Goal: Task Accomplishment & Management: Complete application form

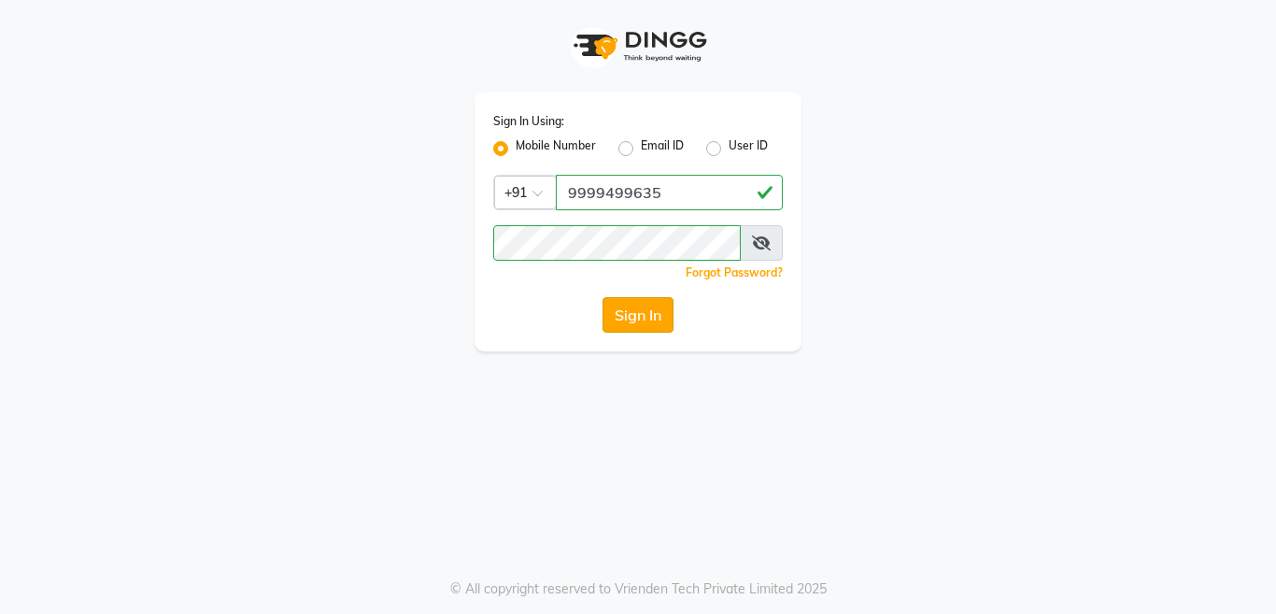
click at [651, 313] on button "Sign In" at bounding box center [637, 314] width 71 height 35
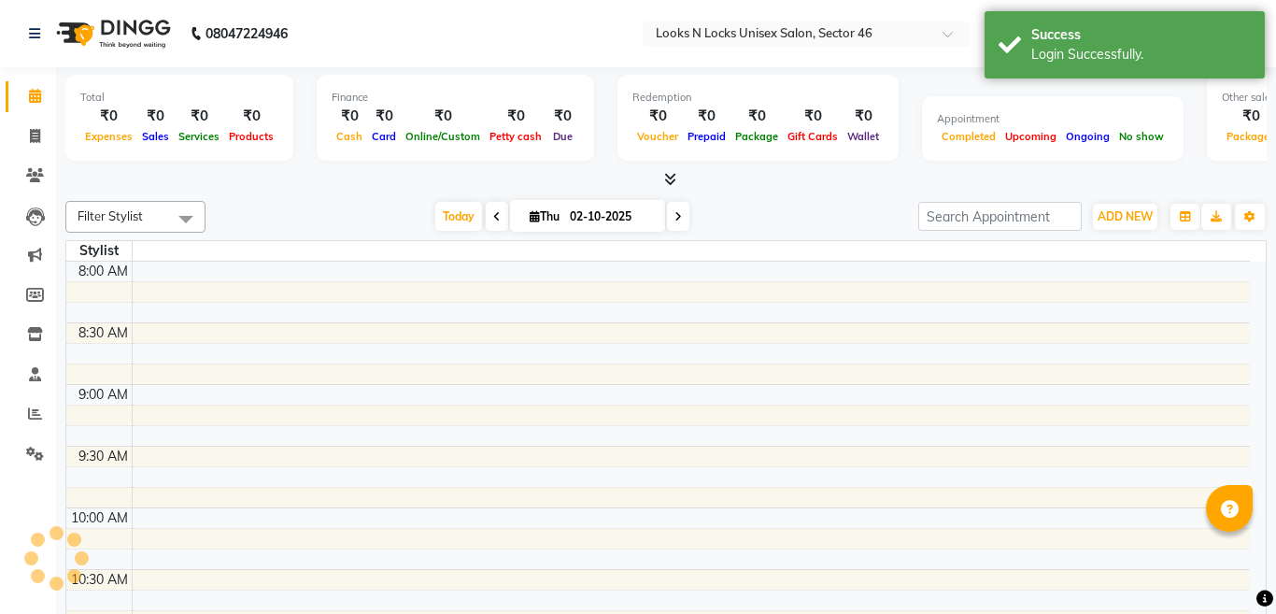
select select "en"
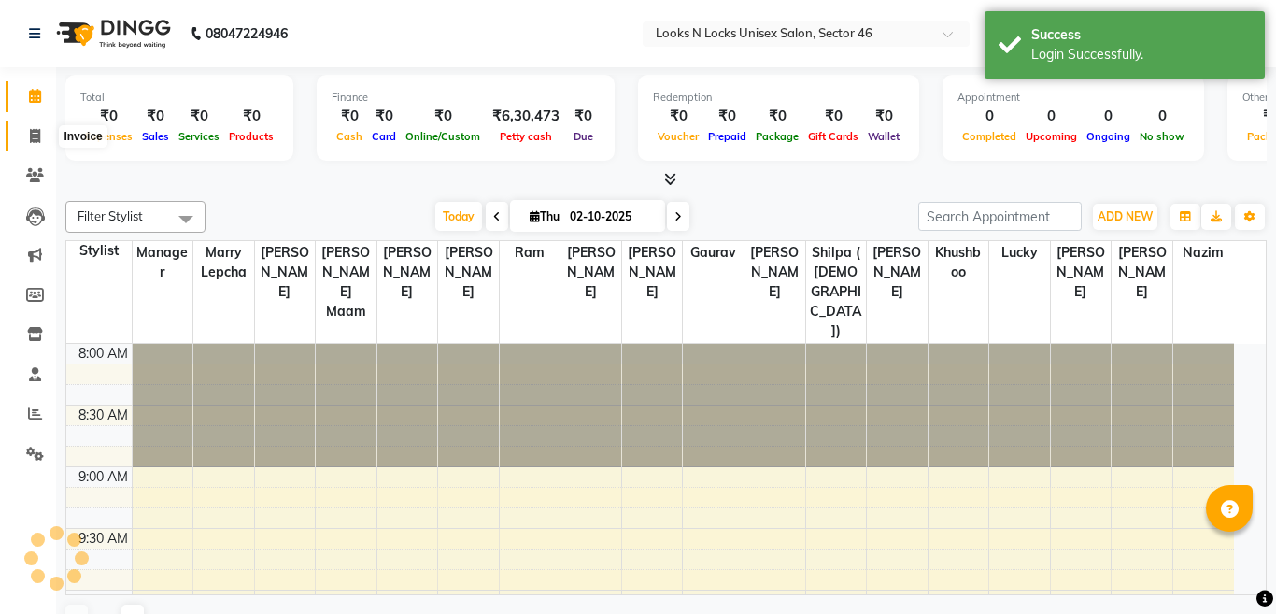
click at [37, 136] on icon at bounding box center [35, 136] width 10 height 14
select select "service"
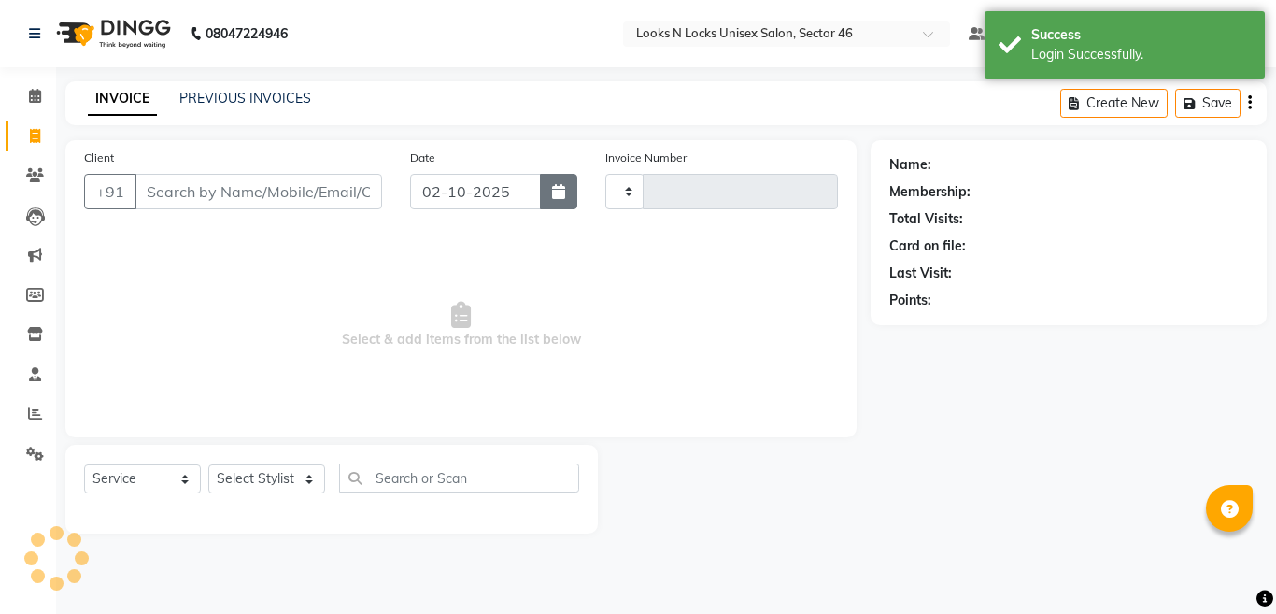
click at [566, 195] on button "button" at bounding box center [558, 191] width 37 height 35
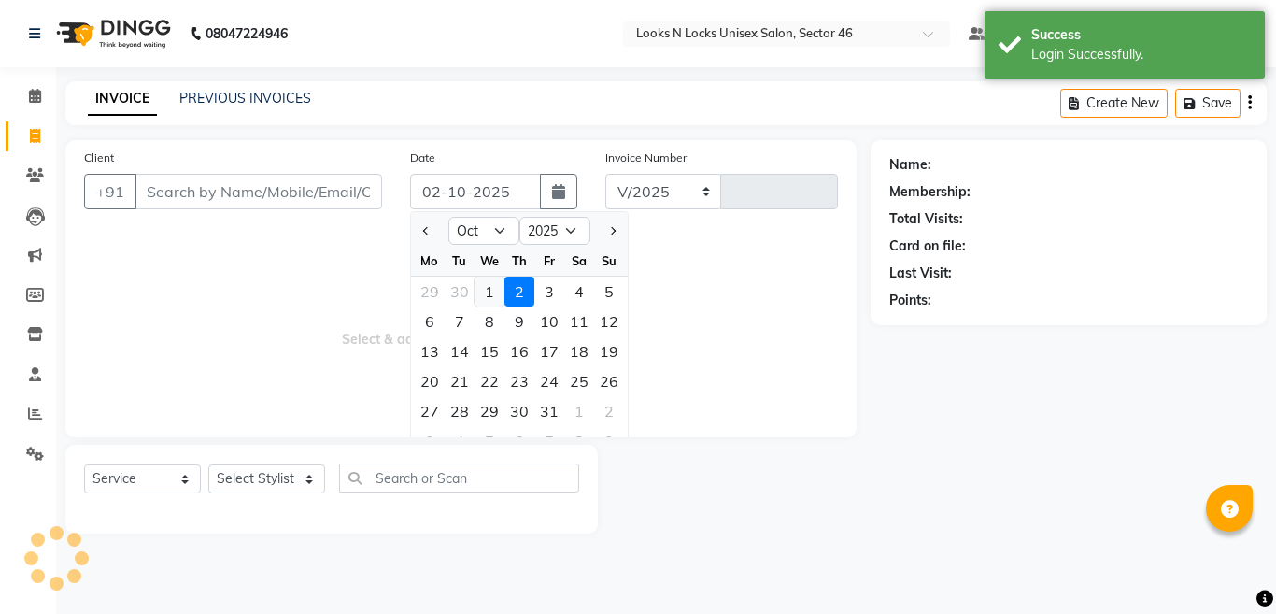
select select "3904"
type input "1150"
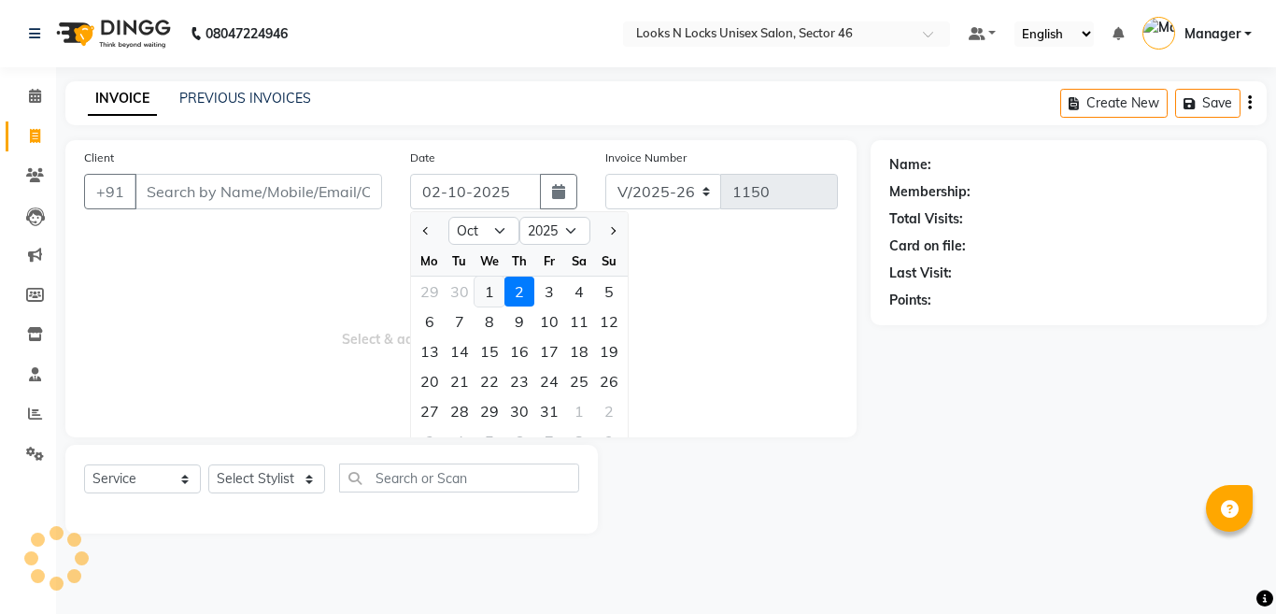
click at [490, 293] on div "1" at bounding box center [489, 291] width 30 height 30
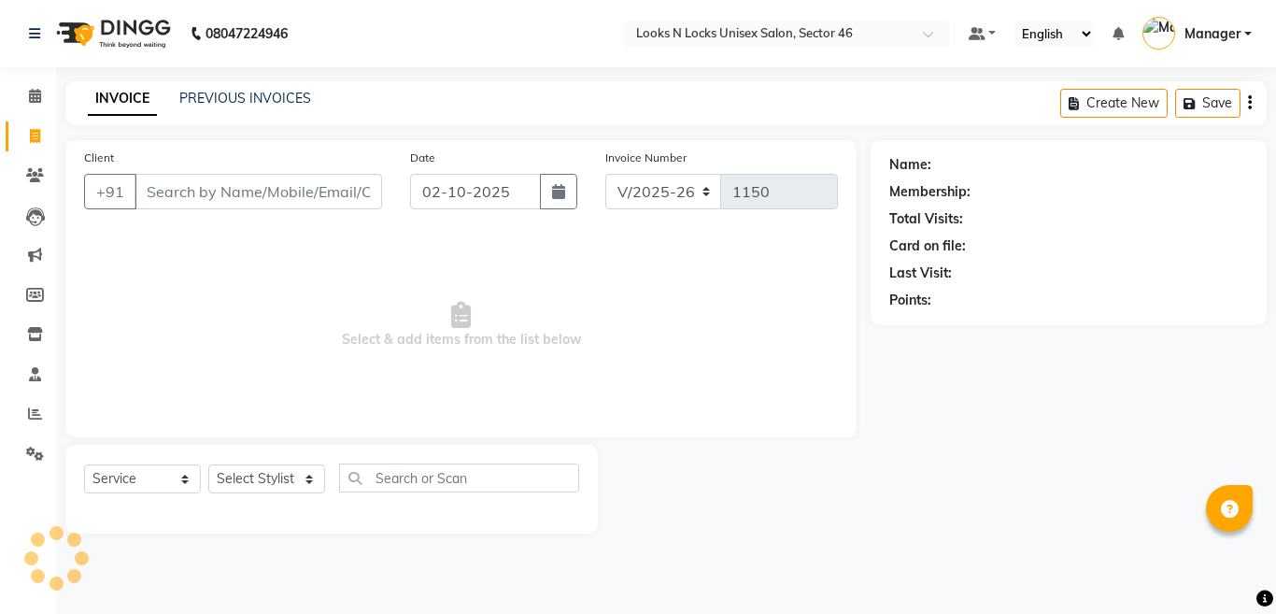
type input "01-10-2025"
click at [341, 189] on input "Client" at bounding box center [257, 191] width 247 height 35
click at [293, 195] on input "Client" at bounding box center [257, 191] width 247 height 35
type input "999999"
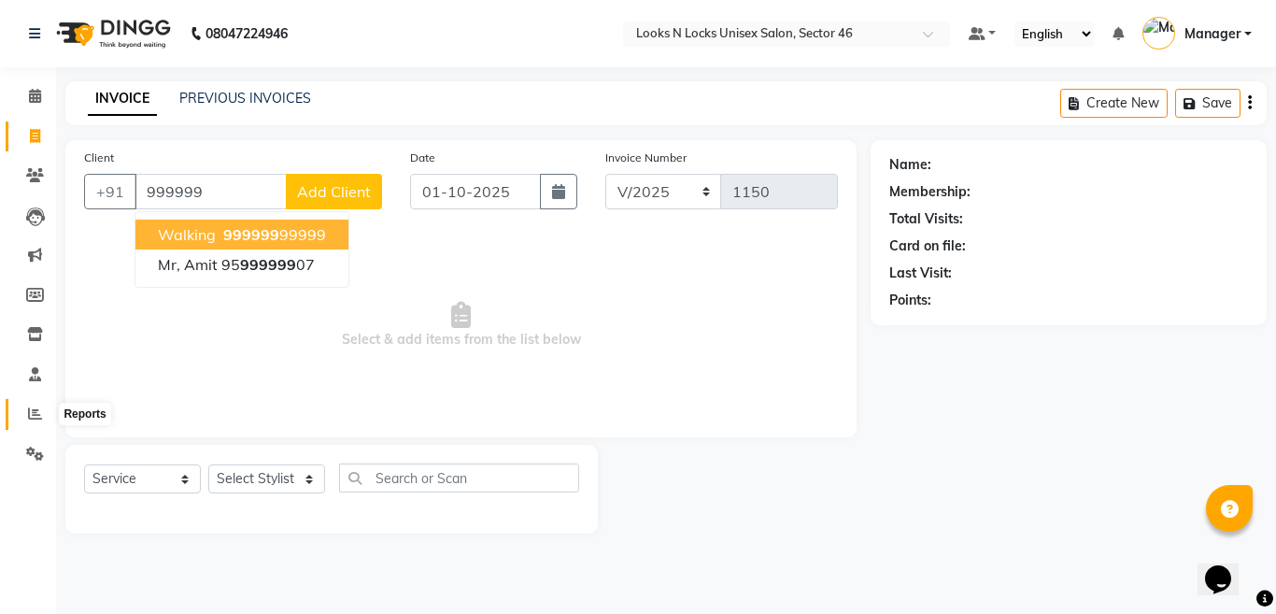
click at [37, 418] on icon at bounding box center [35, 413] width 14 height 14
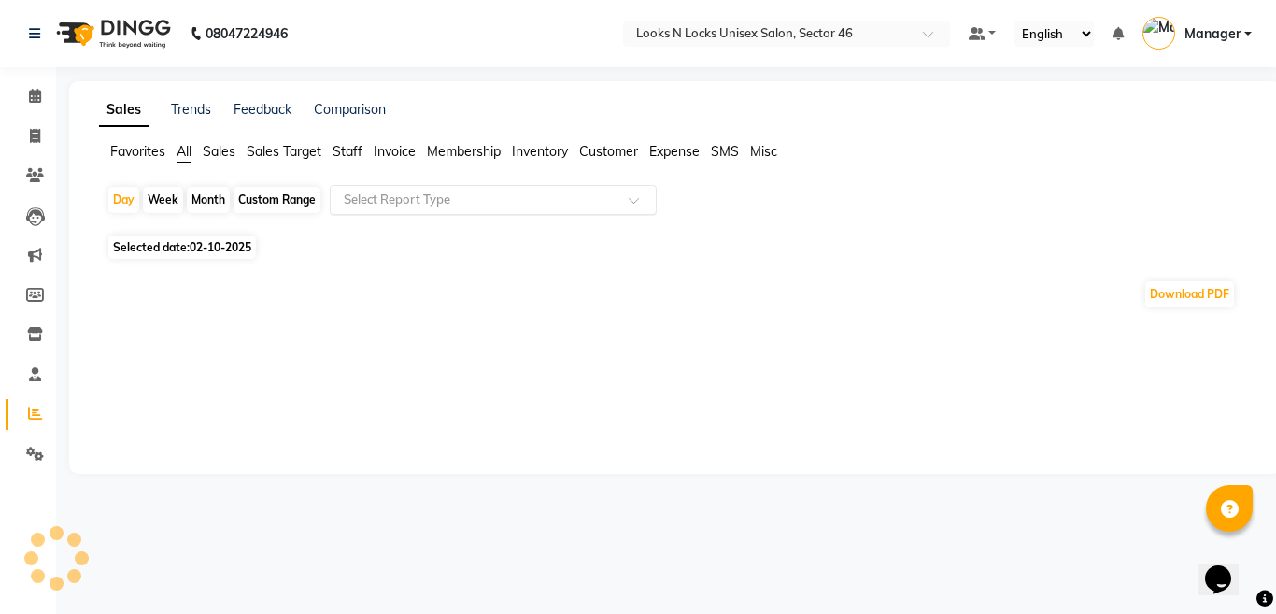
click at [630, 202] on span at bounding box center [639, 205] width 23 height 19
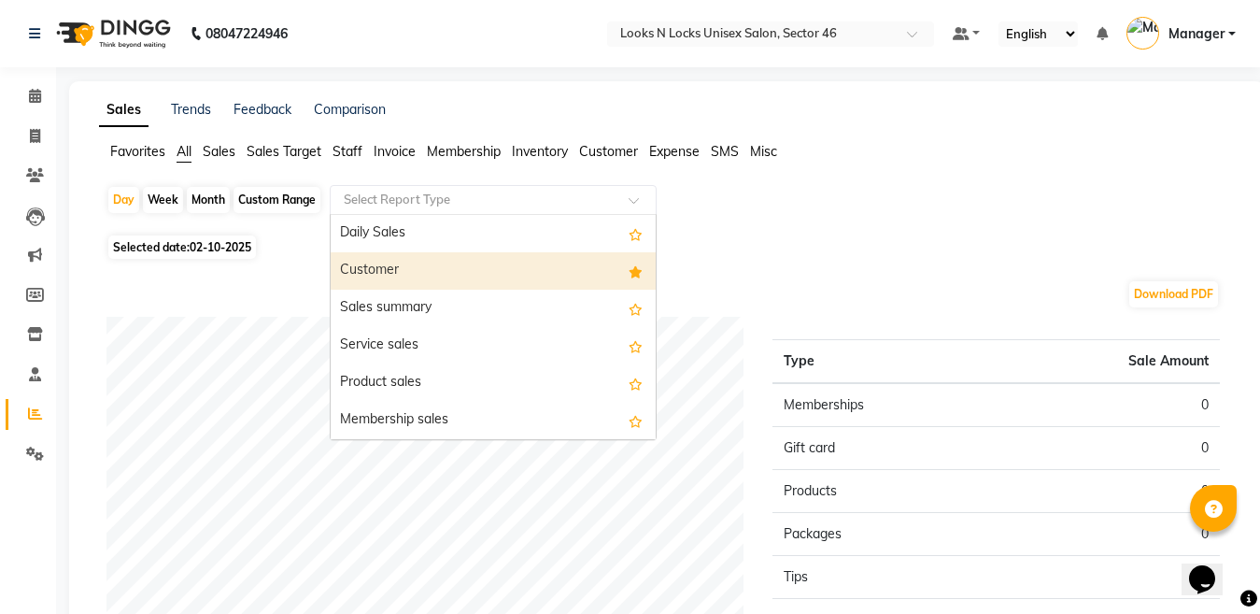
click at [421, 276] on div "Customer" at bounding box center [493, 270] width 325 height 37
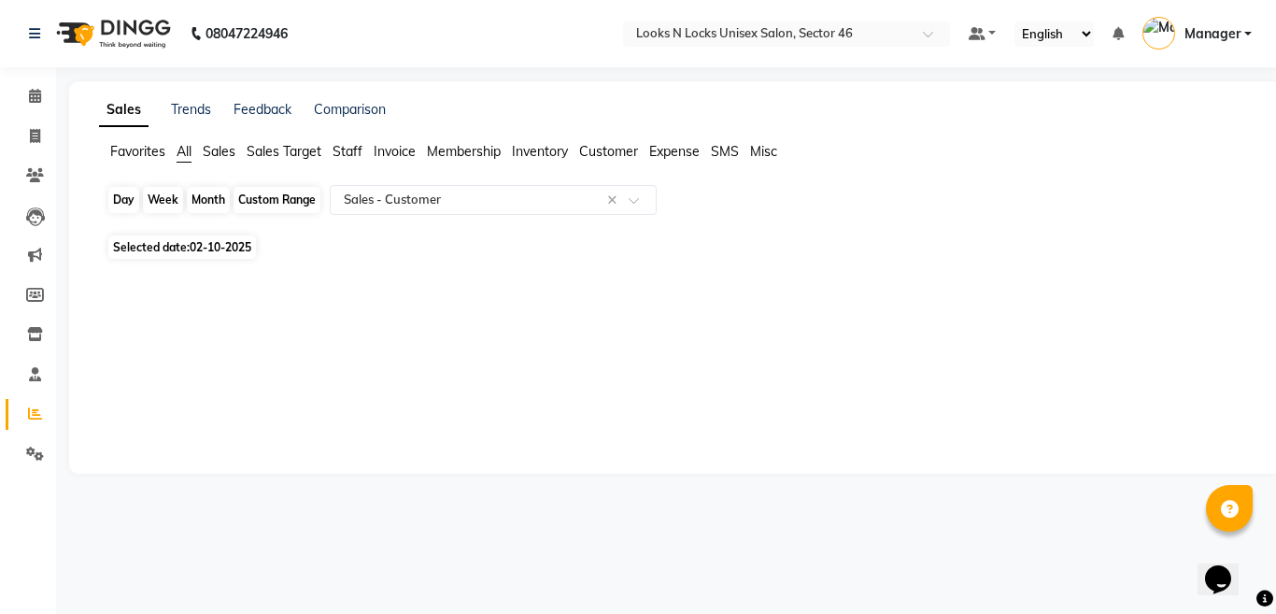
click at [116, 200] on div "Day" at bounding box center [123, 200] width 31 height 26
select select "10"
select select "2025"
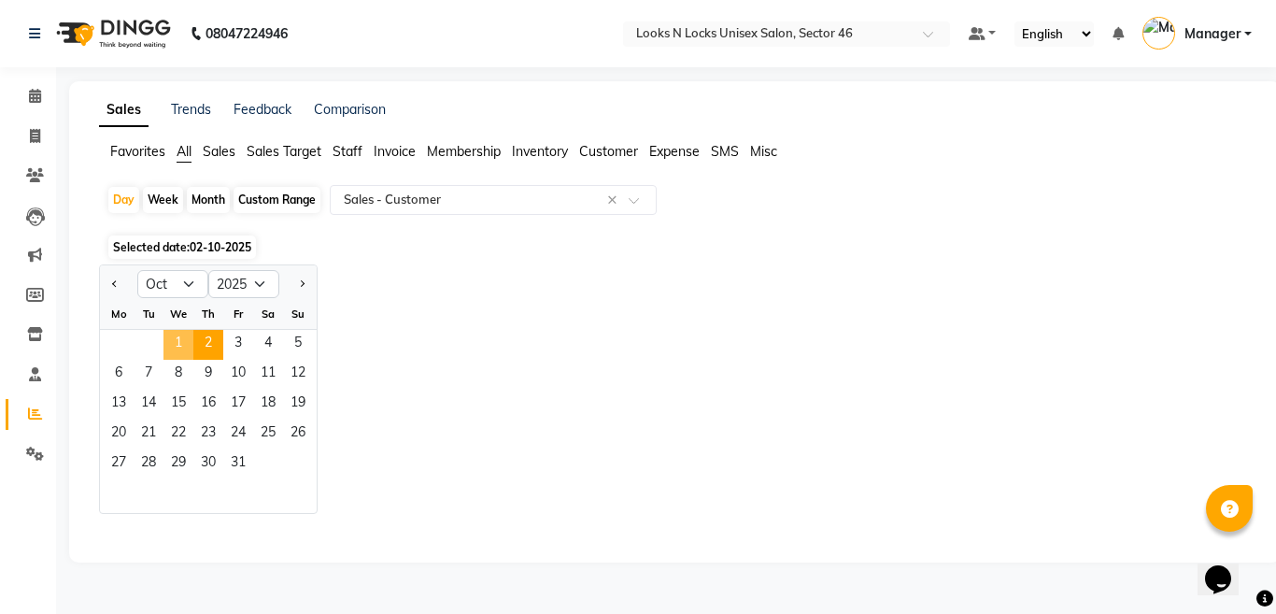
click at [171, 347] on span "1" at bounding box center [178, 345] width 30 height 30
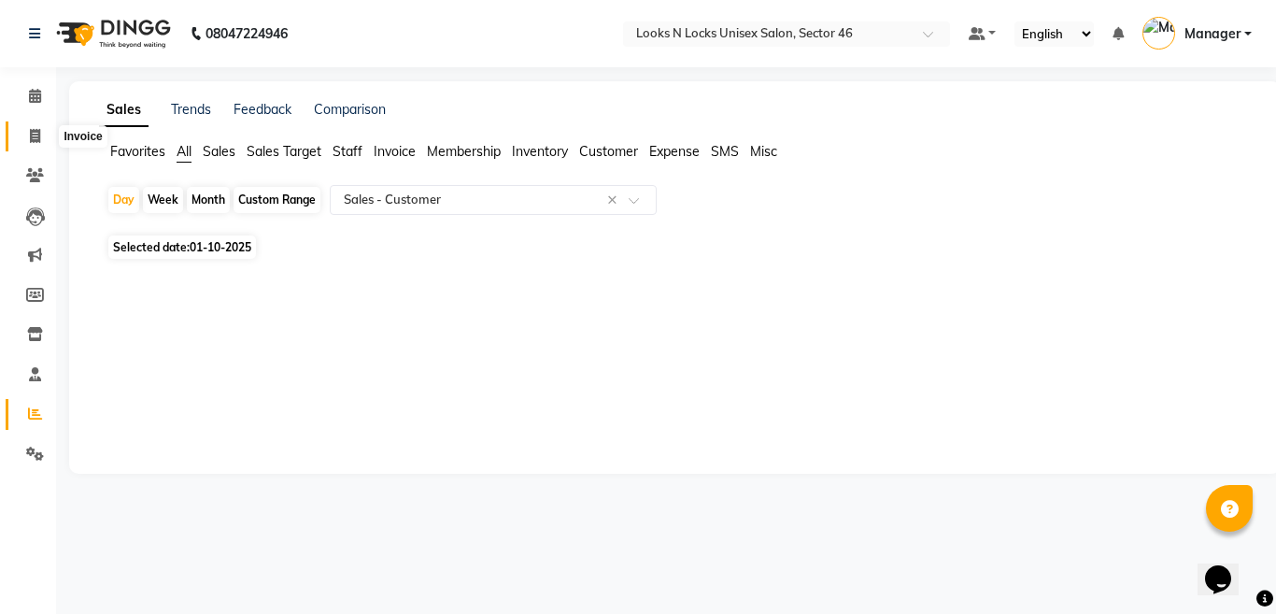
click at [28, 138] on span at bounding box center [35, 136] width 33 height 21
select select "service"
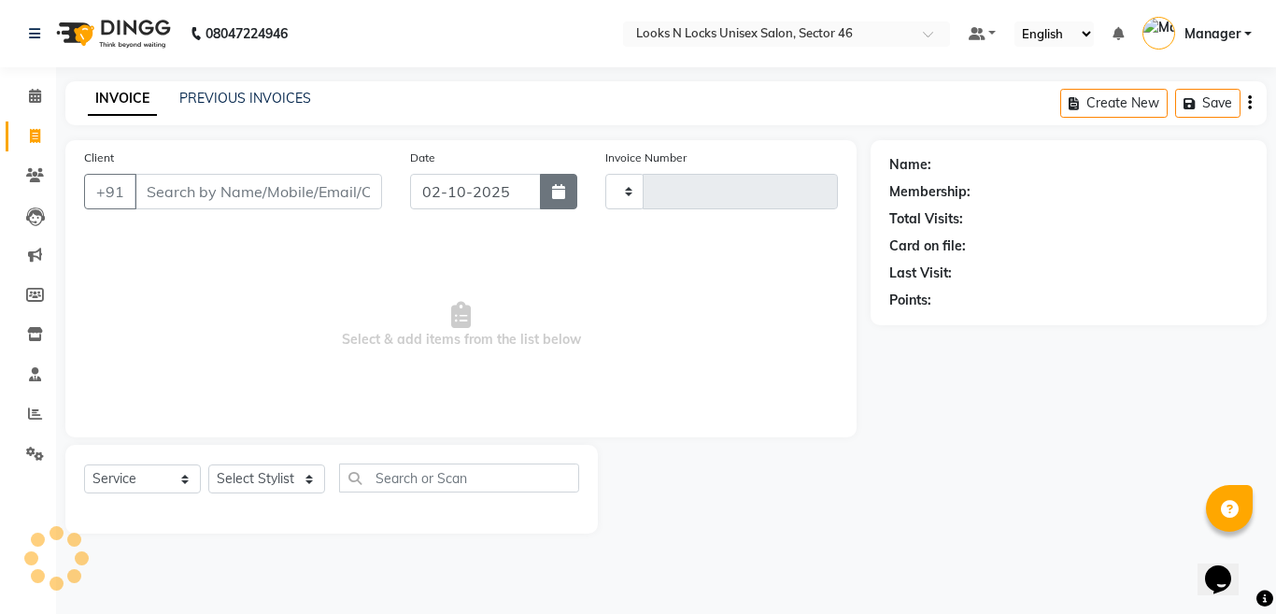
type input "1150"
select select "3904"
click at [551, 194] on button "button" at bounding box center [558, 191] width 37 height 35
select select "10"
select select "2025"
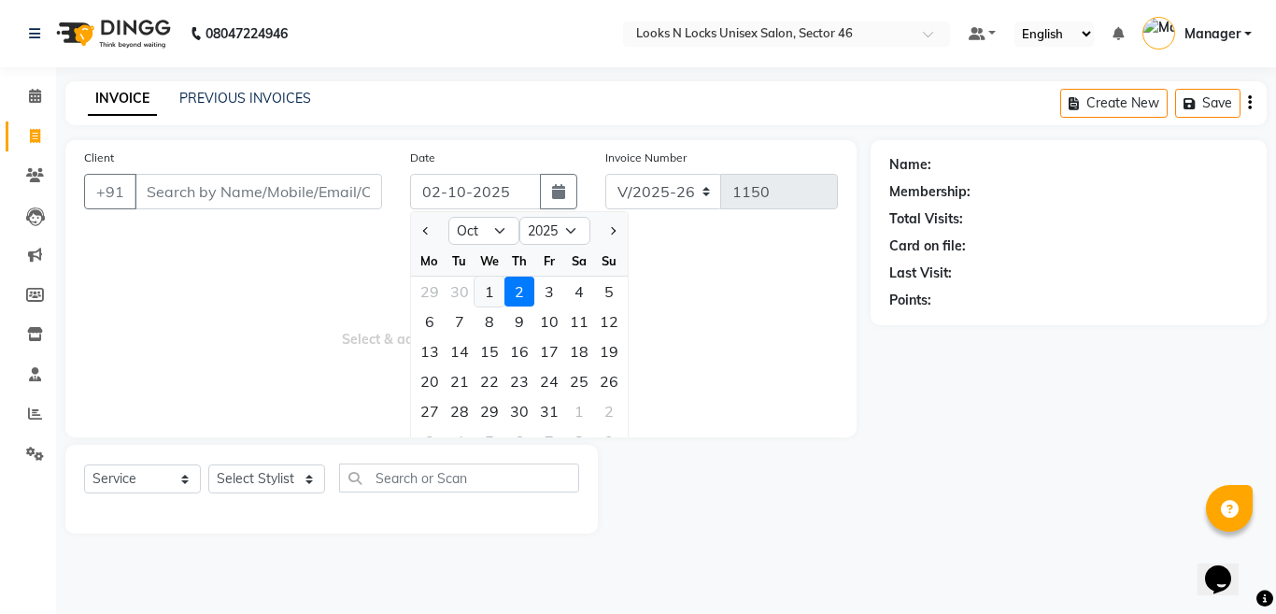
click at [491, 295] on div "1" at bounding box center [489, 291] width 30 height 30
type input "01-10-2025"
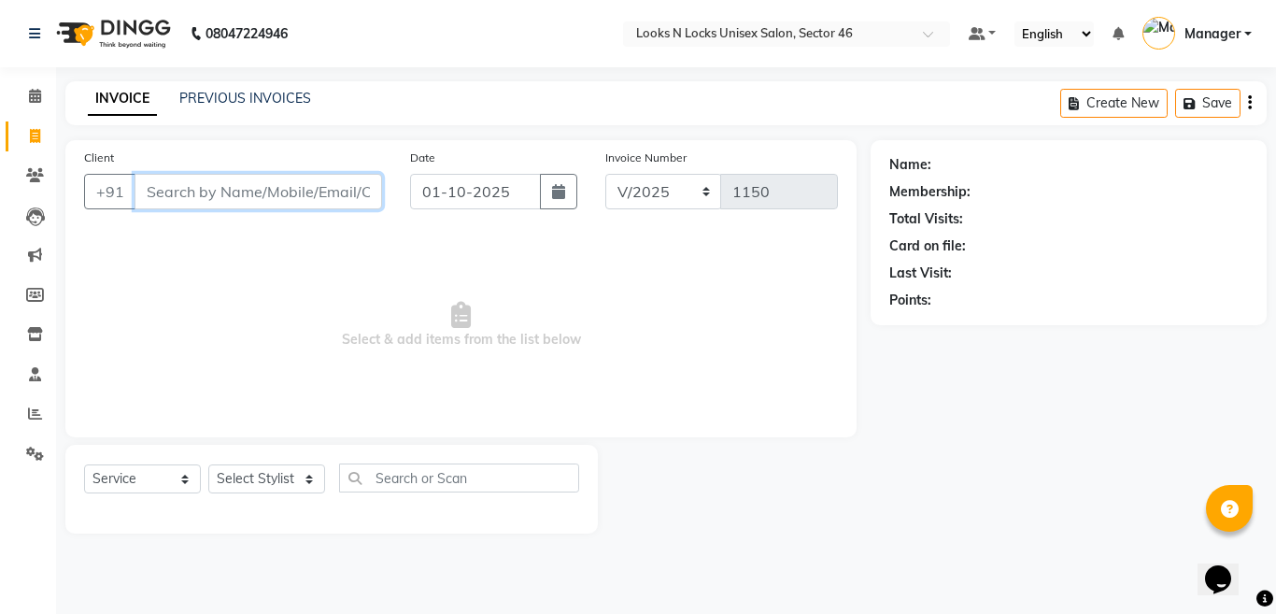
click at [289, 191] on input "Client" at bounding box center [257, 191] width 247 height 35
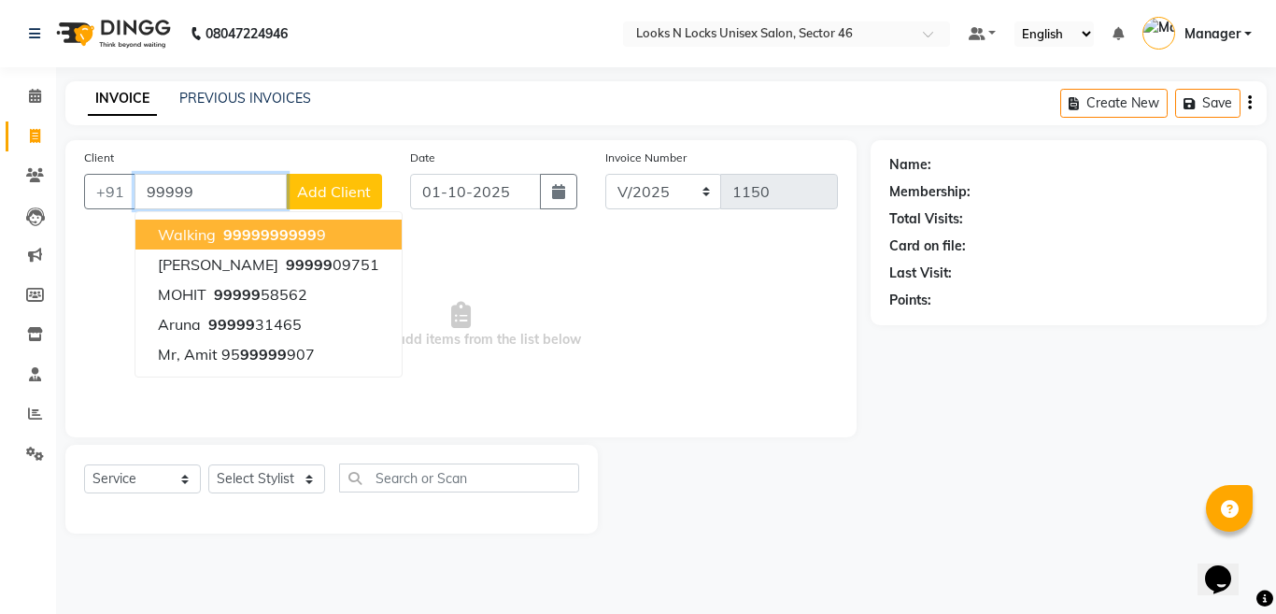
click at [264, 229] on span "99999" at bounding box center [246, 234] width 47 height 19
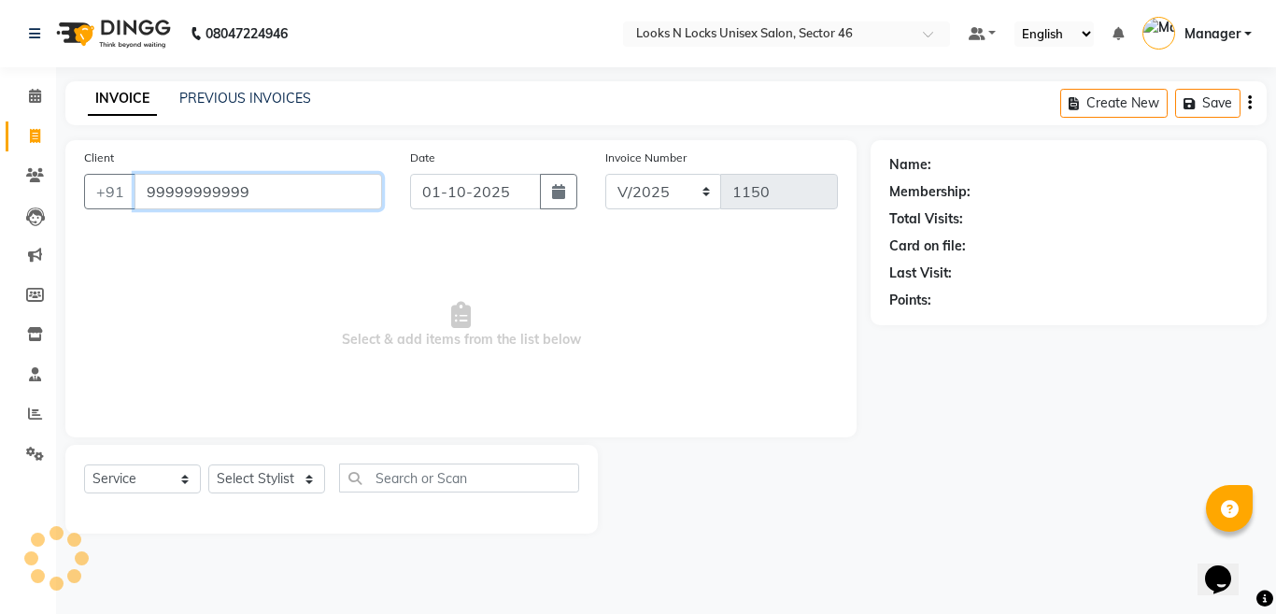
type input "99999999999"
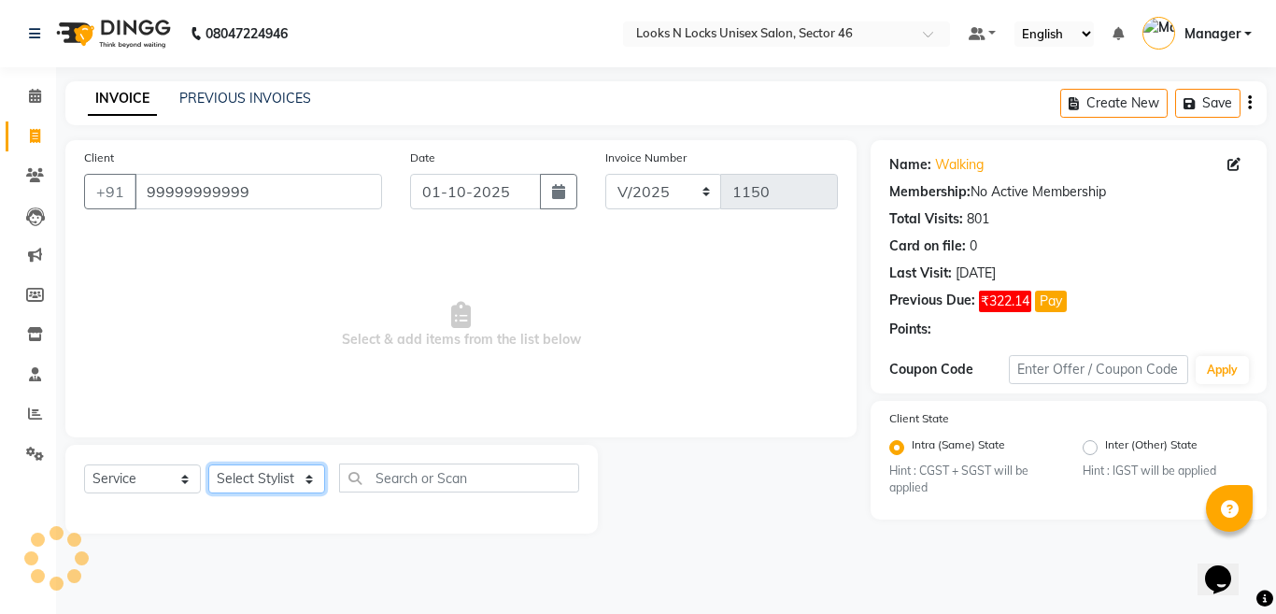
click at [264, 475] on select "Select Stylist [PERSON_NAME] Aalam Sheikh [PERSON_NAME] [PERSON_NAME] [PERSON_N…" at bounding box center [266, 478] width 117 height 29
select select "58125"
click at [208, 464] on select "Select Stylist [PERSON_NAME] Aalam Sheikh [PERSON_NAME] [PERSON_NAME] [PERSON_N…" at bounding box center [266, 478] width 117 height 29
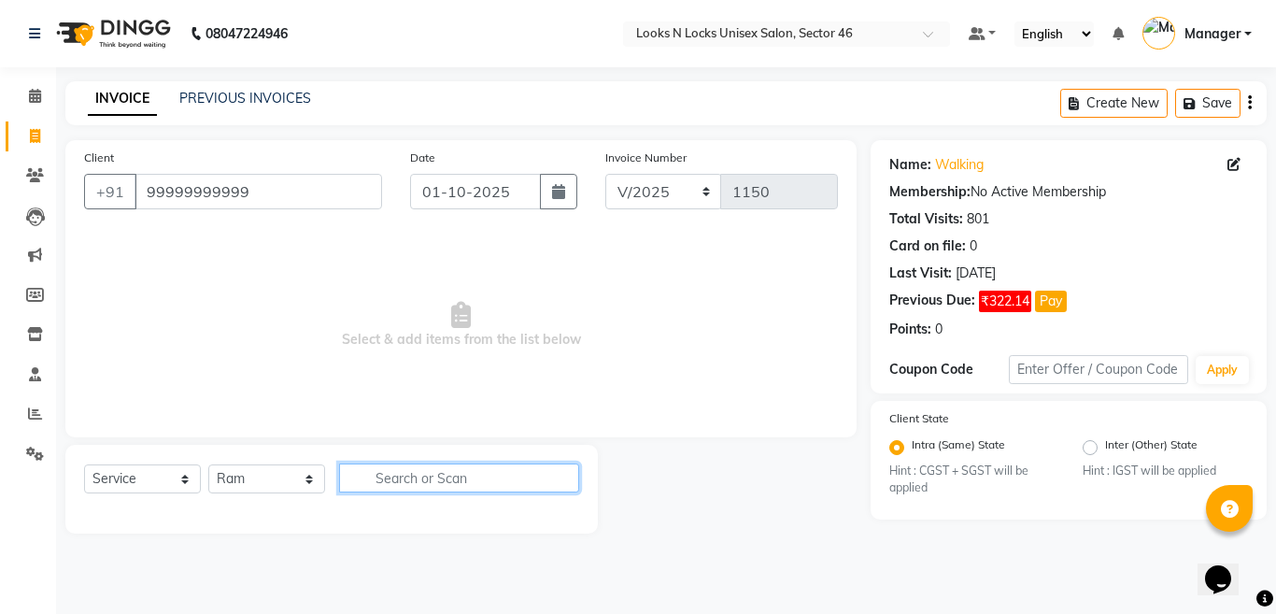
click at [452, 465] on input "text" at bounding box center [459, 477] width 240 height 29
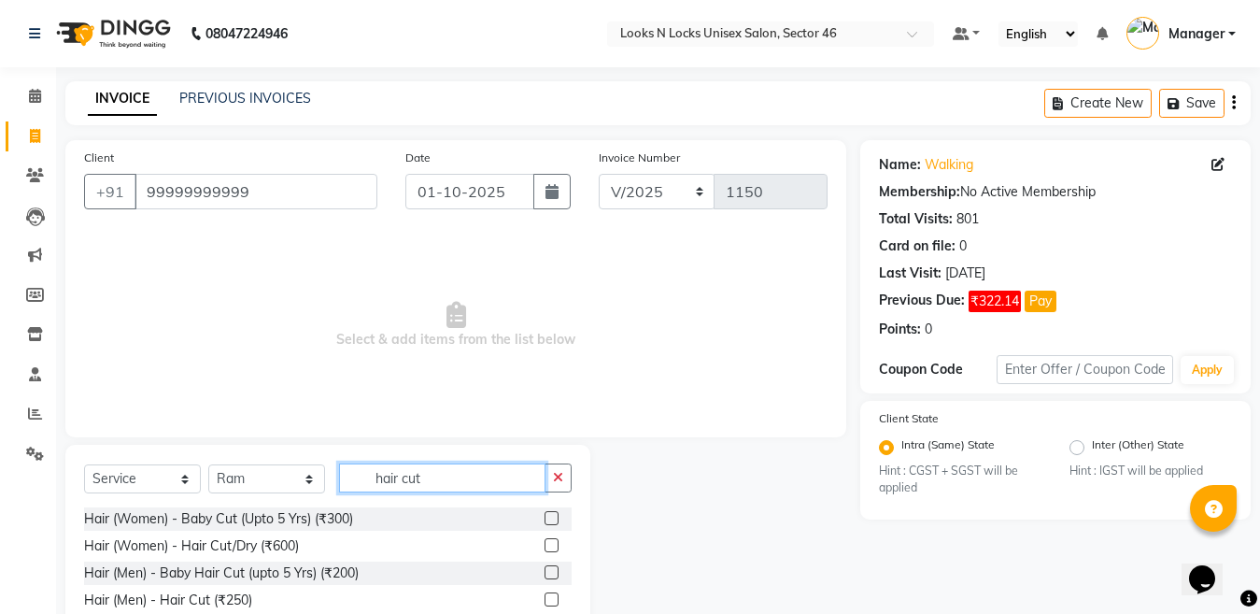
type input "hair cut"
click at [554, 601] on label at bounding box center [551, 599] width 14 height 14
click at [554, 601] on input "checkbox" at bounding box center [550, 600] width 12 height 12
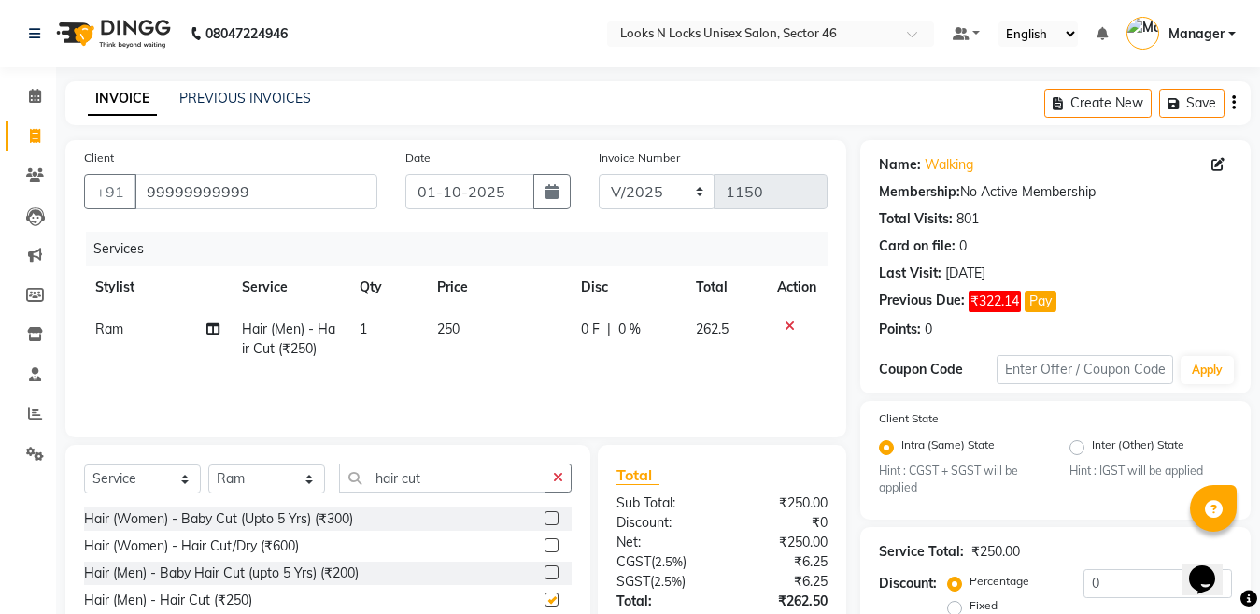
checkbox input "false"
click at [283, 472] on select "Select Stylist [PERSON_NAME] Aalam Sheikh [PERSON_NAME] [PERSON_NAME] [PERSON_N…" at bounding box center [266, 478] width 117 height 29
select select "27638"
click at [208, 464] on select "Select Stylist [PERSON_NAME] Aalam Sheikh [PERSON_NAME] [PERSON_NAME] [PERSON_N…" at bounding box center [266, 478] width 117 height 29
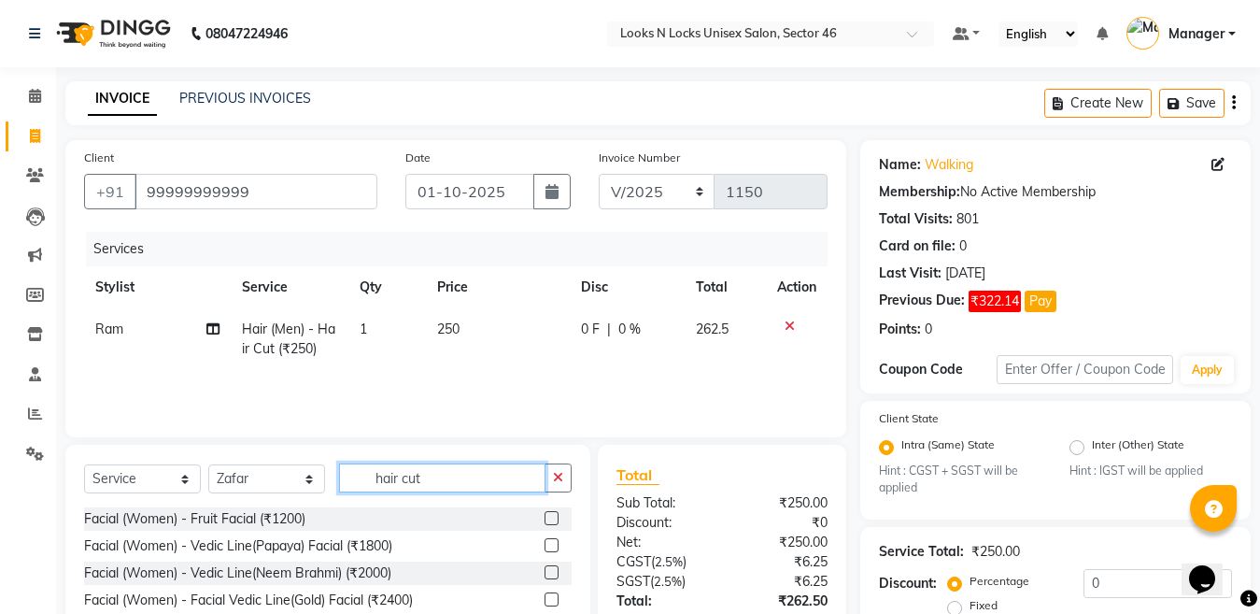
click at [462, 471] on input "hair cut" at bounding box center [442, 477] width 206 height 29
type input "hair cut"
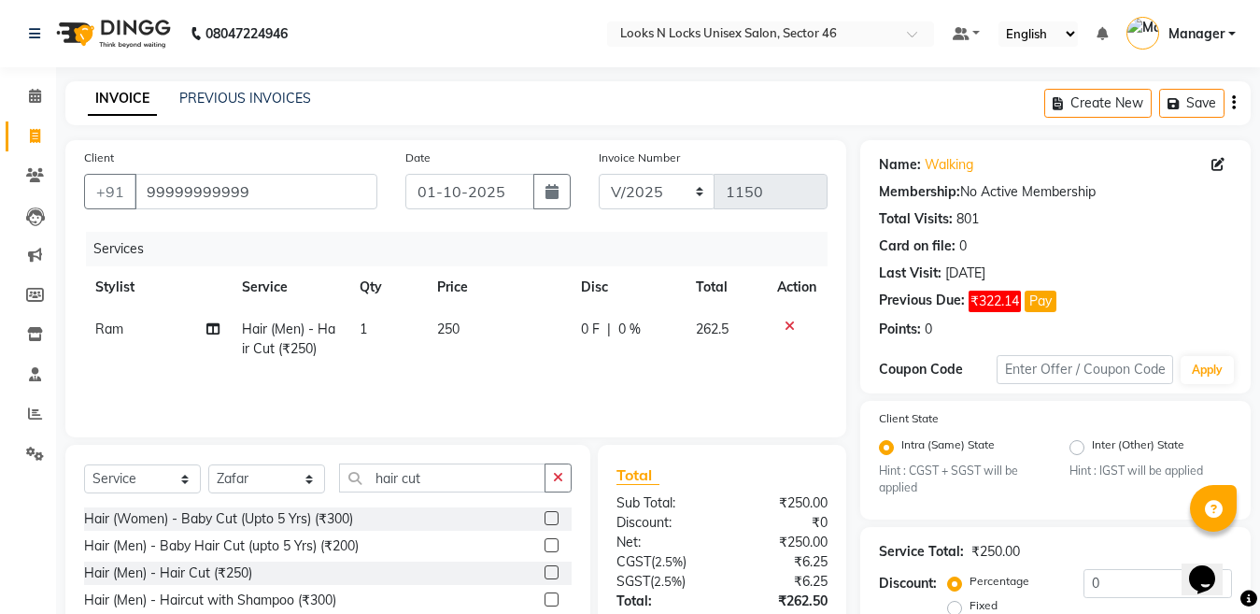
click at [546, 569] on label at bounding box center [551, 572] width 14 height 14
click at [546, 569] on input "checkbox" at bounding box center [550, 573] width 12 height 12
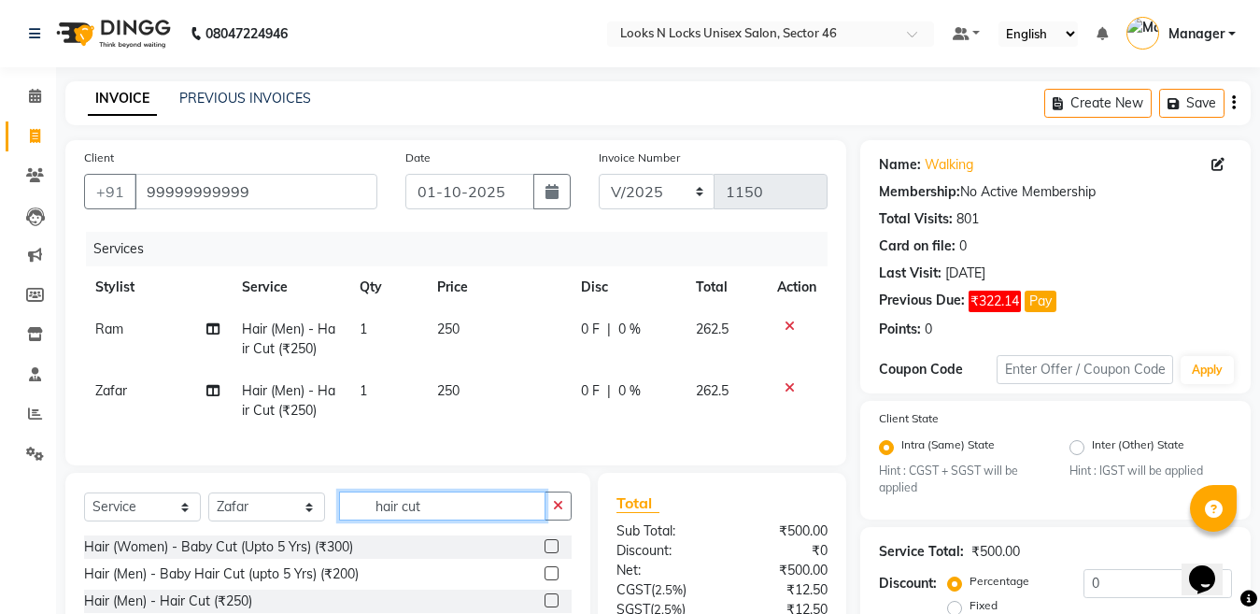
checkbox input "false"
click at [476, 509] on input "hair cut" at bounding box center [442, 505] width 206 height 29
type input "h"
type input "be"
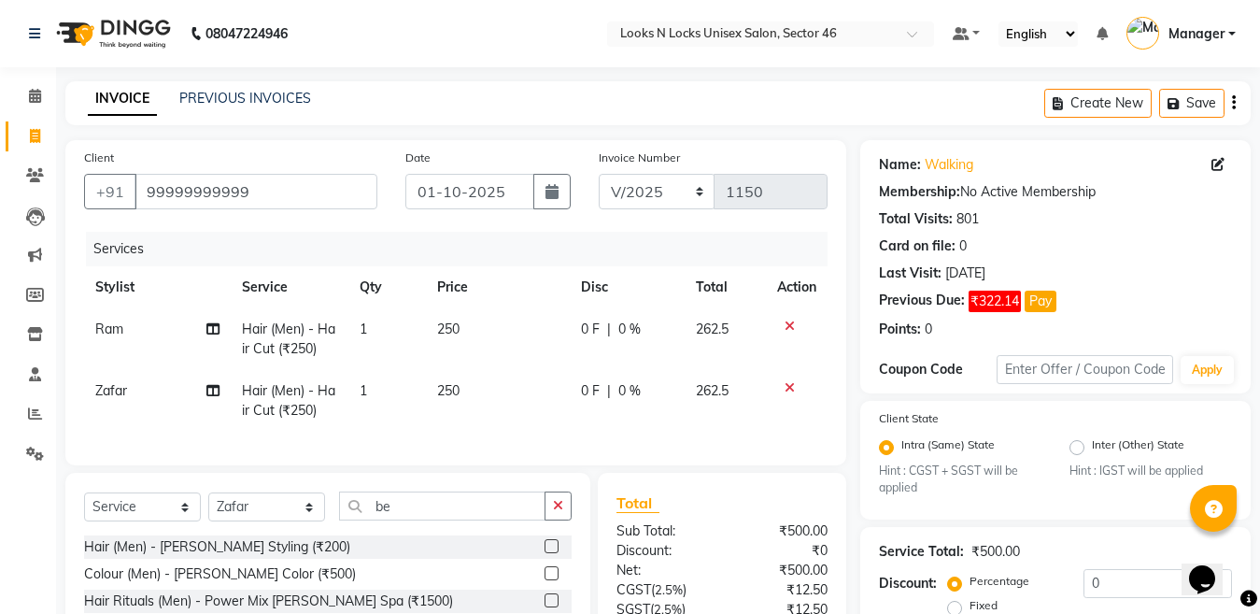
click at [548, 553] on label at bounding box center [551, 546] width 14 height 14
click at [548, 553] on input "checkbox" at bounding box center [550, 547] width 12 height 12
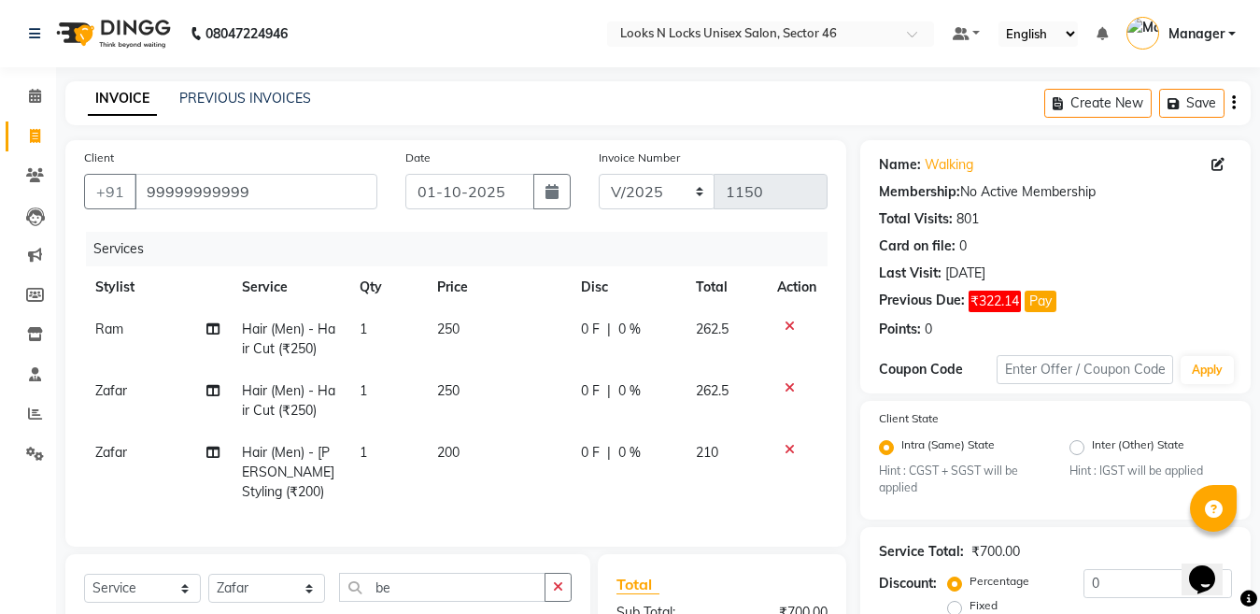
checkbox input "false"
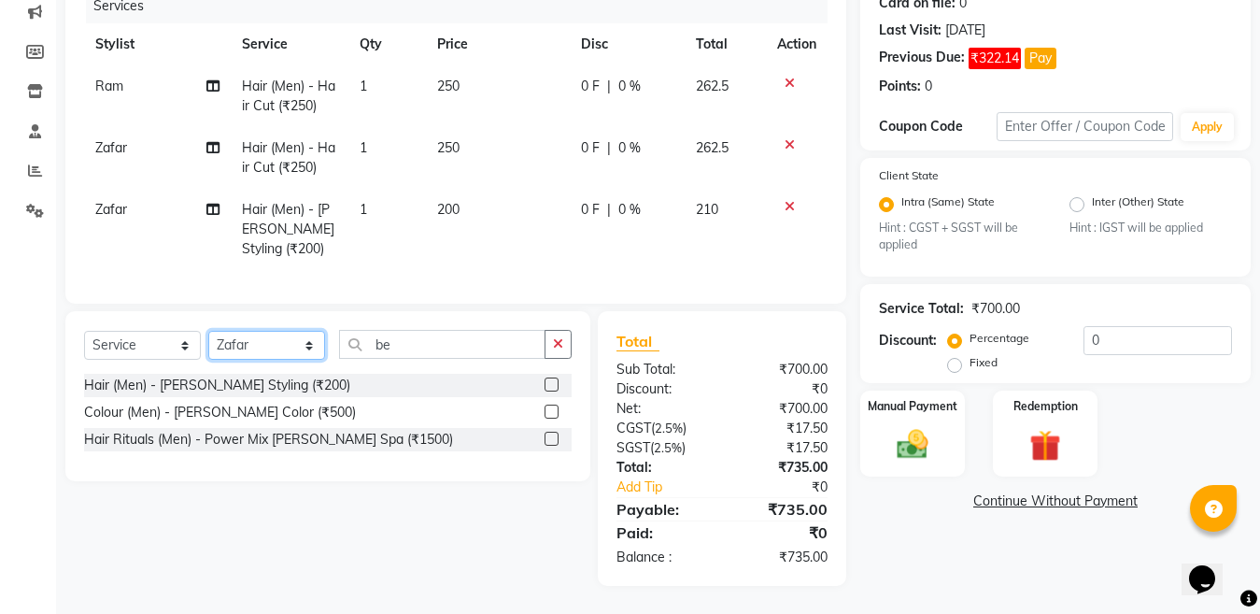
click at [261, 343] on select "Select Stylist [PERSON_NAME] Aalam Sheikh [PERSON_NAME] [PERSON_NAME] [PERSON_N…" at bounding box center [266, 345] width 117 height 29
select select "58125"
click at [208, 331] on select "Select Stylist [PERSON_NAME] Aalam Sheikh [PERSON_NAME] [PERSON_NAME] [PERSON_N…" at bounding box center [266, 345] width 117 height 29
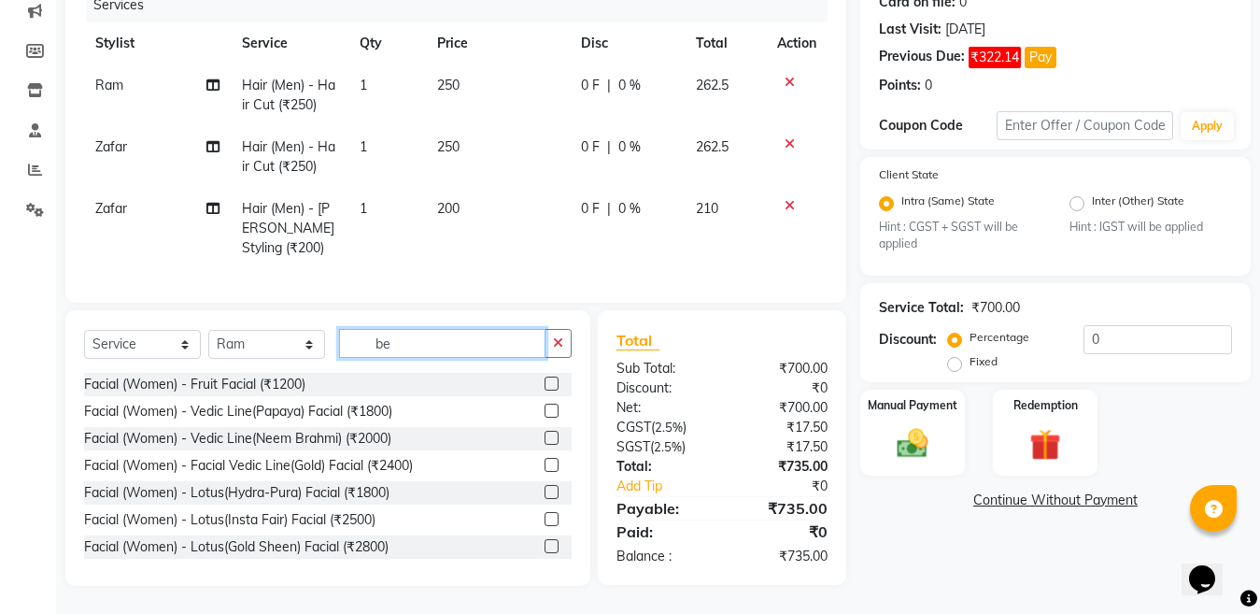
click at [436, 340] on input "be" at bounding box center [442, 343] width 206 height 29
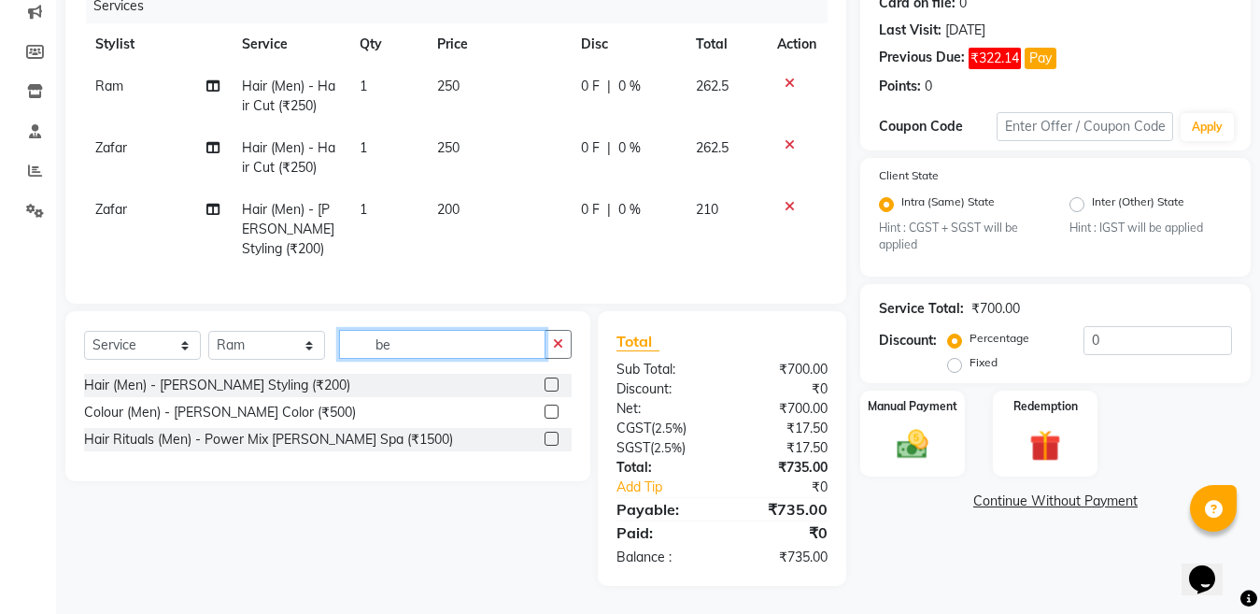
type input "be"
click at [546, 382] on label at bounding box center [551, 384] width 14 height 14
click at [546, 382] on input "checkbox" at bounding box center [550, 385] width 12 height 12
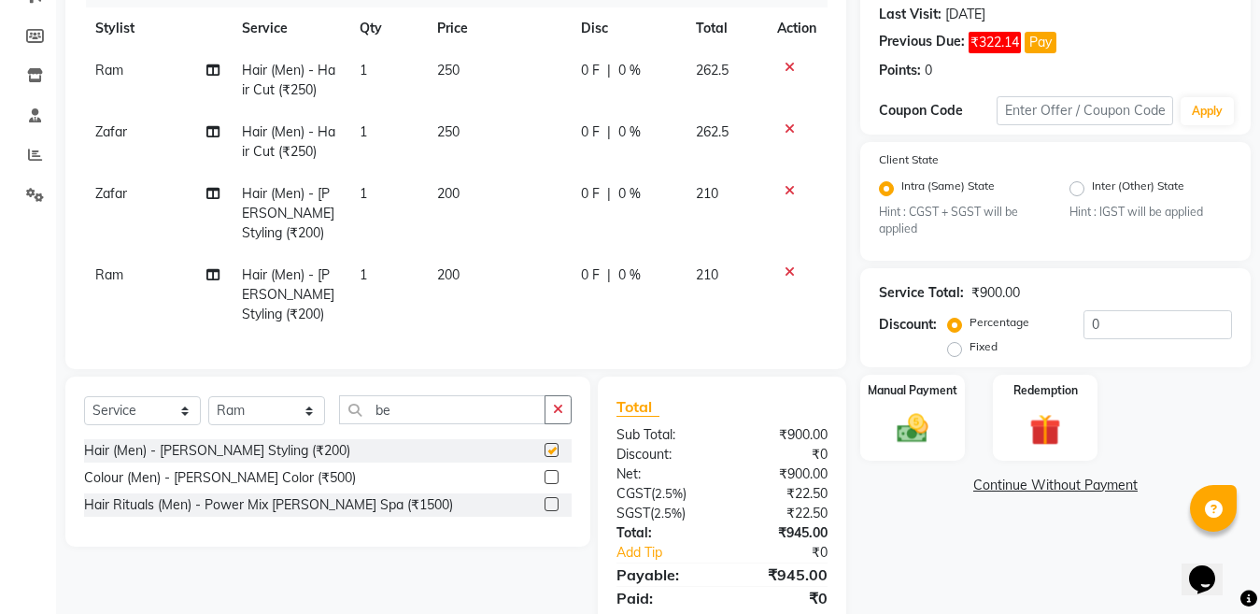
checkbox input "false"
click at [420, 422] on input "be" at bounding box center [442, 409] width 206 height 29
type input "b"
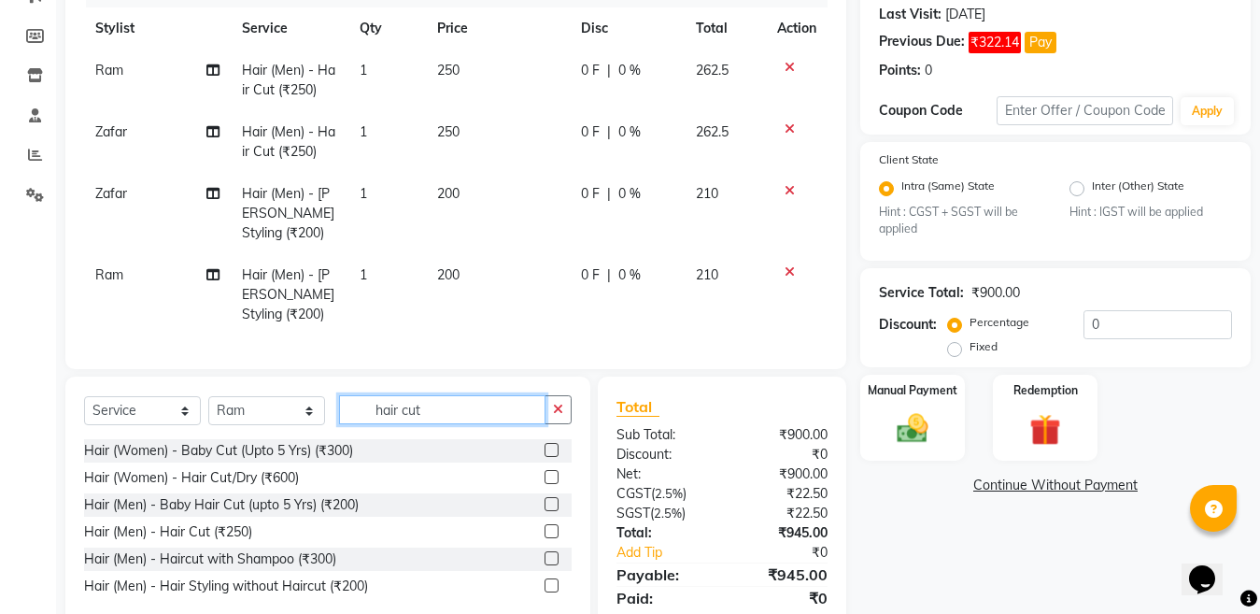
type input "hair cut"
click at [543, 544] on div "Hair (Men) - Hair Cut (₹250)" at bounding box center [327, 531] width 487 height 23
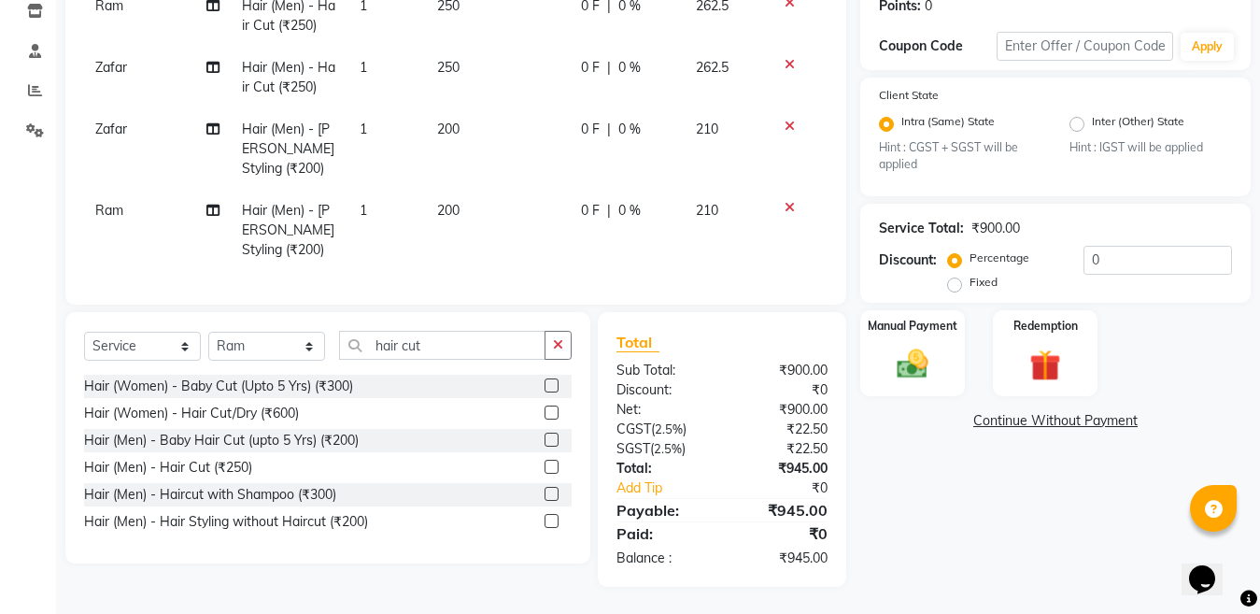
scroll to position [340, 0]
click at [550, 462] on label at bounding box center [551, 466] width 14 height 14
click at [550, 462] on input "checkbox" at bounding box center [550, 466] width 12 height 12
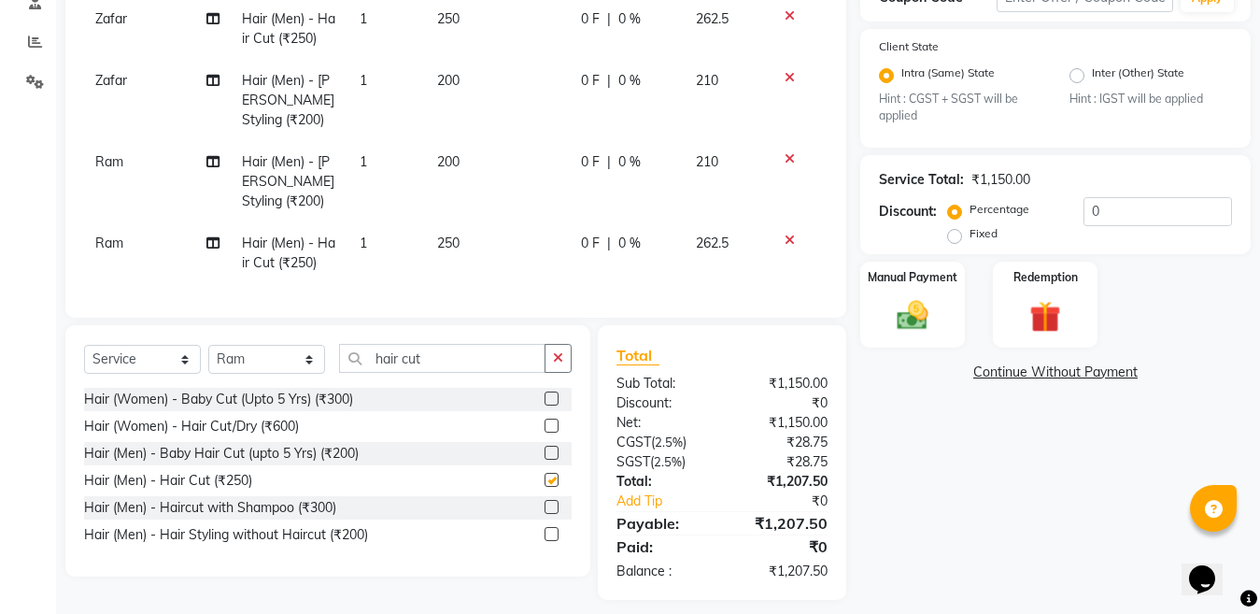
checkbox input "false"
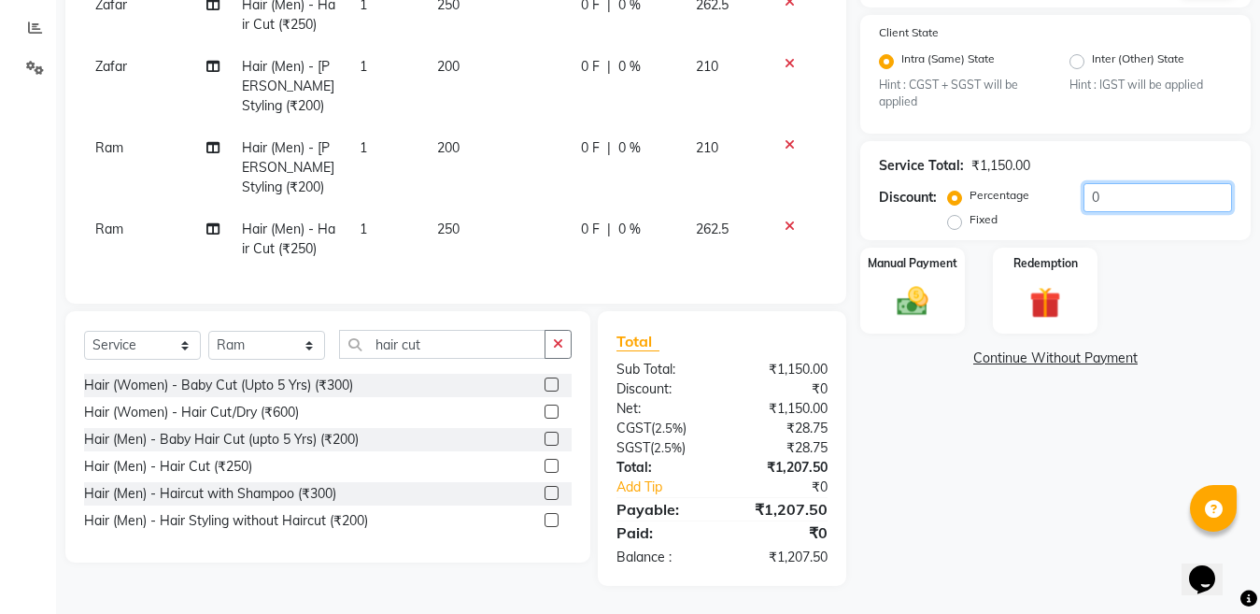
click at [1102, 183] on input "0" at bounding box center [1157, 197] width 148 height 29
type input "4.76"
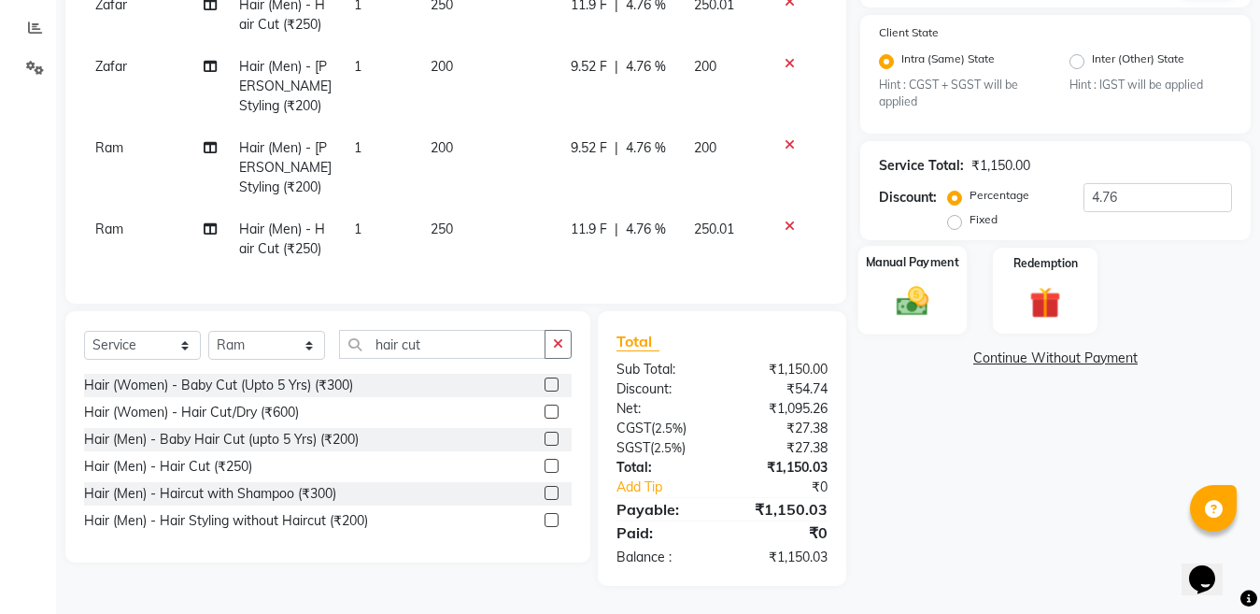
click at [911, 294] on img at bounding box center [912, 301] width 52 height 37
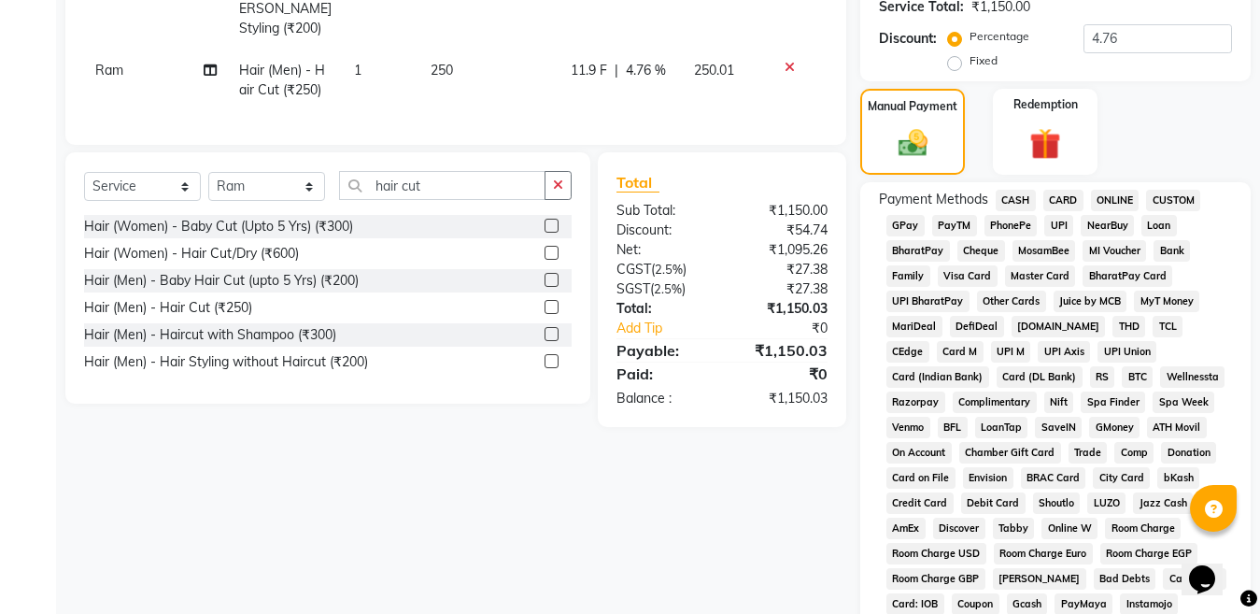
scroll to position [588, 0]
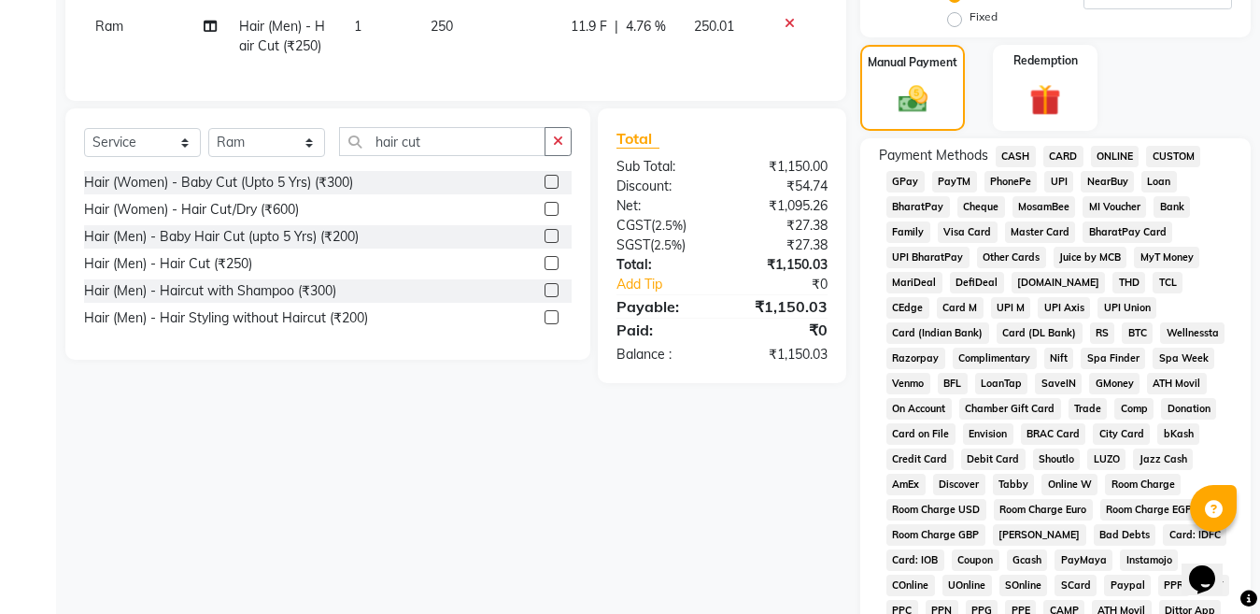
click at [1103, 161] on span "ONLINE" at bounding box center [1115, 156] width 49 height 21
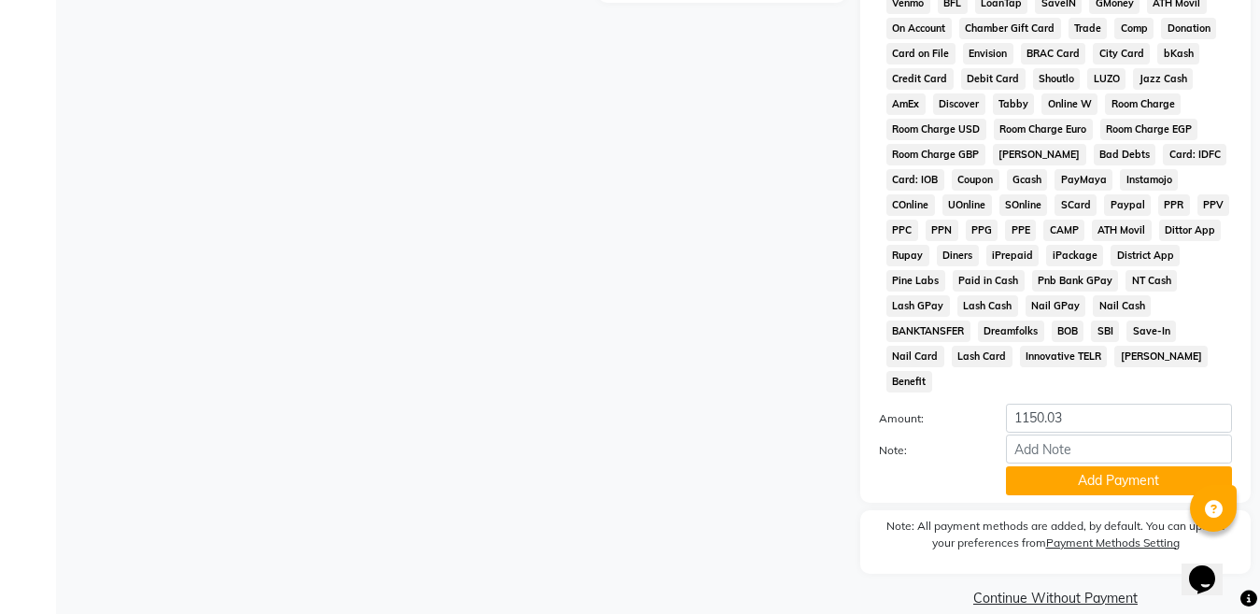
scroll to position [969, 0]
click at [1108, 465] on button "Add Payment" at bounding box center [1119, 479] width 226 height 29
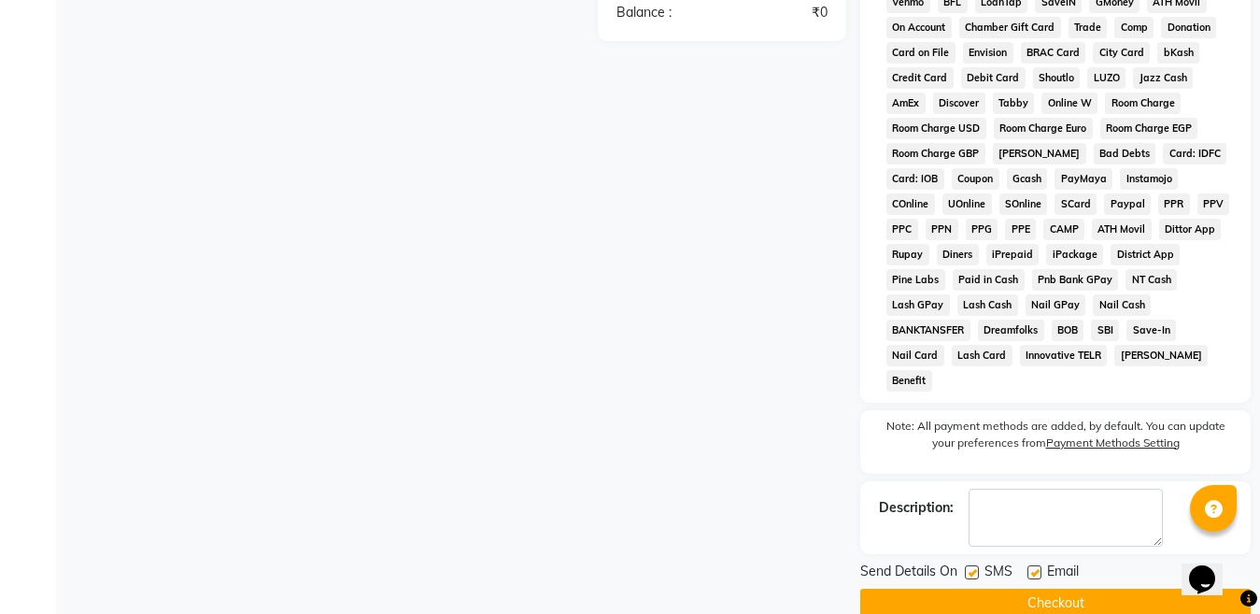
scroll to position [976, 0]
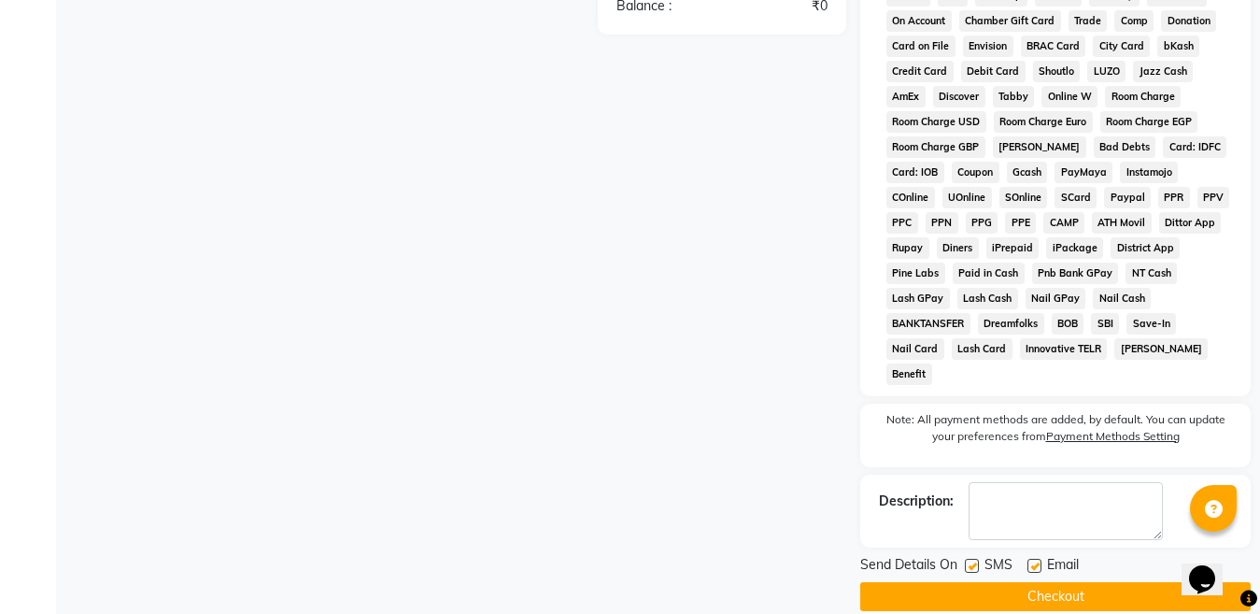
click at [1080, 582] on button "Checkout" at bounding box center [1055, 596] width 390 height 29
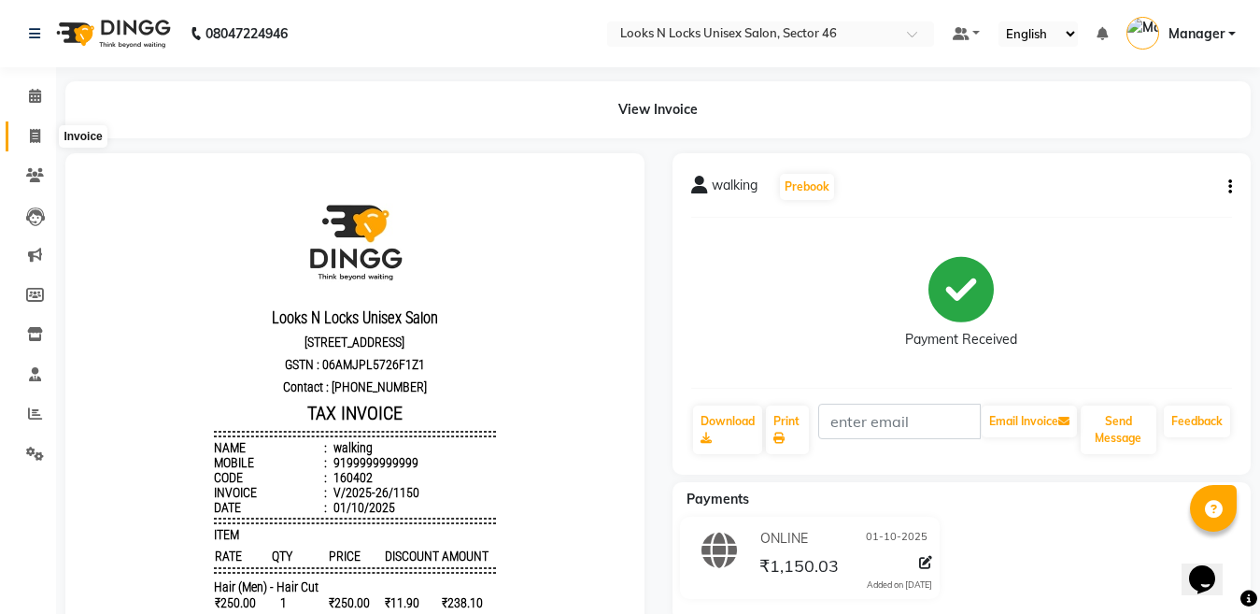
click at [26, 132] on span at bounding box center [35, 136] width 33 height 21
select select "service"
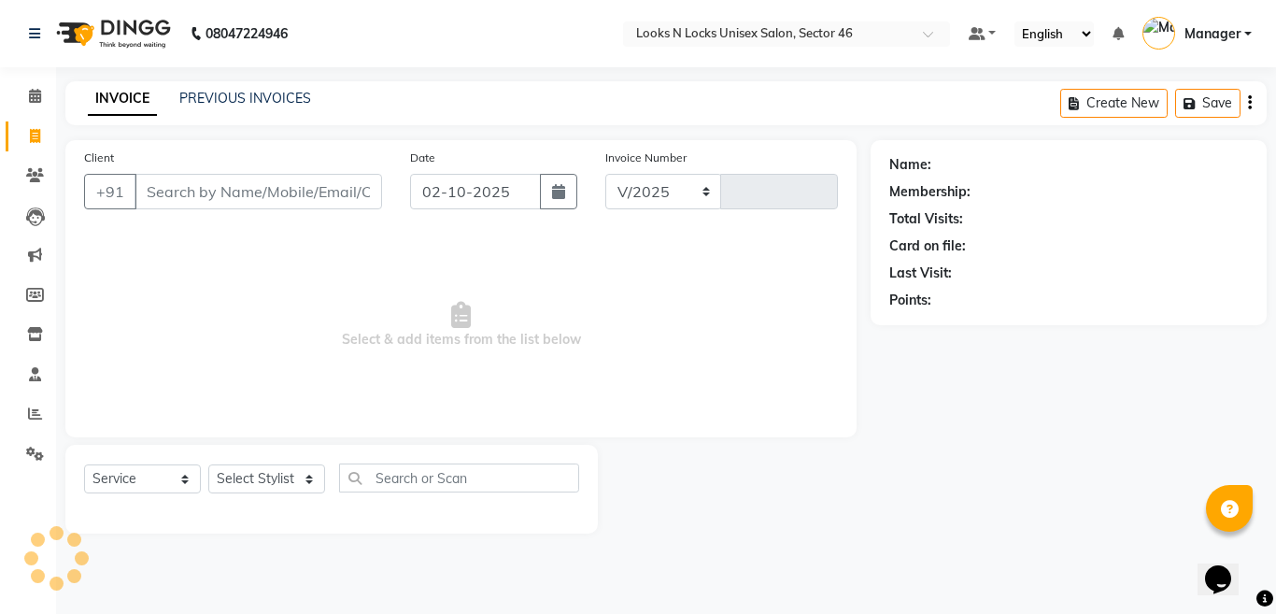
select select "3904"
type input "1151"
click at [337, 190] on input "Client" at bounding box center [257, 191] width 247 height 35
click at [566, 191] on button "button" at bounding box center [558, 191] width 37 height 35
select select "10"
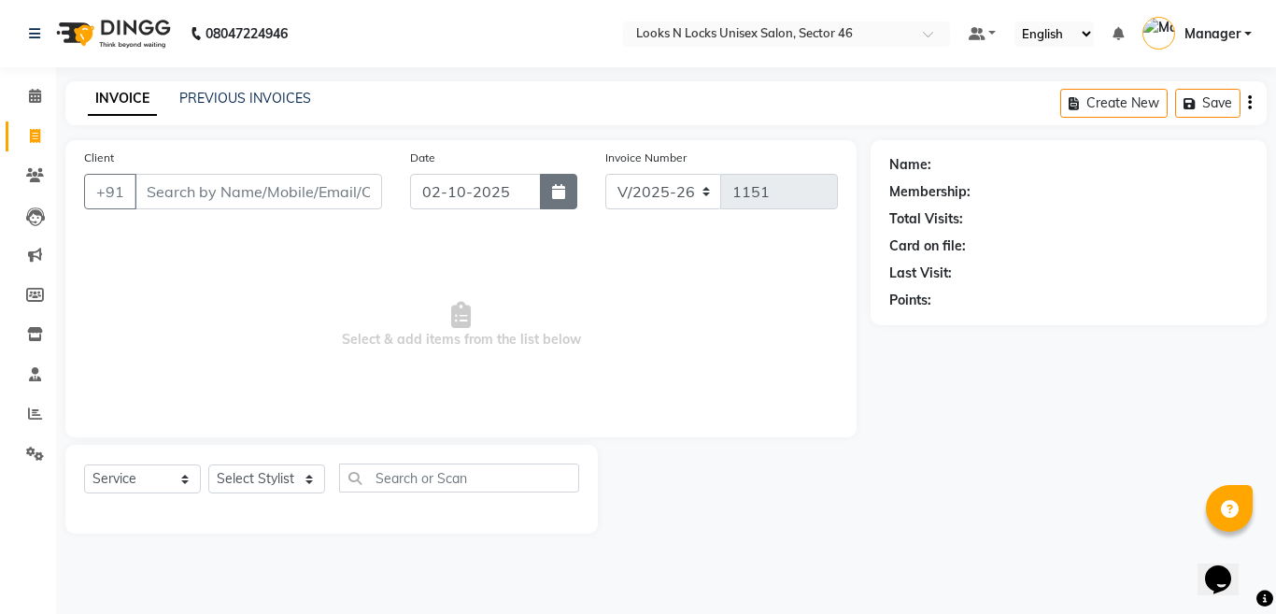
select select "2025"
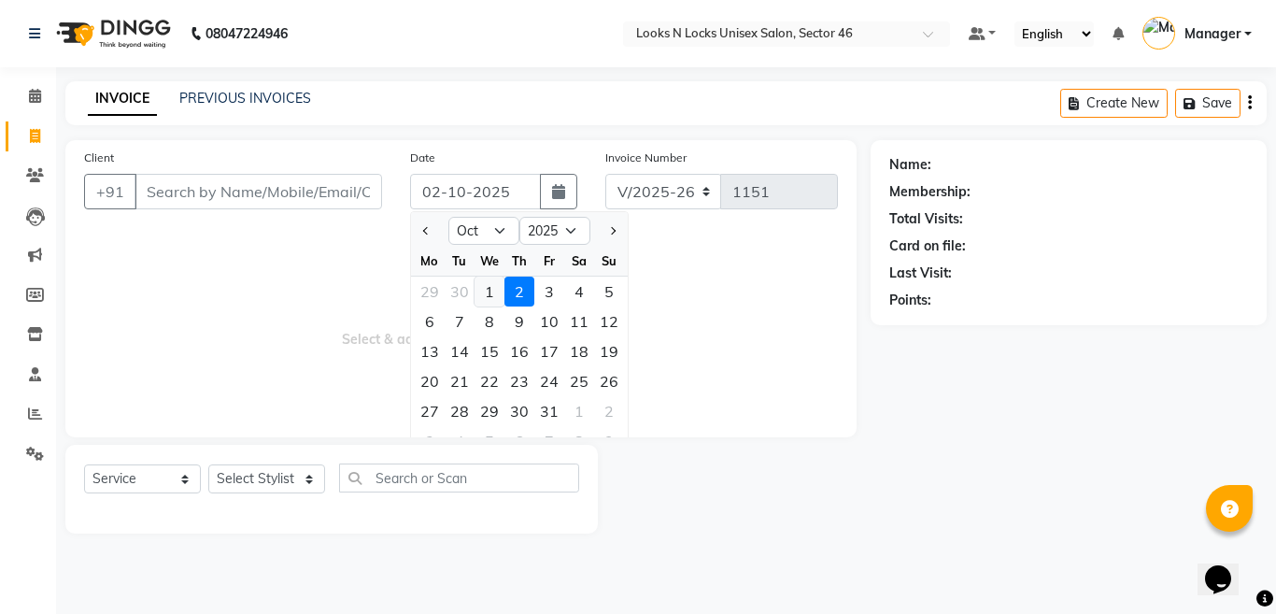
click at [494, 285] on div "1" at bounding box center [489, 291] width 30 height 30
type input "01-10-2025"
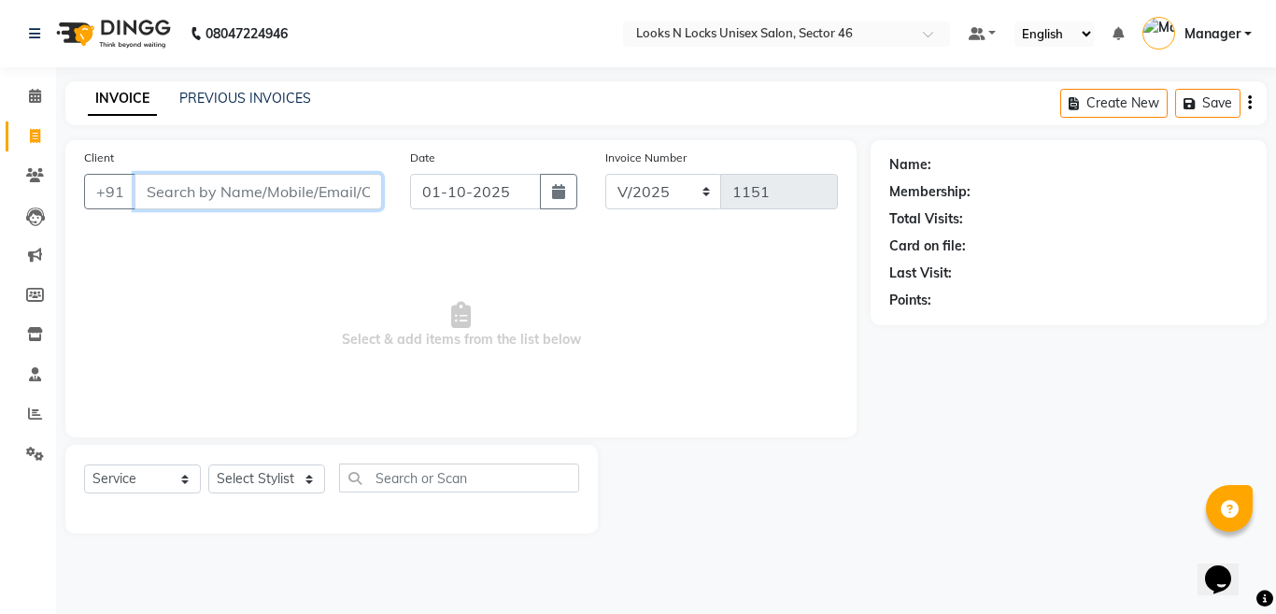
click at [307, 184] on input "Client" at bounding box center [257, 191] width 247 height 35
type input "8708984166"
click at [334, 203] on button "Add Client" at bounding box center [334, 191] width 96 height 35
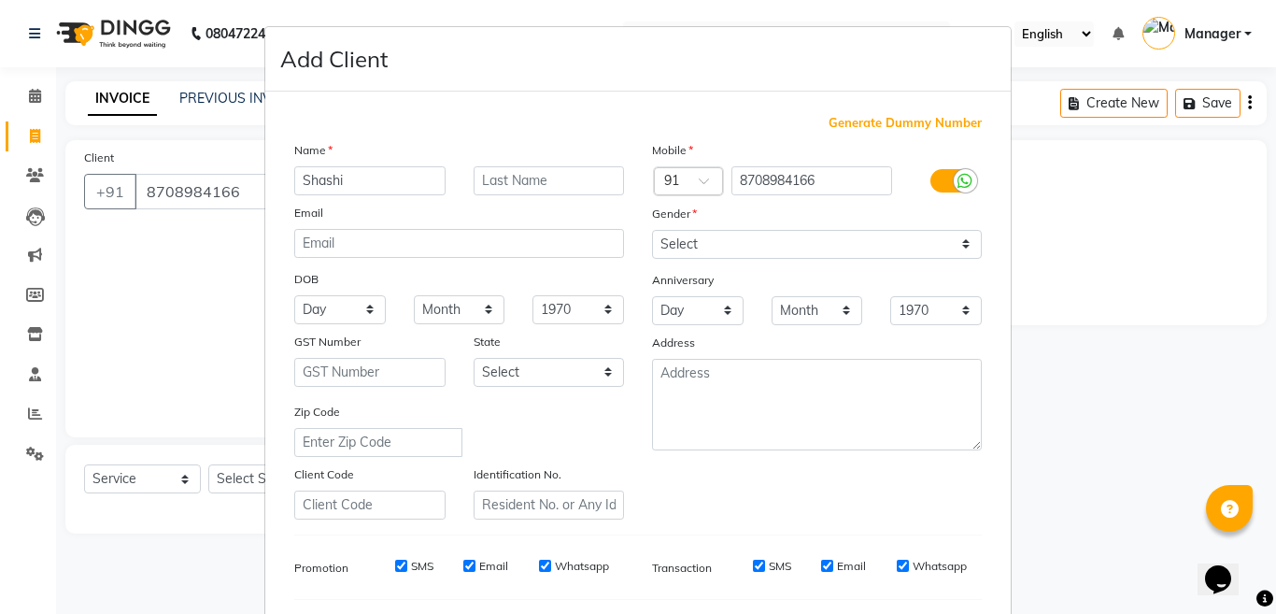
type input "Shashi"
click at [699, 233] on select "Select [DEMOGRAPHIC_DATA] [DEMOGRAPHIC_DATA] Other Prefer Not To Say" at bounding box center [817, 244] width 330 height 29
select select "[DEMOGRAPHIC_DATA]"
click at [652, 230] on select "Select [DEMOGRAPHIC_DATA] [DEMOGRAPHIC_DATA] Other Prefer Not To Say" at bounding box center [817, 244] width 330 height 29
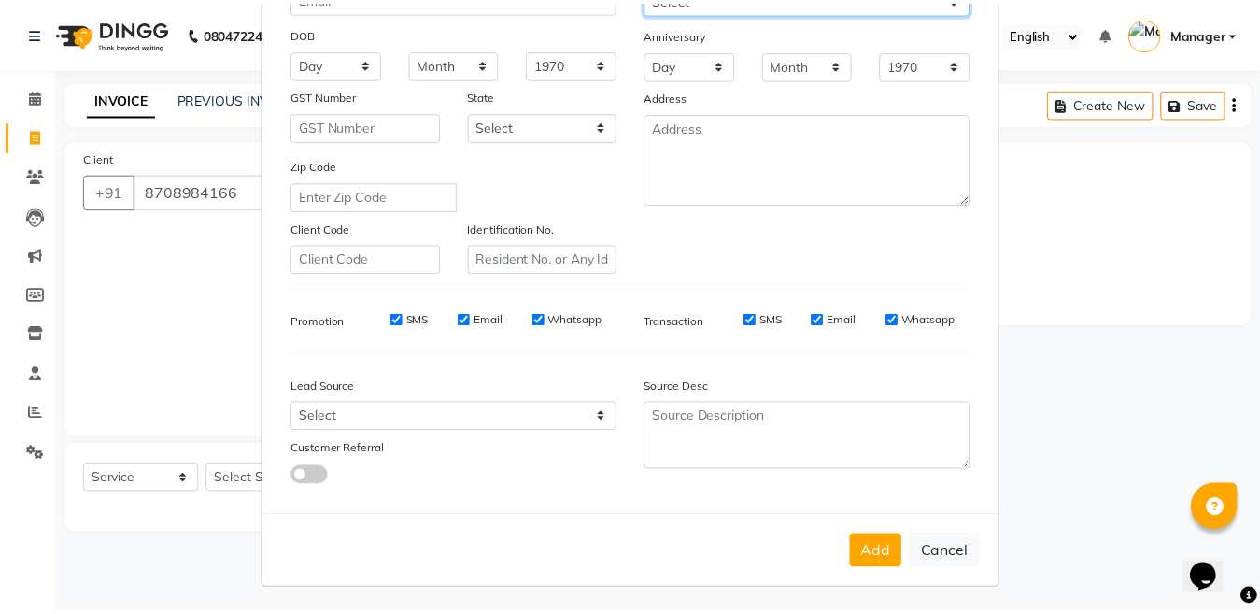
scroll to position [248, 0]
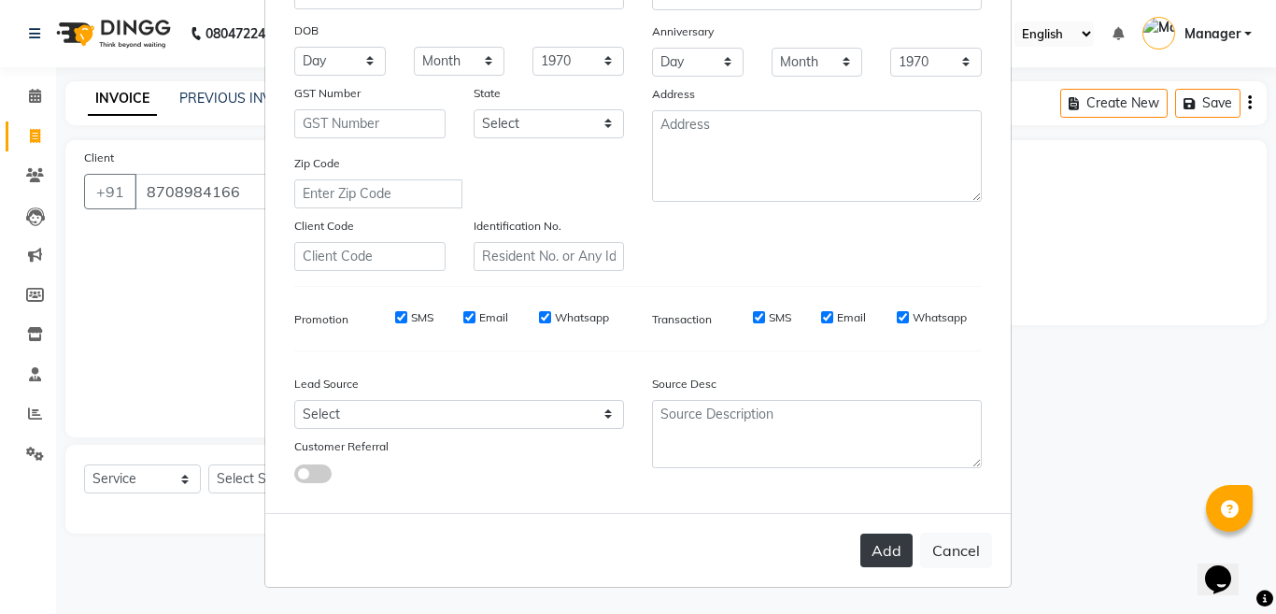
click at [880, 553] on button "Add" at bounding box center [886, 550] width 52 height 34
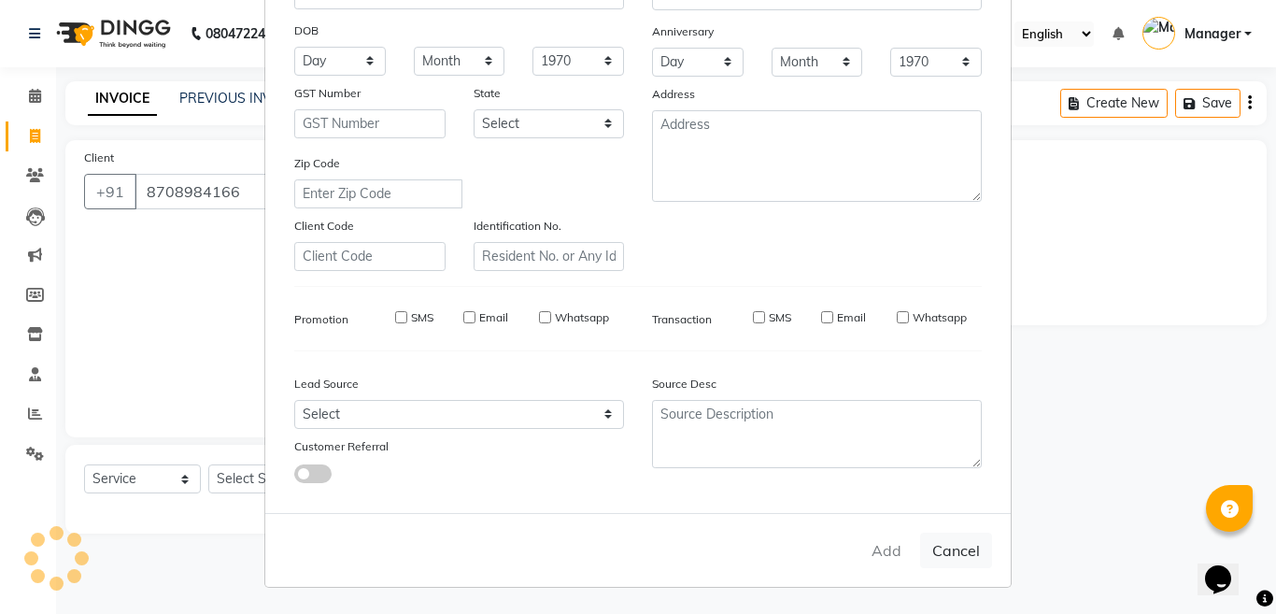
select select
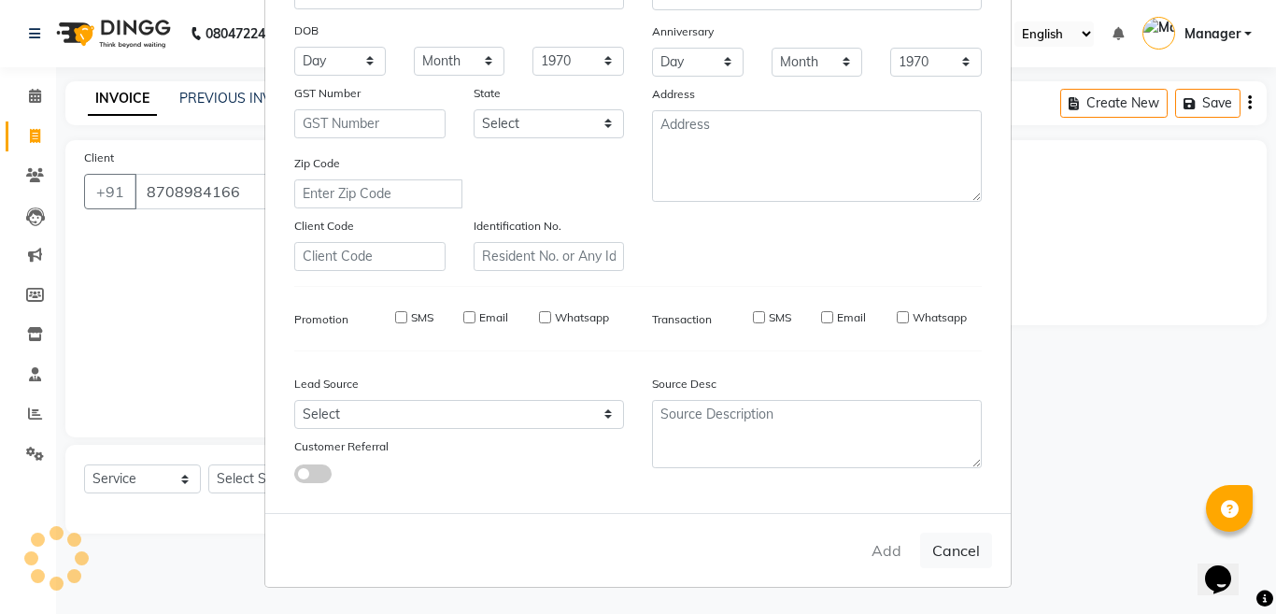
select select
checkbox input "false"
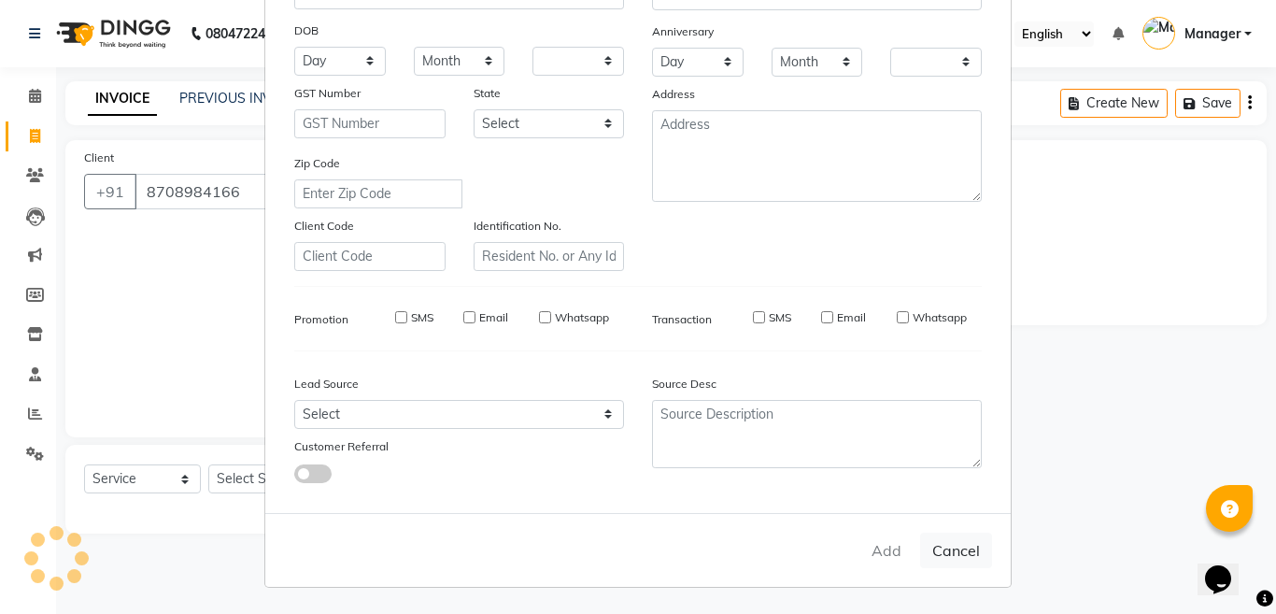
checkbox input "false"
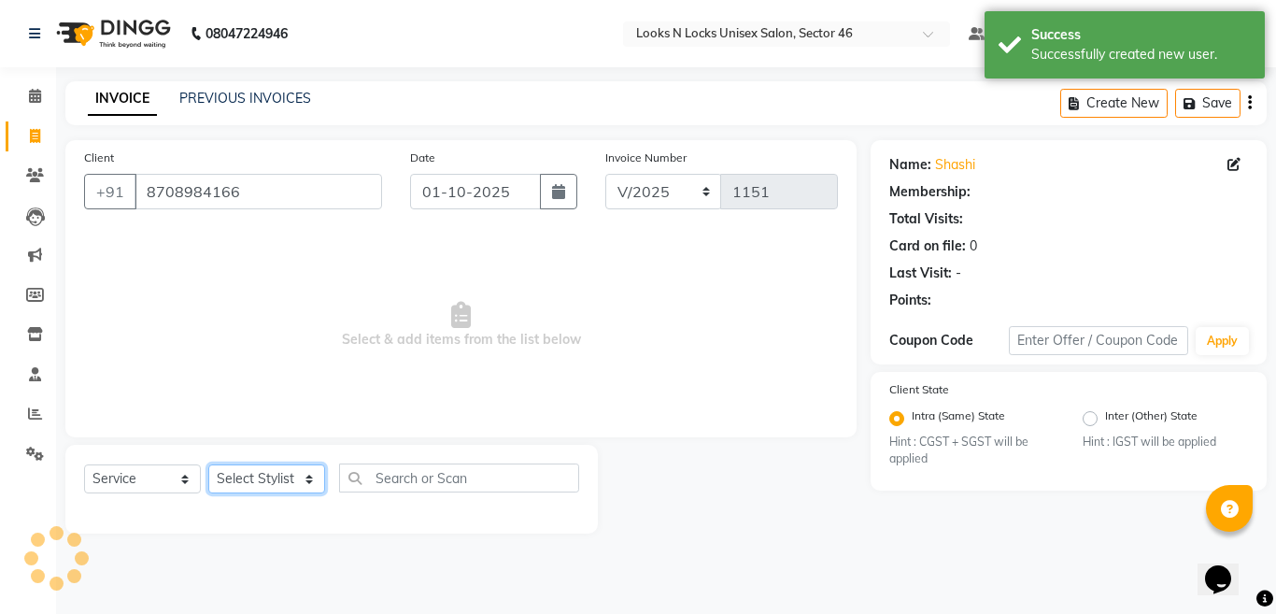
click at [243, 479] on select "Select Stylist [PERSON_NAME] Aalam Sheikh [PERSON_NAME] [PERSON_NAME] [PERSON_N…" at bounding box center [266, 478] width 117 height 29
select select "25656"
click at [208, 464] on select "Select Stylist [PERSON_NAME] Aalam Sheikh [PERSON_NAME] [PERSON_NAME] [PERSON_N…" at bounding box center [266, 478] width 117 height 29
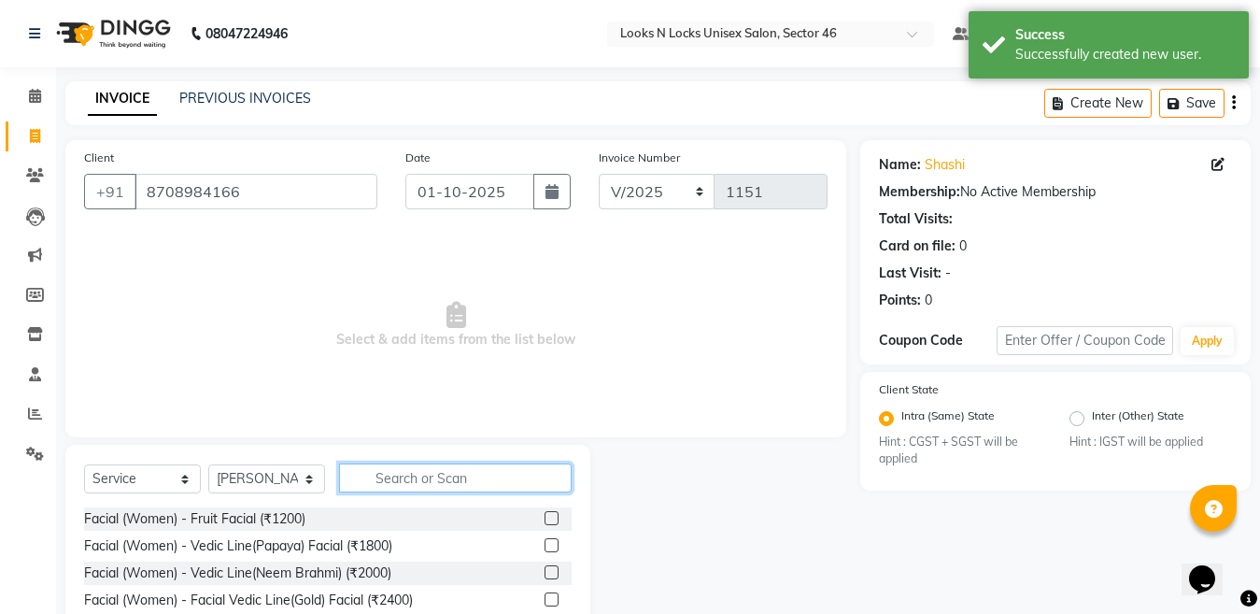
click at [481, 476] on input "text" at bounding box center [455, 477] width 233 height 29
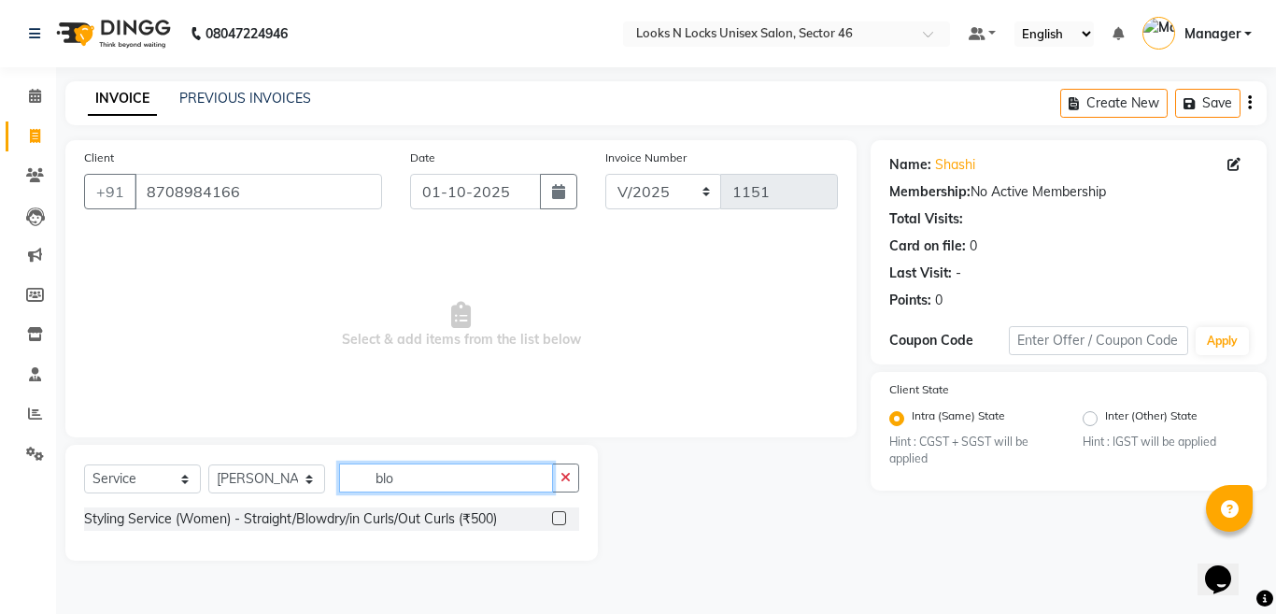
type input "blo"
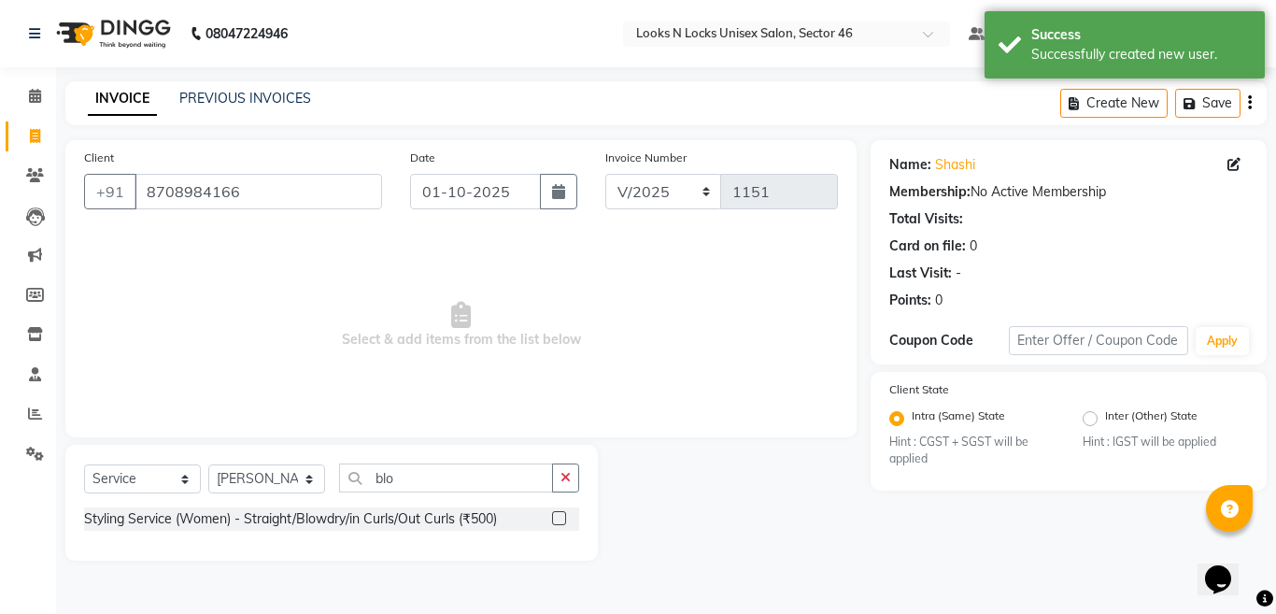
click at [555, 522] on label at bounding box center [559, 518] width 14 height 14
click at [555, 522] on input "checkbox" at bounding box center [558, 519] width 12 height 12
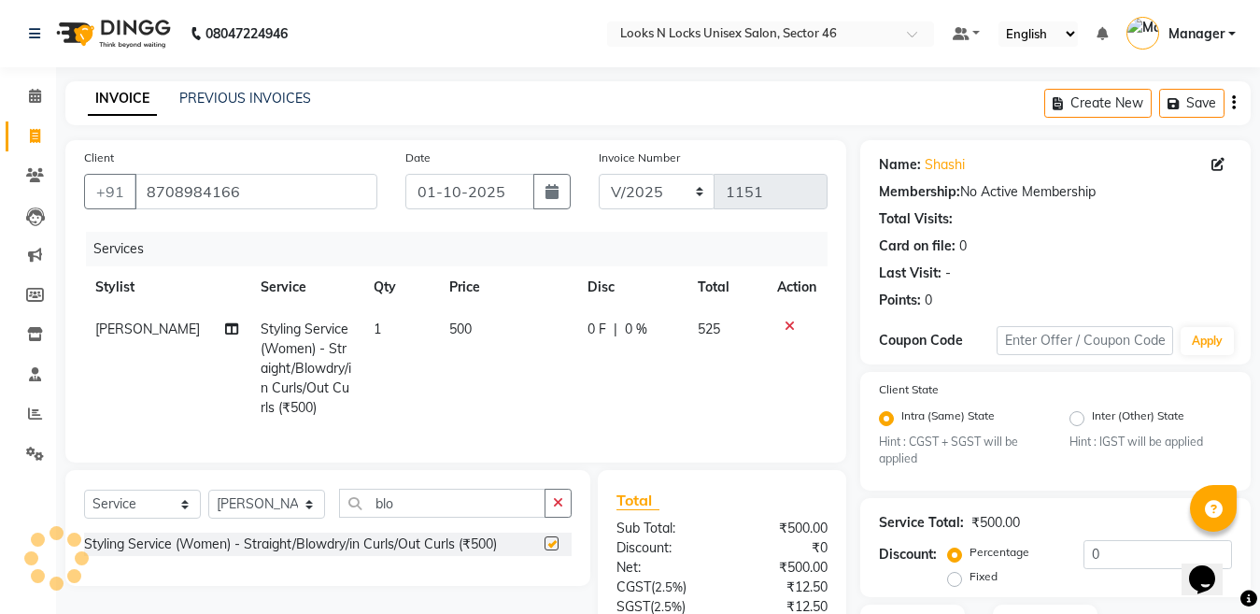
checkbox input "false"
click at [374, 335] on span "1" at bounding box center [377, 328] width 7 height 17
select select "25656"
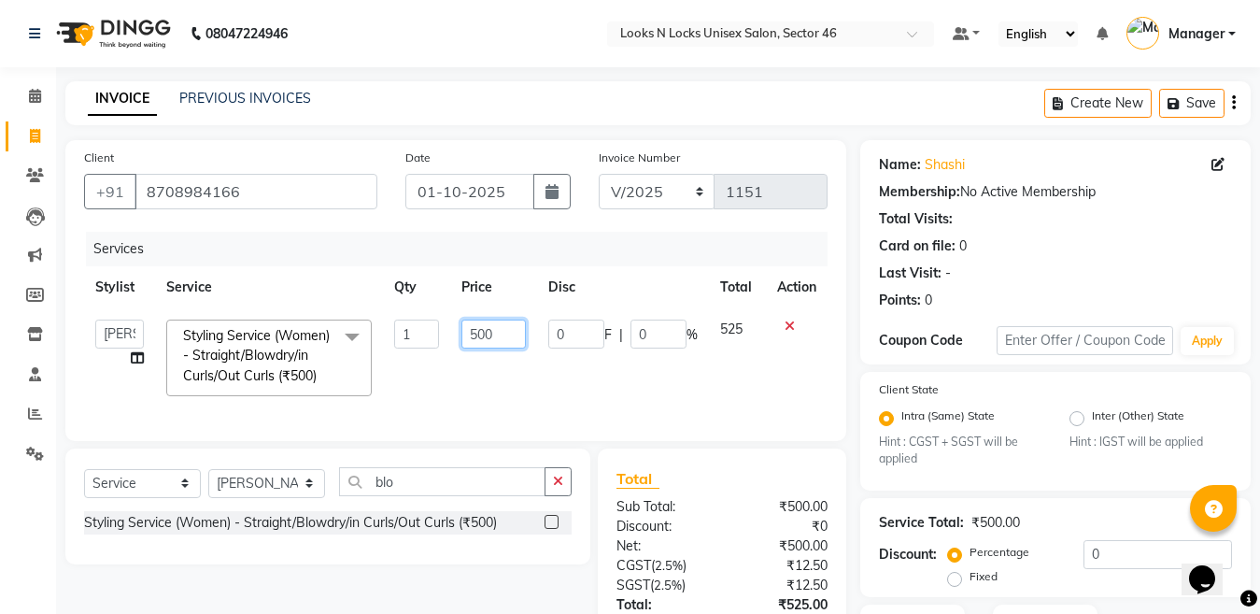
click at [510, 337] on input "500" at bounding box center [493, 333] width 64 height 29
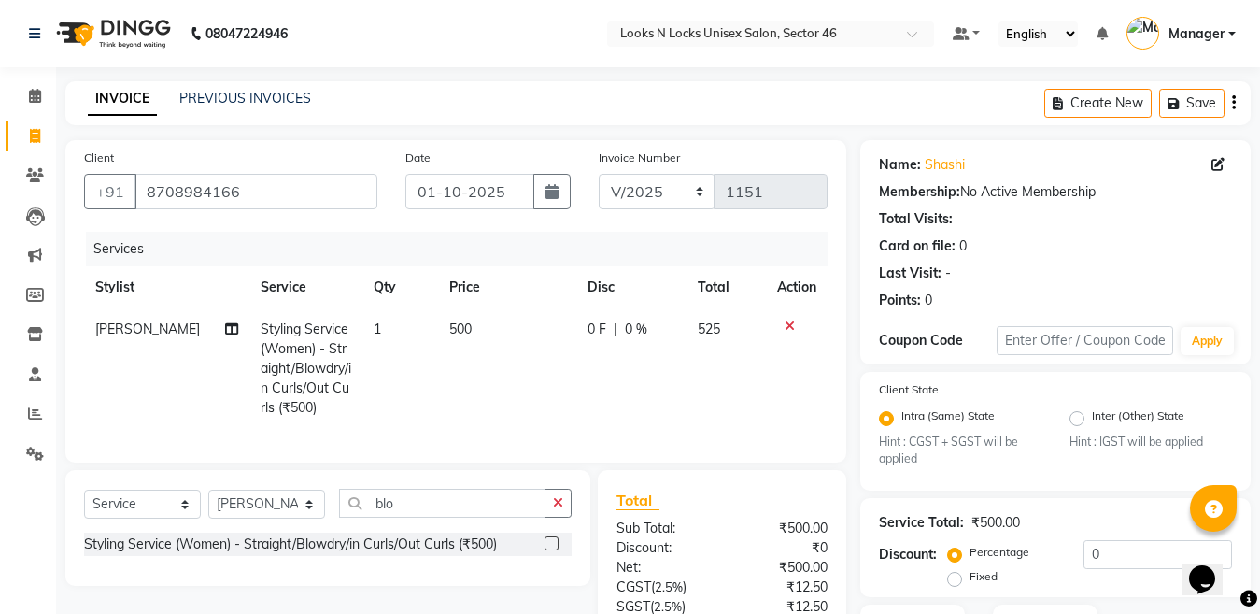
click at [391, 337] on td "1" at bounding box center [400, 368] width 76 height 120
select select "25656"
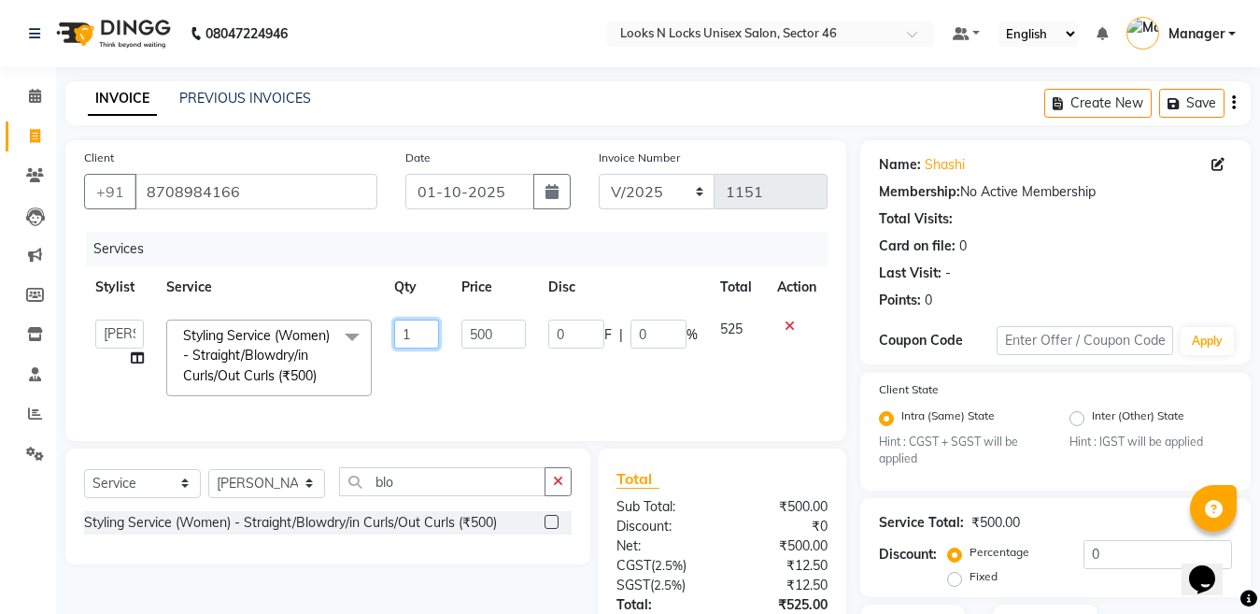
click at [413, 329] on input "1" at bounding box center [416, 333] width 44 height 29
type input "3"
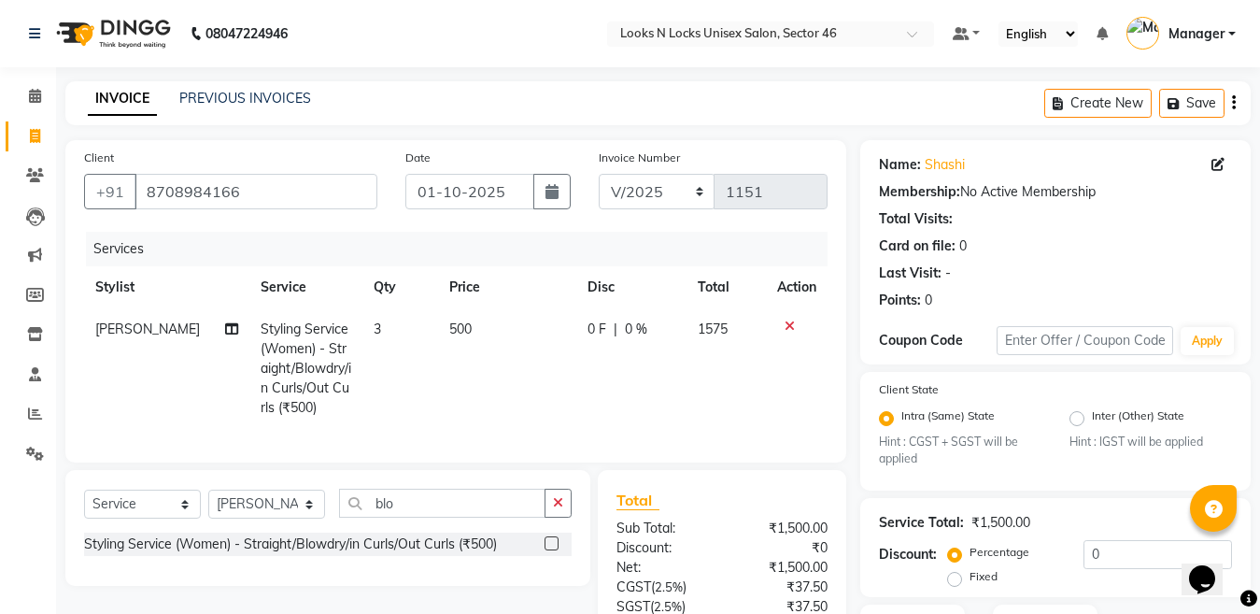
click at [508, 330] on td "500" at bounding box center [507, 368] width 138 height 120
select select "25656"
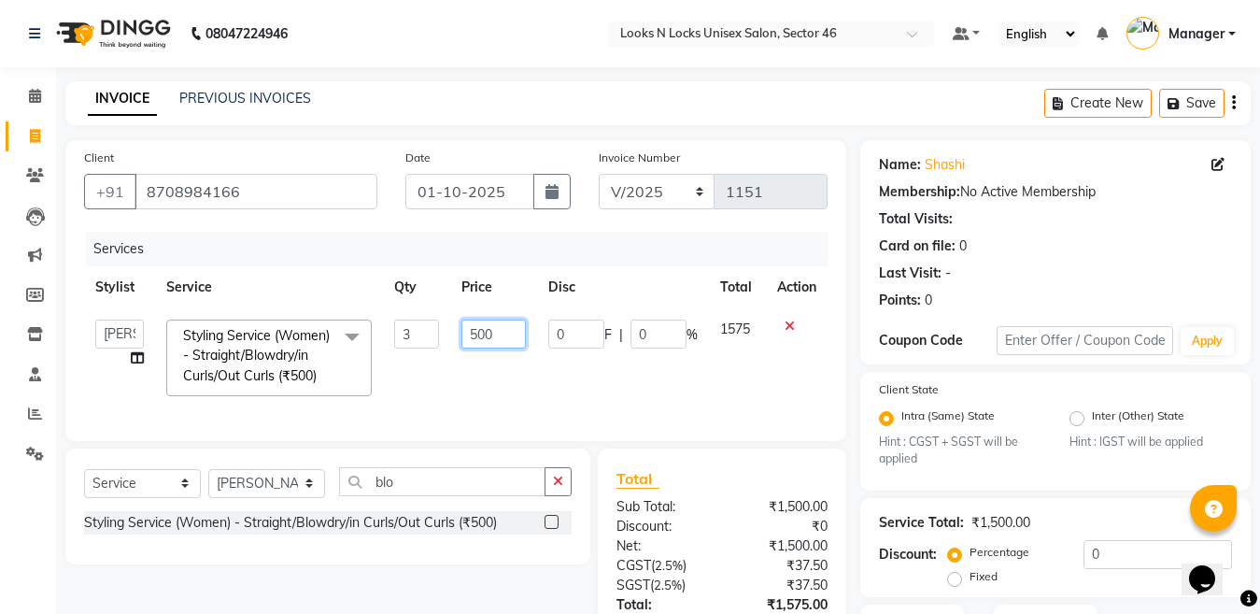
click at [487, 326] on input "500" at bounding box center [493, 333] width 64 height 29
click at [512, 330] on input "500" at bounding box center [493, 333] width 64 height 29
type input "5"
type input "633"
click at [692, 471] on div "Client [PHONE_NUMBER] Date [DATE] Invoice Number V/2025 V/[PHONE_NUMBER] Servic…" at bounding box center [455, 434] width 809 height 588
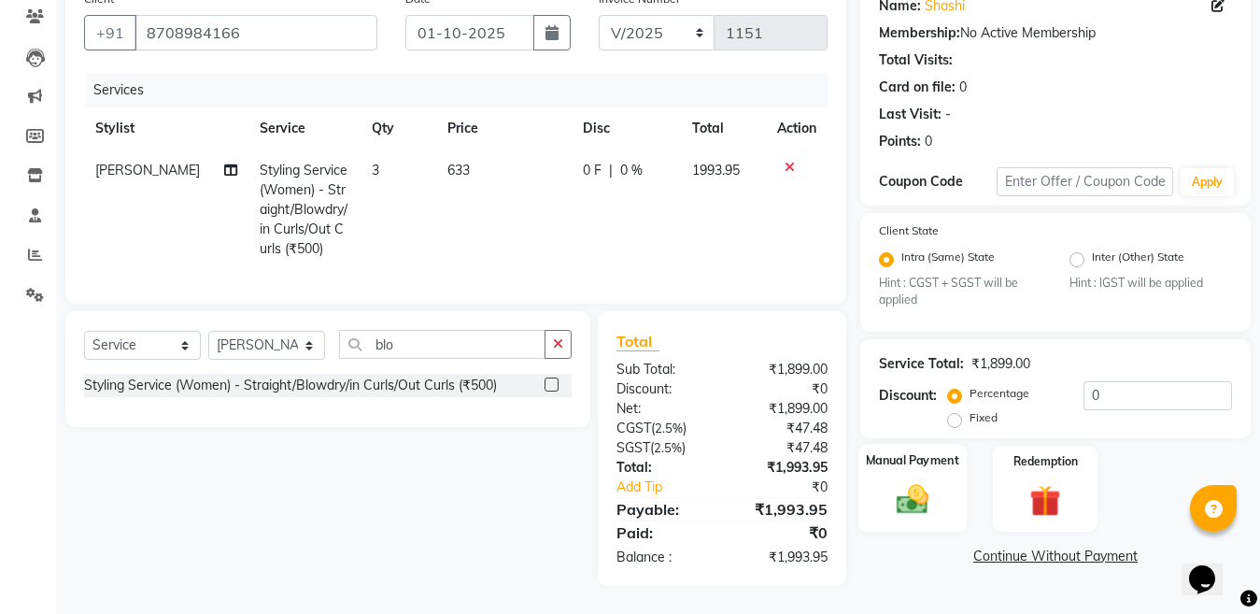
scroll to position [175, 0]
click at [472, 151] on td "633" at bounding box center [504, 209] width 136 height 120
select select "25656"
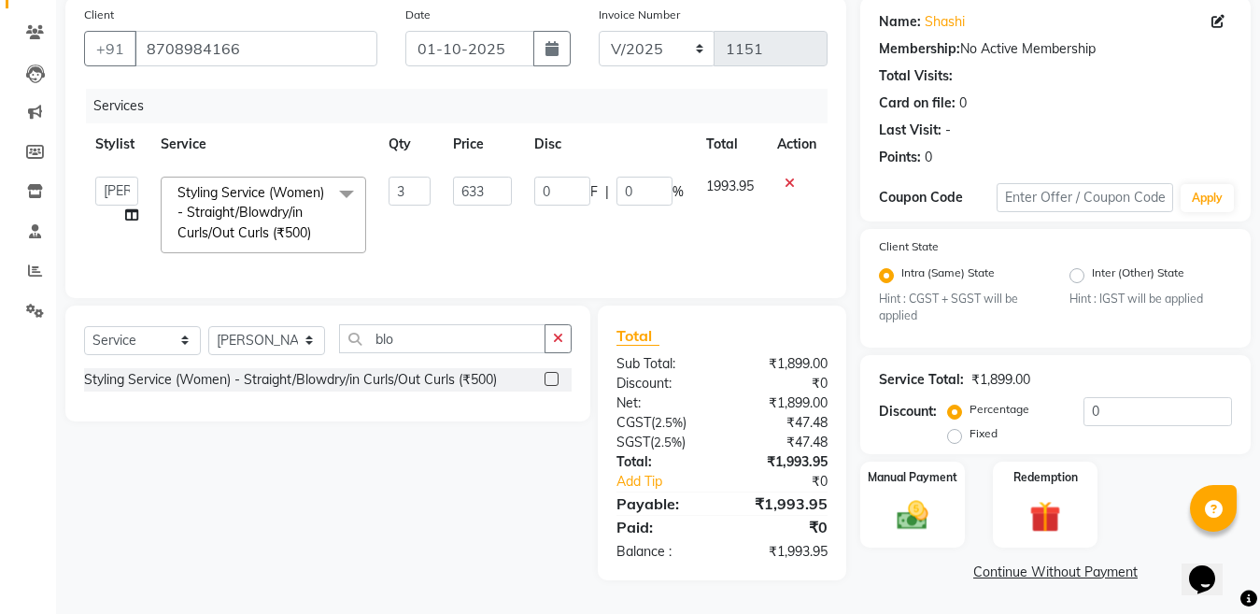
scroll to position [153, 0]
click at [500, 176] on input "633" at bounding box center [482, 190] width 59 height 29
type input "6"
type input "700"
click at [1090, 499] on div "Redemption" at bounding box center [1045, 503] width 108 height 89
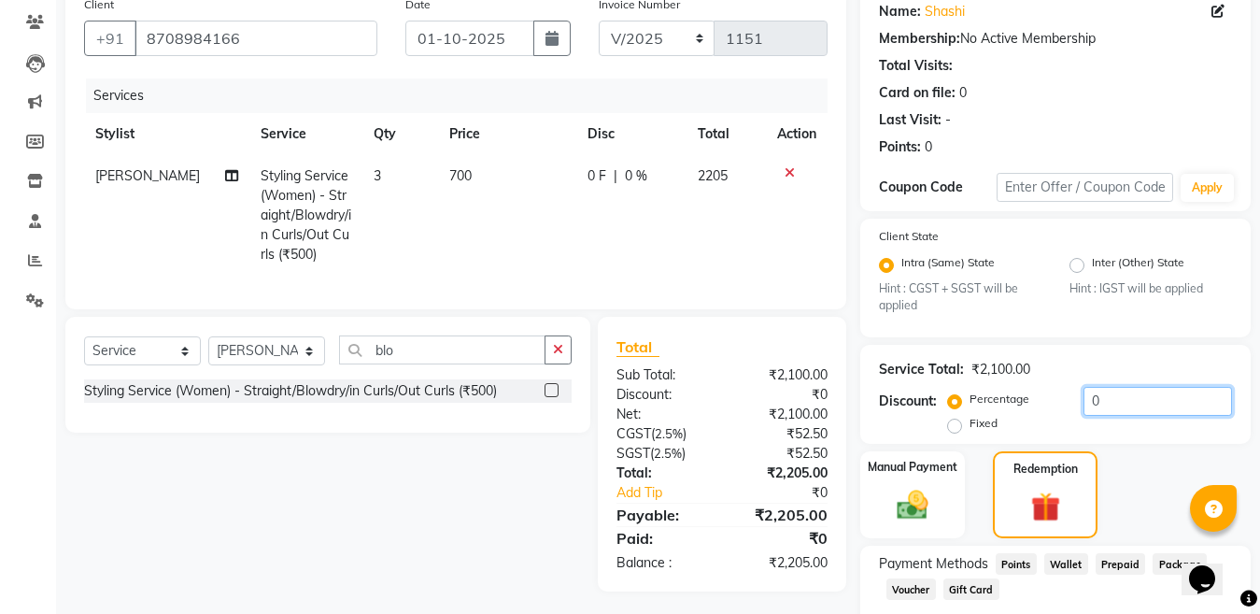
click at [1167, 414] on input "0" at bounding box center [1157, 401] width 148 height 29
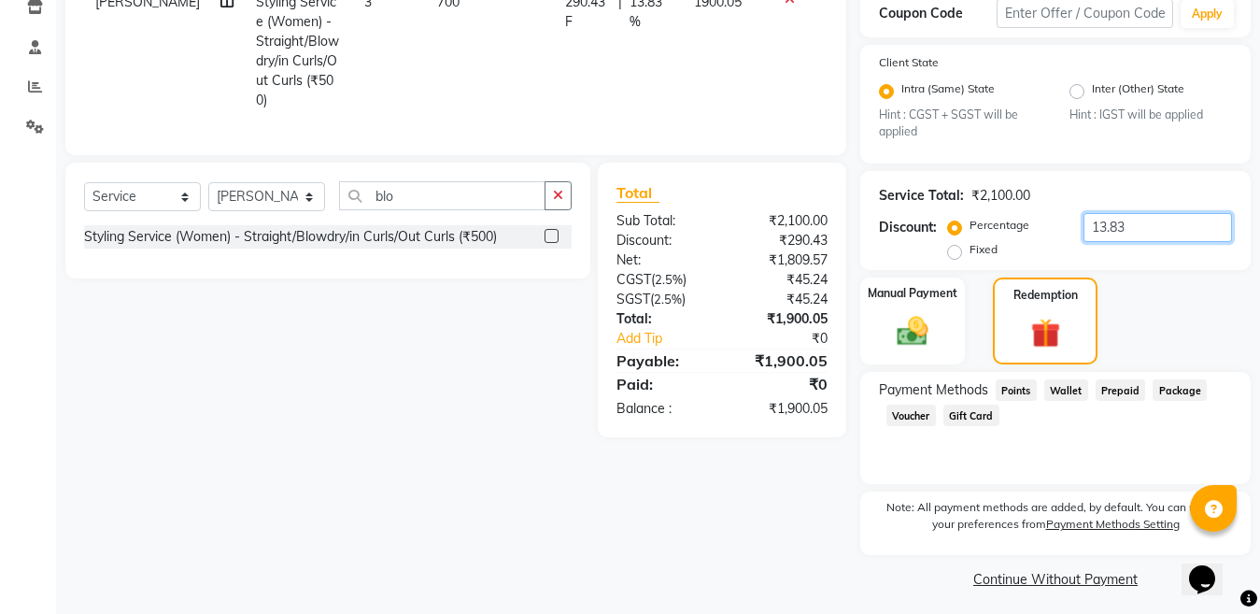
scroll to position [334, 0]
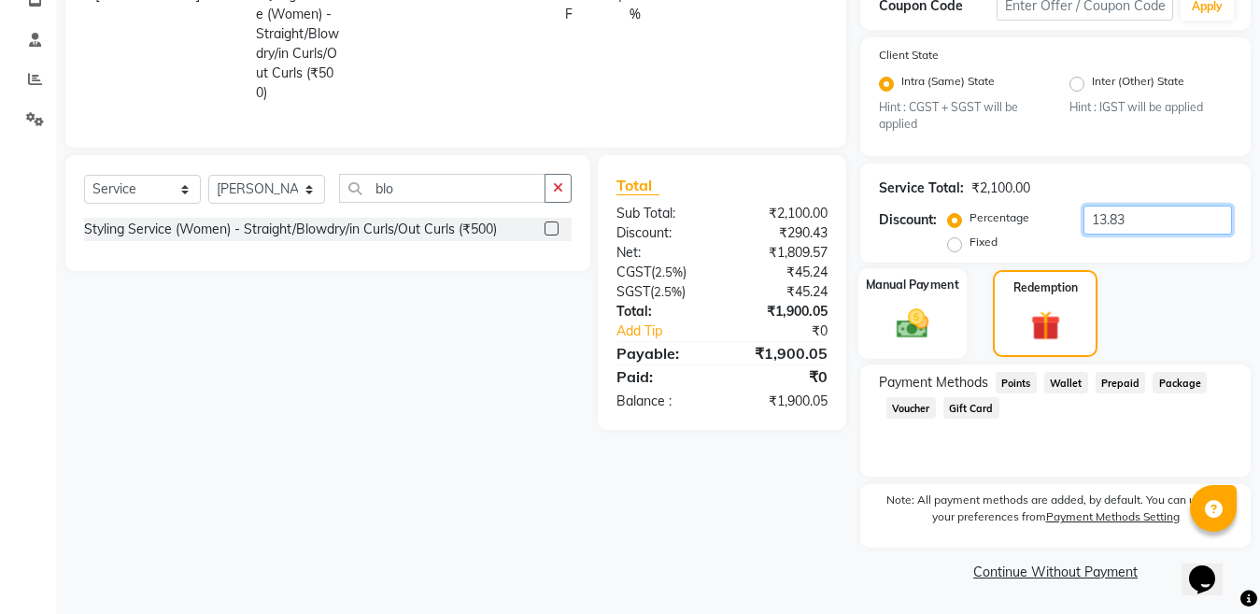
type input "13.83"
click at [907, 318] on img at bounding box center [912, 323] width 52 height 37
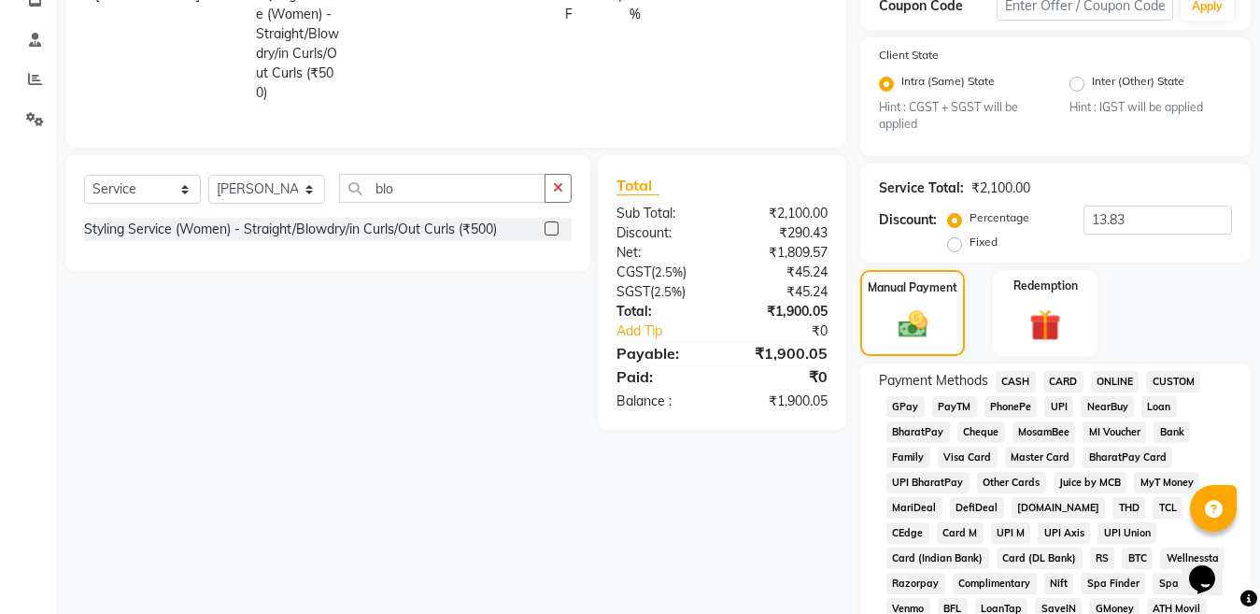
click at [1112, 378] on span "ONLINE" at bounding box center [1115, 381] width 49 height 21
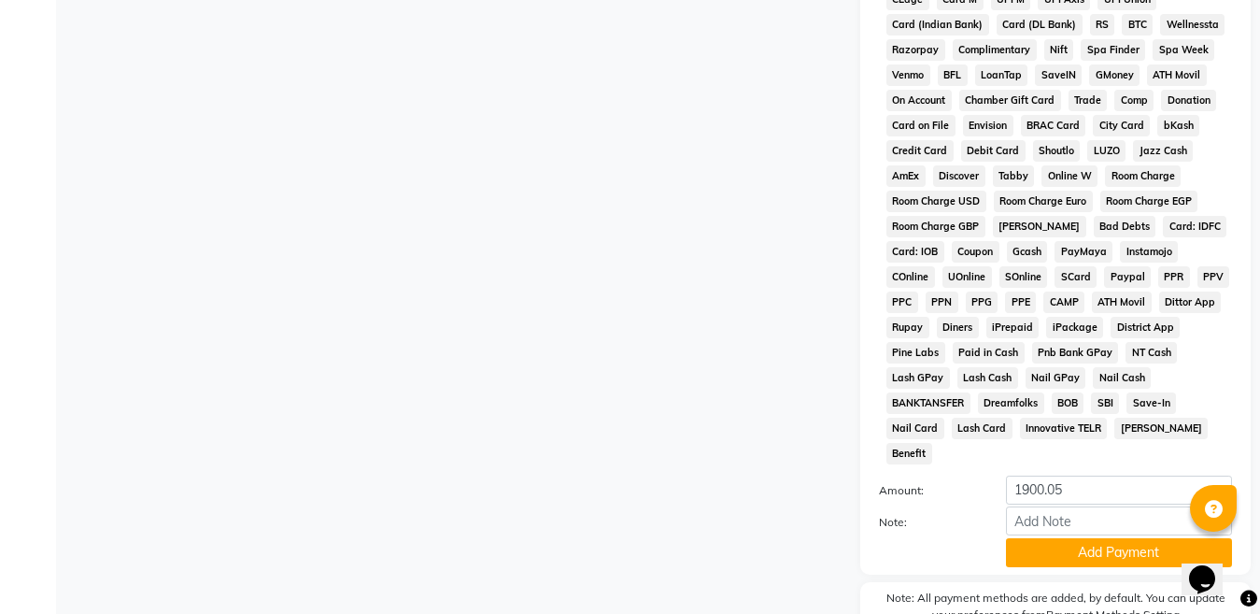
scroll to position [940, 0]
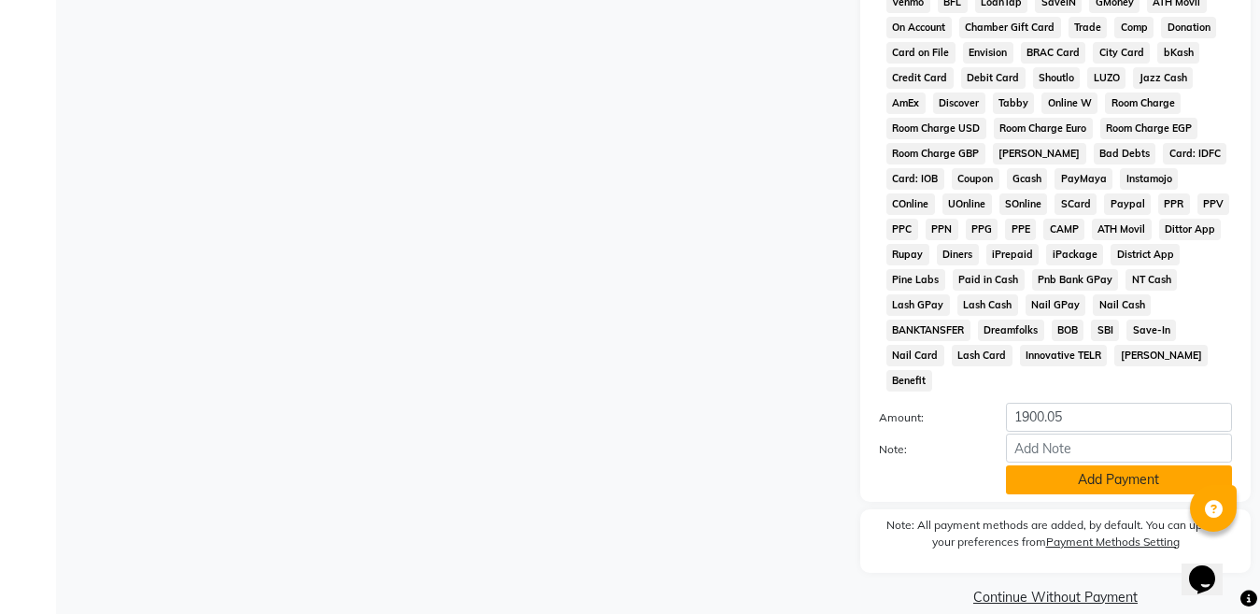
click at [1105, 465] on button "Add Payment" at bounding box center [1119, 479] width 226 height 29
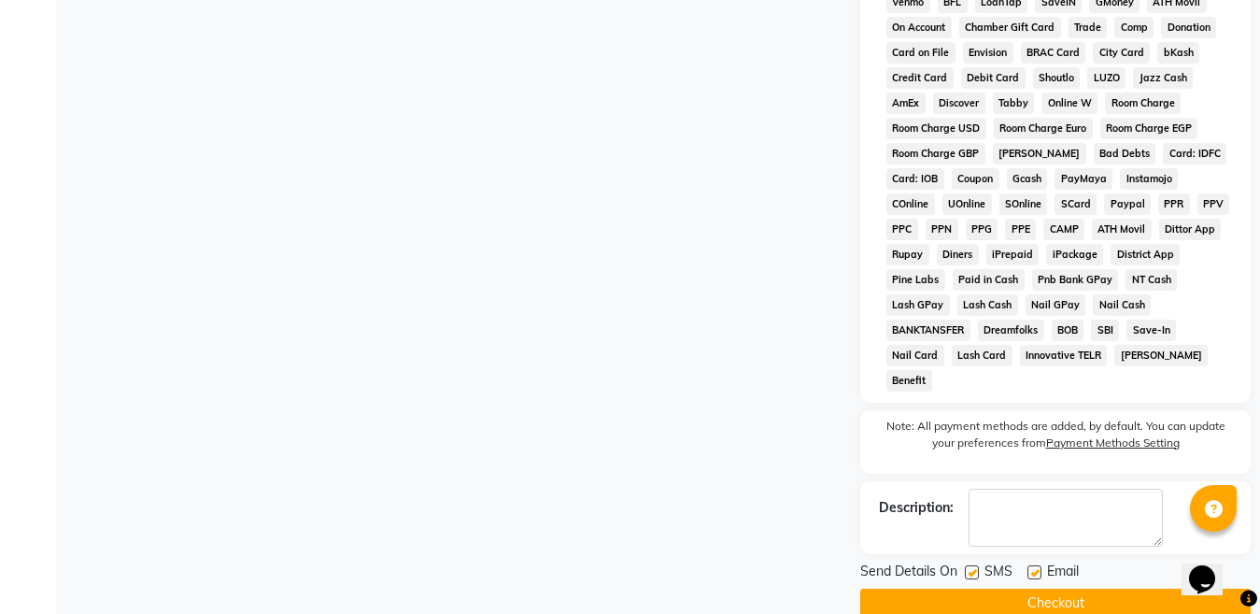
scroll to position [947, 0]
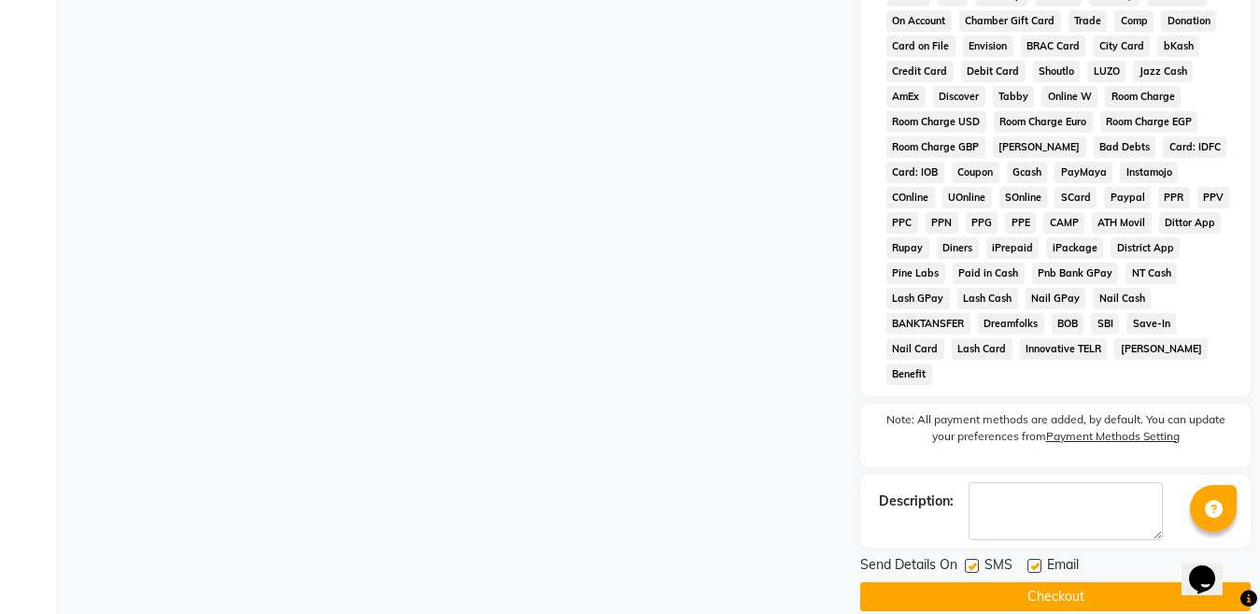
click at [1035, 582] on button "Checkout" at bounding box center [1055, 596] width 390 height 29
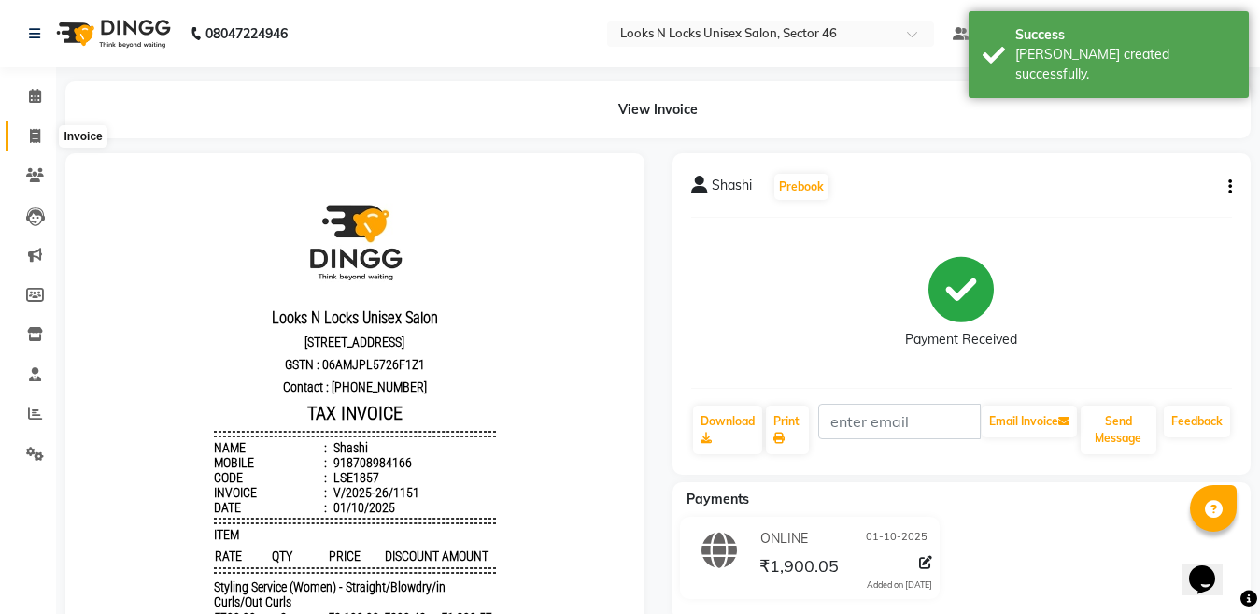
click at [43, 137] on span at bounding box center [35, 136] width 33 height 21
select select "service"
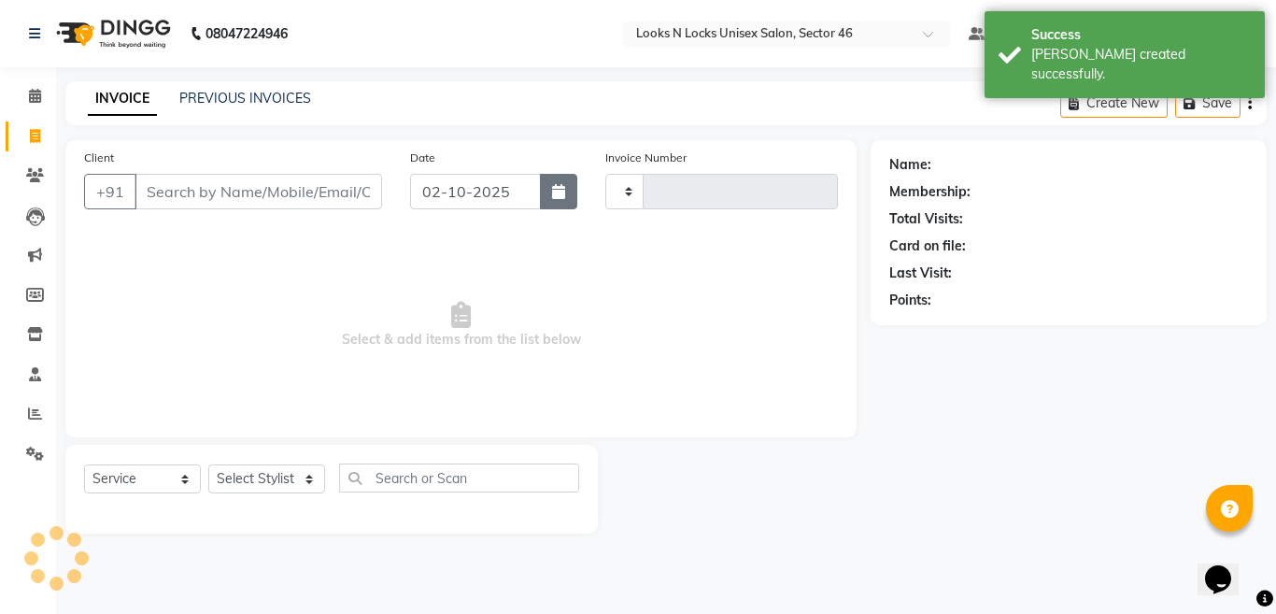
click at [557, 194] on icon "button" at bounding box center [558, 191] width 13 height 15
select select "10"
select select "2025"
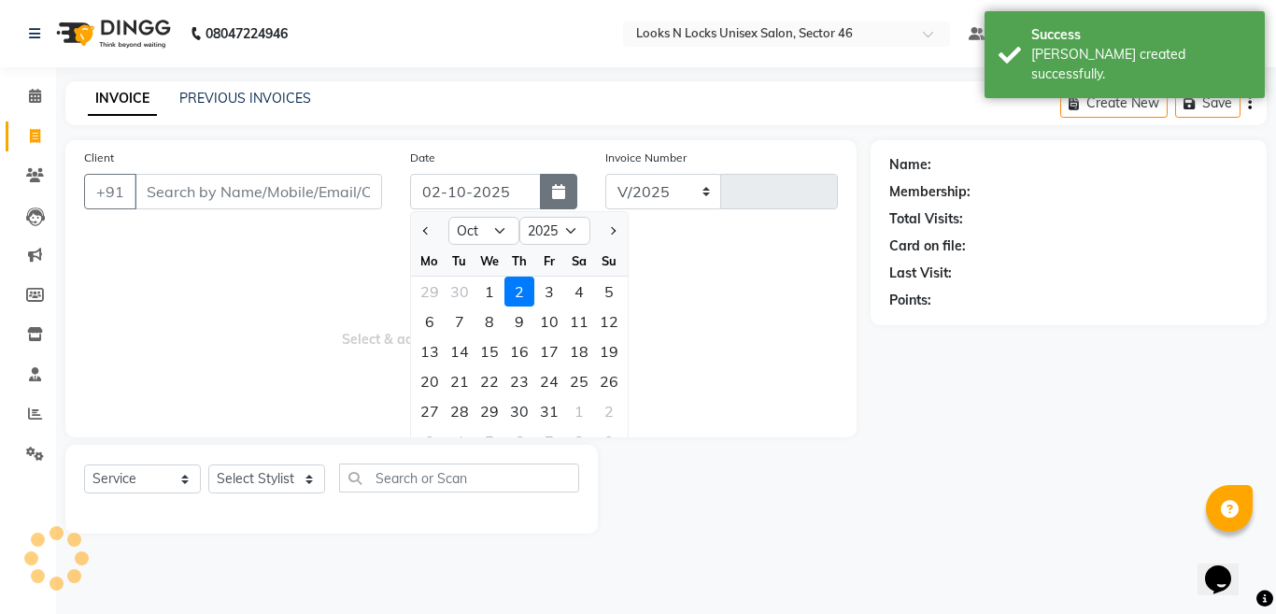
select select "3904"
type input "1152"
click at [486, 294] on div "1" at bounding box center [489, 291] width 30 height 30
type input "01-10-2025"
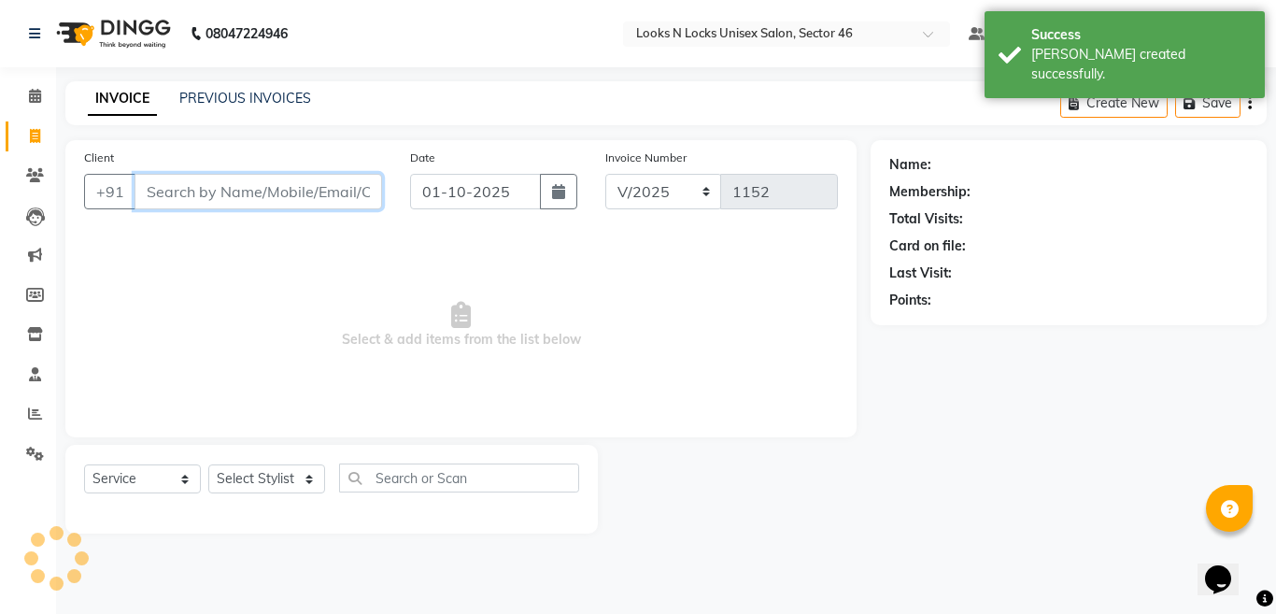
click at [341, 188] on input "Client" at bounding box center [257, 191] width 247 height 35
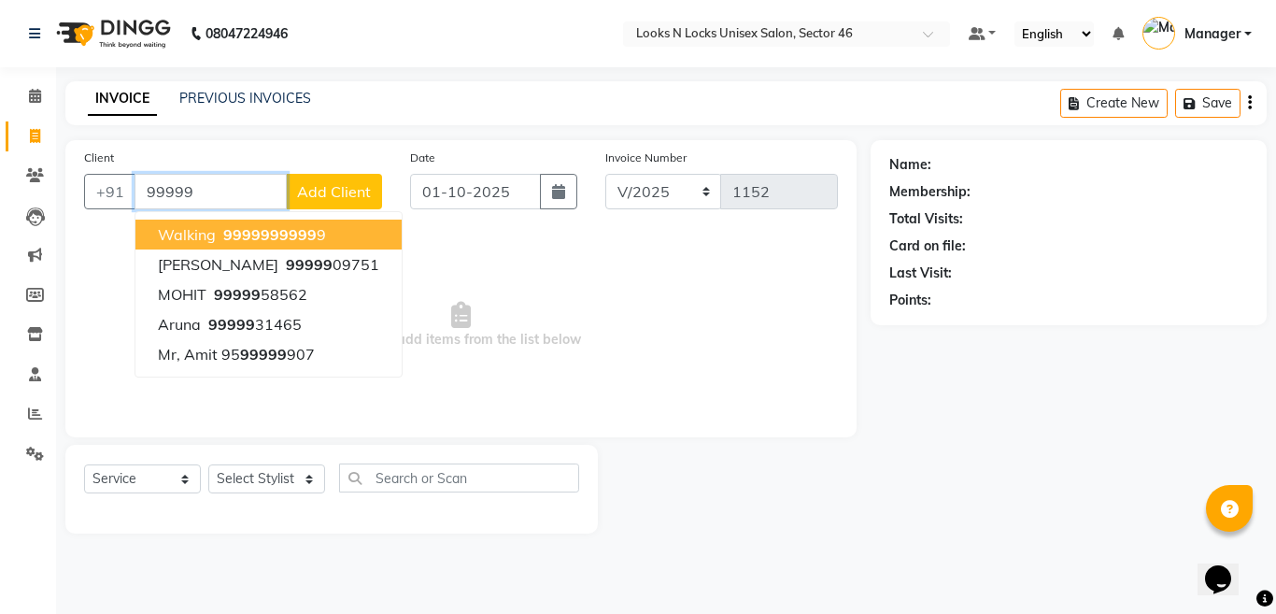
click at [318, 238] on ngb-highlight "99999 99999 9" at bounding box center [272, 234] width 106 height 19
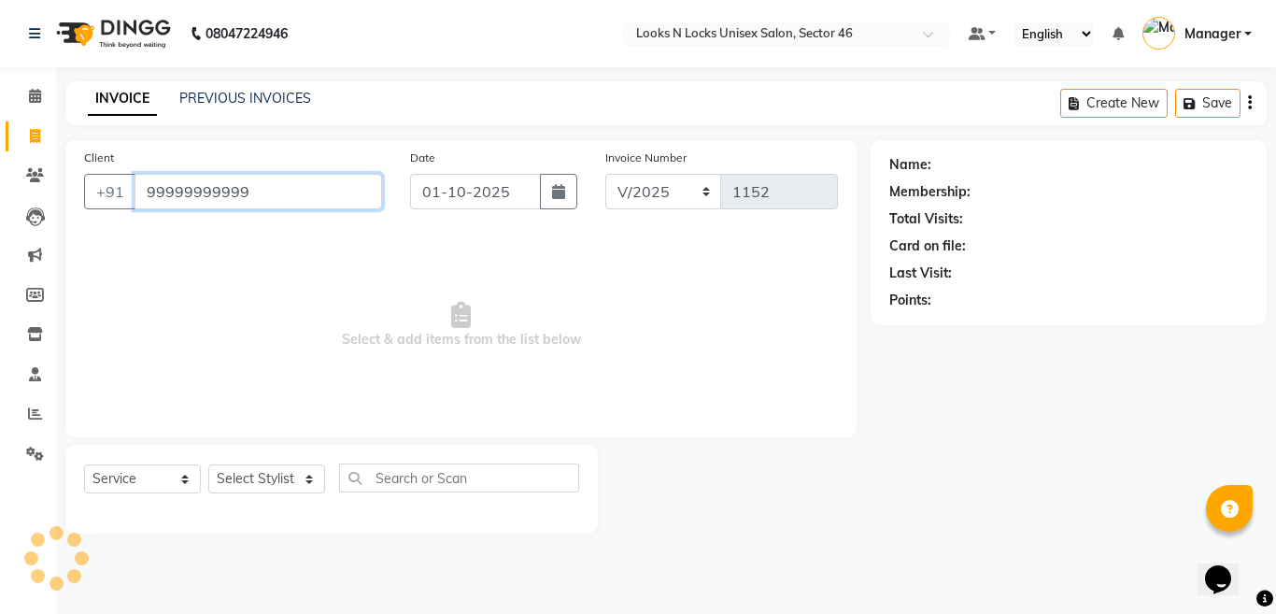
type input "99999999999"
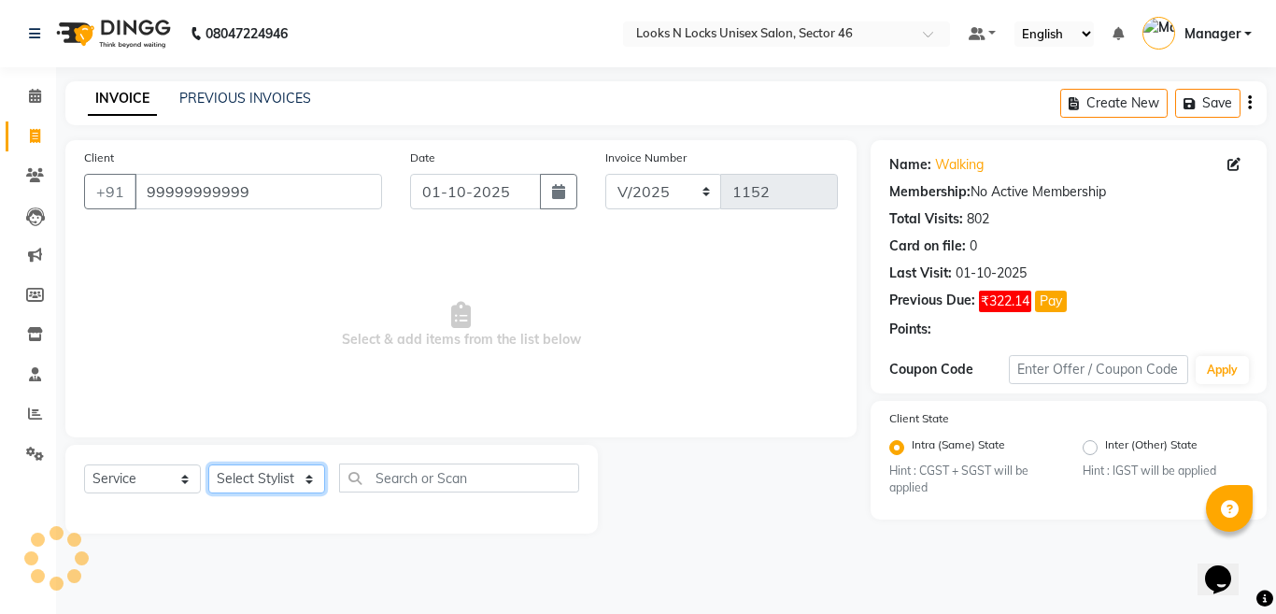
drag, startPoint x: 267, startPoint y: 481, endPoint x: 264, endPoint y: 466, distance: 15.2
click at [267, 481] on select "Select Stylist [PERSON_NAME] Aalam Sheikh [PERSON_NAME] [PERSON_NAME] [PERSON_N…" at bounding box center [266, 478] width 117 height 29
select select "69067"
click at [208, 464] on select "Select Stylist [PERSON_NAME] Aalam Sheikh [PERSON_NAME] [PERSON_NAME] [PERSON_N…" at bounding box center [266, 478] width 117 height 29
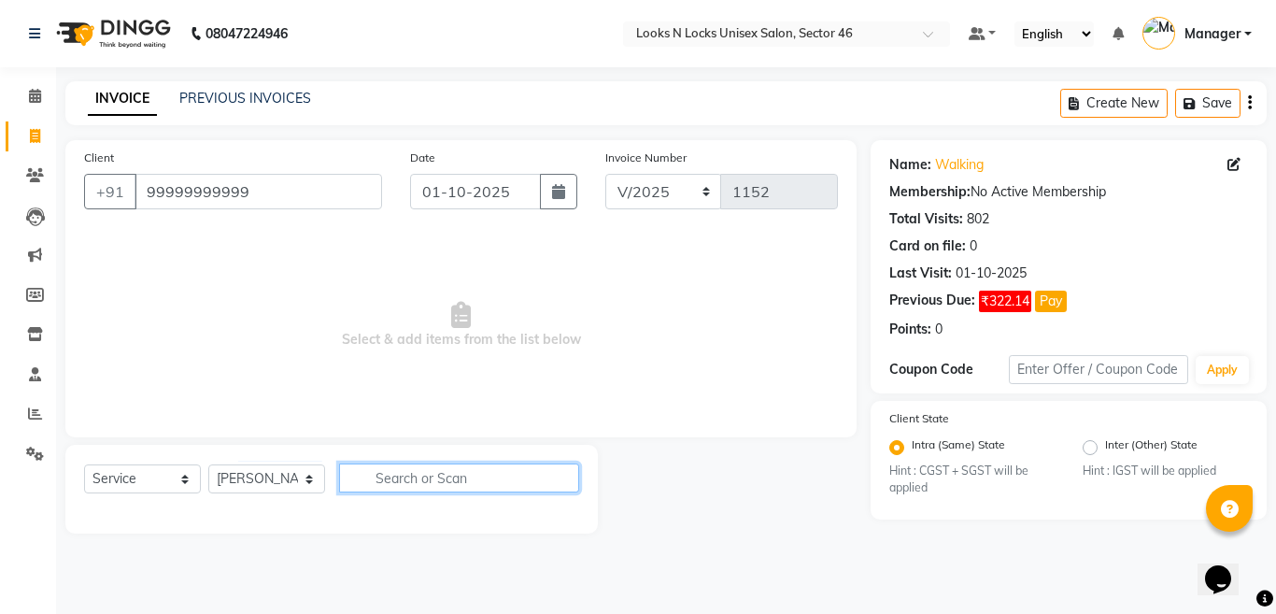
click at [457, 472] on input "text" at bounding box center [459, 477] width 240 height 29
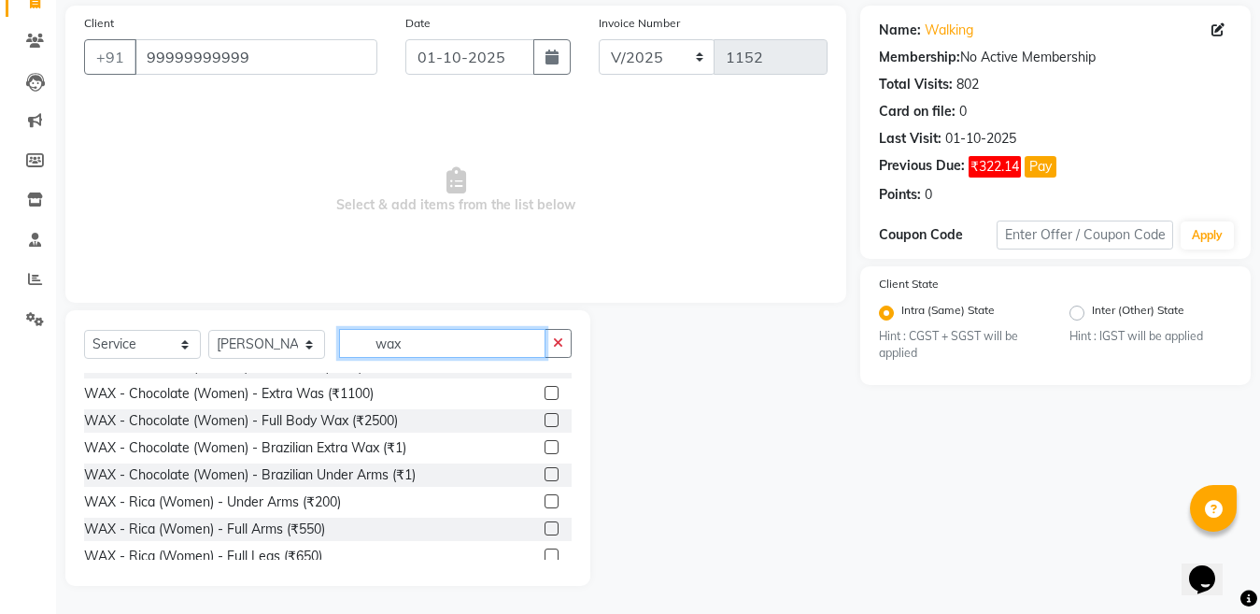
scroll to position [560, 0]
type input "wax"
click at [544, 554] on label at bounding box center [551, 554] width 14 height 14
click at [544, 554] on input "checkbox" at bounding box center [550, 555] width 12 height 12
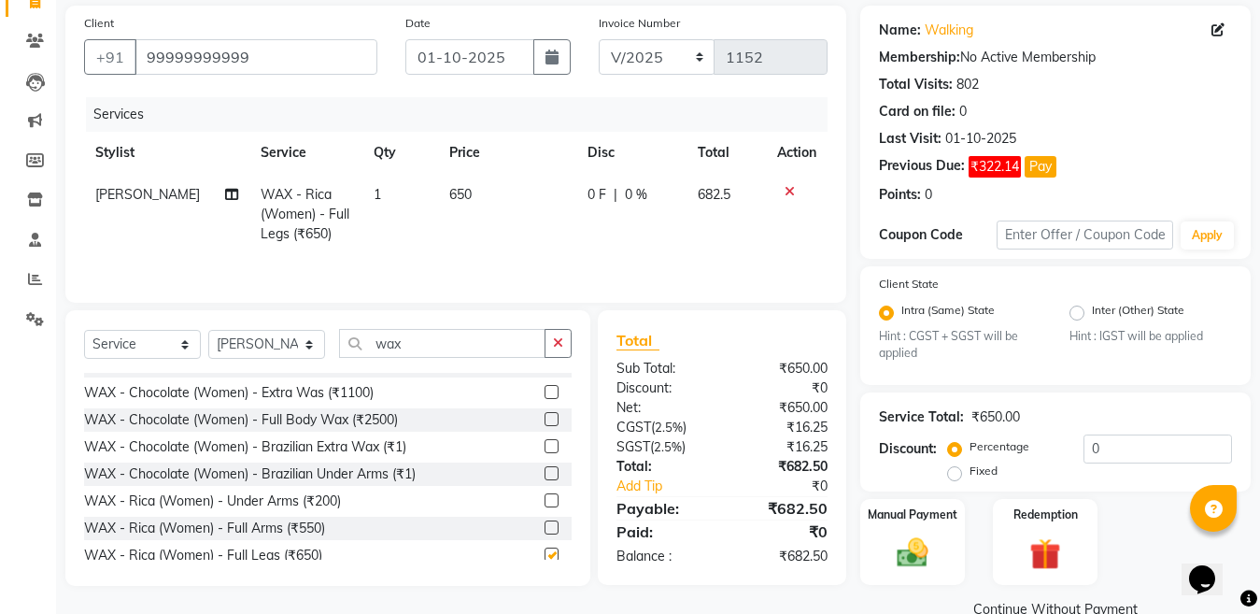
checkbox input "false"
click at [1103, 454] on input "0" at bounding box center [1157, 448] width 148 height 29
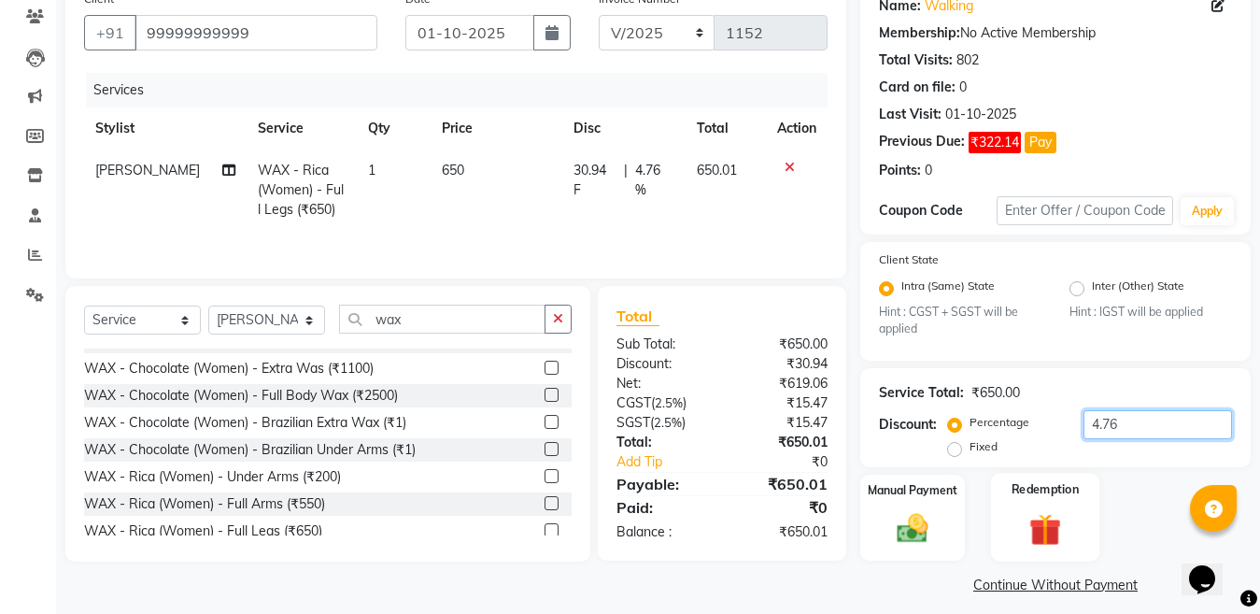
scroll to position [172, 0]
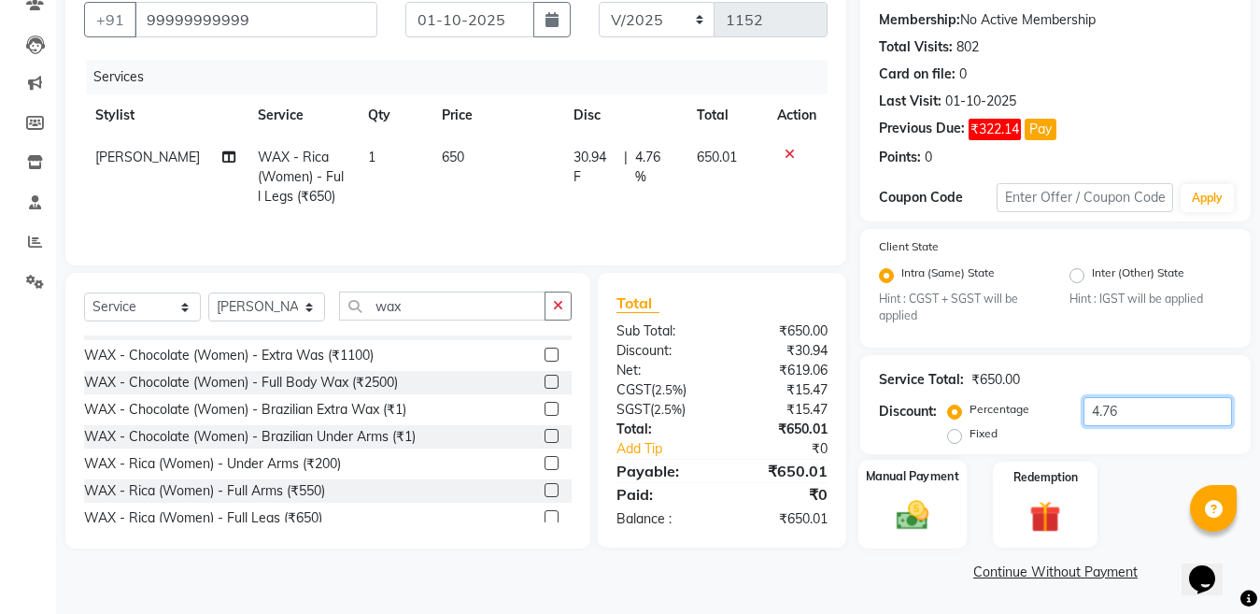
type input "4.76"
click at [904, 516] on img at bounding box center [912, 515] width 52 height 37
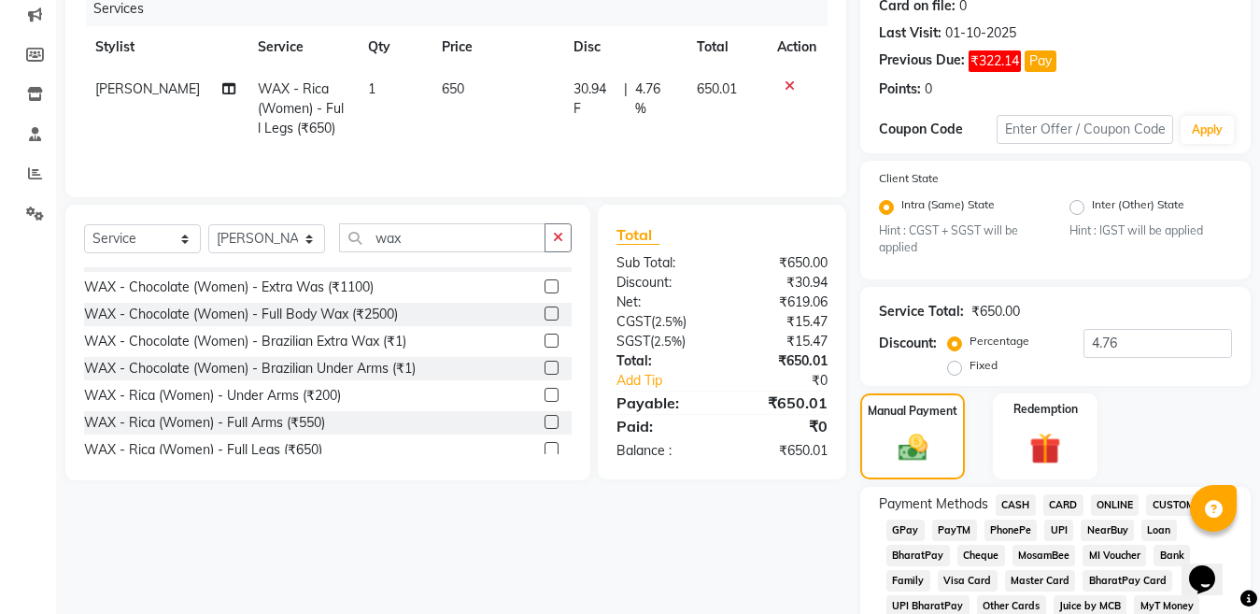
scroll to position [265, 0]
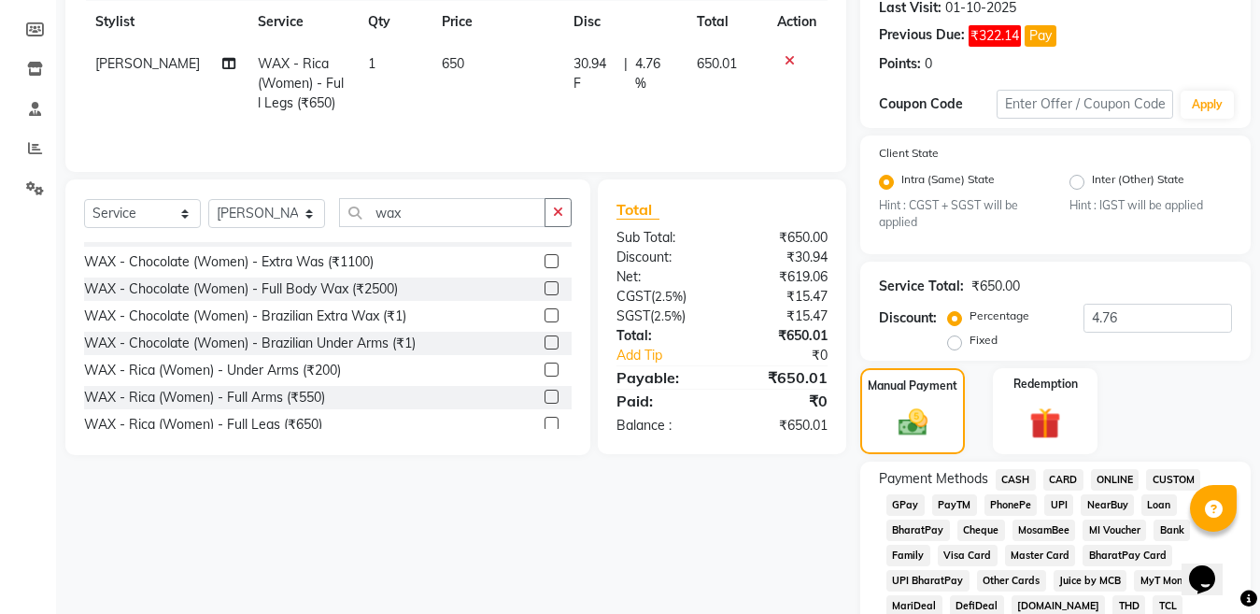
click at [1052, 483] on span "CARD" at bounding box center [1063, 479] width 40 height 21
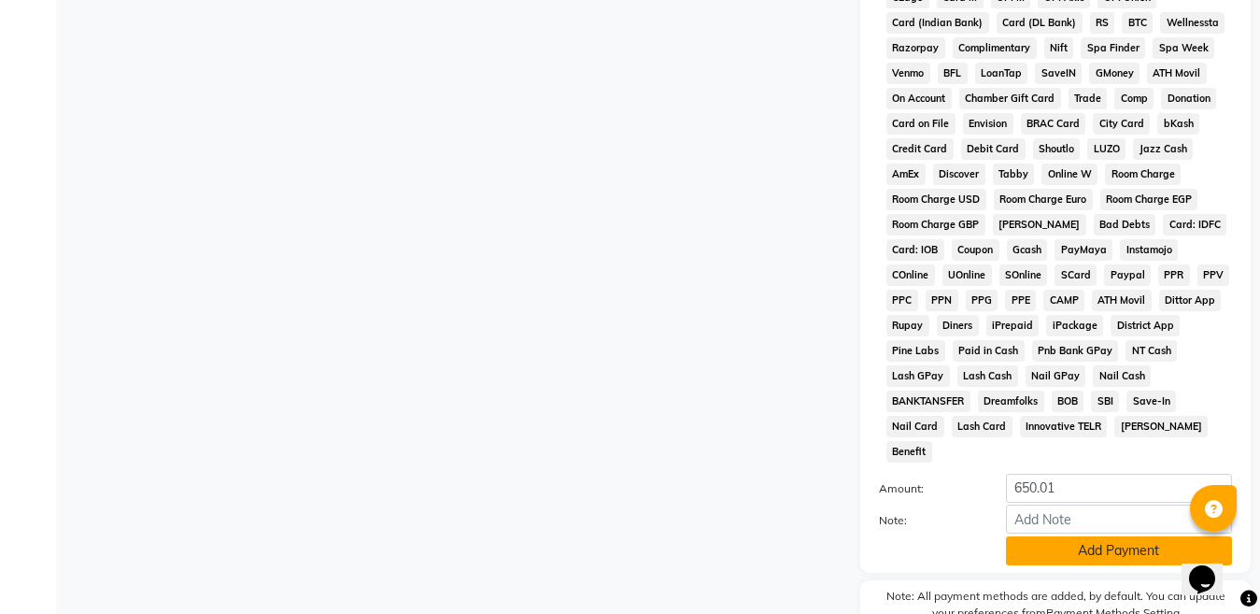
scroll to position [919, 0]
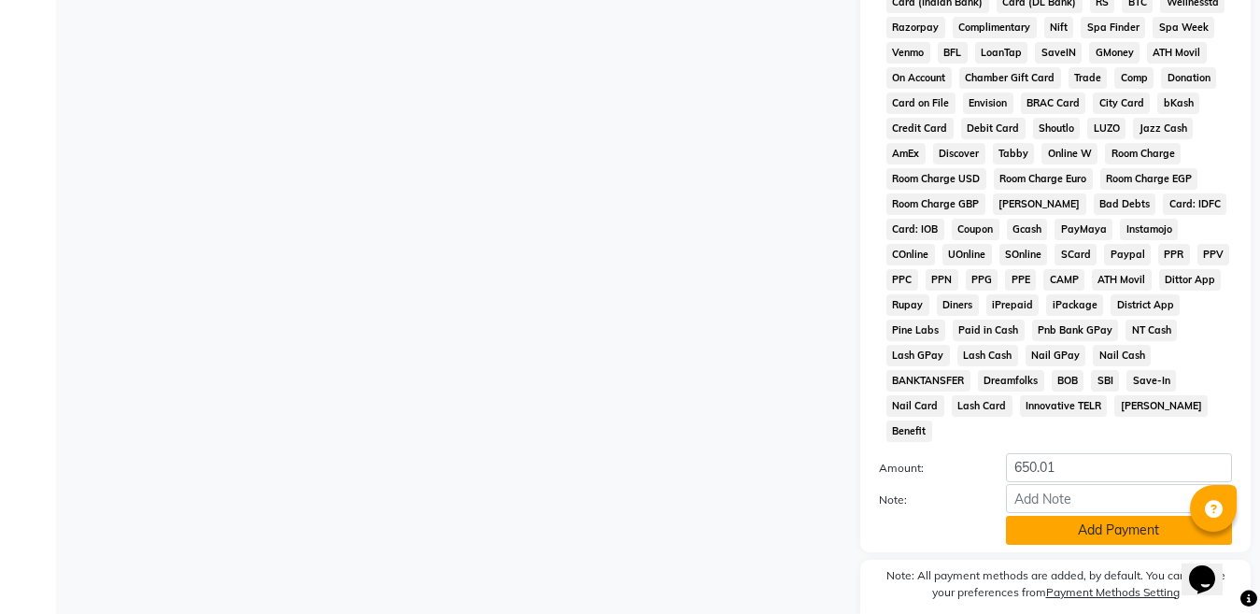
click at [1077, 515] on button "Add Payment" at bounding box center [1119, 529] width 226 height 29
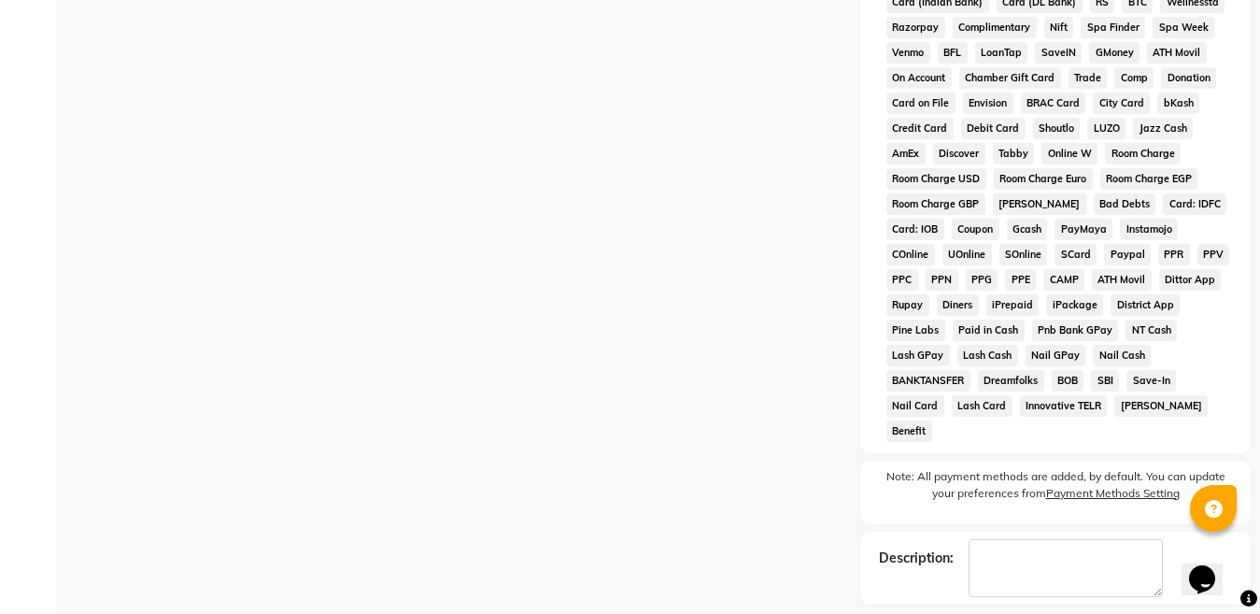
scroll to position [976, 0]
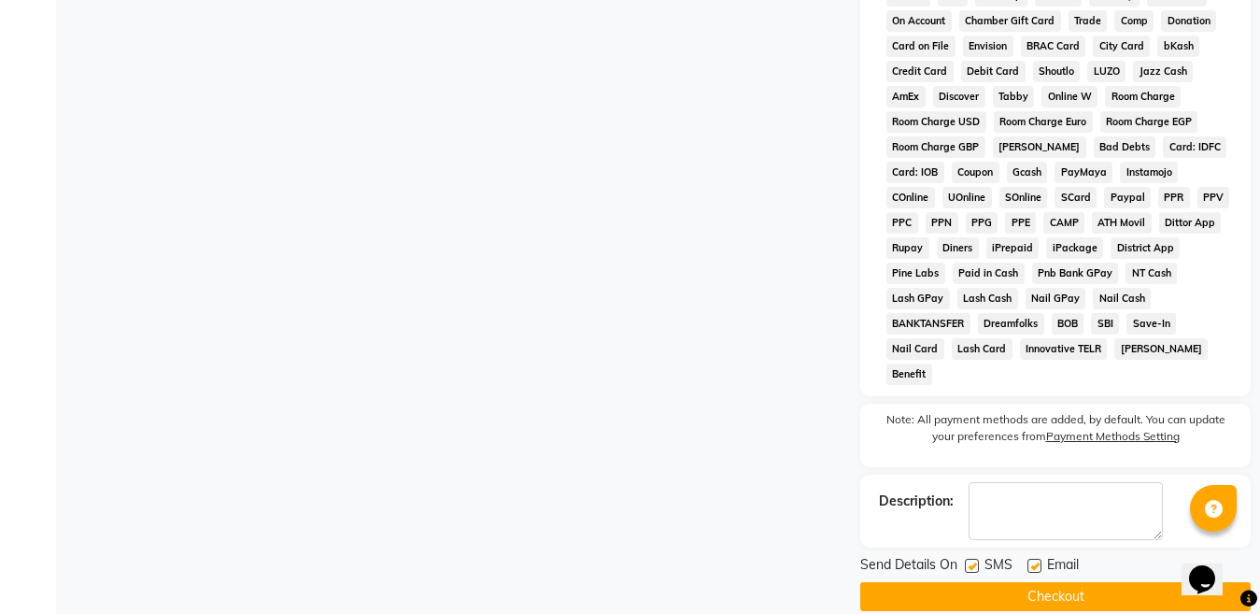
click at [1046, 582] on button "Checkout" at bounding box center [1055, 596] width 390 height 29
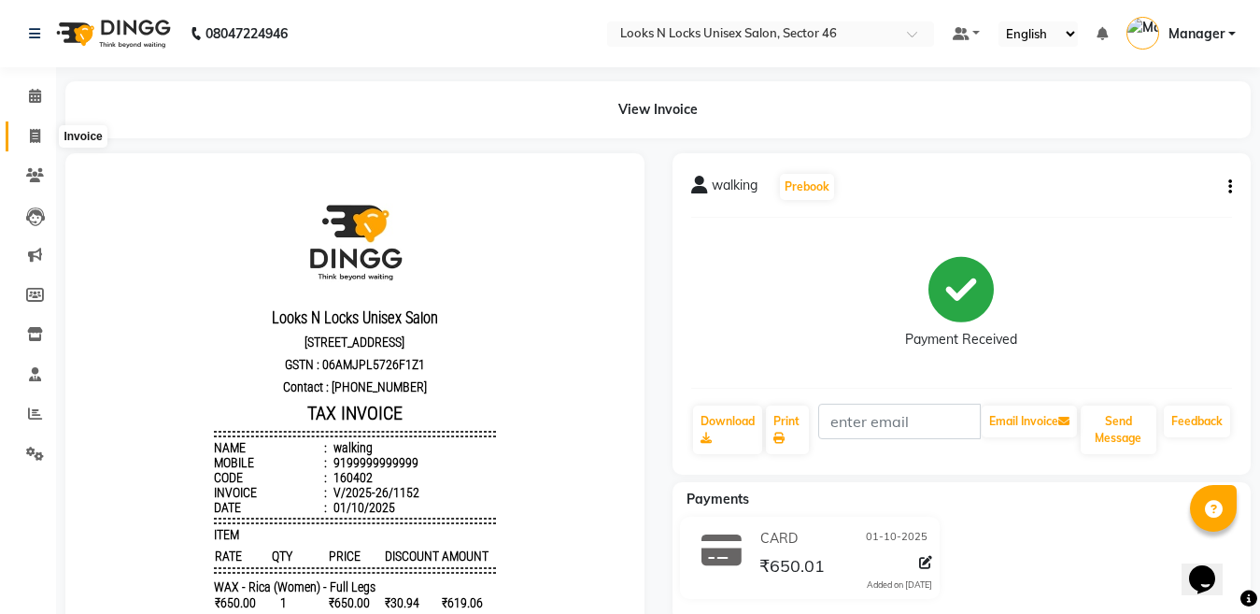
click at [33, 136] on icon at bounding box center [35, 136] width 10 height 14
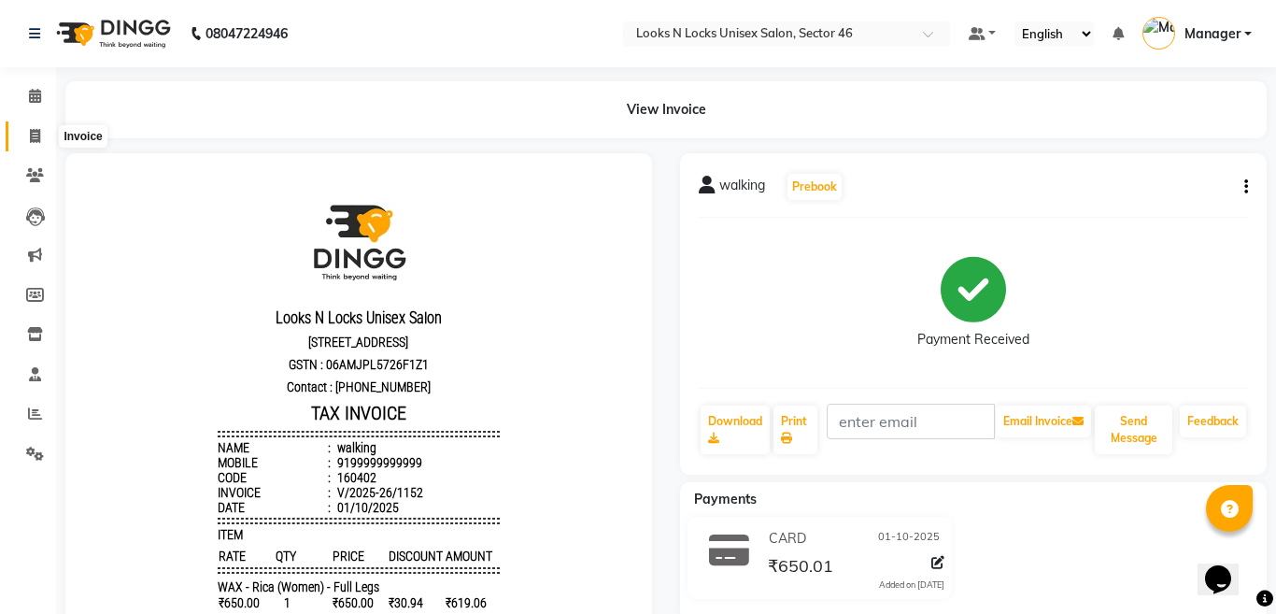
select select "service"
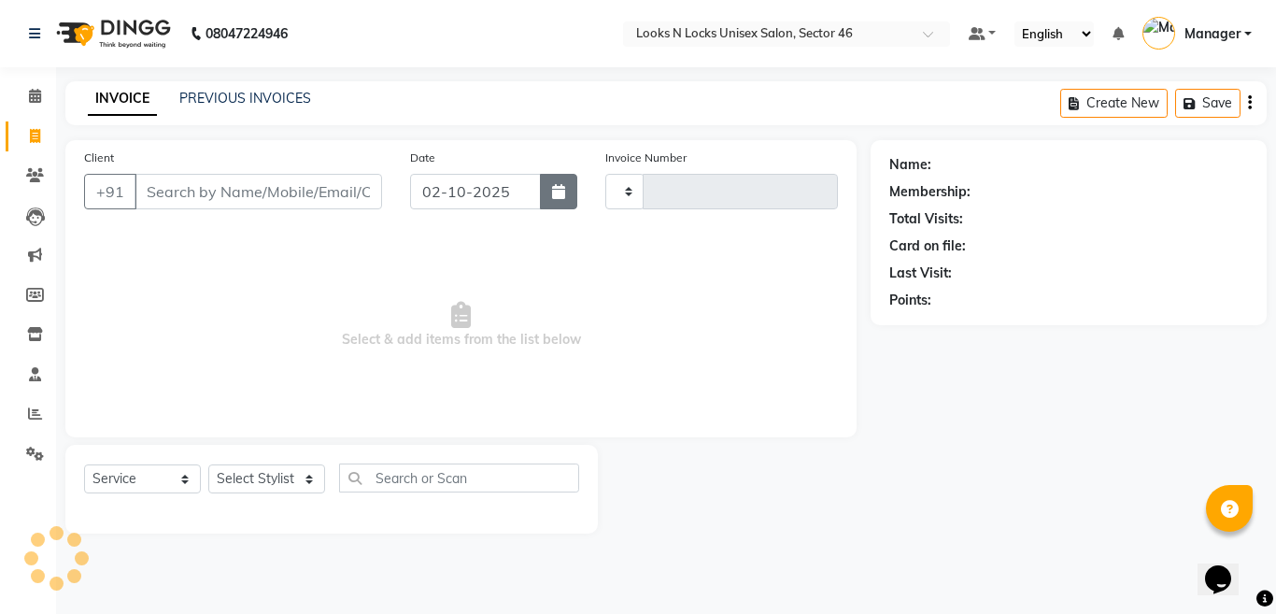
click at [560, 202] on button "button" at bounding box center [558, 191] width 37 height 35
select select "10"
select select "2025"
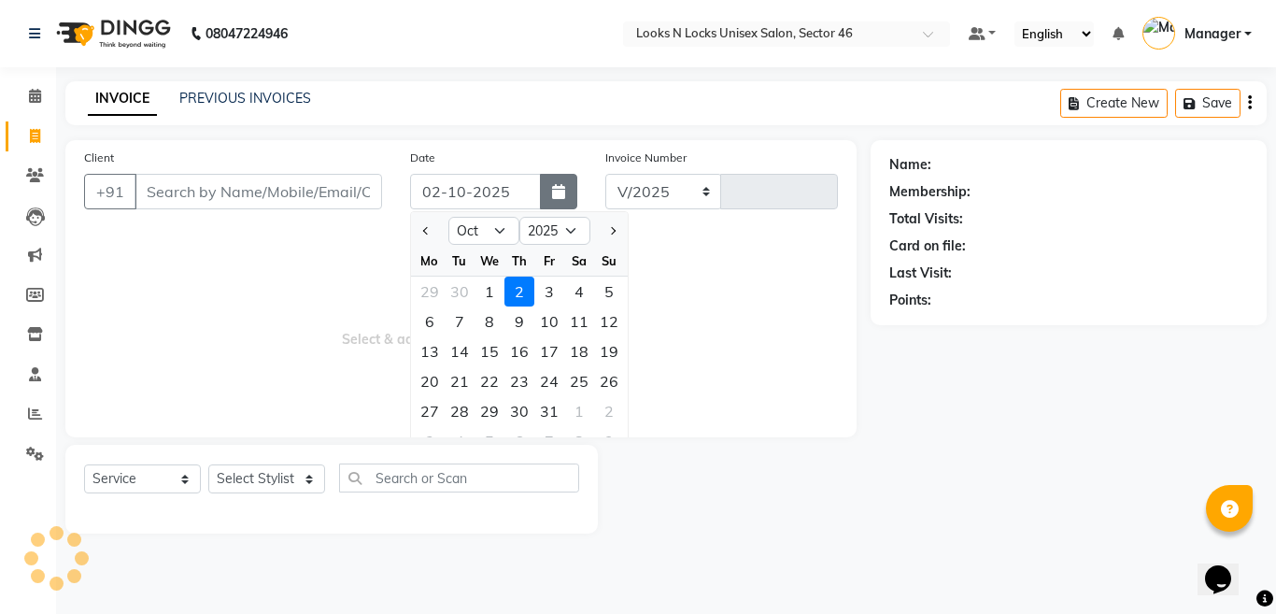
select select "3904"
type input "1153"
click at [491, 287] on div "1" at bounding box center [489, 291] width 30 height 30
type input "01-10-2025"
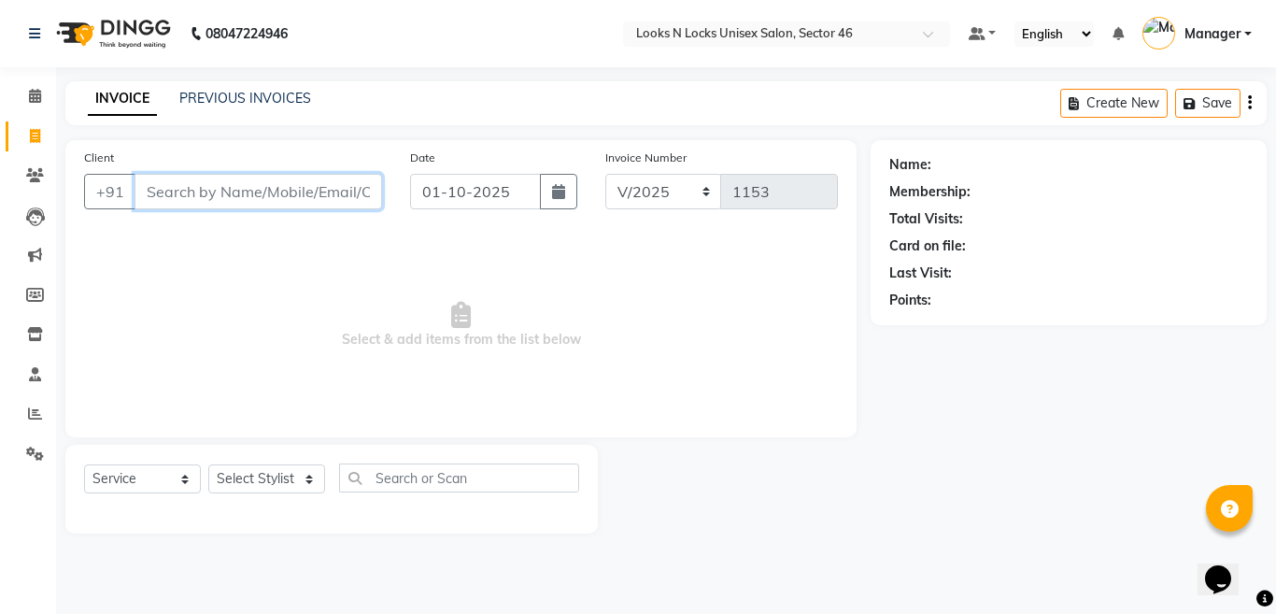
click at [332, 191] on input "Client" at bounding box center [257, 191] width 247 height 35
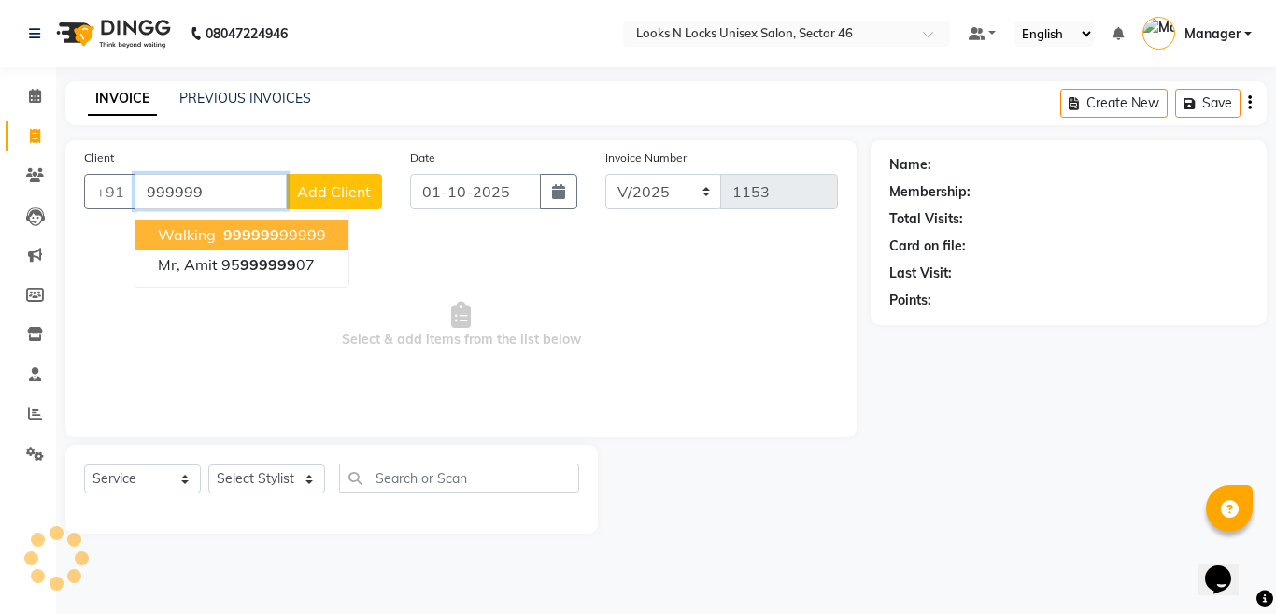
click at [317, 240] on ngb-highlight "999999 99999" at bounding box center [272, 234] width 106 height 19
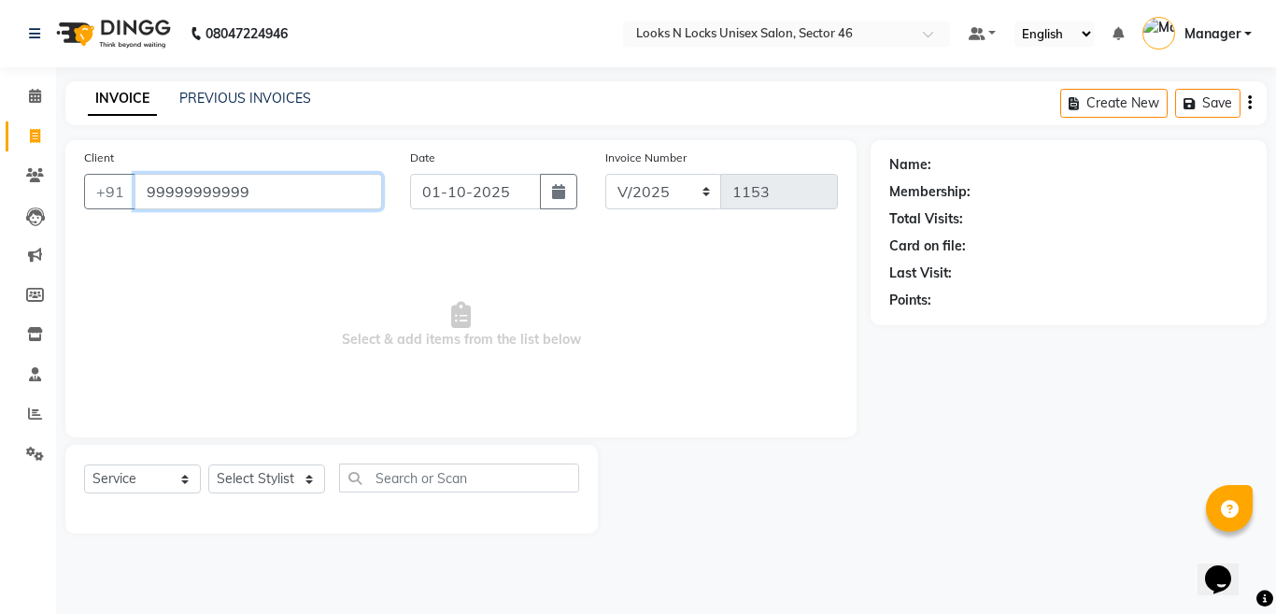
type input "99999999999"
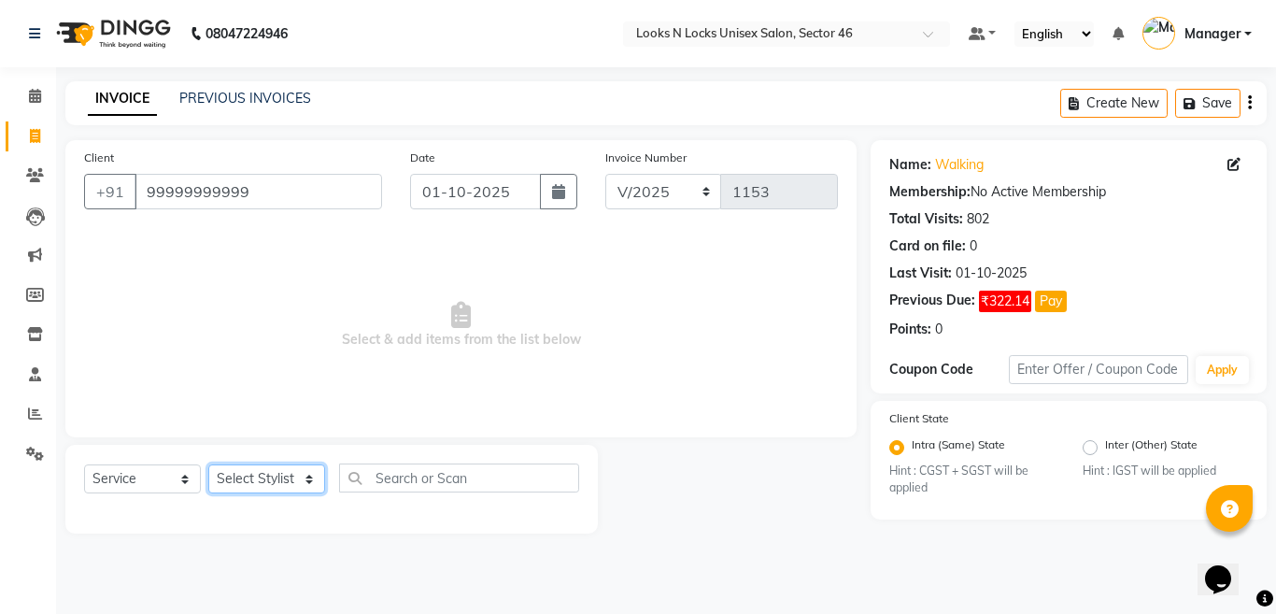
click at [244, 475] on select "Select Stylist [PERSON_NAME] Aalam Sheikh [PERSON_NAME] [PERSON_NAME] [PERSON_N…" at bounding box center [266, 478] width 117 height 29
select select "19155"
click at [208, 464] on select "Select Stylist [PERSON_NAME] Aalam Sheikh [PERSON_NAME] [PERSON_NAME] [PERSON_N…" at bounding box center [266, 478] width 117 height 29
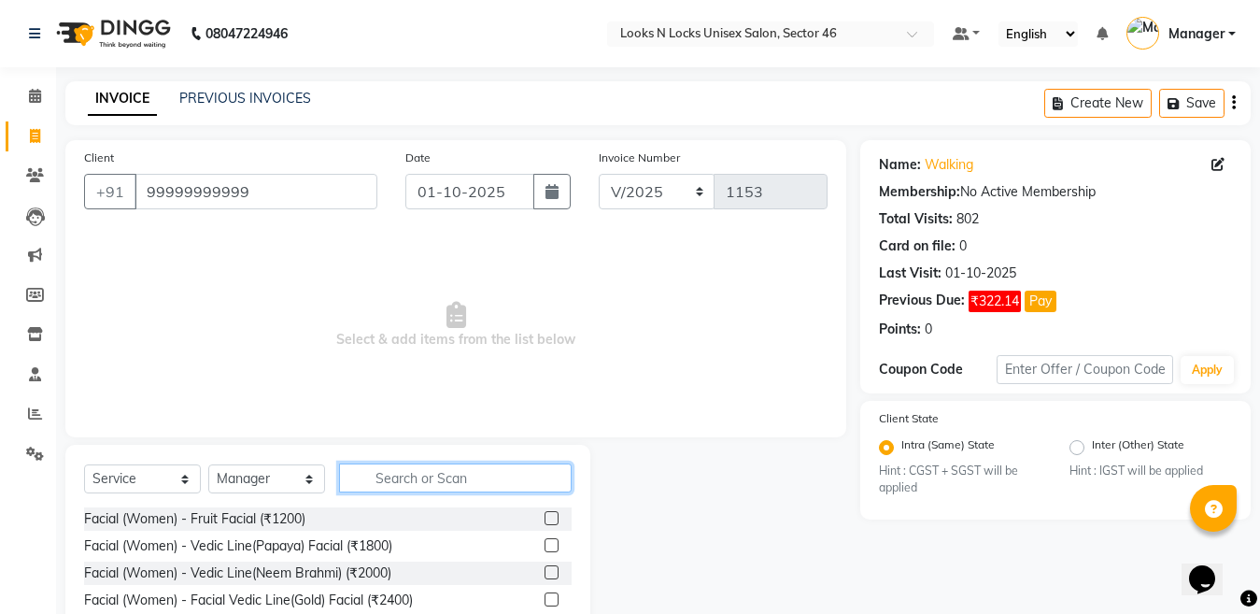
click at [428, 474] on input "text" at bounding box center [455, 477] width 233 height 29
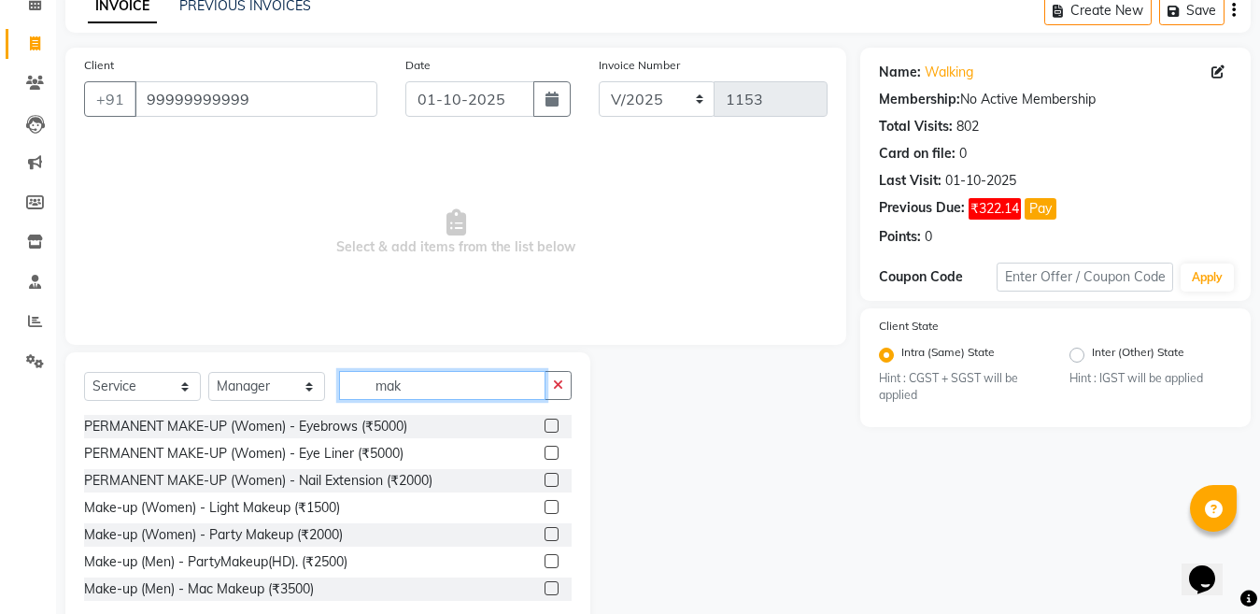
scroll to position [93, 0]
type input "mak"
click at [544, 532] on label at bounding box center [551, 533] width 14 height 14
click at [544, 532] on input "checkbox" at bounding box center [550, 534] width 12 height 12
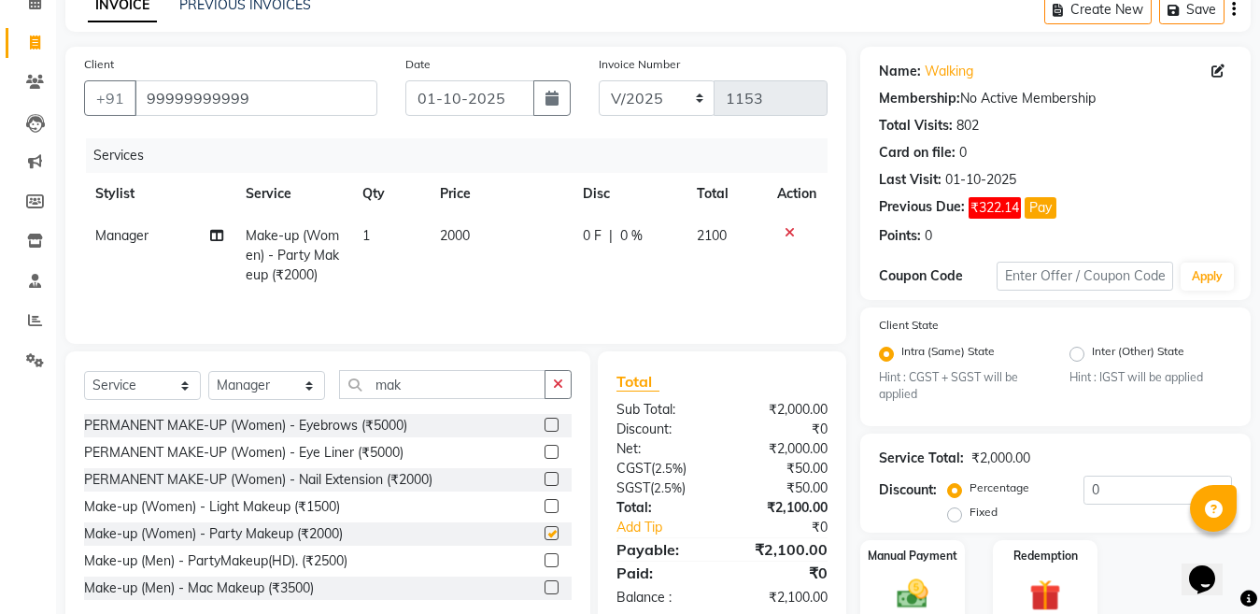
checkbox input "false"
click at [490, 246] on td "2000" at bounding box center [500, 255] width 143 height 81
select select "19155"
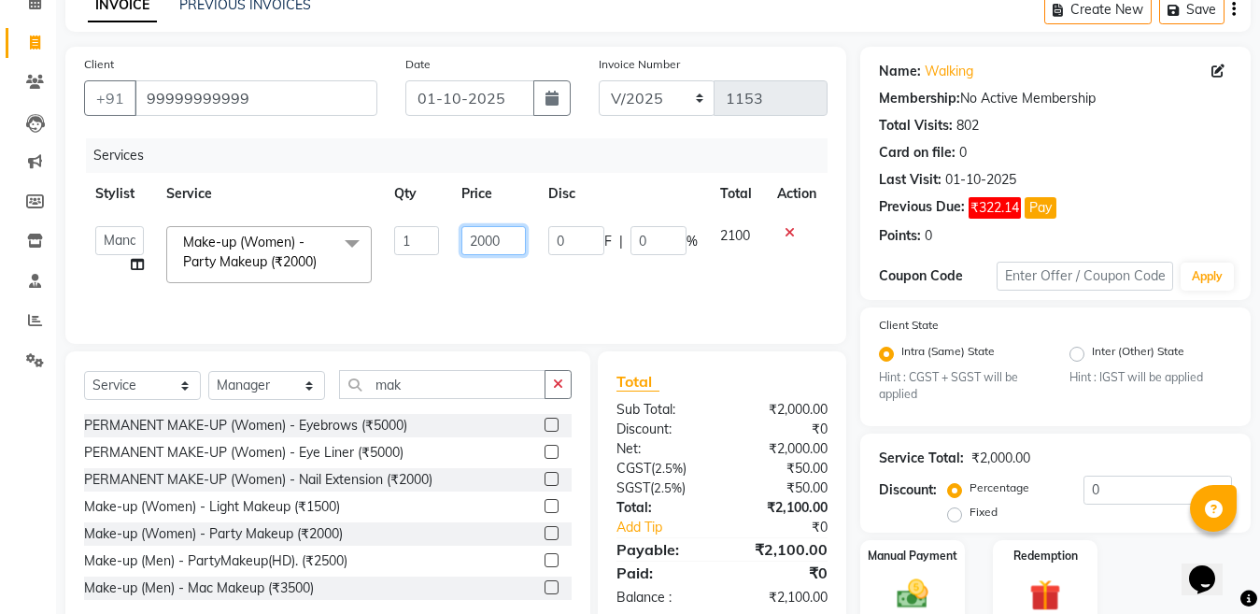
click at [524, 237] on input "2000" at bounding box center [493, 240] width 64 height 29
type input "2500"
click at [232, 383] on select "Select Stylist [PERSON_NAME] Aalam Sheikh [PERSON_NAME] [PERSON_NAME] [PERSON_N…" at bounding box center [266, 385] width 117 height 29
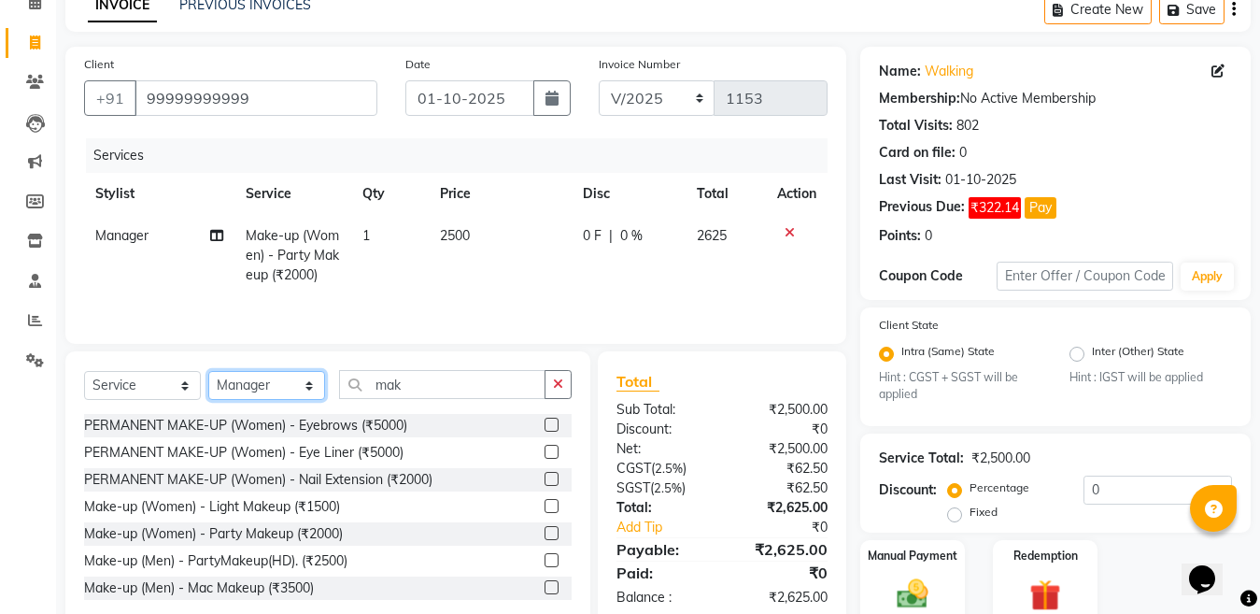
select select "69067"
click at [208, 373] on select "Select Stylist [PERSON_NAME] Aalam Sheikh [PERSON_NAME] [PERSON_NAME] [PERSON_N…" at bounding box center [266, 385] width 117 height 29
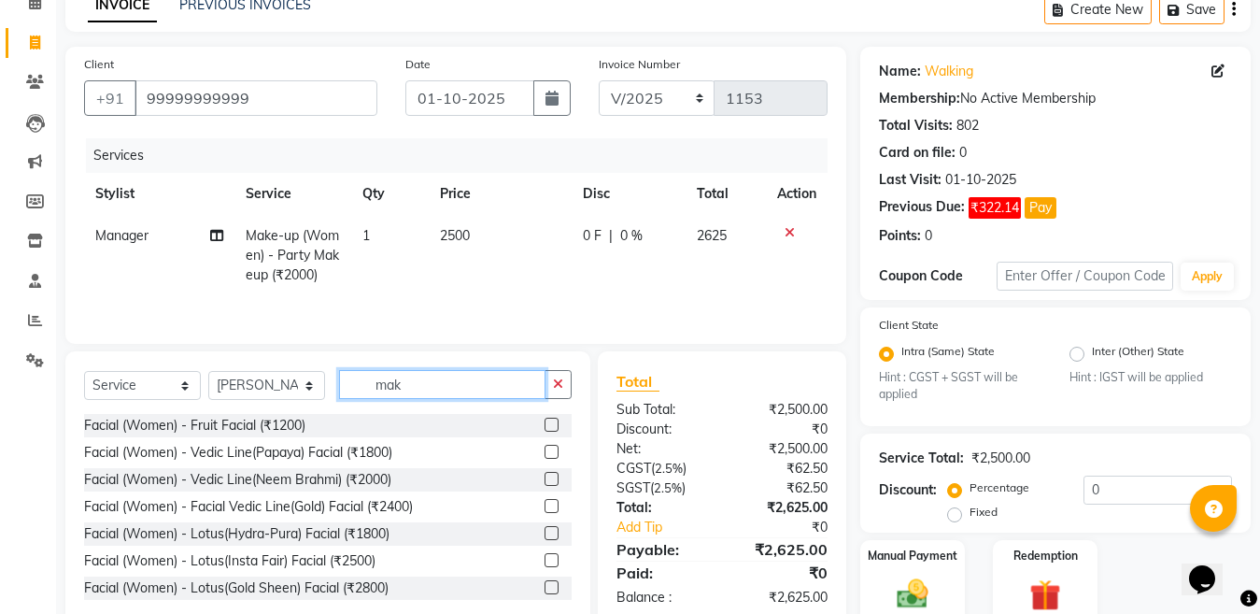
click at [468, 376] on input "mak" at bounding box center [442, 384] width 206 height 29
type input "m"
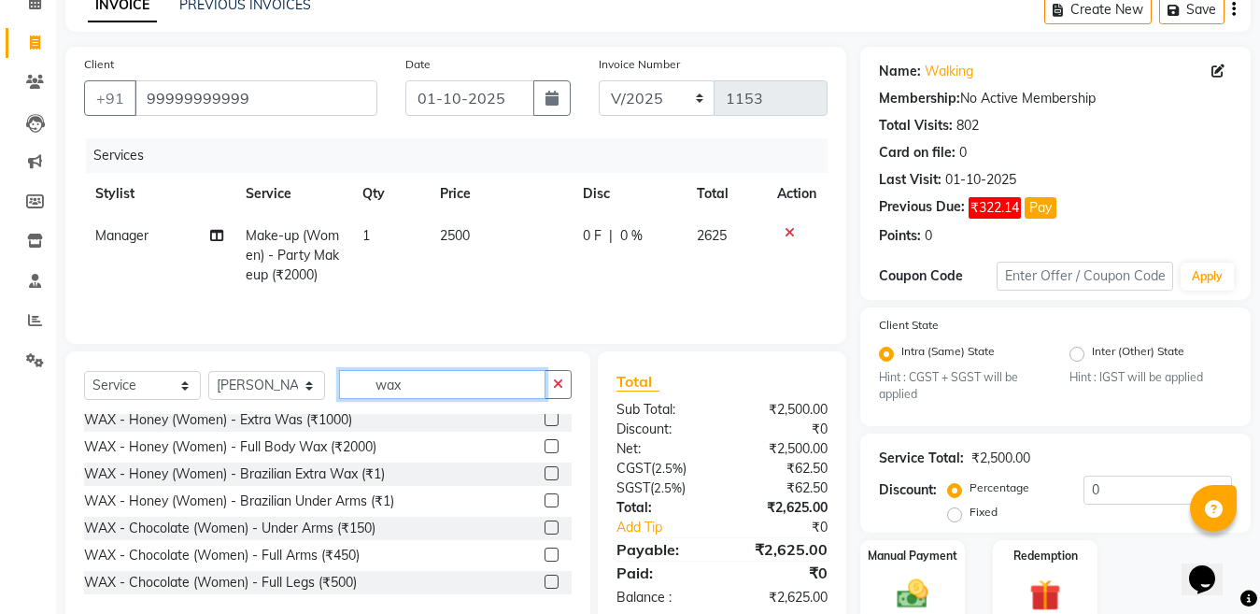
scroll to position [280, 0]
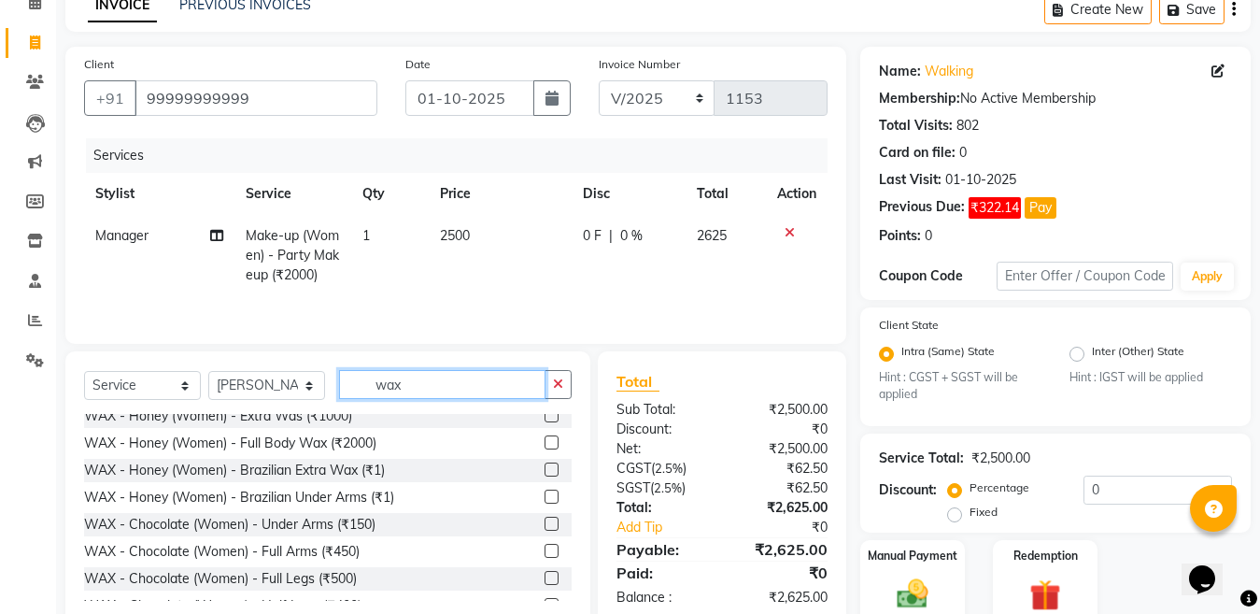
type input "wax"
click at [544, 554] on label at bounding box center [551, 551] width 14 height 14
click at [544, 554] on input "checkbox" at bounding box center [550, 551] width 12 height 12
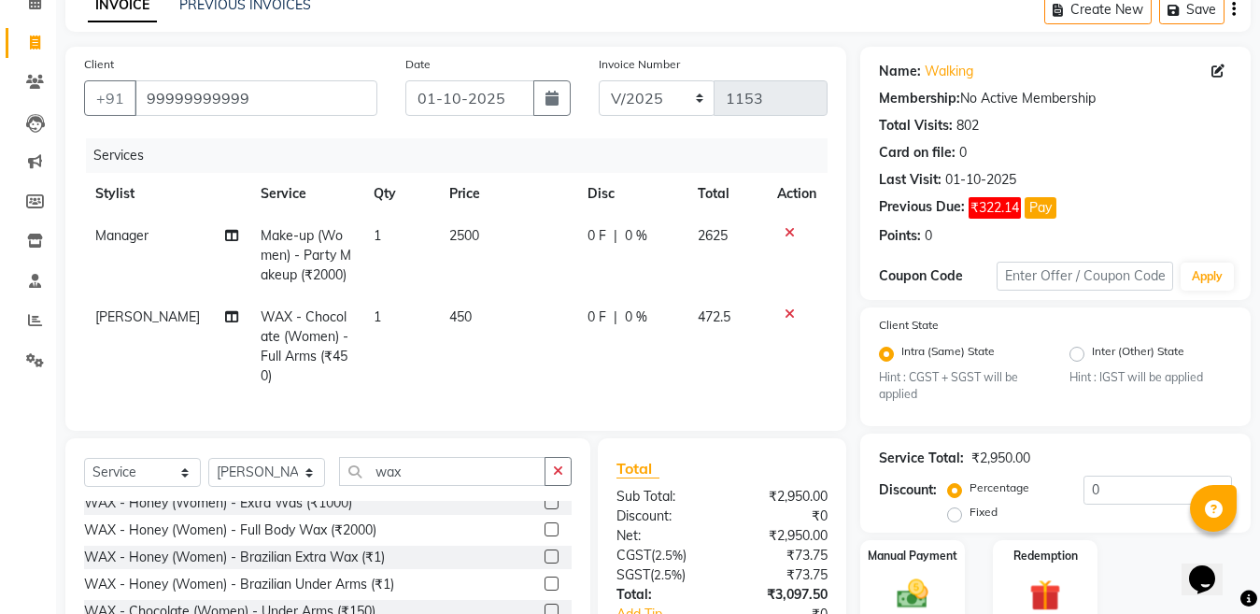
checkbox input "false"
click at [510, 320] on td "450" at bounding box center [506, 346] width 137 height 101
select select "69067"
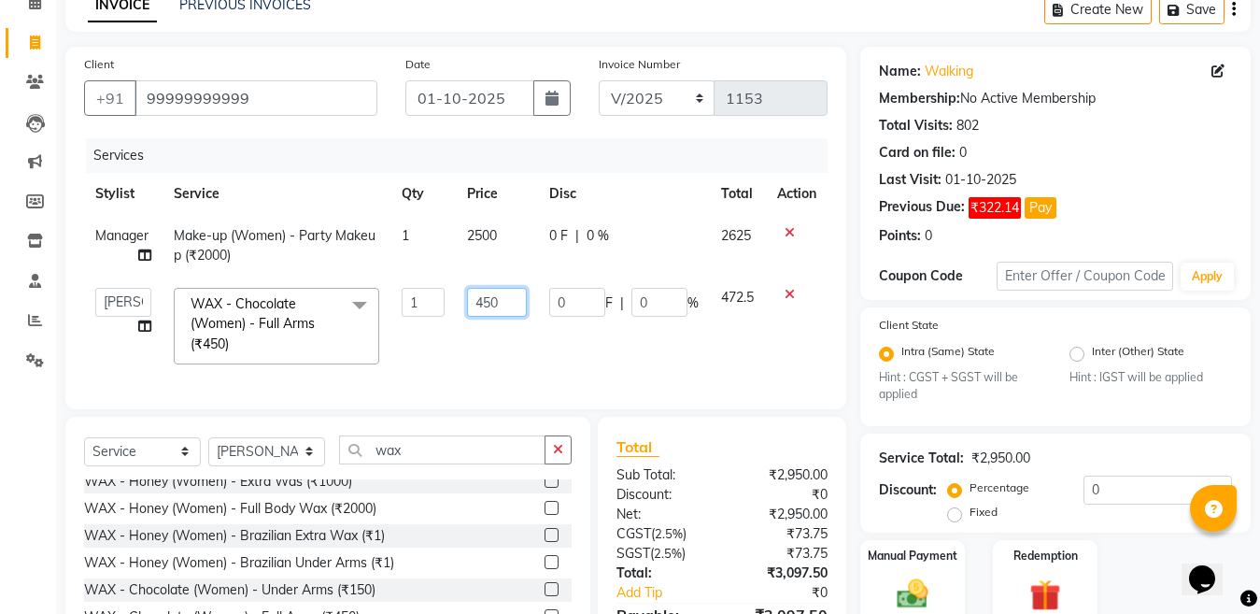
click at [519, 296] on input "450" at bounding box center [496, 302] width 59 height 29
type input "410"
click at [290, 466] on select "Select Stylist [PERSON_NAME] Aalam Sheikh [PERSON_NAME] [PERSON_NAME] [PERSON_N…" at bounding box center [266, 451] width 117 height 29
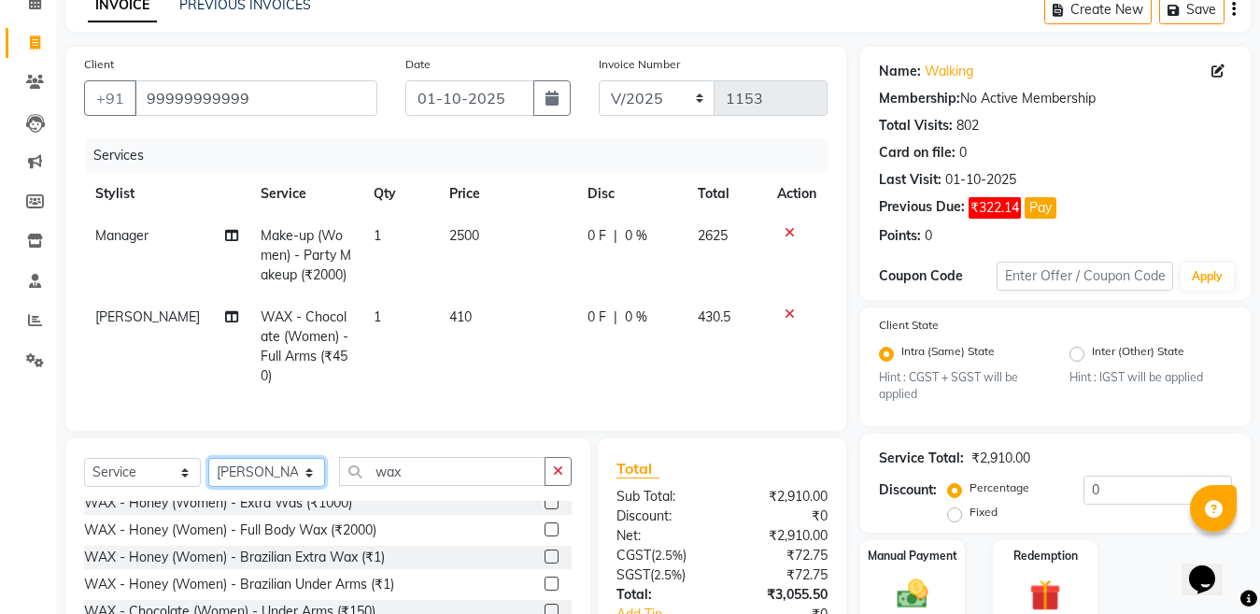
select select "67931"
click at [208, 458] on select "Select Stylist [PERSON_NAME] Aalam Sheikh [PERSON_NAME] [PERSON_NAME] [PERSON_N…" at bounding box center [266, 472] width 117 height 29
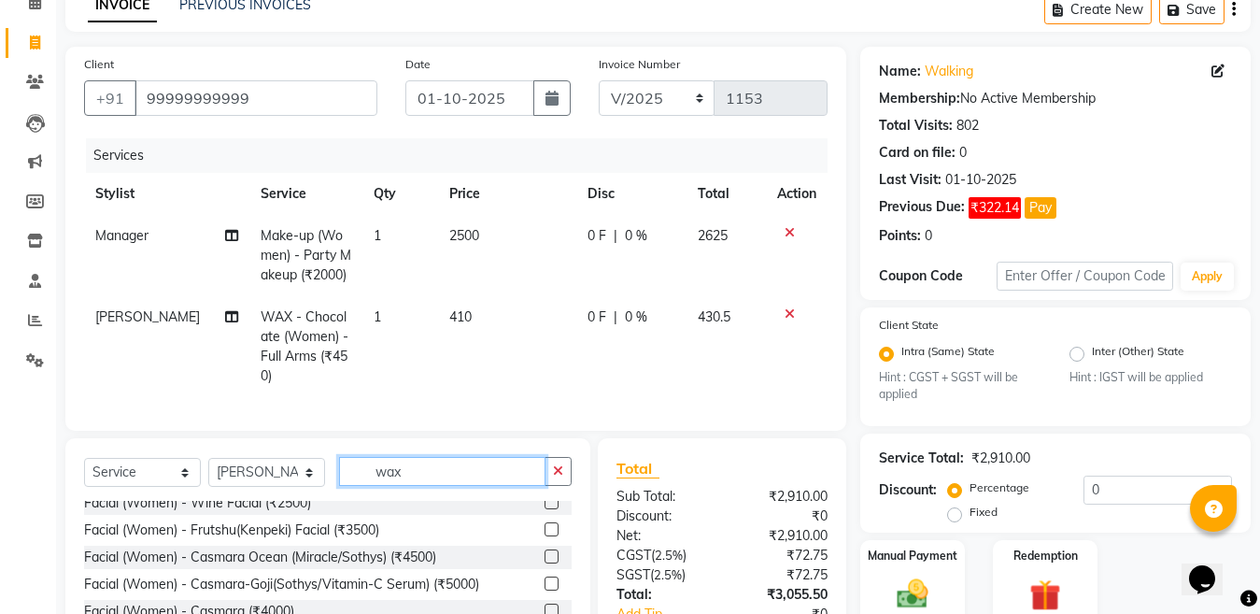
click at [447, 471] on input "wax" at bounding box center [442, 471] width 206 height 29
type input "w"
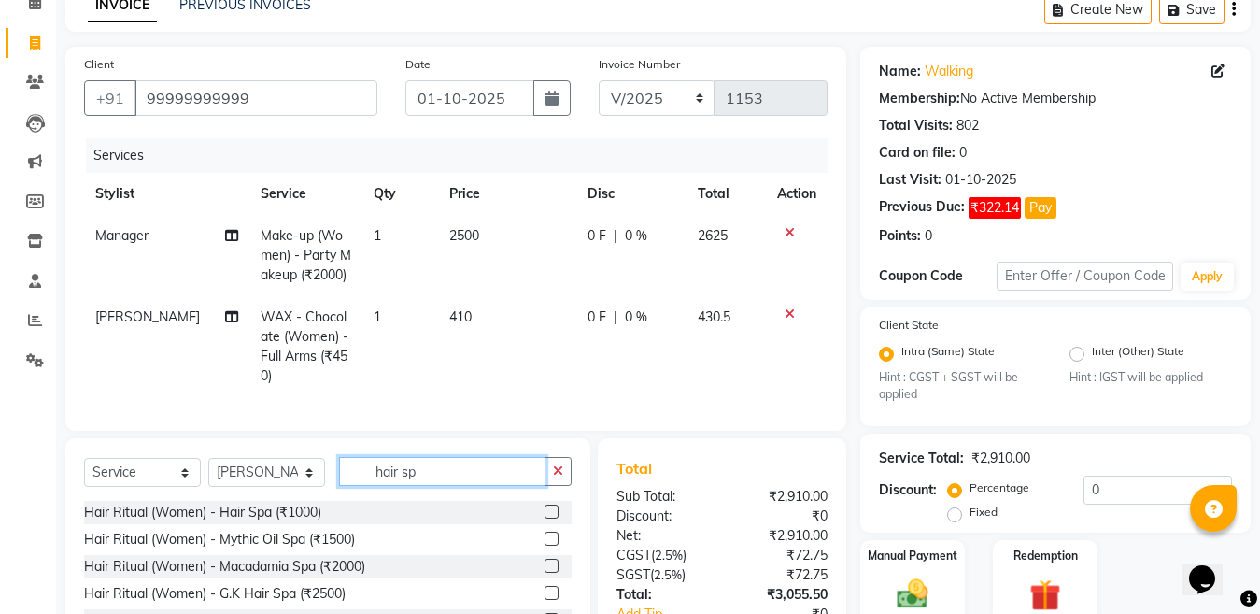
type input "hair sp"
click at [544, 504] on label at bounding box center [551, 511] width 14 height 14
click at [544, 506] on input "checkbox" at bounding box center [550, 512] width 12 height 12
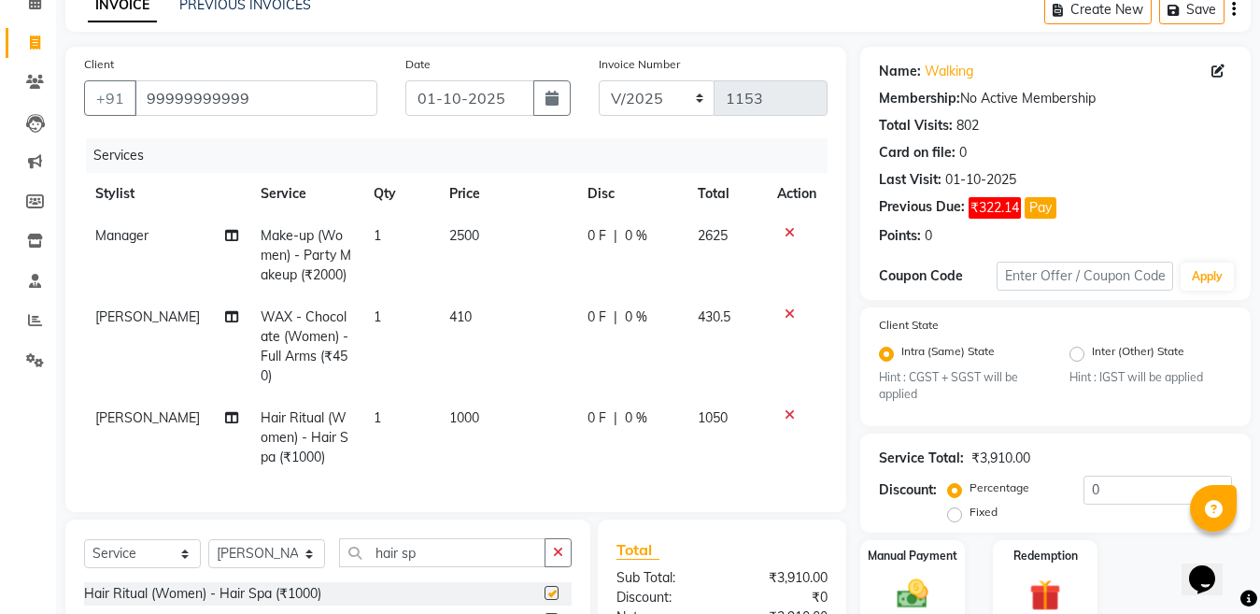
checkbox input "false"
click at [490, 415] on td "1000" at bounding box center [506, 437] width 137 height 81
select select "67931"
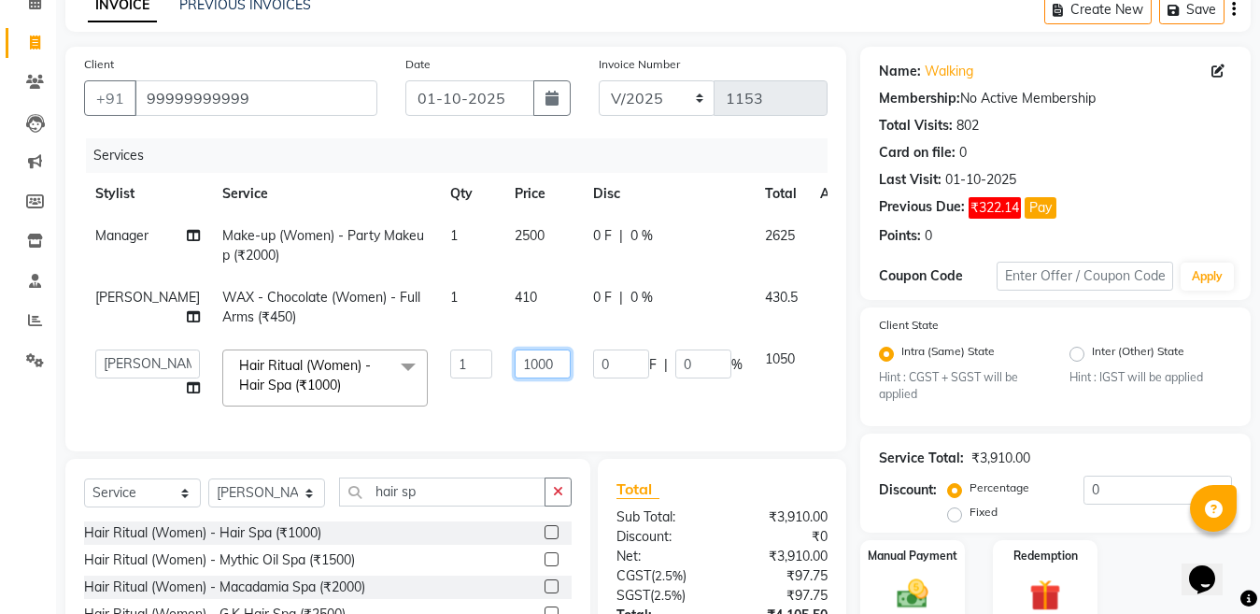
click at [516, 360] on input "1000" at bounding box center [543, 363] width 56 height 29
type input "1100"
click at [263, 507] on div "Client [PHONE_NUMBER] Date [DATE] Invoice Number V/2025 V/[PHONE_NUMBER] Servic…" at bounding box center [455, 390] width 809 height 687
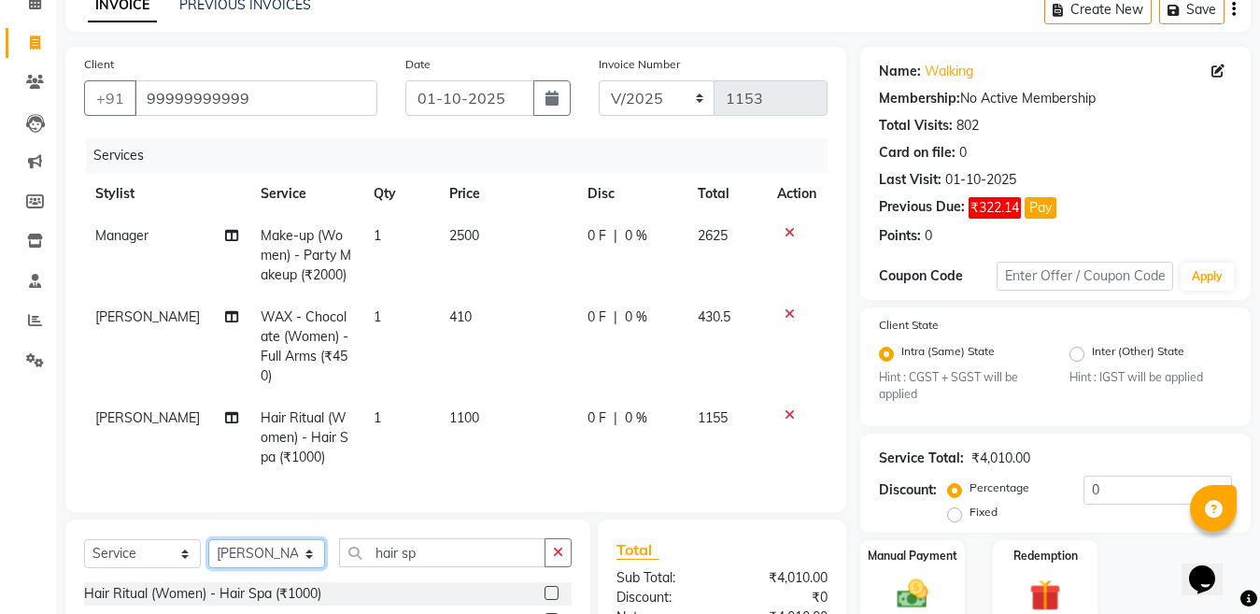
select select "69067"
click at [208, 539] on select "Select Stylist [PERSON_NAME] Aalam Sheikh [PERSON_NAME] [PERSON_NAME] [PERSON_N…" at bounding box center [266, 553] width 117 height 29
click at [480, 549] on input "hair sp" at bounding box center [442, 552] width 206 height 29
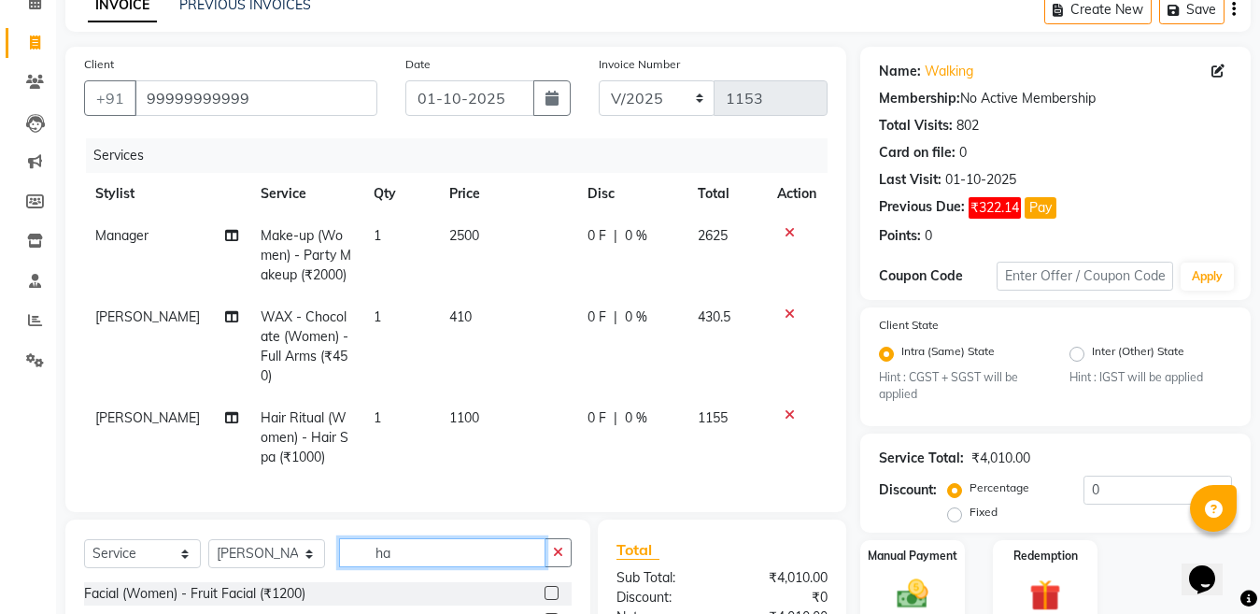
type input "h"
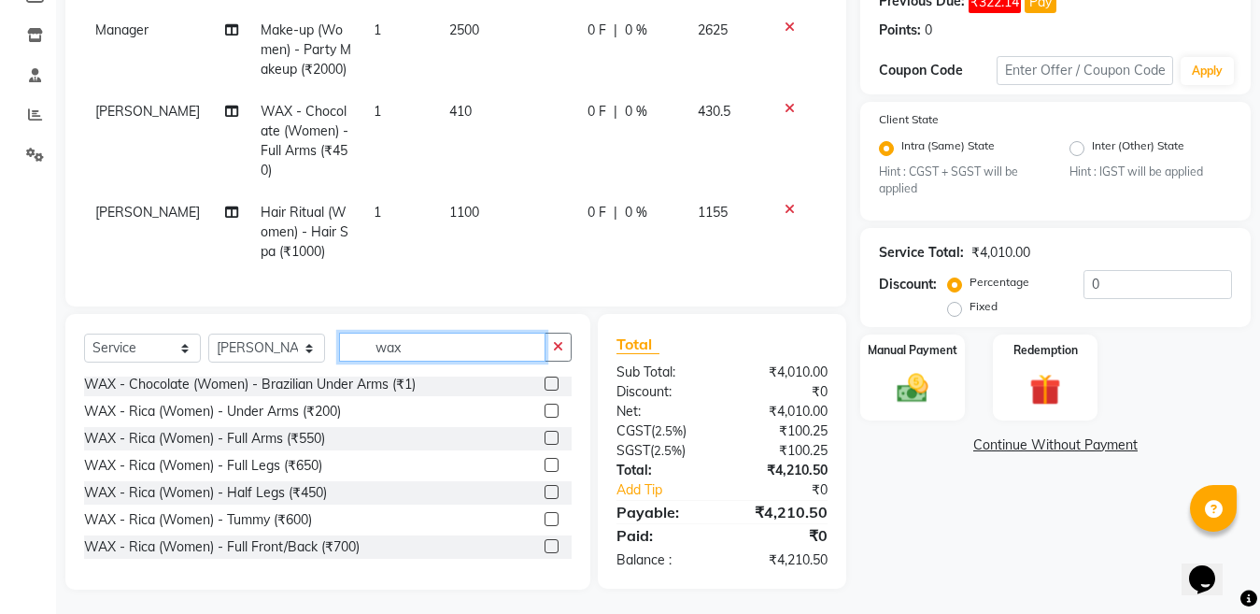
scroll to position [747, 0]
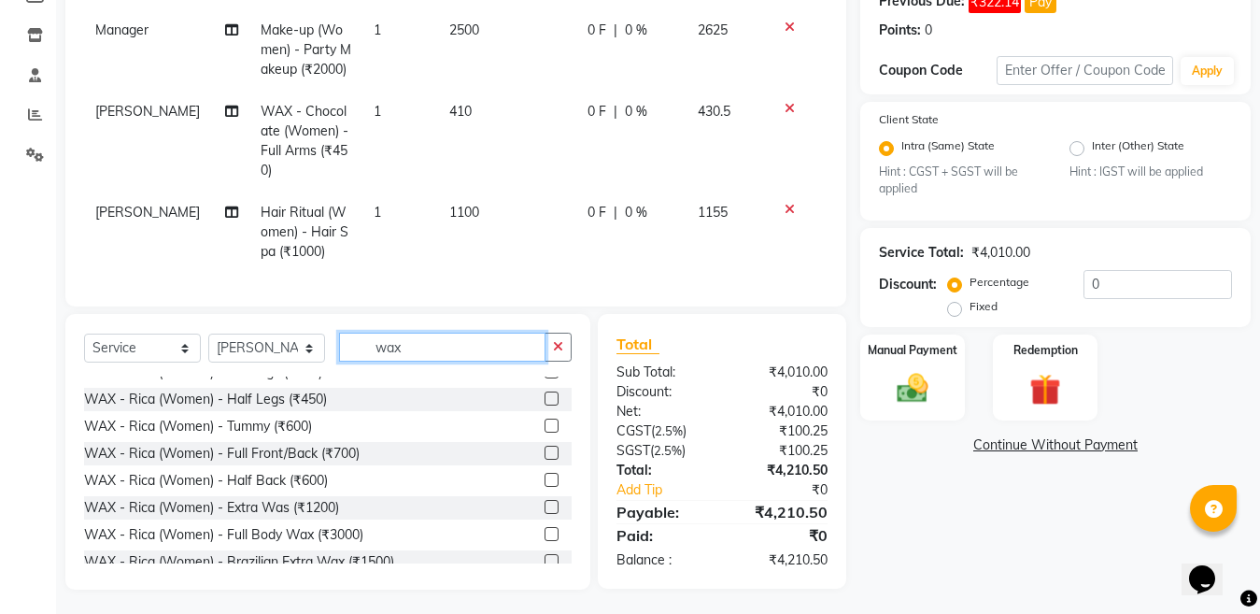
type input "wax"
click at [544, 504] on label at bounding box center [551, 507] width 14 height 14
click at [544, 504] on input "checkbox" at bounding box center [550, 507] width 12 height 12
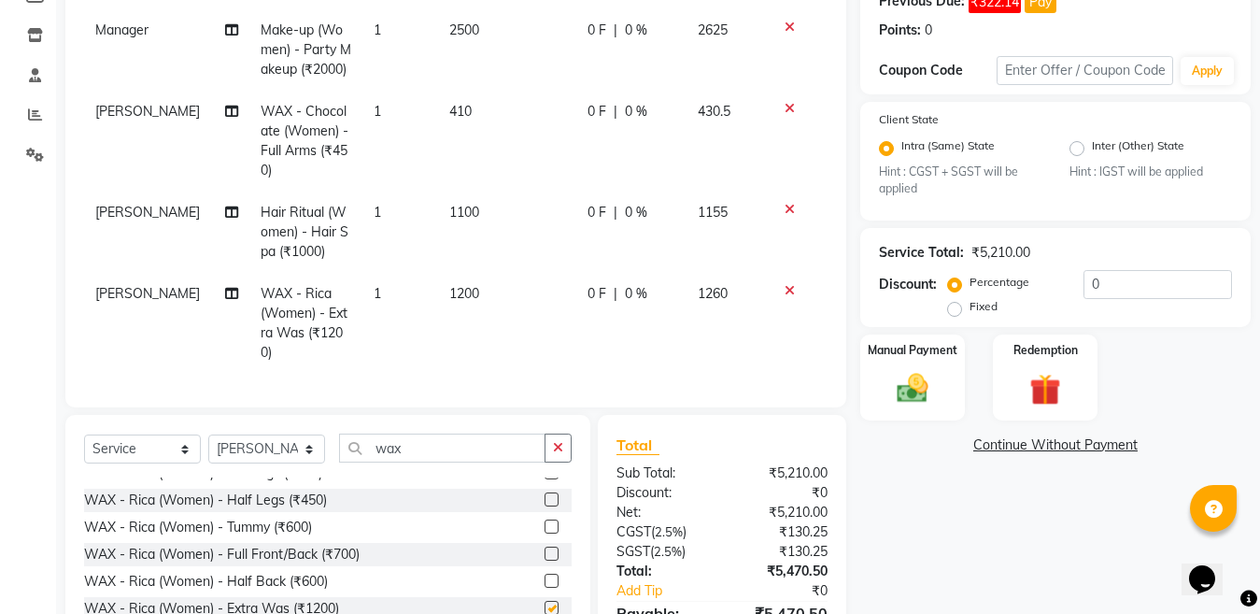
checkbox input "false"
click at [521, 273] on td "1200" at bounding box center [506, 323] width 137 height 101
select select "69067"
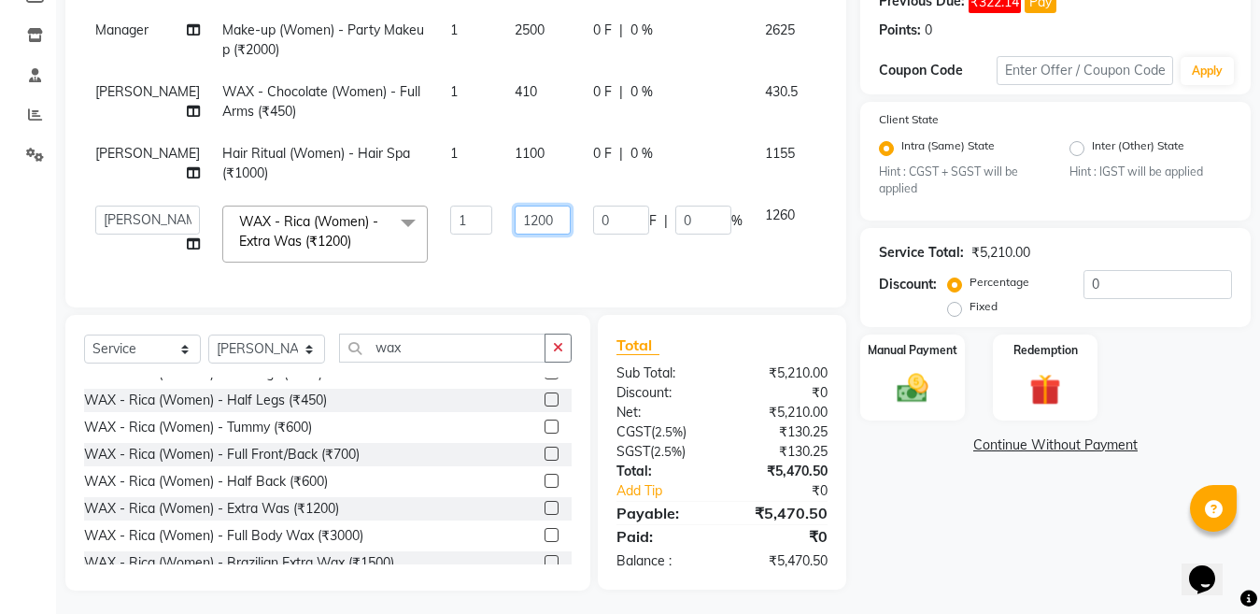
click at [521, 205] on input "1200" at bounding box center [543, 219] width 56 height 29
type input "1"
type input "900"
click at [1127, 283] on input "0" at bounding box center [1157, 284] width 148 height 29
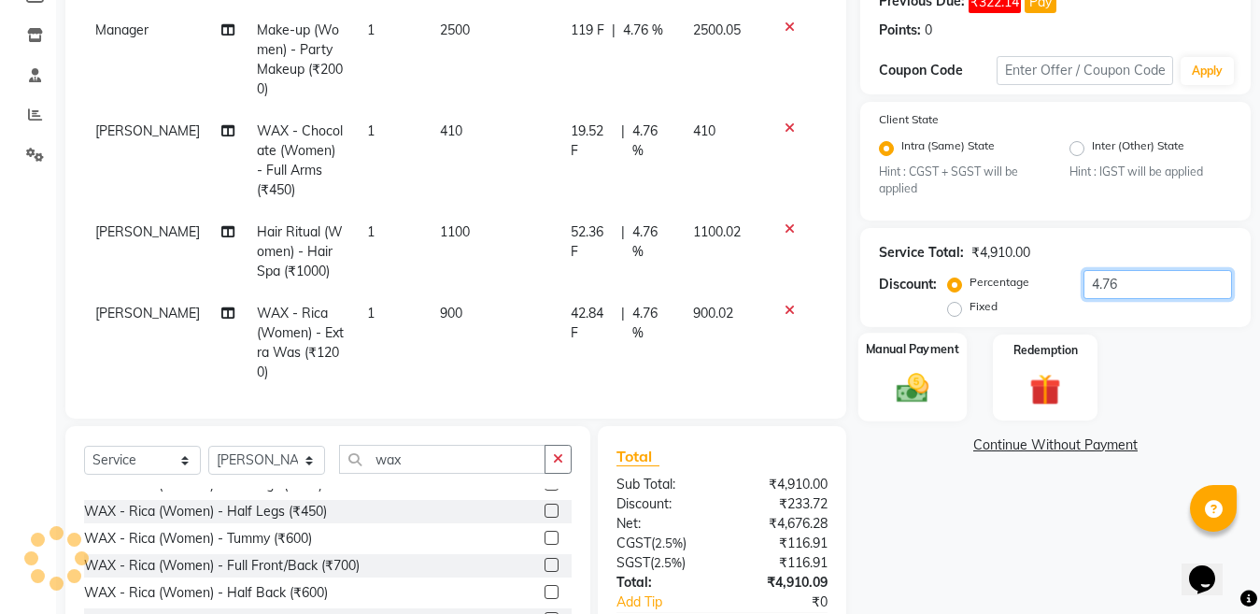
type input "4.76"
click at [906, 394] on img at bounding box center [912, 388] width 52 height 37
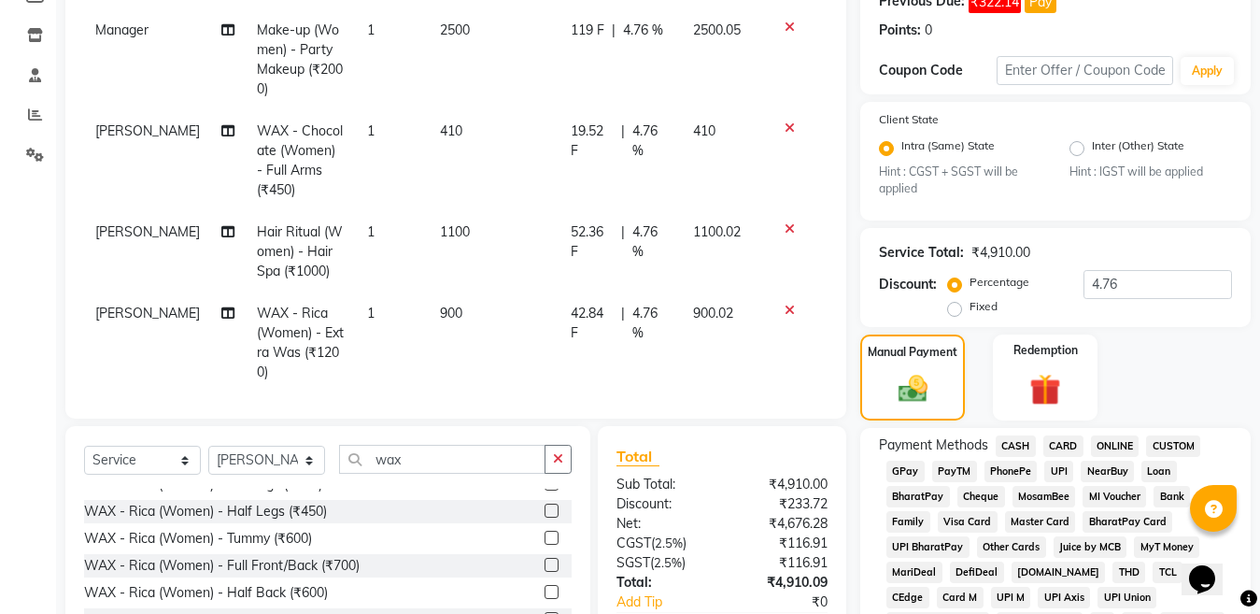
scroll to position [392, 0]
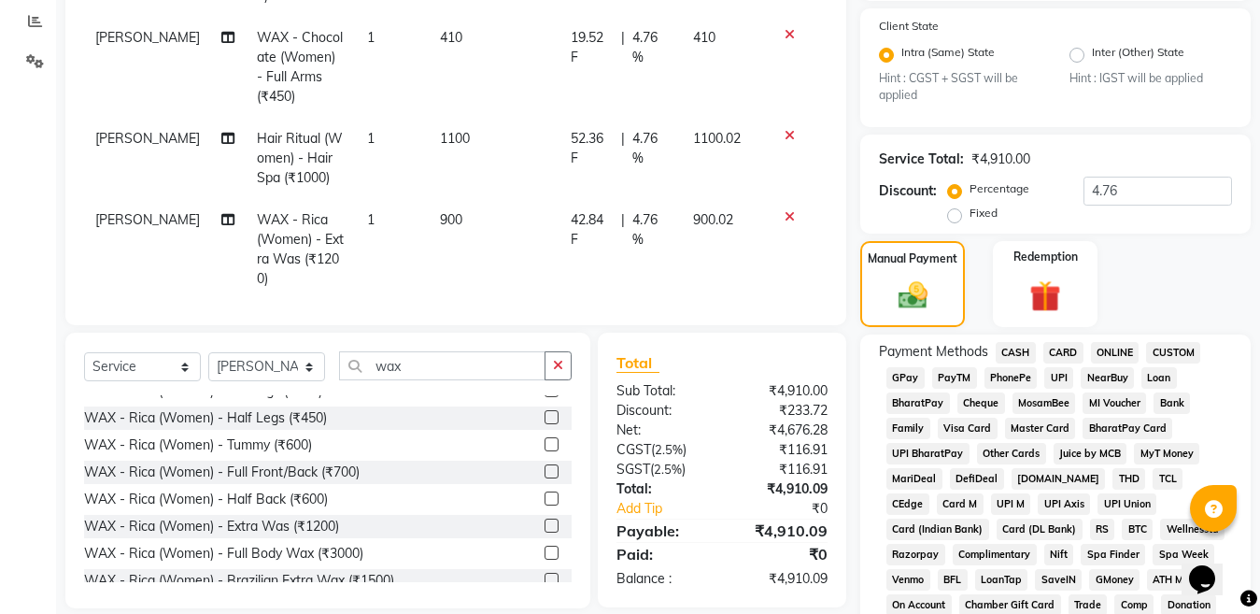
click at [1108, 355] on span "ONLINE" at bounding box center [1115, 352] width 49 height 21
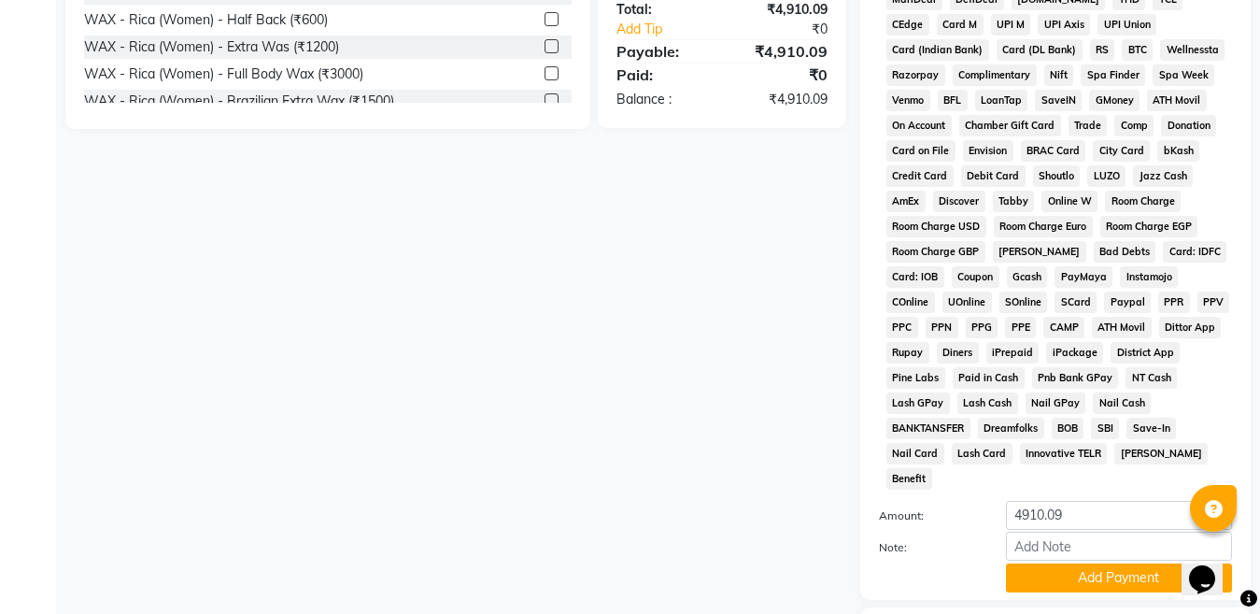
scroll to position [969, 0]
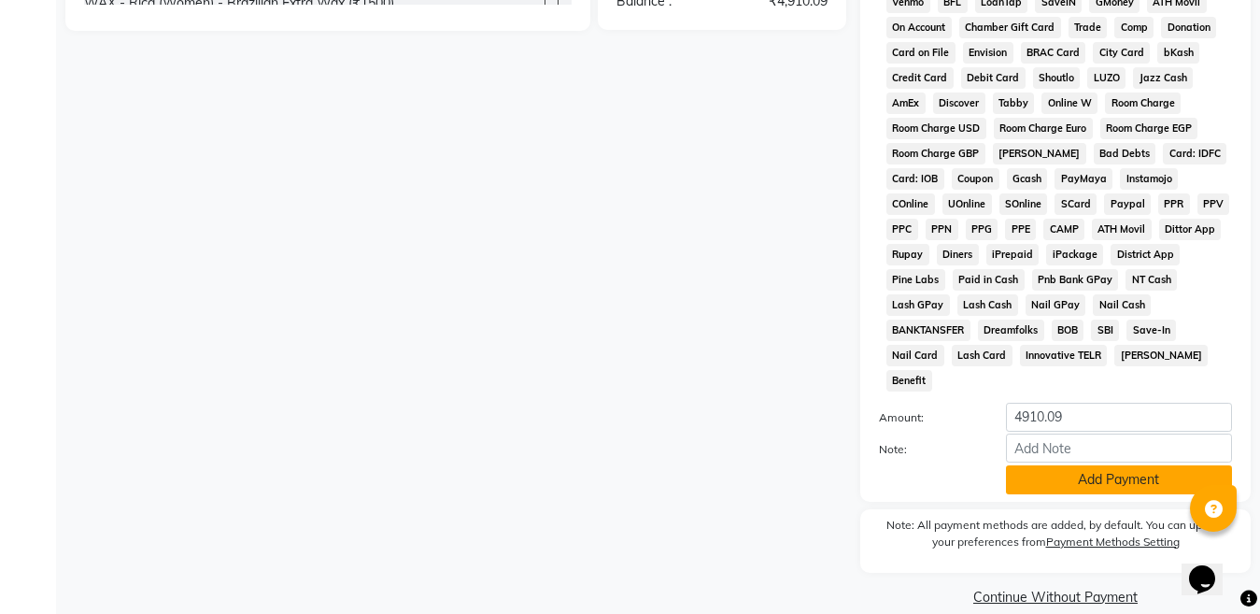
click at [1105, 465] on button "Add Payment" at bounding box center [1119, 479] width 226 height 29
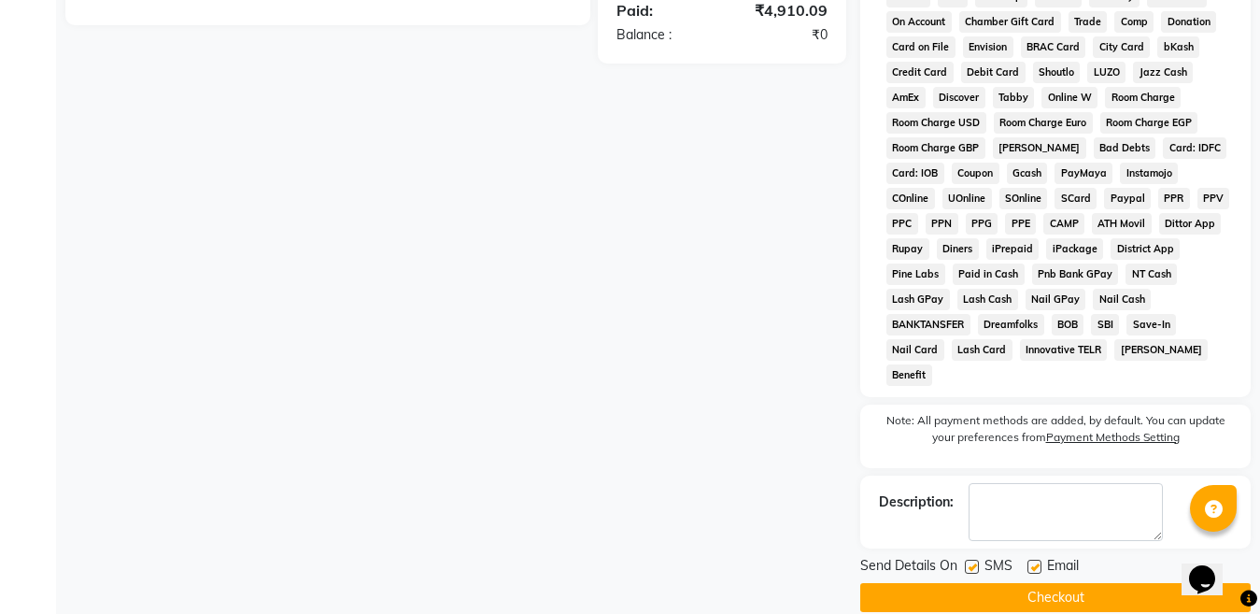
scroll to position [976, 0]
click at [1064, 582] on button "Checkout" at bounding box center [1055, 596] width 390 height 29
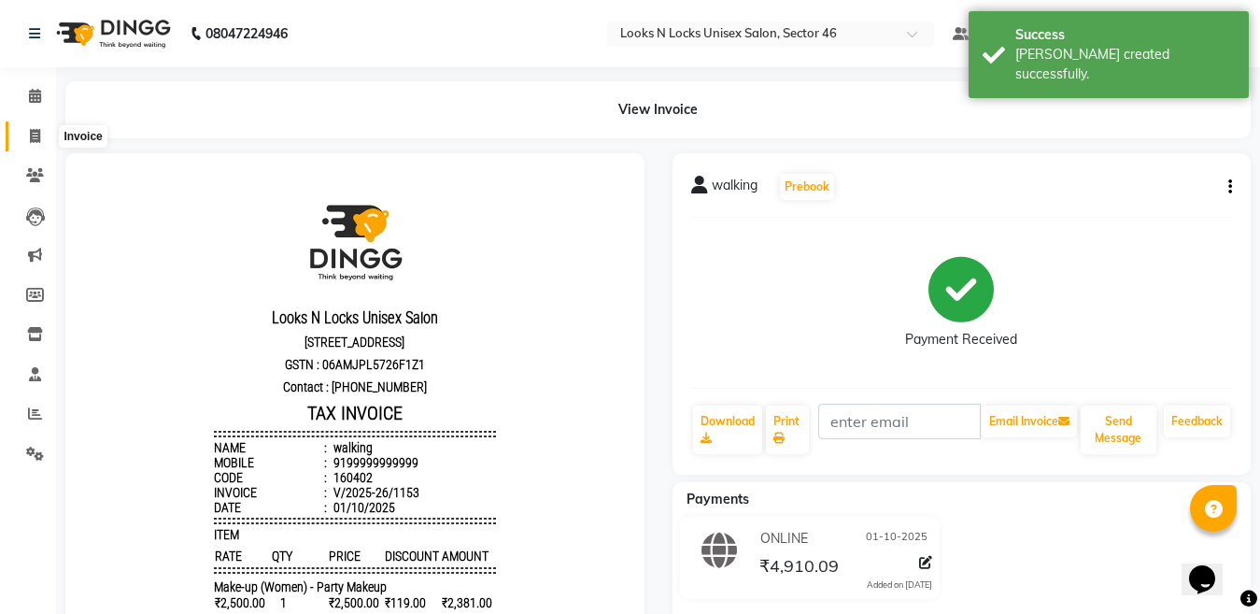
click at [32, 129] on icon at bounding box center [35, 136] width 10 height 14
select select "service"
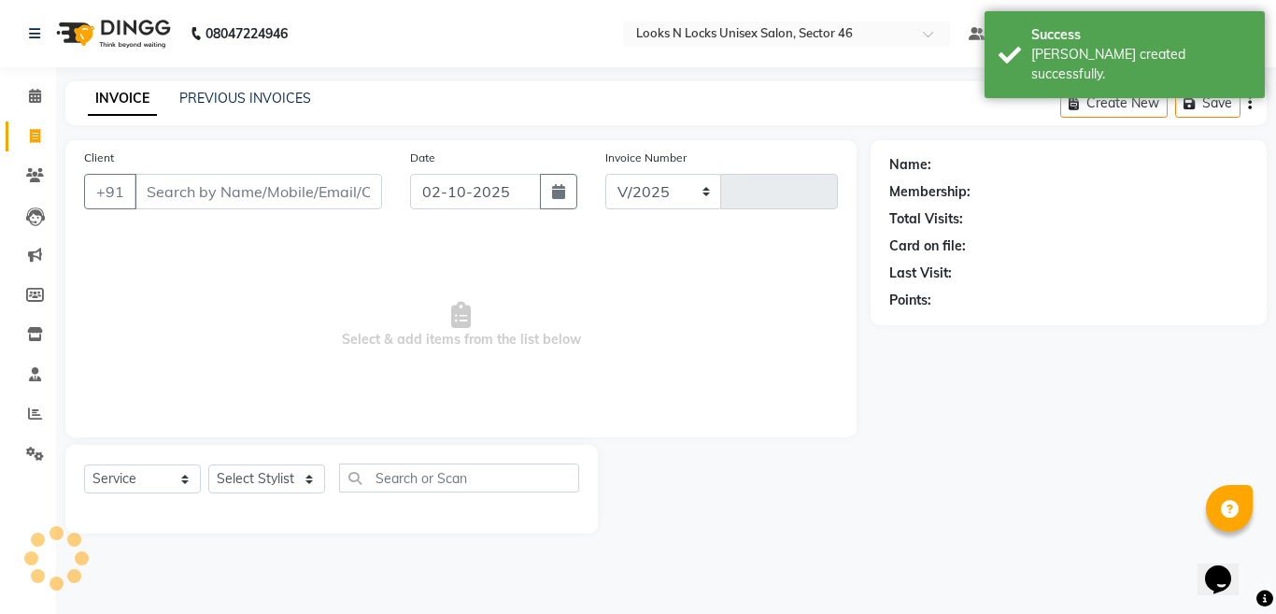
select select "3904"
type input "1154"
click at [567, 188] on button "button" at bounding box center [558, 191] width 37 height 35
select select "10"
select select "2025"
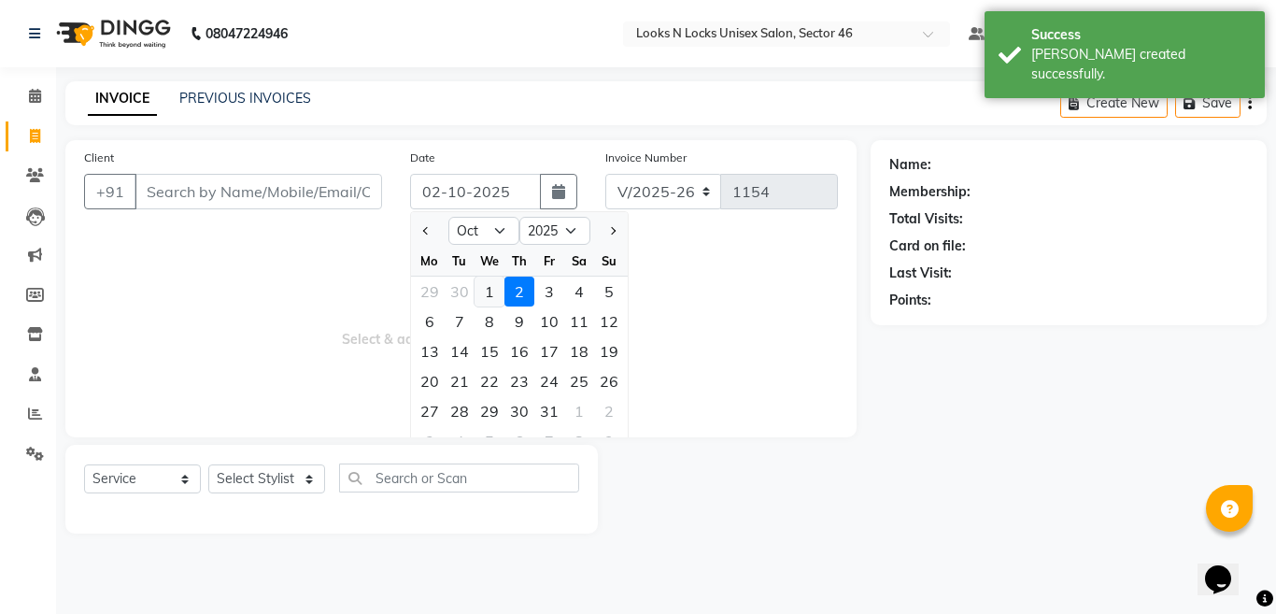
click at [484, 291] on div "1" at bounding box center [489, 291] width 30 height 30
type input "01-10-2025"
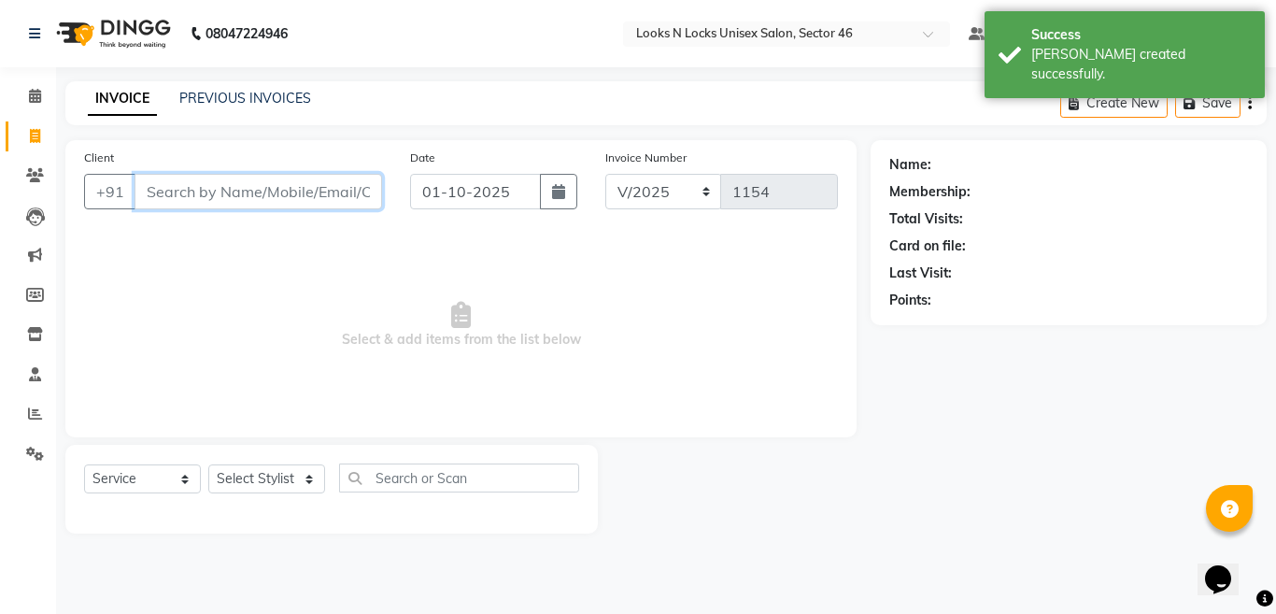
click at [263, 197] on input "Client" at bounding box center [257, 191] width 247 height 35
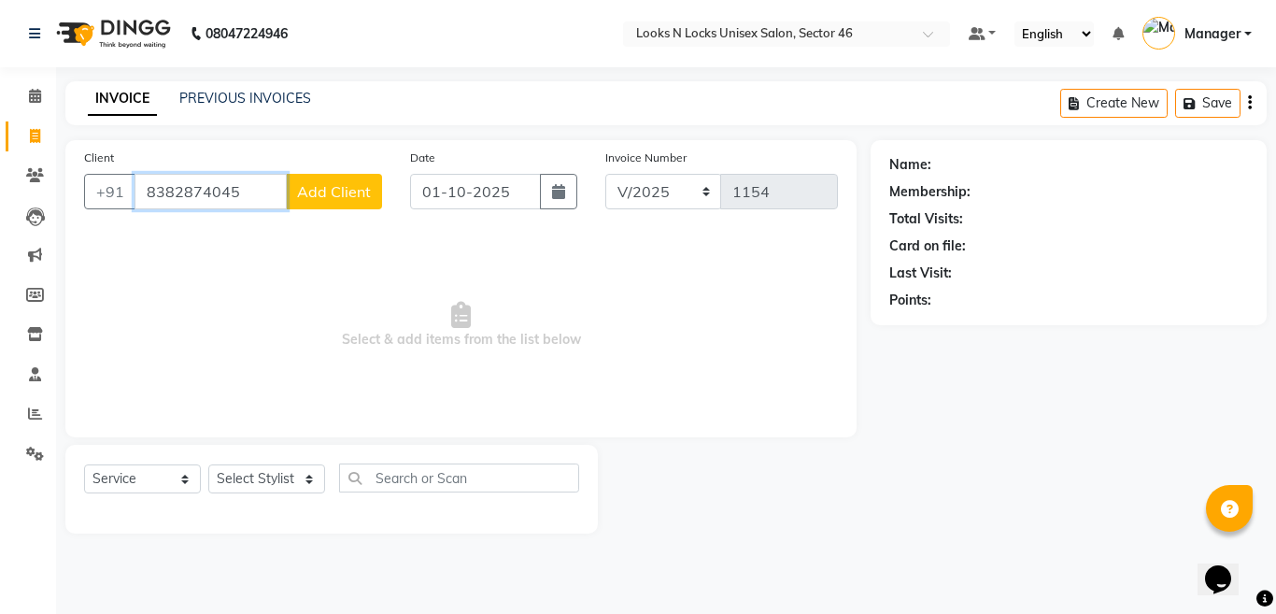
type input "8382874045"
click at [325, 191] on span "Add Client" at bounding box center [334, 191] width 74 height 19
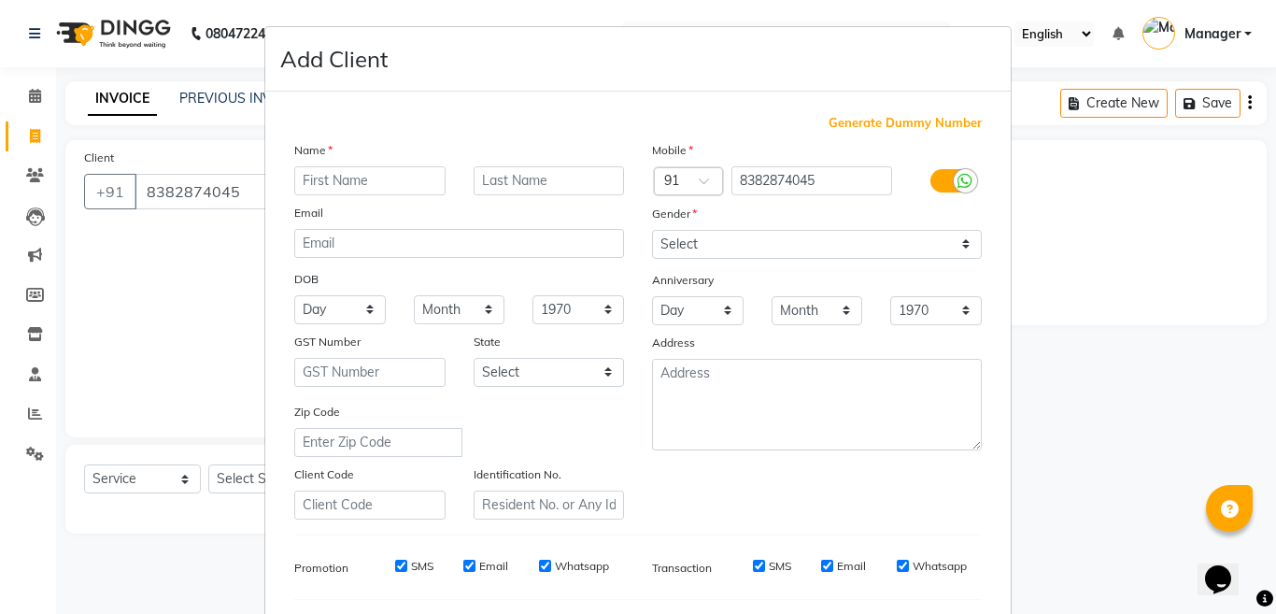
click at [390, 177] on input "text" at bounding box center [369, 180] width 151 height 29
type input "Shaniya"
click at [776, 237] on select "Select [DEMOGRAPHIC_DATA] [DEMOGRAPHIC_DATA] Other Prefer Not To Say" at bounding box center [817, 244] width 330 height 29
select select "[DEMOGRAPHIC_DATA]"
click at [652, 230] on select "Select [DEMOGRAPHIC_DATA] [DEMOGRAPHIC_DATA] Other Prefer Not To Say" at bounding box center [817, 244] width 330 height 29
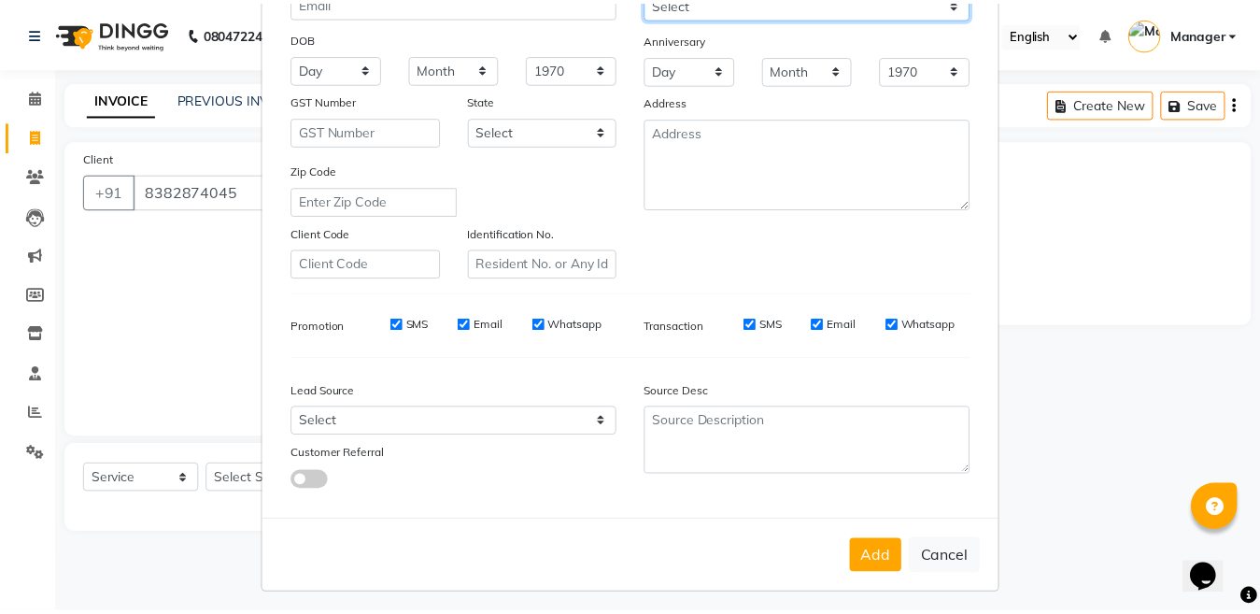
scroll to position [248, 0]
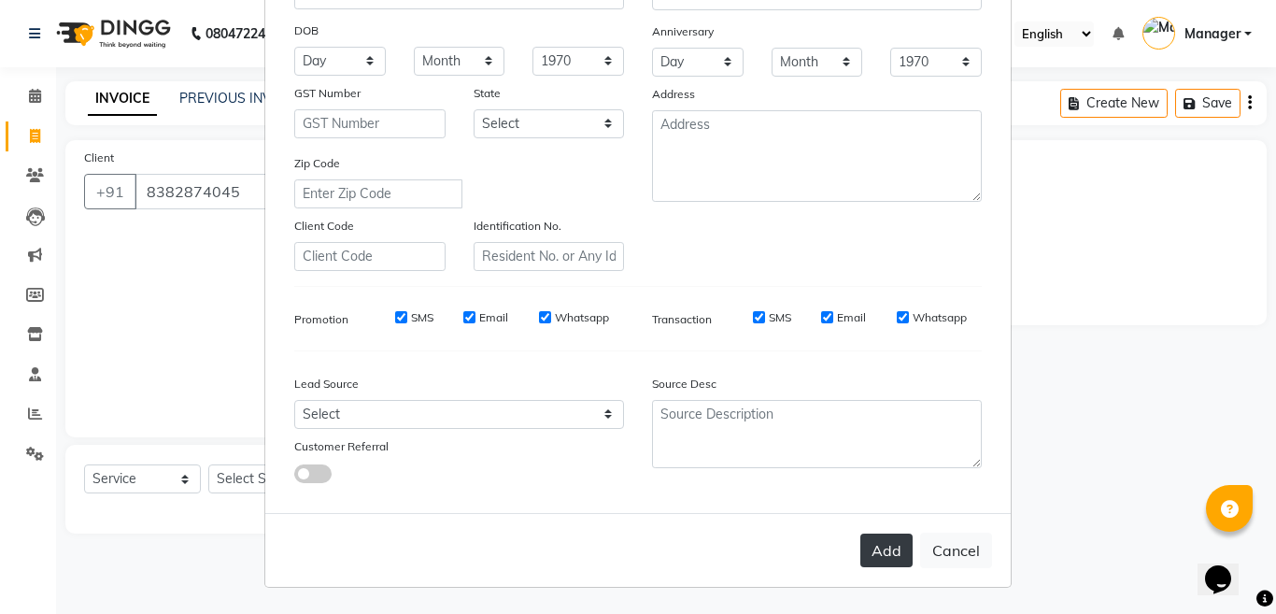
click at [878, 555] on button "Add" at bounding box center [886, 550] width 52 height 34
select select
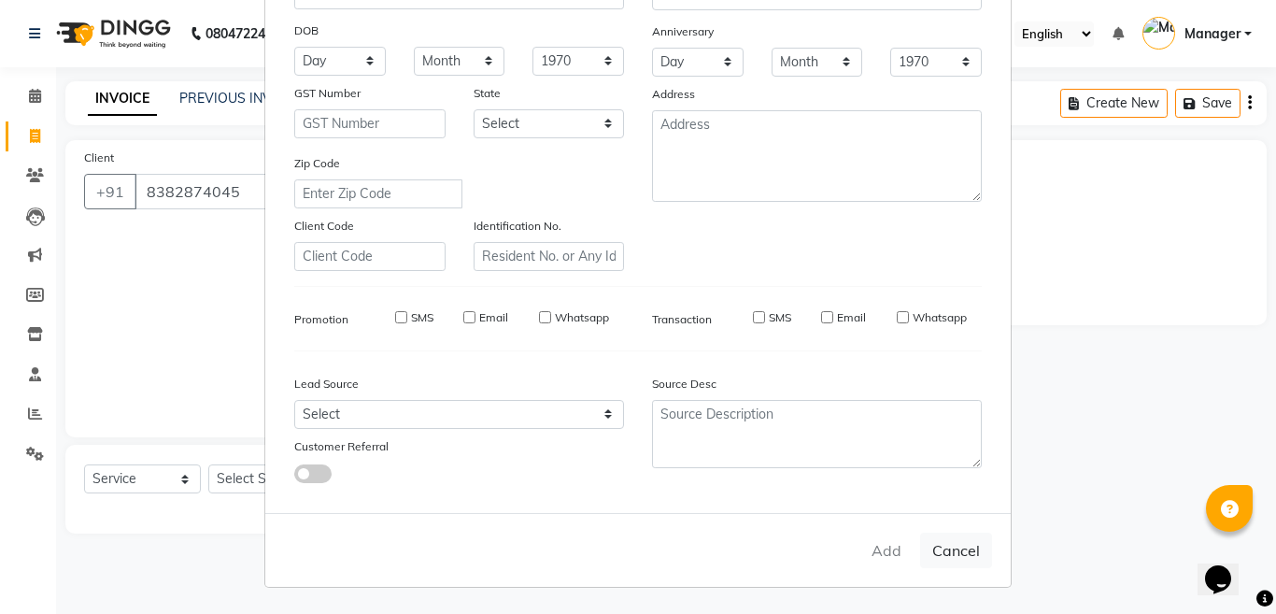
select select
checkbox input "false"
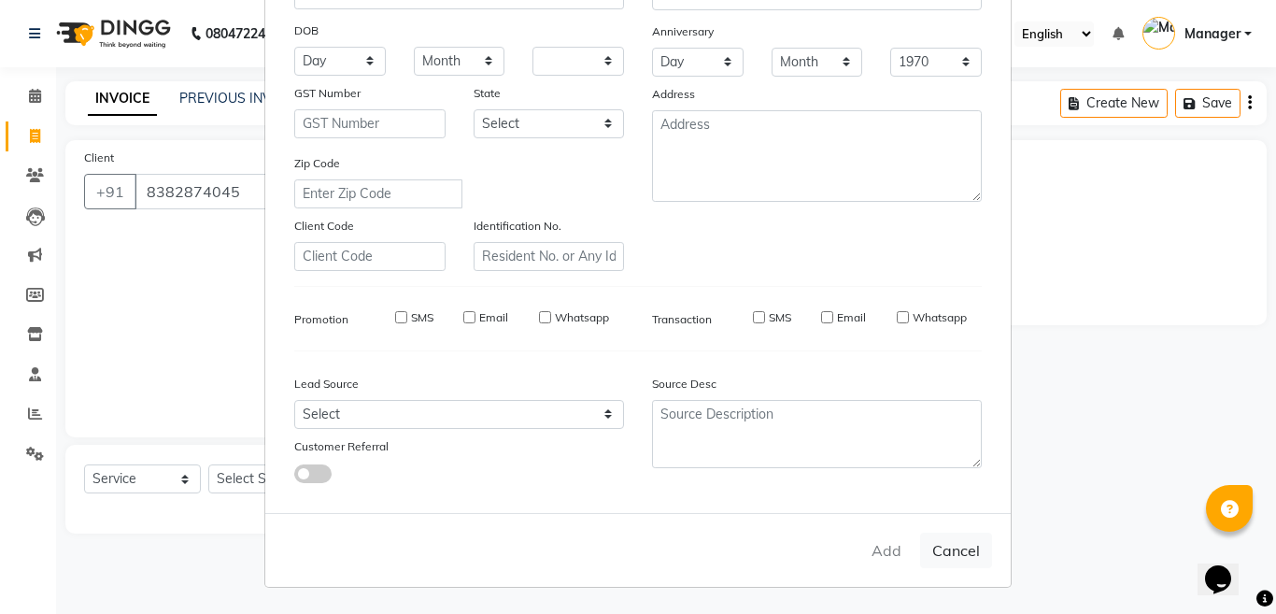
checkbox input "false"
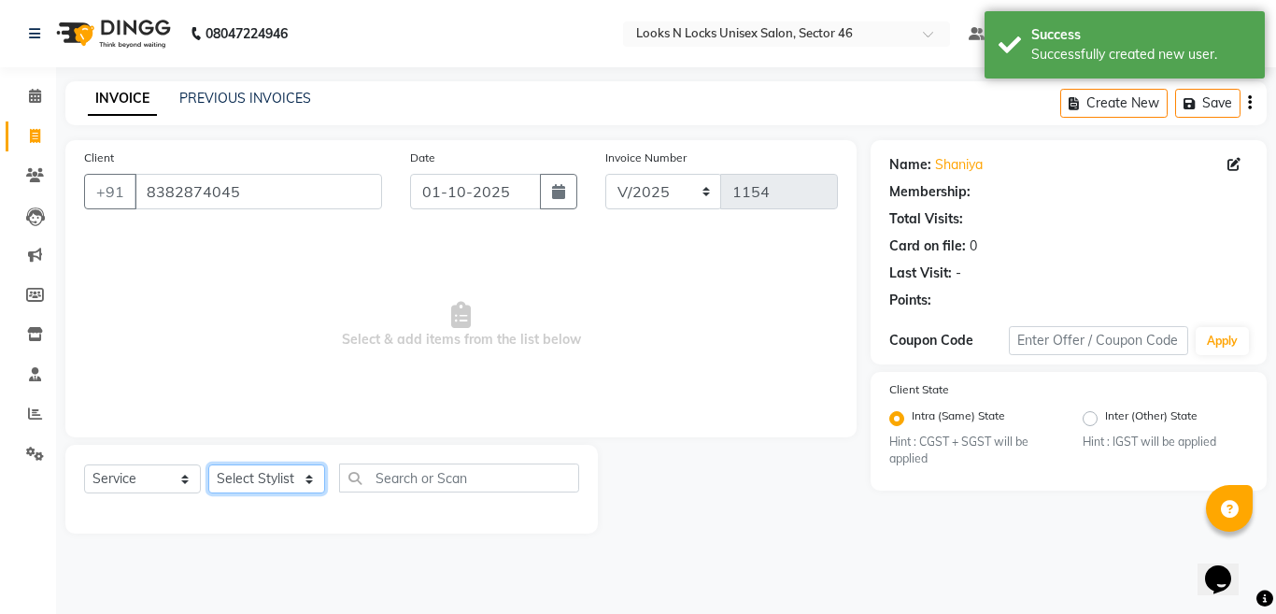
click at [246, 475] on select "Select Stylist [PERSON_NAME] Aalam Sheikh [PERSON_NAME] [PERSON_NAME] [PERSON_N…" at bounding box center [266, 478] width 117 height 29
select select "67932"
click at [208, 464] on select "Select Stylist [PERSON_NAME] Aalam Sheikh [PERSON_NAME] [PERSON_NAME] [PERSON_N…" at bounding box center [266, 478] width 117 height 29
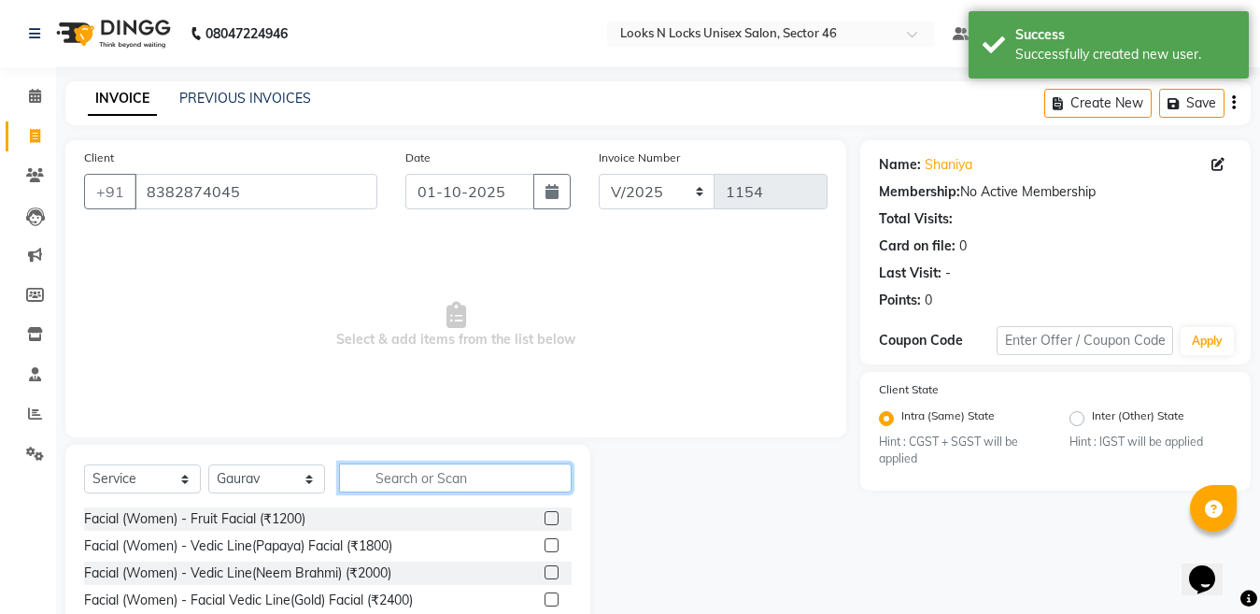
click at [441, 468] on input "text" at bounding box center [455, 477] width 233 height 29
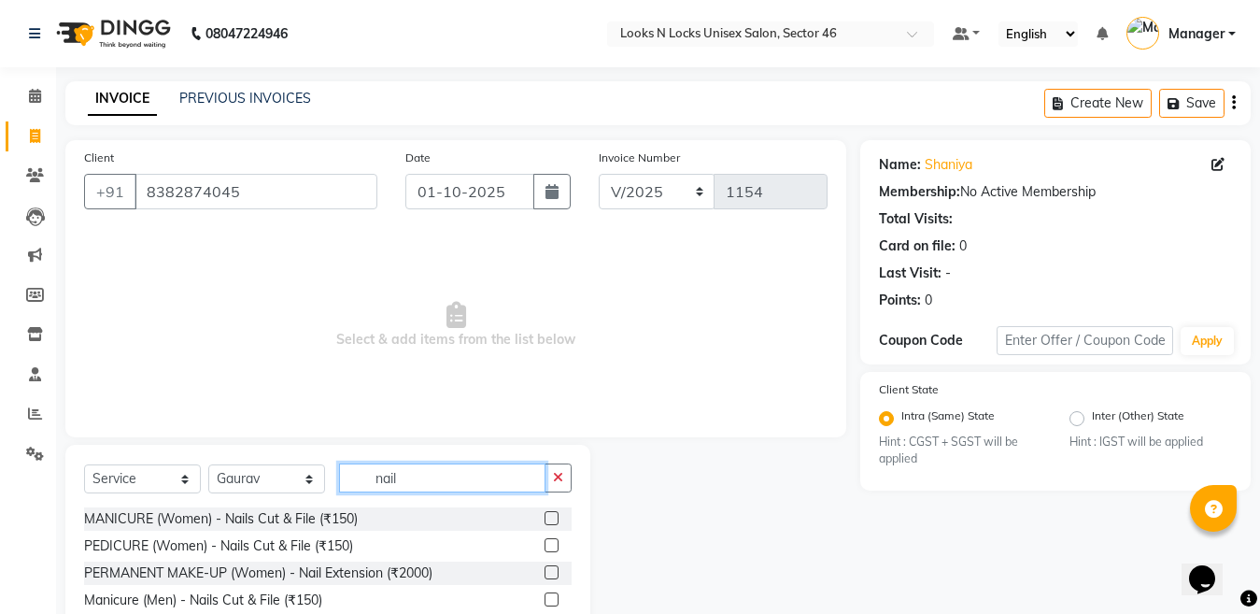
type input "nail"
click at [553, 571] on label at bounding box center [551, 572] width 14 height 14
click at [553, 571] on input "checkbox" at bounding box center [550, 573] width 12 height 12
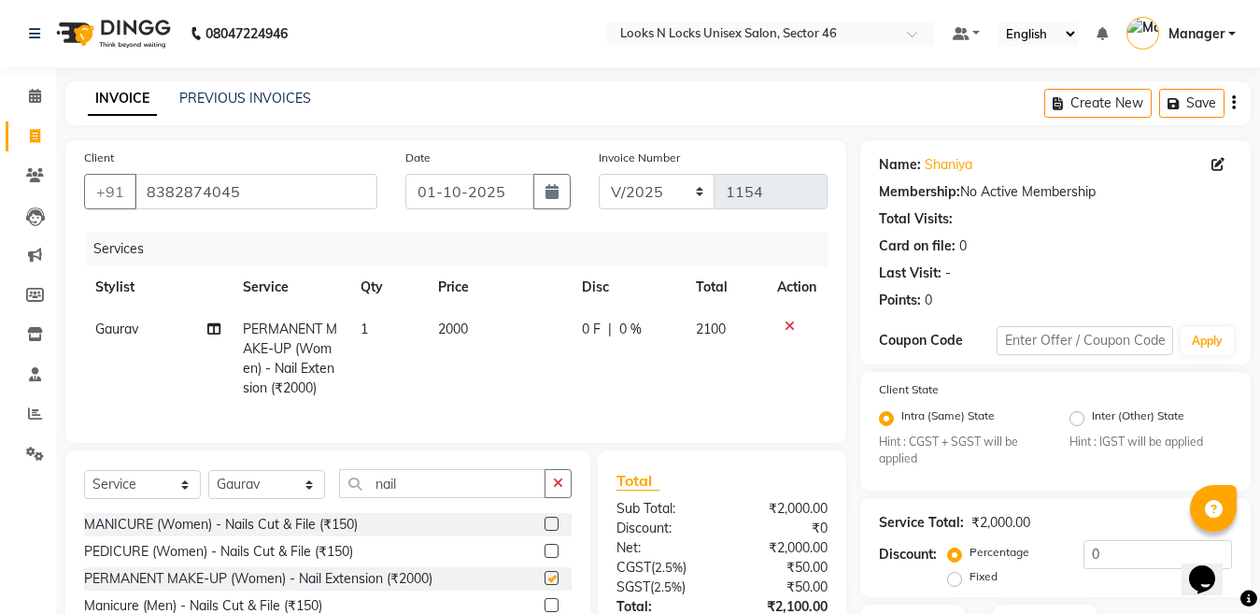
checkbox input "false"
click at [568, 339] on td "2000" at bounding box center [499, 358] width 144 height 101
select select "67932"
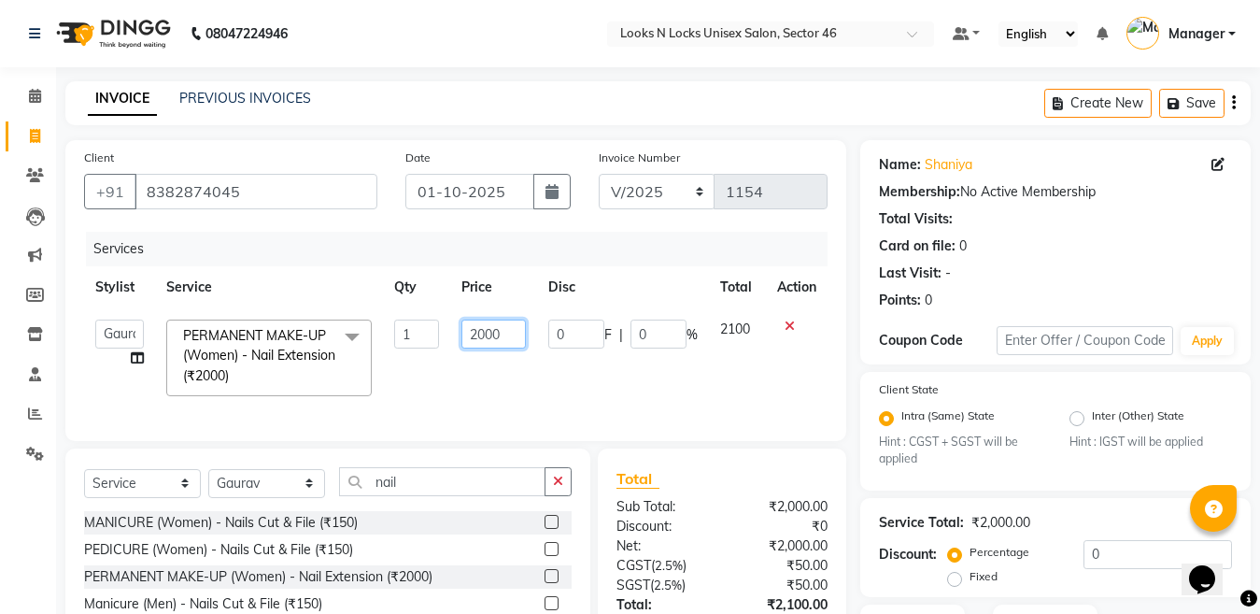
click at [503, 334] on input "2000" at bounding box center [493, 333] width 64 height 29
type input "2"
type input "1650"
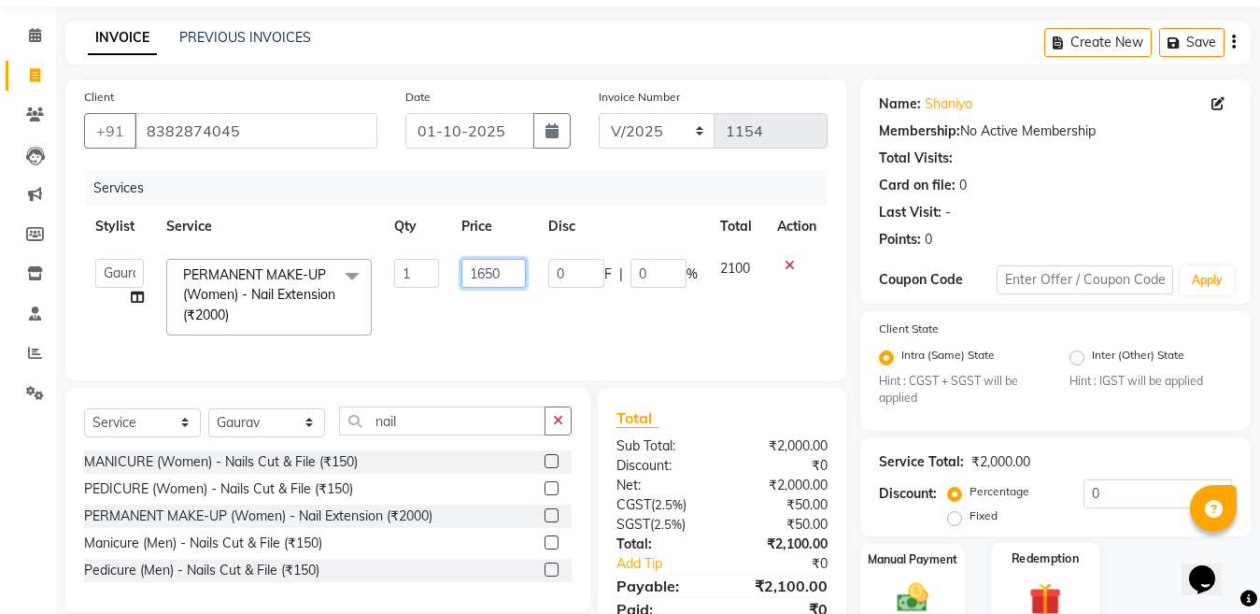
scroll to position [93, 0]
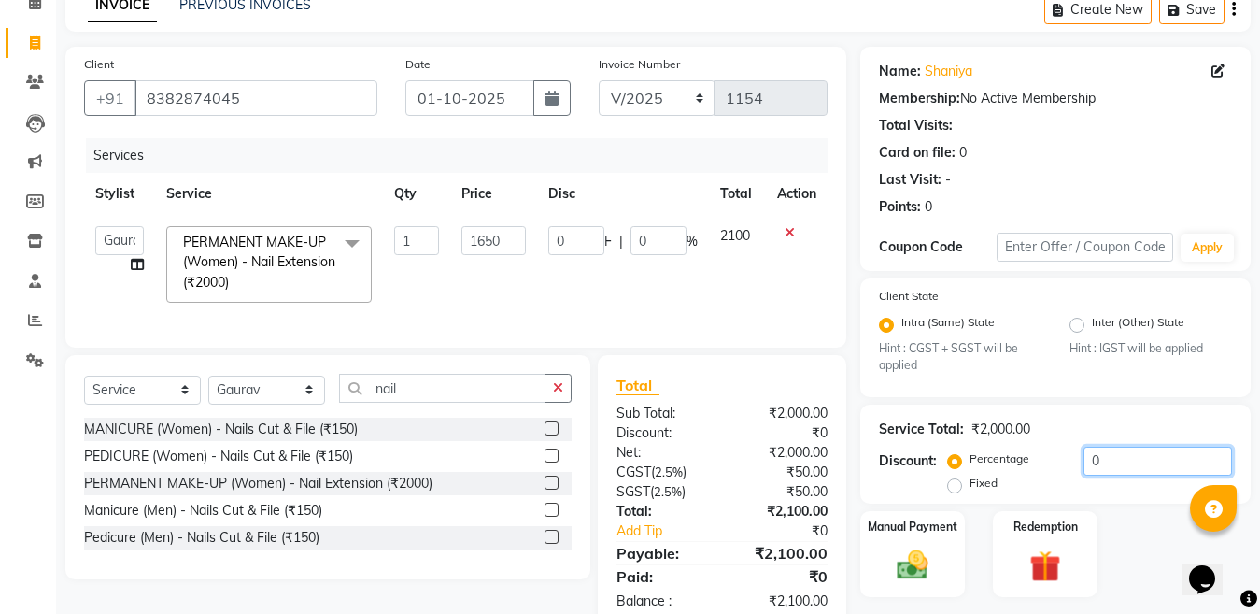
click at [1128, 455] on input "0" at bounding box center [1157, 460] width 148 height 29
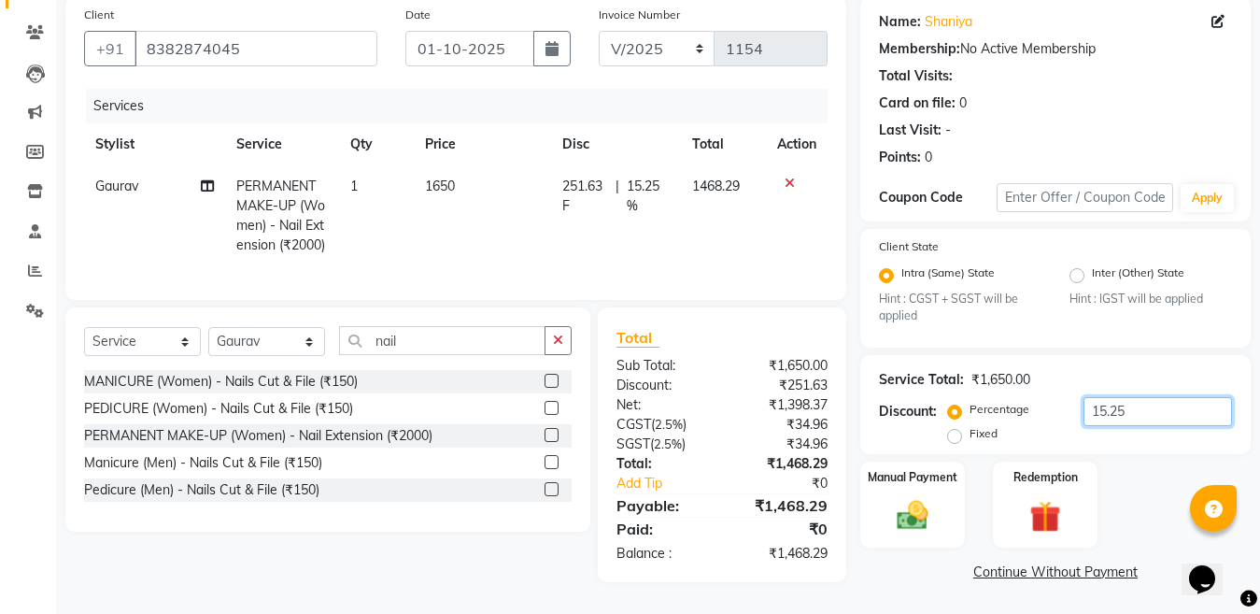
scroll to position [155, 0]
type input "1"
type input "4.76"
click at [911, 507] on img at bounding box center [912, 515] width 52 height 37
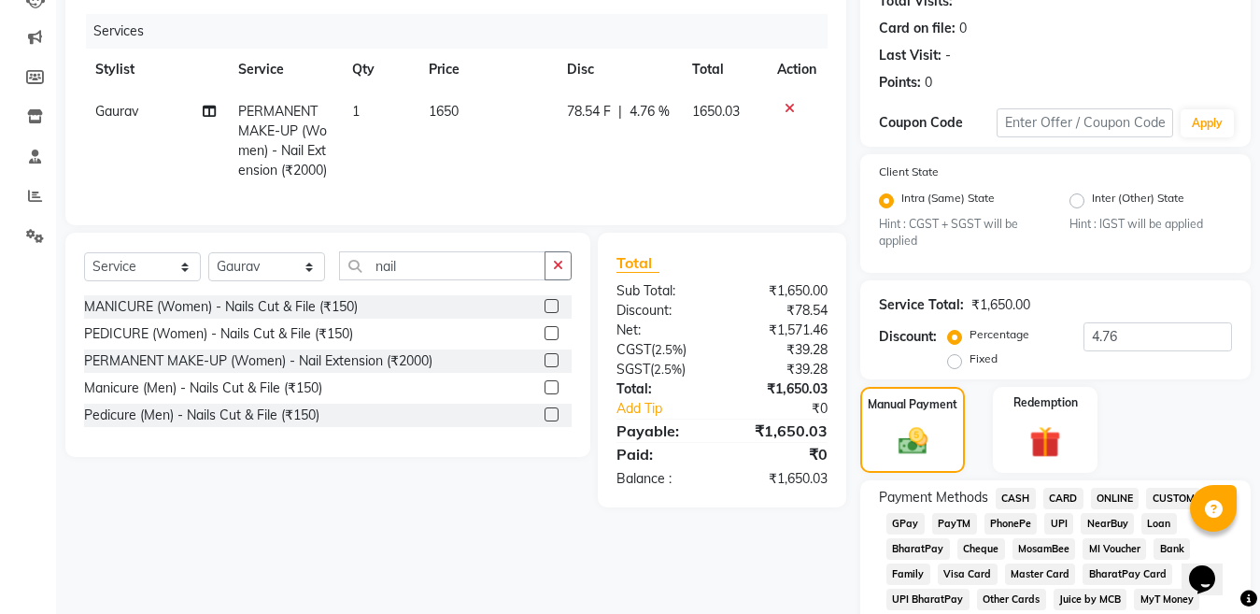
scroll to position [248, 0]
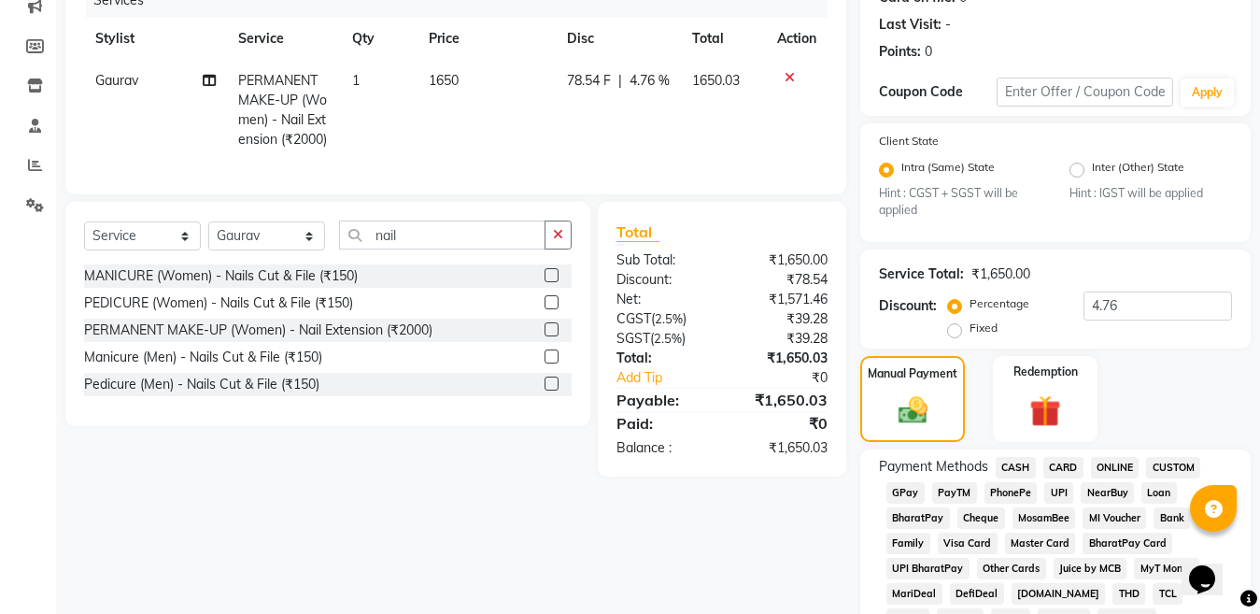
click at [1108, 467] on span "ONLINE" at bounding box center [1115, 467] width 49 height 21
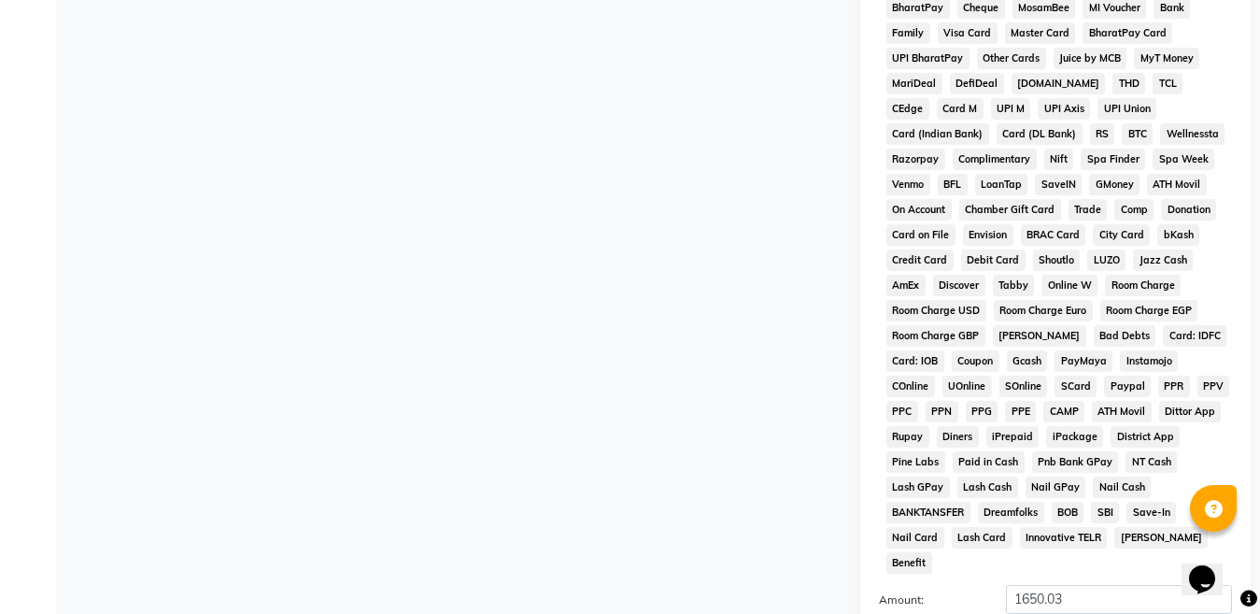
scroll to position [902, 0]
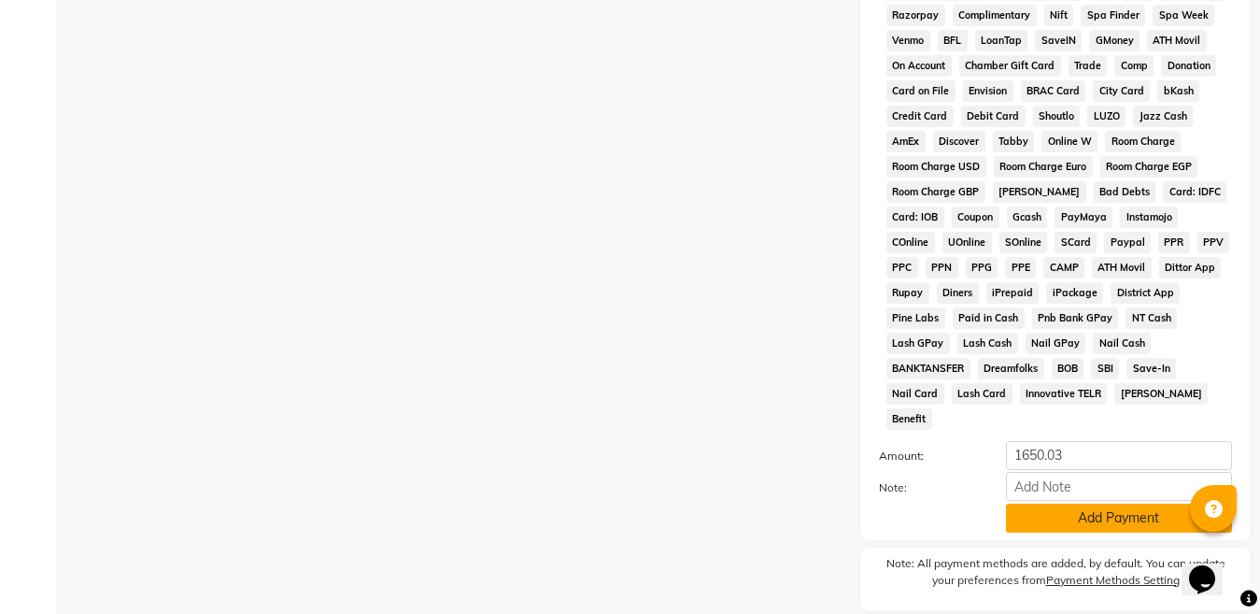
click at [1103, 503] on button "Add Payment" at bounding box center [1119, 517] width 226 height 29
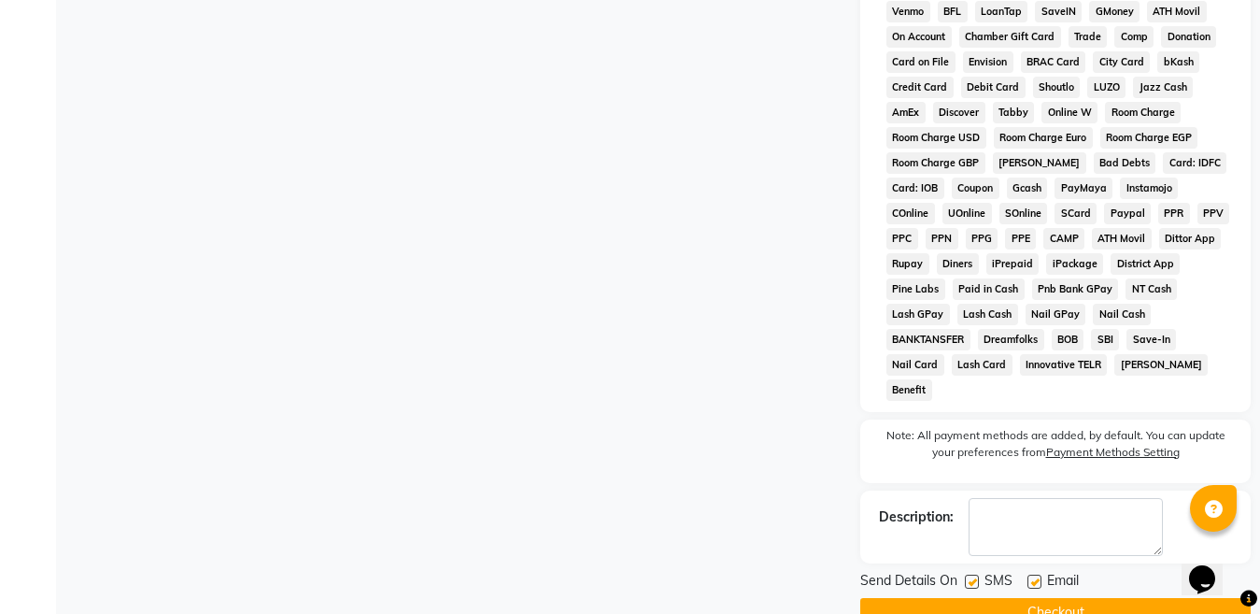
scroll to position [947, 0]
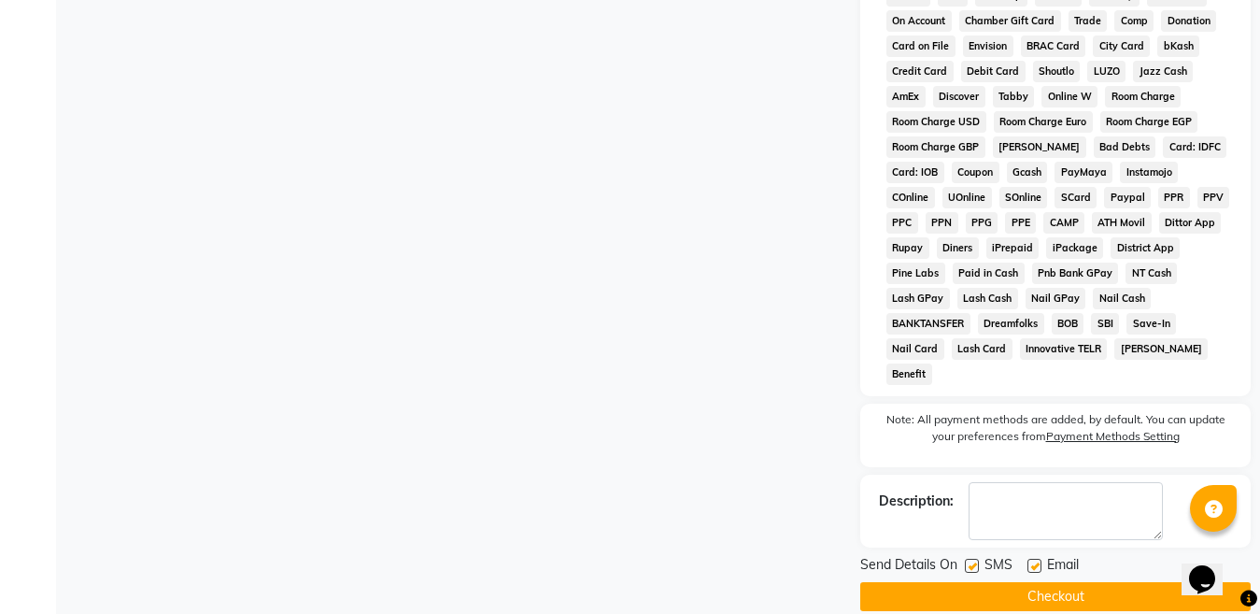
click at [1059, 582] on button "Checkout" at bounding box center [1055, 596] width 390 height 29
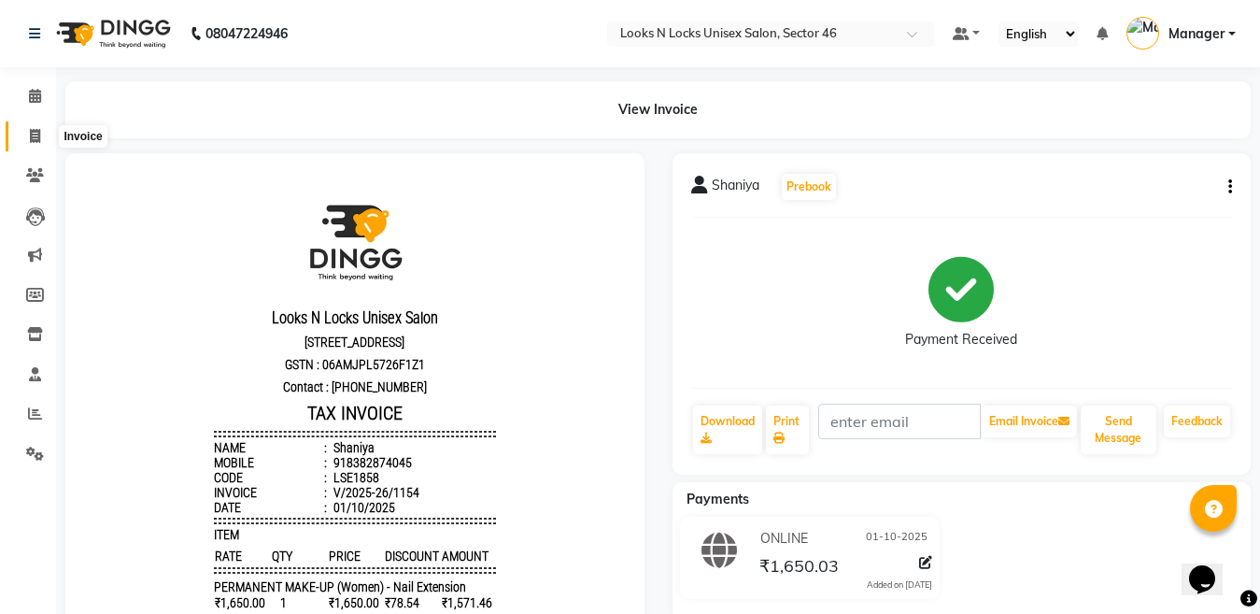
click at [34, 136] on icon at bounding box center [35, 136] width 10 height 14
select select "service"
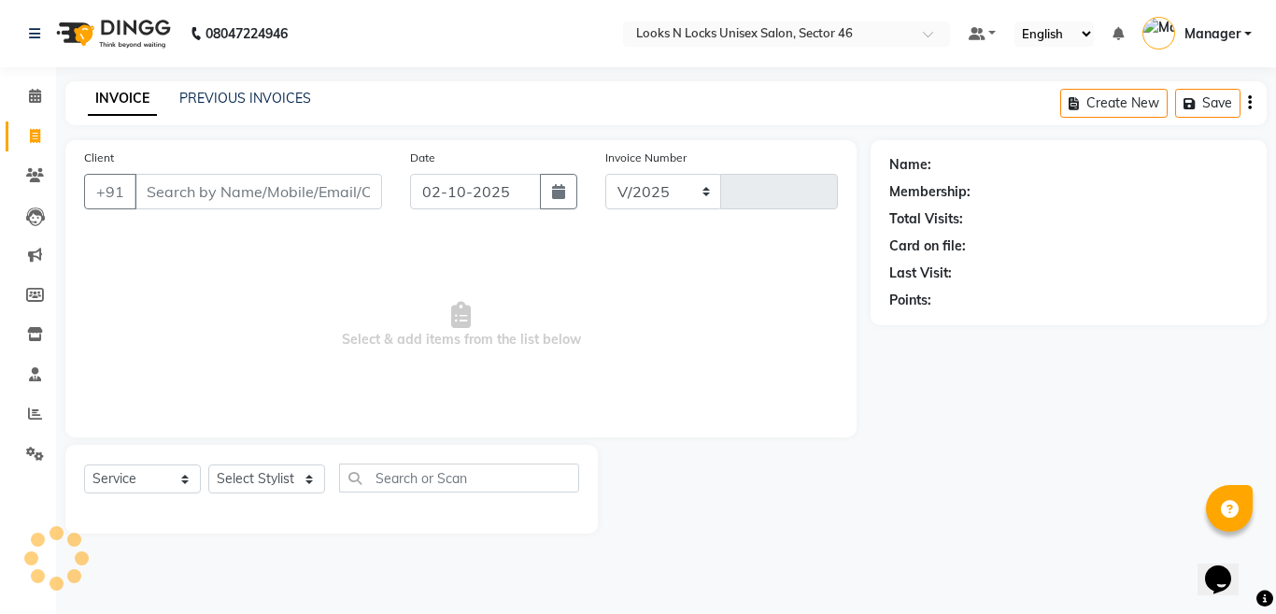
select select "3904"
type input "1155"
click at [566, 191] on button "button" at bounding box center [558, 191] width 37 height 35
select select "10"
select select "2025"
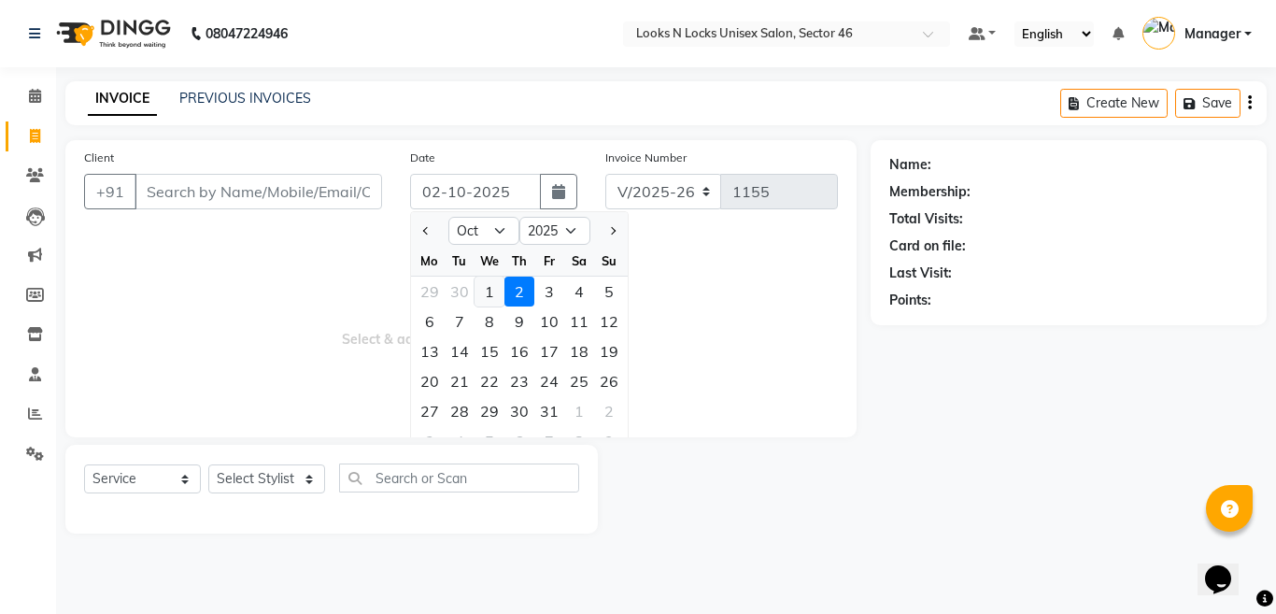
click at [488, 288] on div "1" at bounding box center [489, 291] width 30 height 30
type input "01-10-2025"
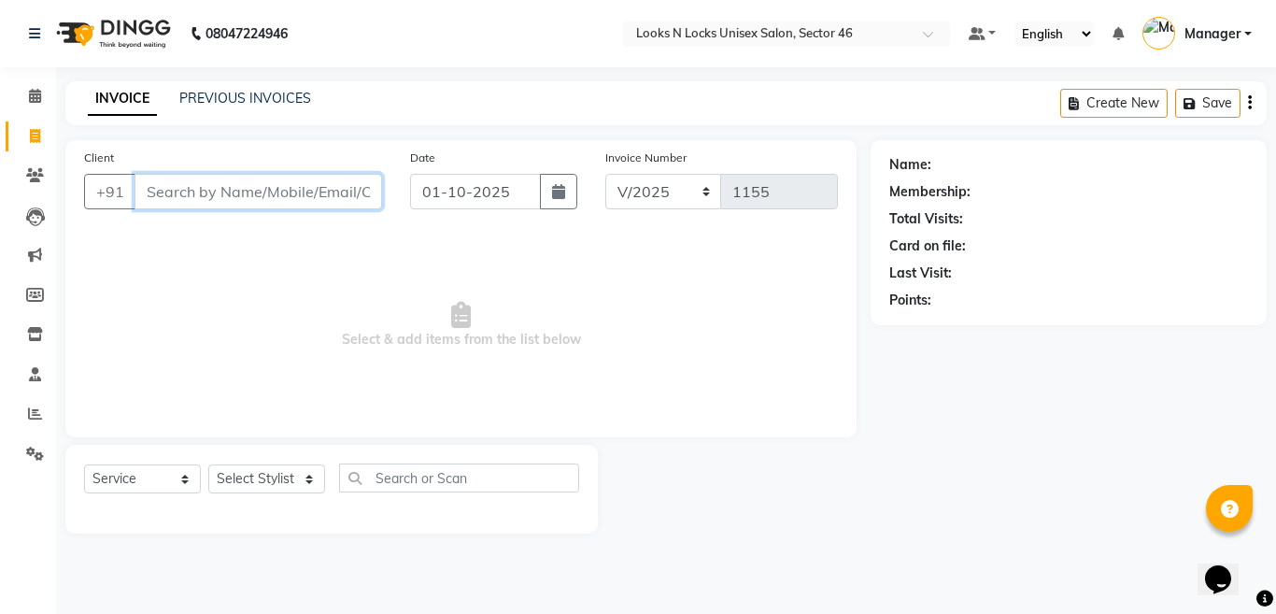
click at [321, 186] on input "Client" at bounding box center [257, 191] width 247 height 35
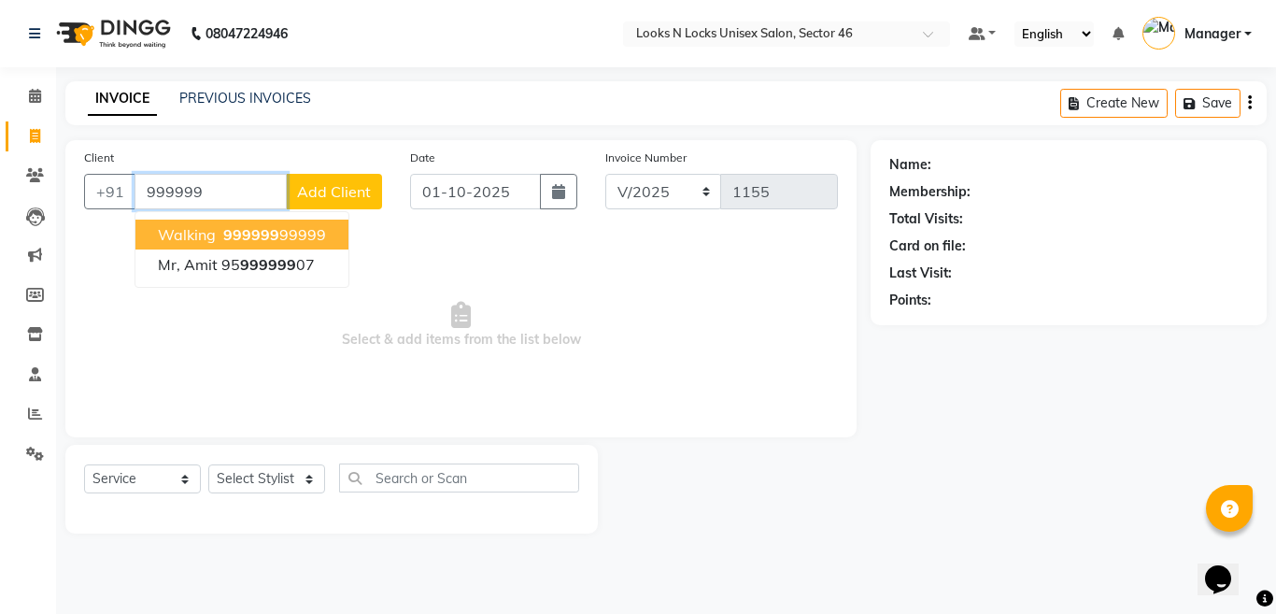
click at [329, 227] on button "walking 999999 99999" at bounding box center [241, 234] width 213 height 30
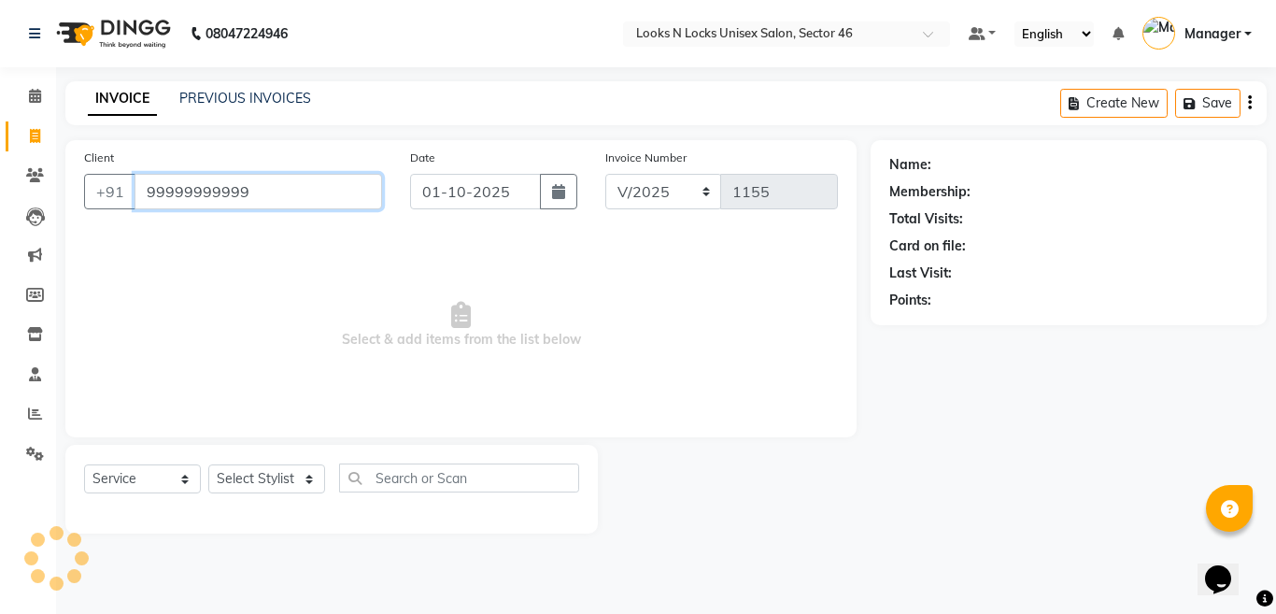
type input "99999999999"
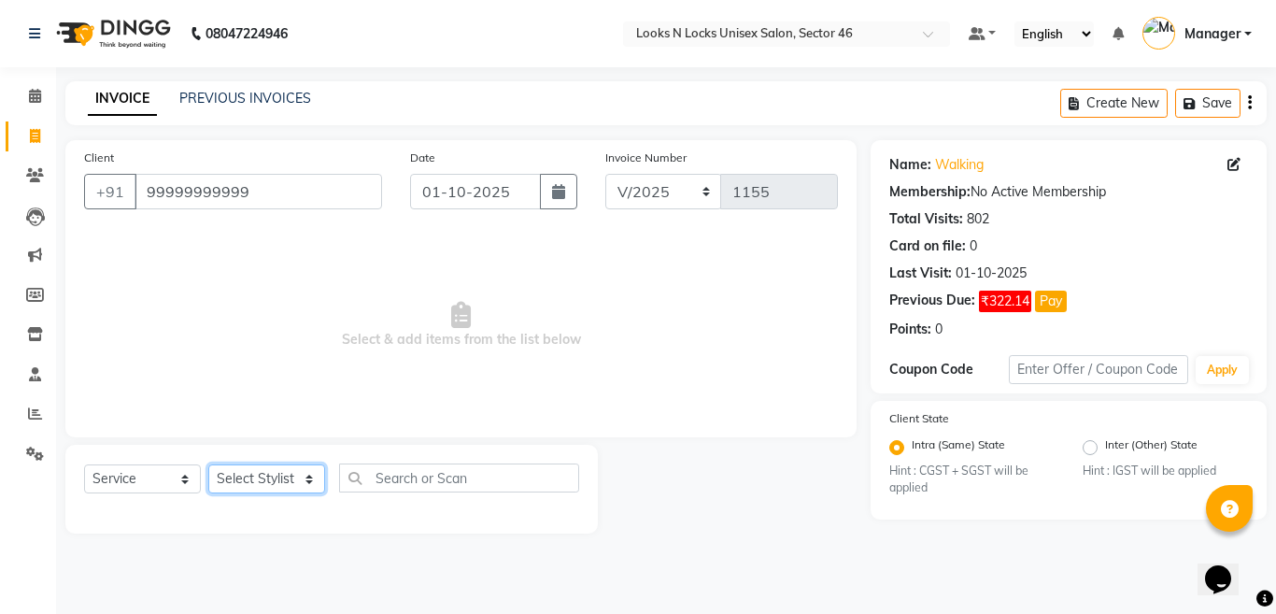
click at [250, 486] on select "Select Stylist [PERSON_NAME] Aalam Sheikh [PERSON_NAME] [PERSON_NAME] [PERSON_N…" at bounding box center [266, 478] width 117 height 29
select select "59684"
click at [208, 464] on select "Select Stylist [PERSON_NAME] Aalam Sheikh [PERSON_NAME] [PERSON_NAME] [PERSON_N…" at bounding box center [266, 478] width 117 height 29
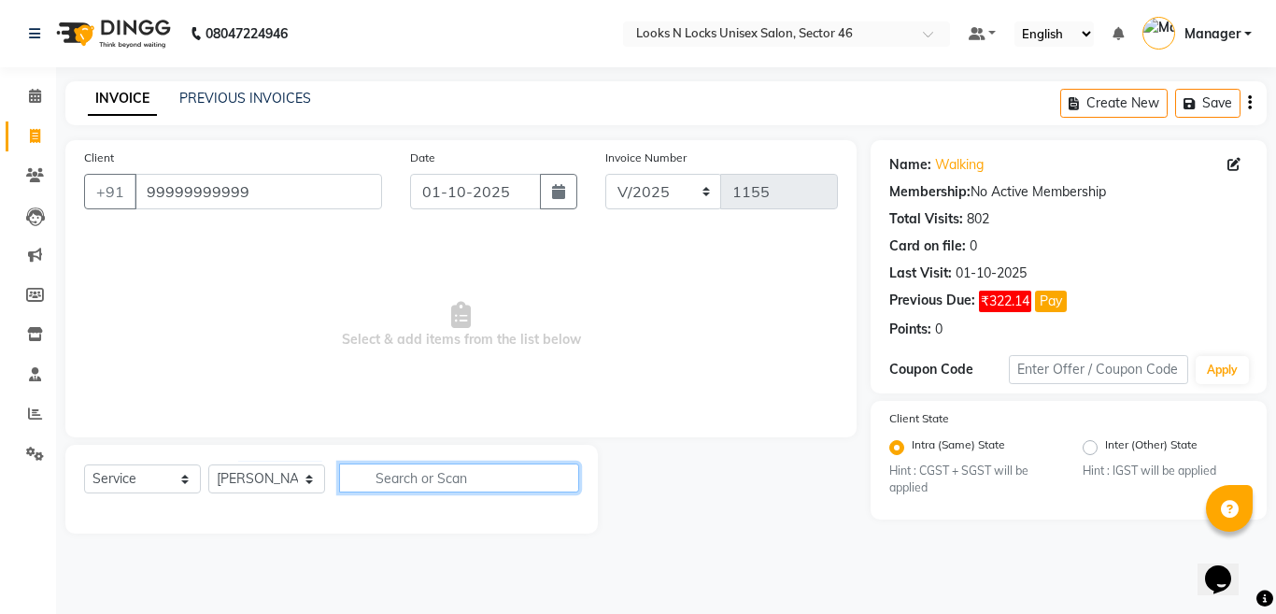
click at [436, 471] on input "text" at bounding box center [459, 477] width 240 height 29
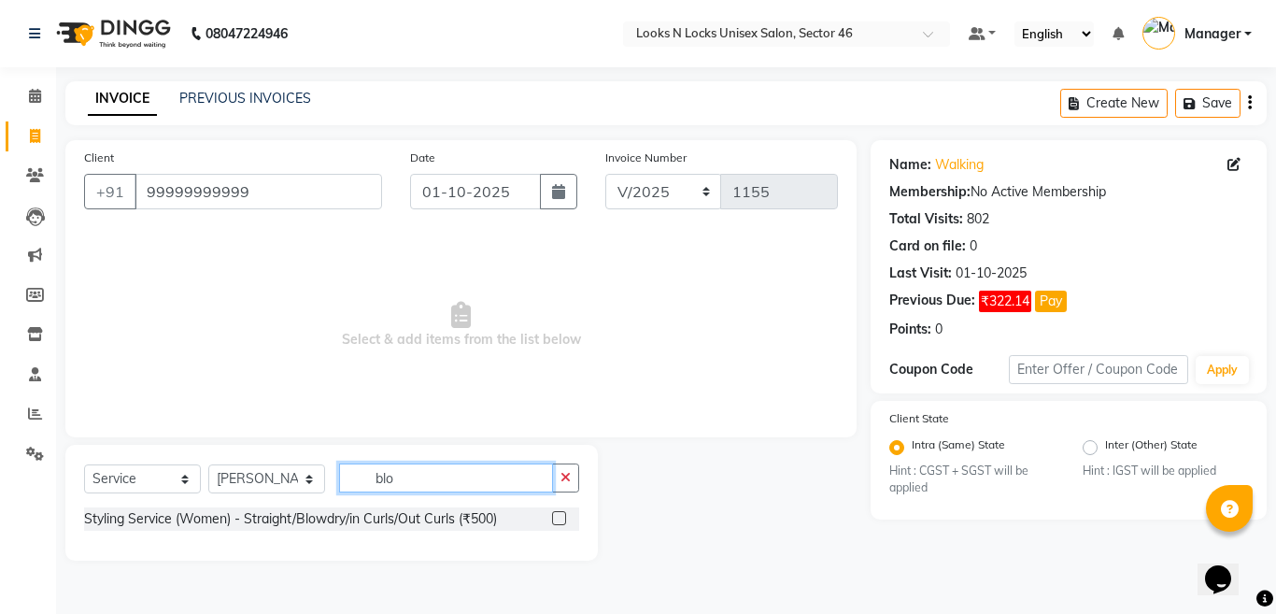
type input "blo"
click at [562, 515] on label at bounding box center [559, 518] width 14 height 14
click at [562, 515] on input "checkbox" at bounding box center [558, 519] width 12 height 12
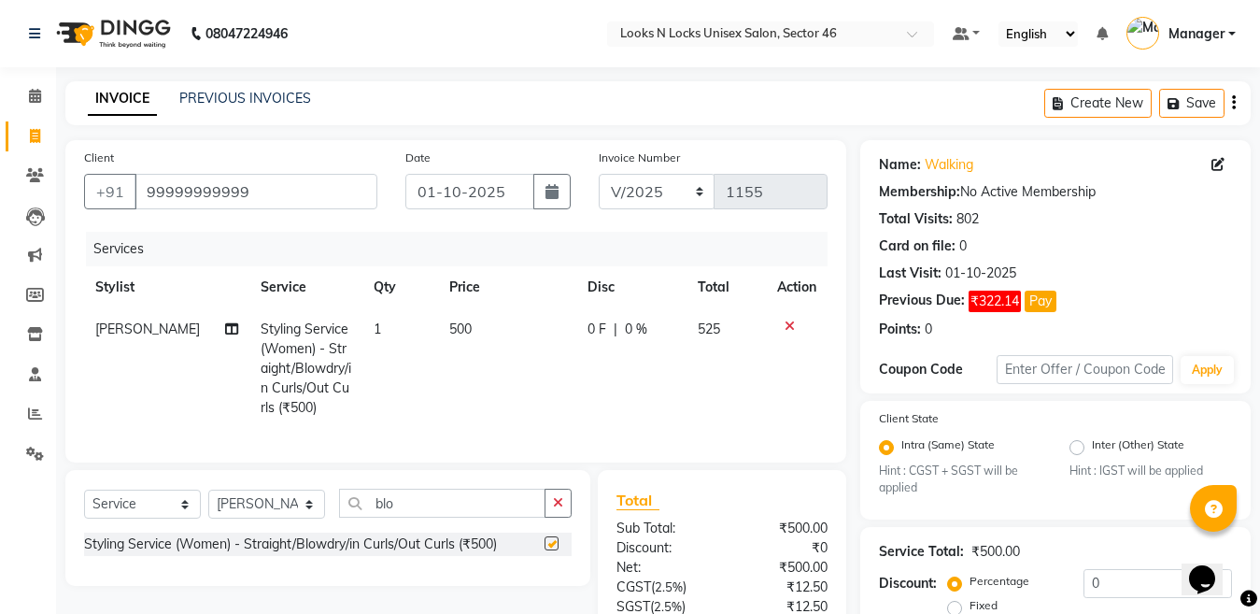
checkbox input "false"
click at [265, 518] on select "Select Stylist [PERSON_NAME] Aalam Sheikh [PERSON_NAME] [PERSON_NAME] [PERSON_N…" at bounding box center [266, 503] width 117 height 29
select select "85595"
click at [208, 505] on select "Select Stylist [PERSON_NAME] Aalam Sheikh [PERSON_NAME] [PERSON_NAME] [PERSON_N…" at bounding box center [266, 503] width 117 height 29
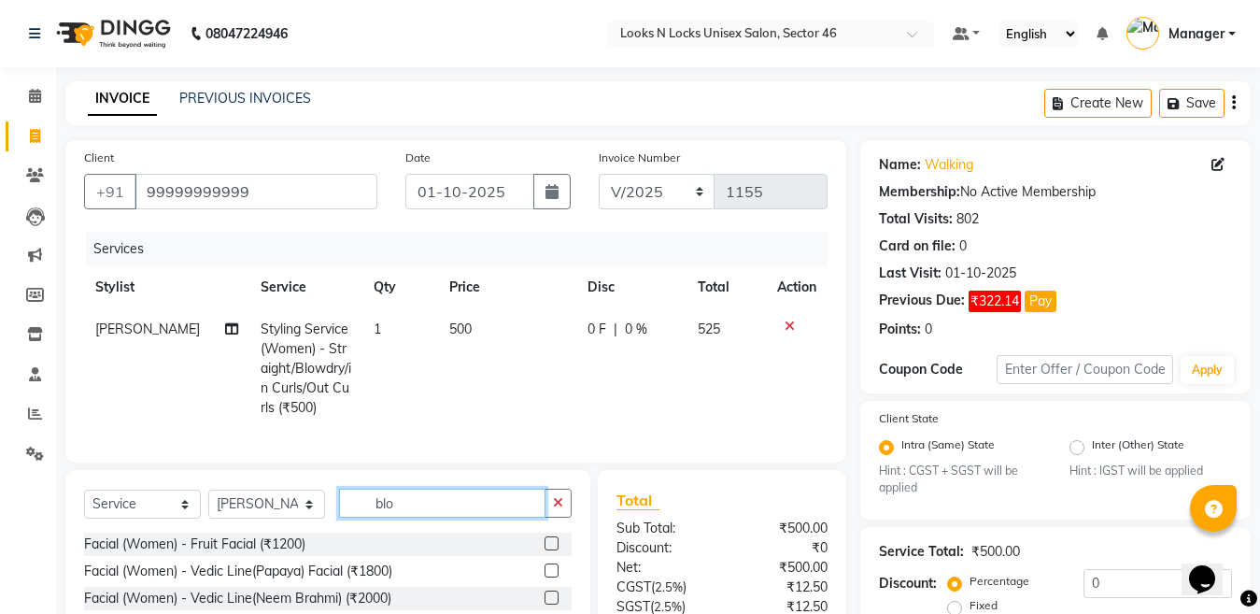
click at [416, 509] on input "blo" at bounding box center [442, 502] width 206 height 29
type input "b"
type input "be"
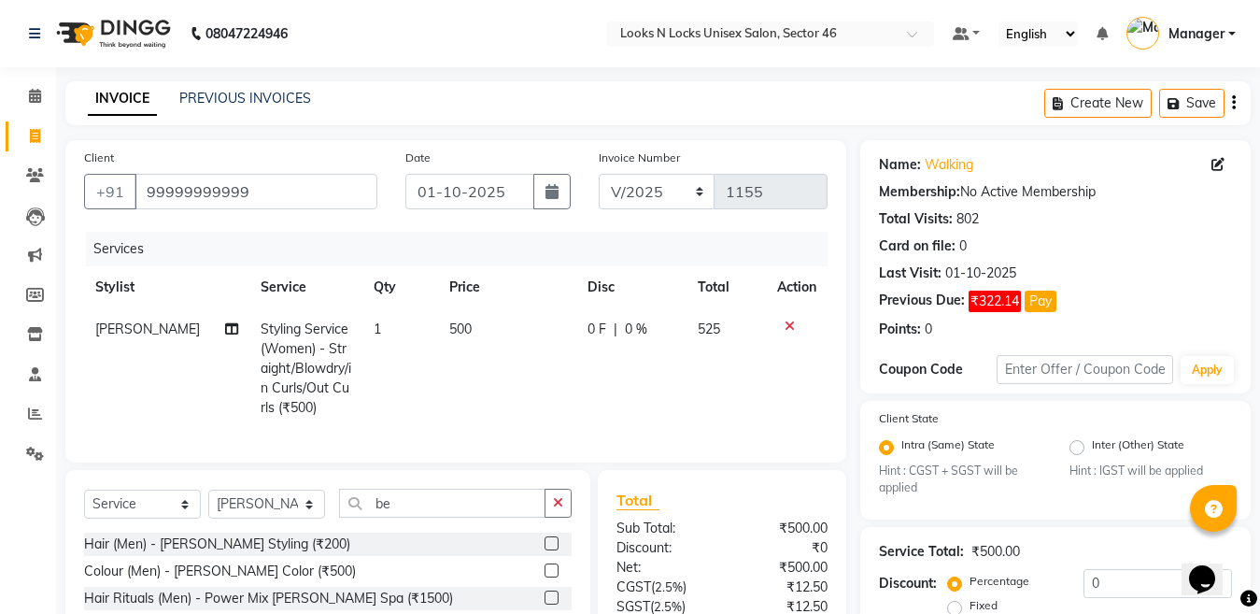
click at [546, 550] on label at bounding box center [551, 543] width 14 height 14
click at [546, 550] on input "checkbox" at bounding box center [550, 544] width 12 height 12
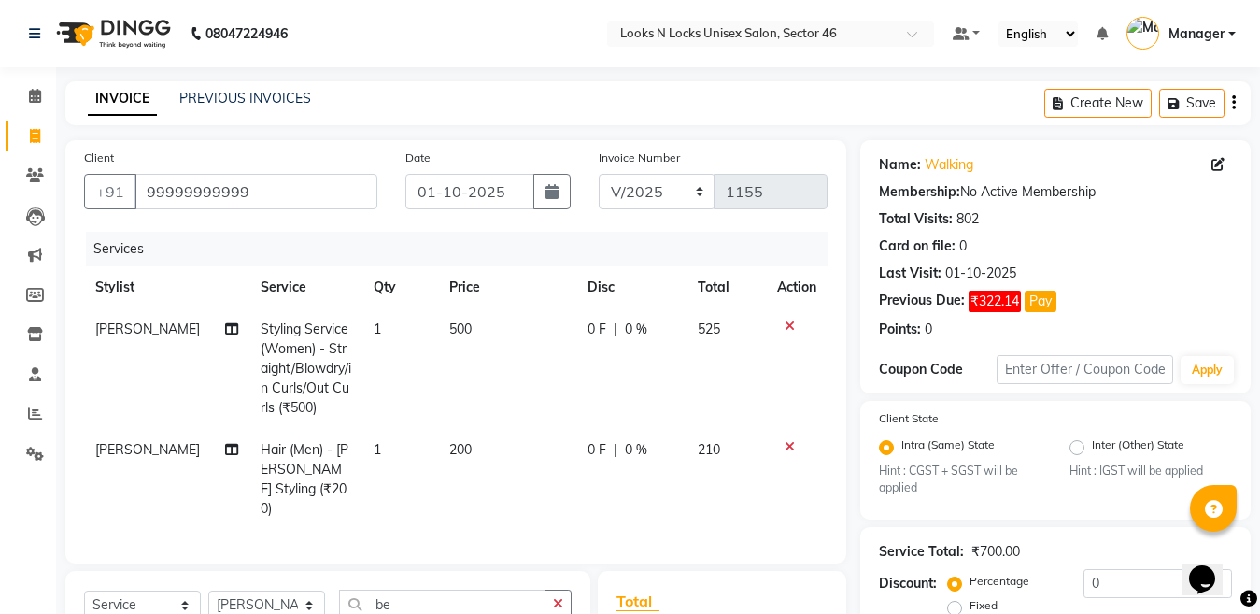
checkbox input "false"
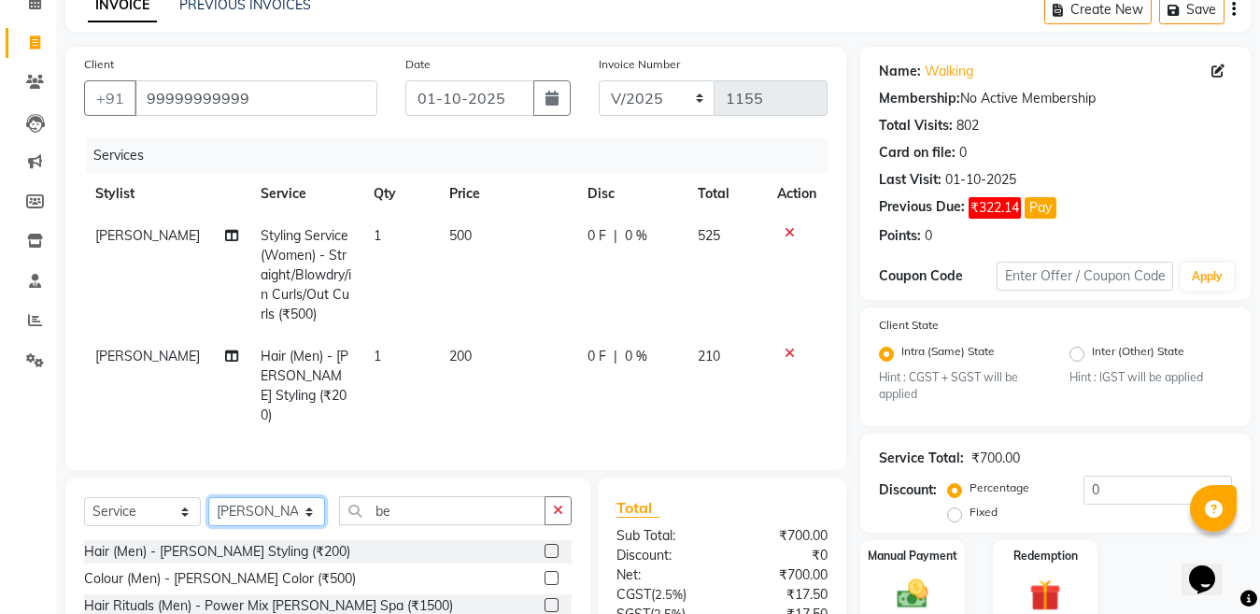
drag, startPoint x: 258, startPoint y: 507, endPoint x: 246, endPoint y: 508, distance: 12.2
click at [258, 507] on select "Select Stylist [PERSON_NAME] Aalam Sheikh [PERSON_NAME] [PERSON_NAME] [PERSON_N…" at bounding box center [266, 511] width 117 height 29
select select "69067"
click at [208, 497] on select "Select Stylist [PERSON_NAME] Aalam Sheikh [PERSON_NAME] [PERSON_NAME] [PERSON_N…" at bounding box center [266, 511] width 117 height 29
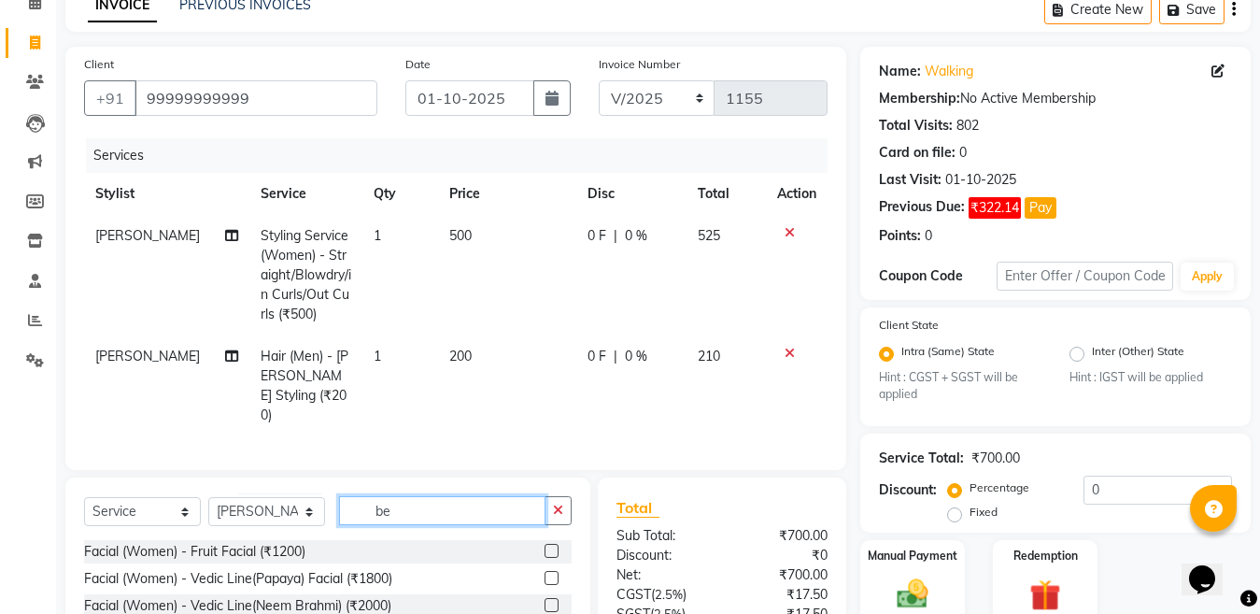
click at [426, 507] on input "be" at bounding box center [442, 510] width 206 height 29
type input "b"
type input "eye"
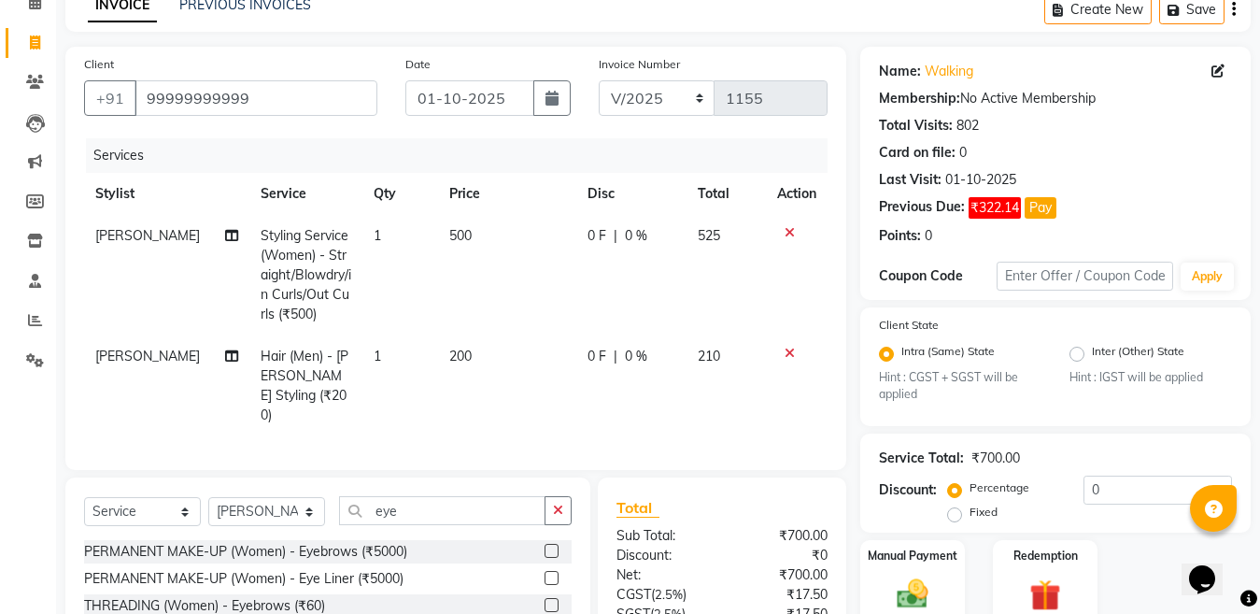
click at [549, 600] on label at bounding box center [551, 605] width 14 height 14
click at [549, 600] on input "checkbox" at bounding box center [550, 606] width 12 height 12
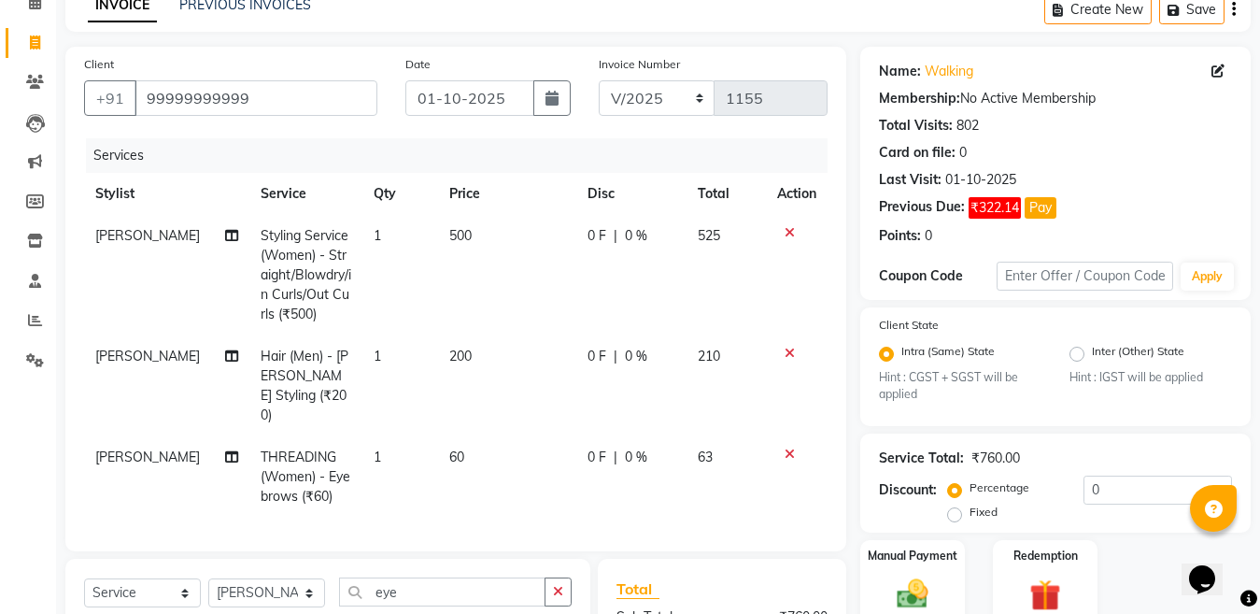
checkbox input "false"
click at [419, 437] on td "1" at bounding box center [400, 476] width 76 height 81
select select "69067"
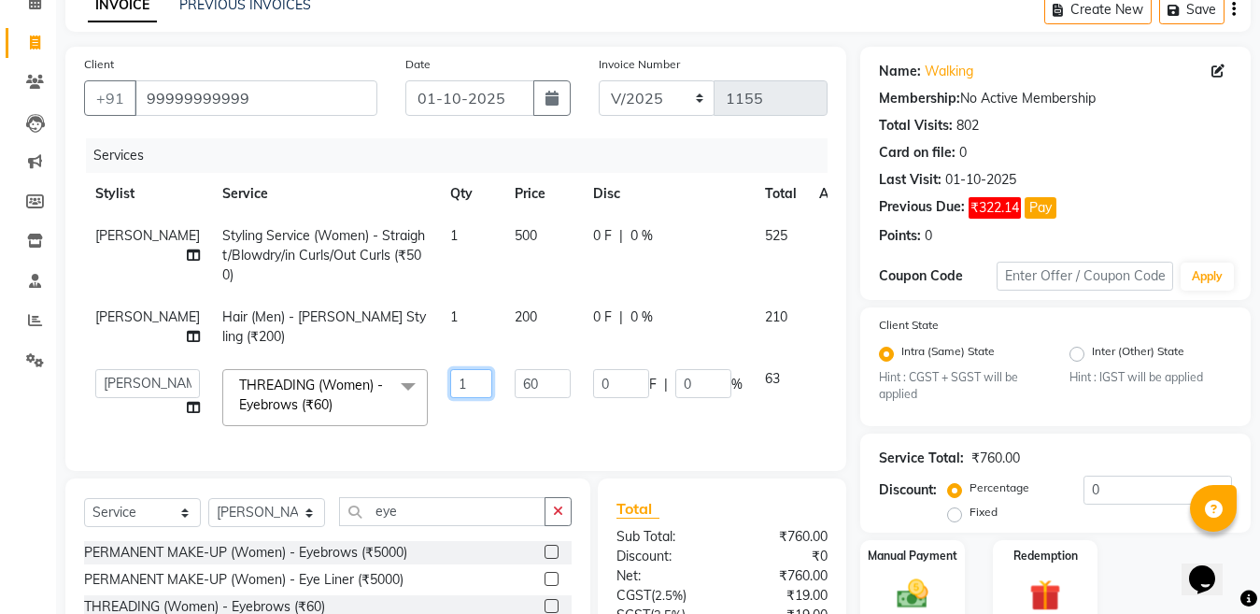
click at [450, 398] on input "1" at bounding box center [471, 383] width 42 height 29
type input "2"
click at [281, 542] on div "Client [PHONE_NUMBER] Date [DATE] Invoice Number V/2025 V/[PHONE_NUMBER] Servic…" at bounding box center [455, 400] width 809 height 706
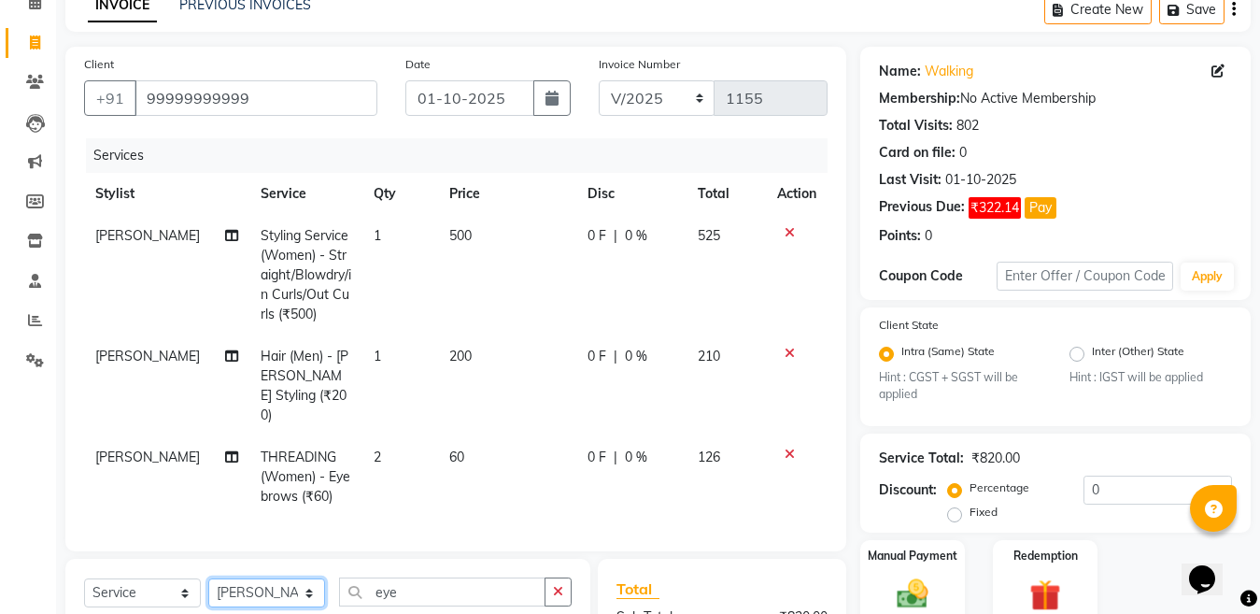
select select "59684"
click at [208, 578] on select "Select Stylist [PERSON_NAME] Aalam Sheikh [PERSON_NAME] [PERSON_NAME] [PERSON_N…" at bounding box center [266, 592] width 117 height 29
click at [434, 583] on input "eye" at bounding box center [442, 591] width 206 height 29
type input "e"
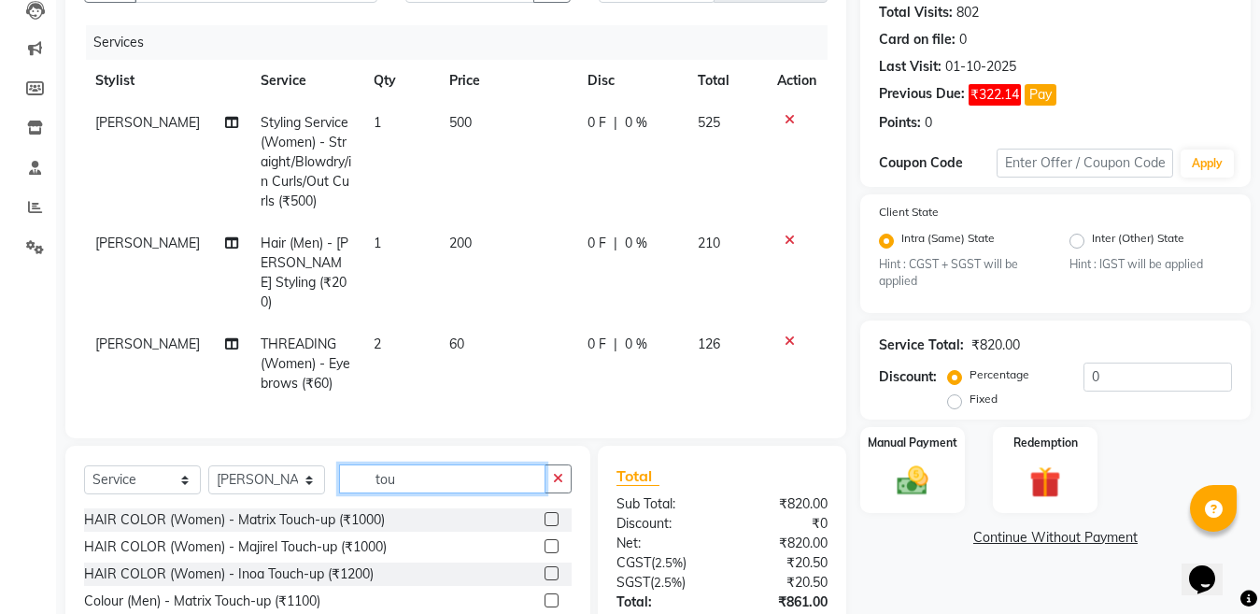
scroll to position [337, 0]
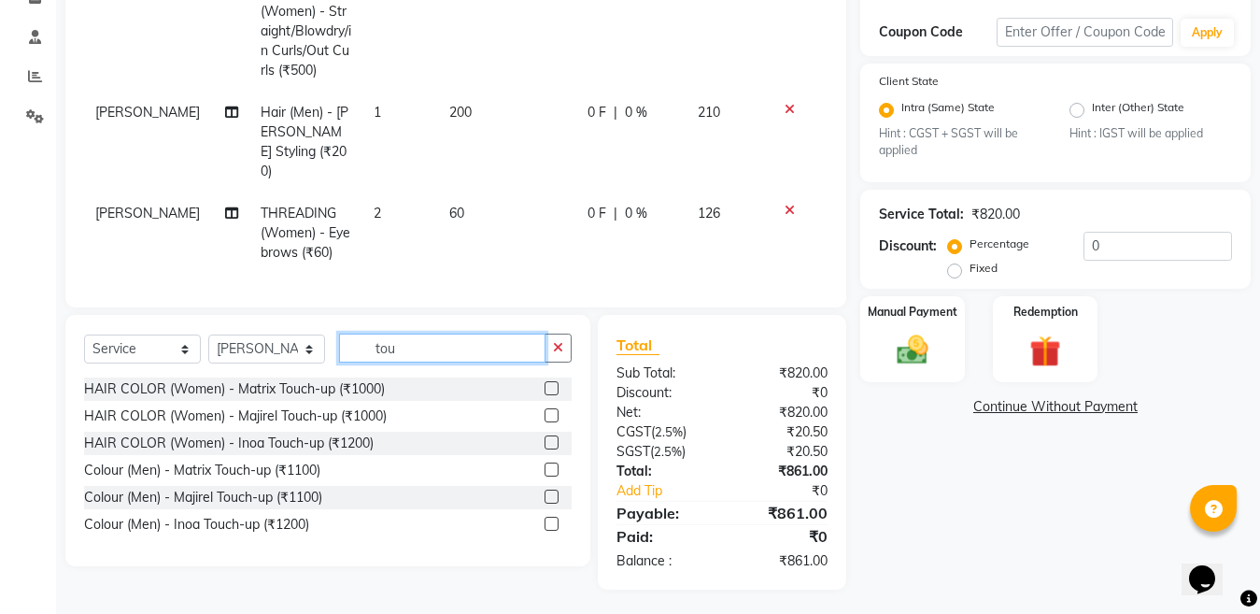
type input "tou"
click at [547, 438] on label at bounding box center [551, 442] width 14 height 14
click at [547, 438] on input "checkbox" at bounding box center [550, 443] width 12 height 12
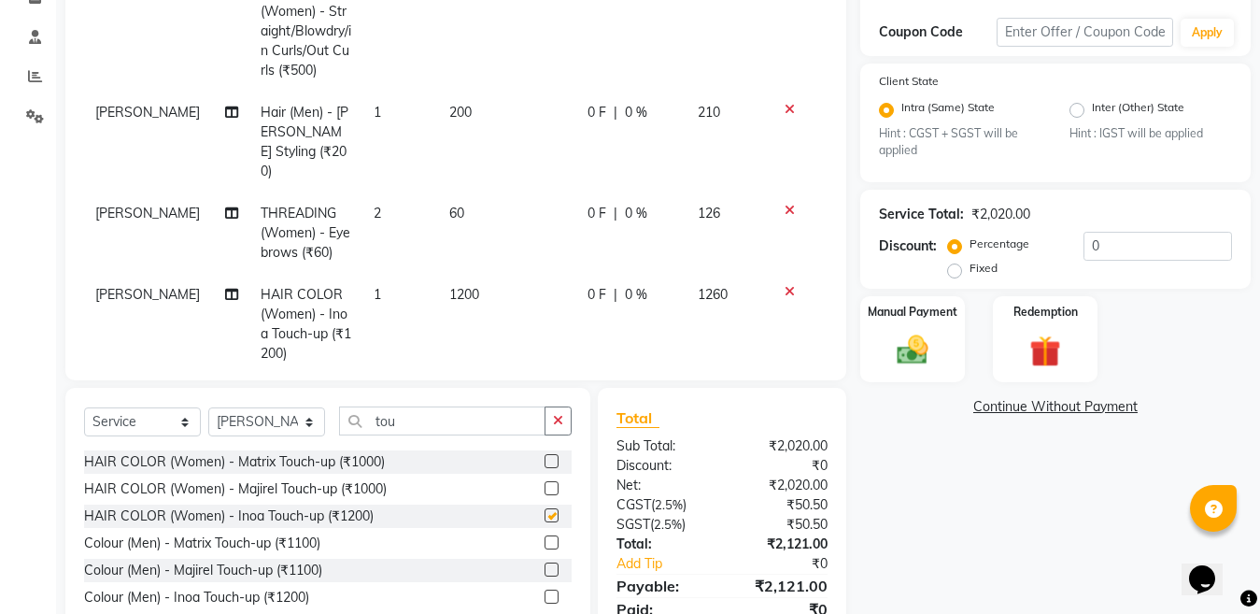
checkbox input "false"
click at [489, 274] on td "1200" at bounding box center [507, 324] width 138 height 101
select select "59684"
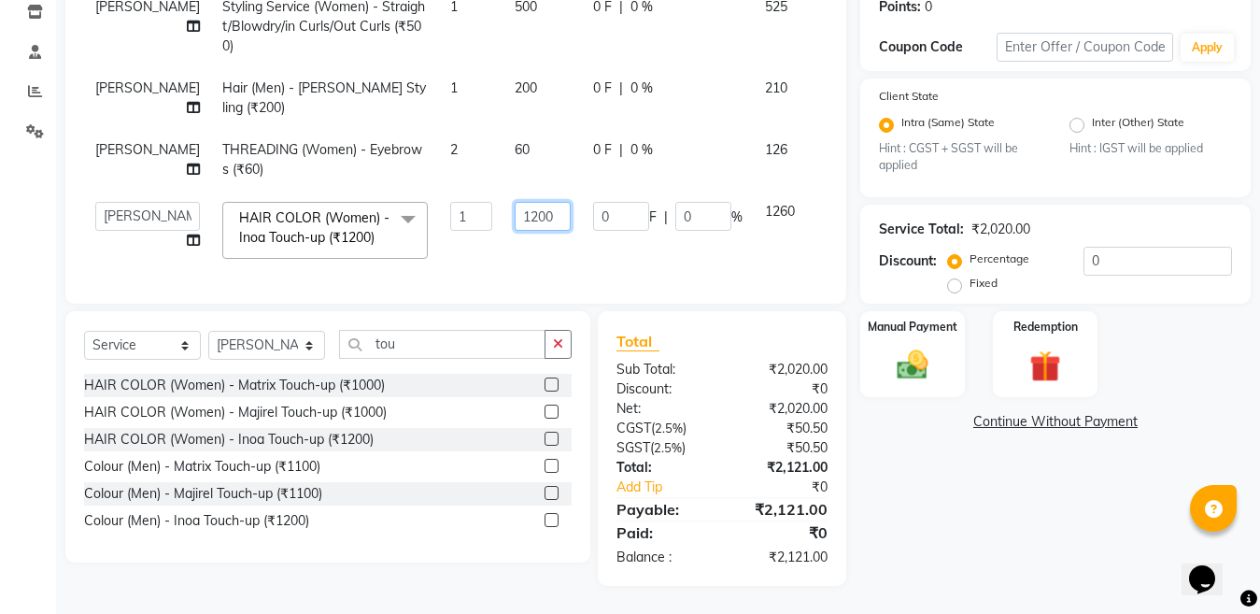
click at [515, 218] on input "1200" at bounding box center [543, 216] width 56 height 29
type input "1450"
click at [548, 510] on div "HAIR COLOR (Women) - Matrix Touch-up (₹1000) HAIR COLOR (Women) - Majirel Touch…" at bounding box center [327, 455] width 487 height 162
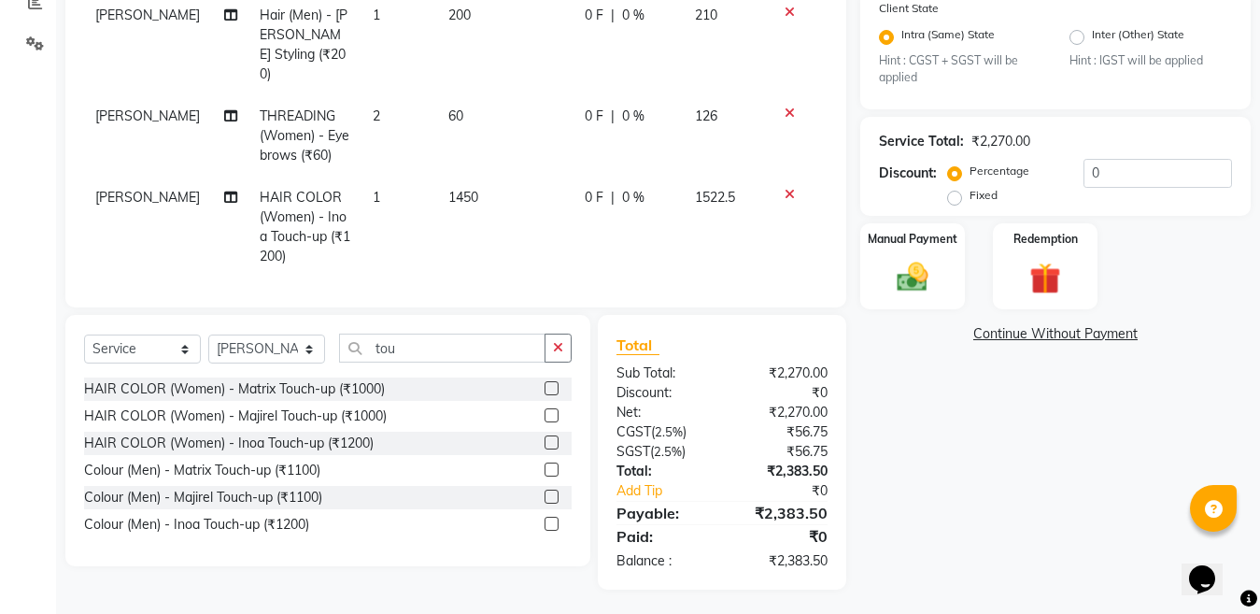
scroll to position [414, 0]
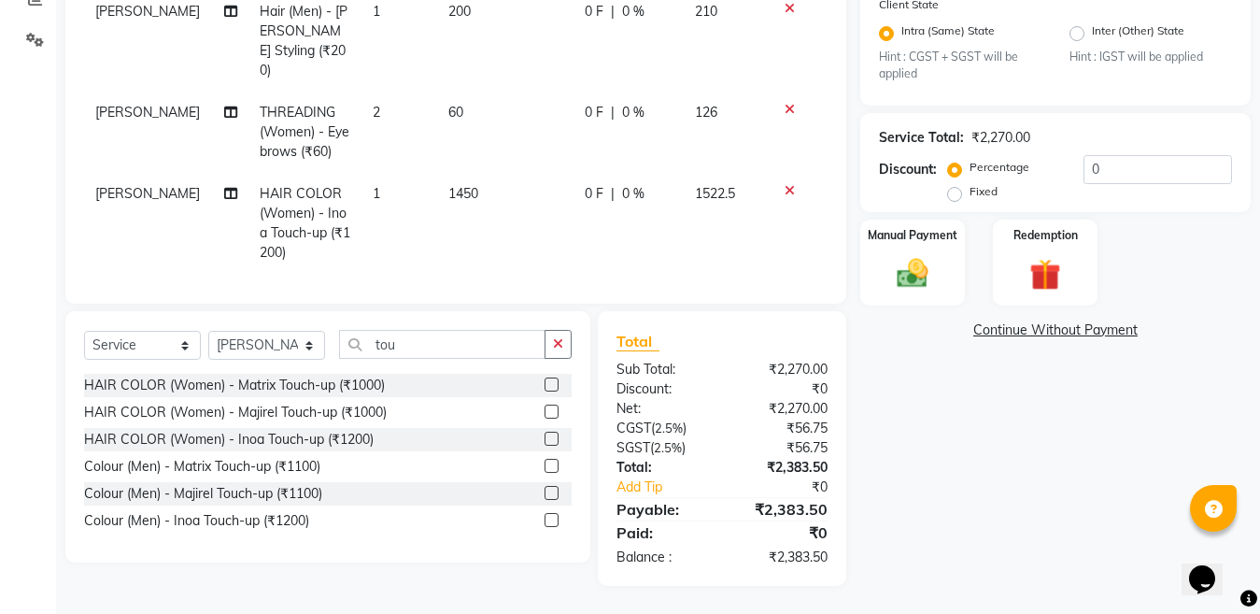
click at [552, 491] on label at bounding box center [551, 493] width 14 height 14
click at [552, 491] on input "checkbox" at bounding box center [550, 493] width 12 height 12
checkbox input "false"
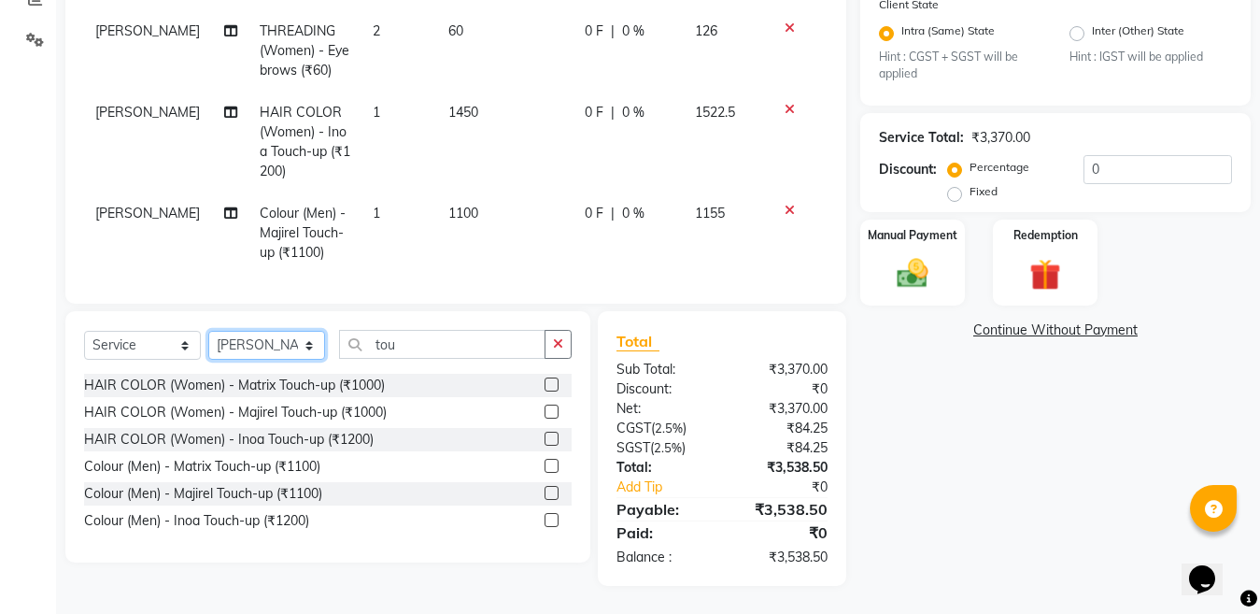
click at [261, 347] on select "Select Stylist [PERSON_NAME] Aalam Sheikh [PERSON_NAME] [PERSON_NAME] [PERSON_N…" at bounding box center [266, 345] width 117 height 29
select select "44650"
click at [208, 331] on select "Select Stylist [PERSON_NAME] Aalam Sheikh [PERSON_NAME] [PERSON_NAME] [PERSON_N…" at bounding box center [266, 345] width 117 height 29
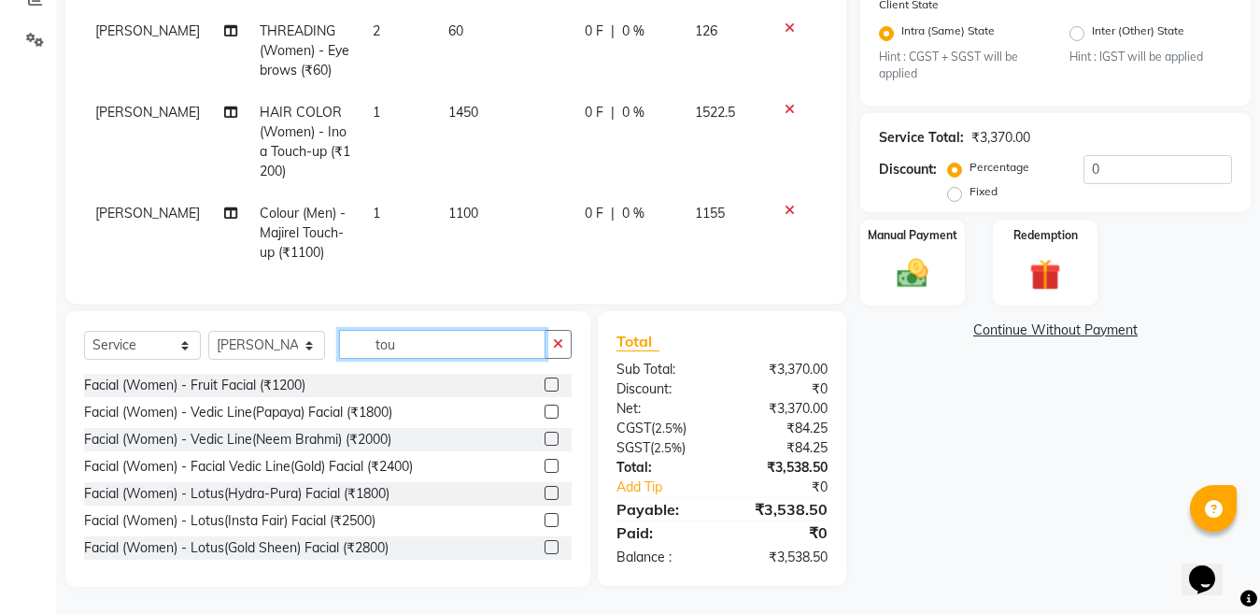
click at [447, 346] on input "tou" at bounding box center [442, 344] width 206 height 29
type input "t"
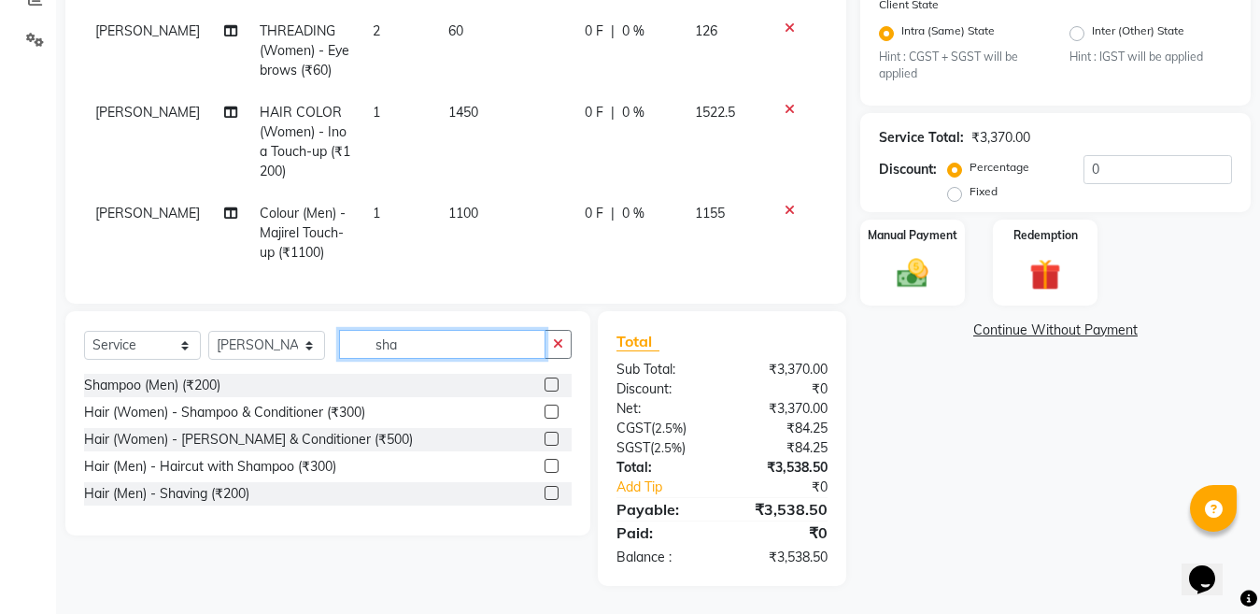
type input "sha"
click at [549, 409] on label at bounding box center [551, 411] width 14 height 14
click at [549, 409] on input "checkbox" at bounding box center [550, 412] width 12 height 12
checkbox input "false"
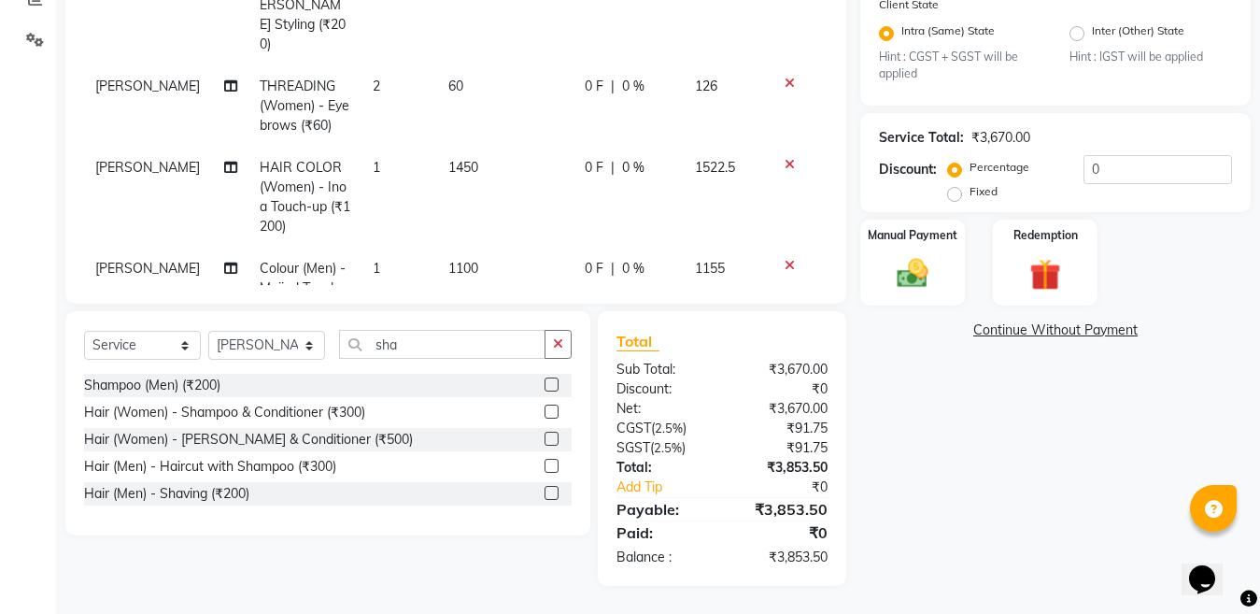
scroll to position [20, 0]
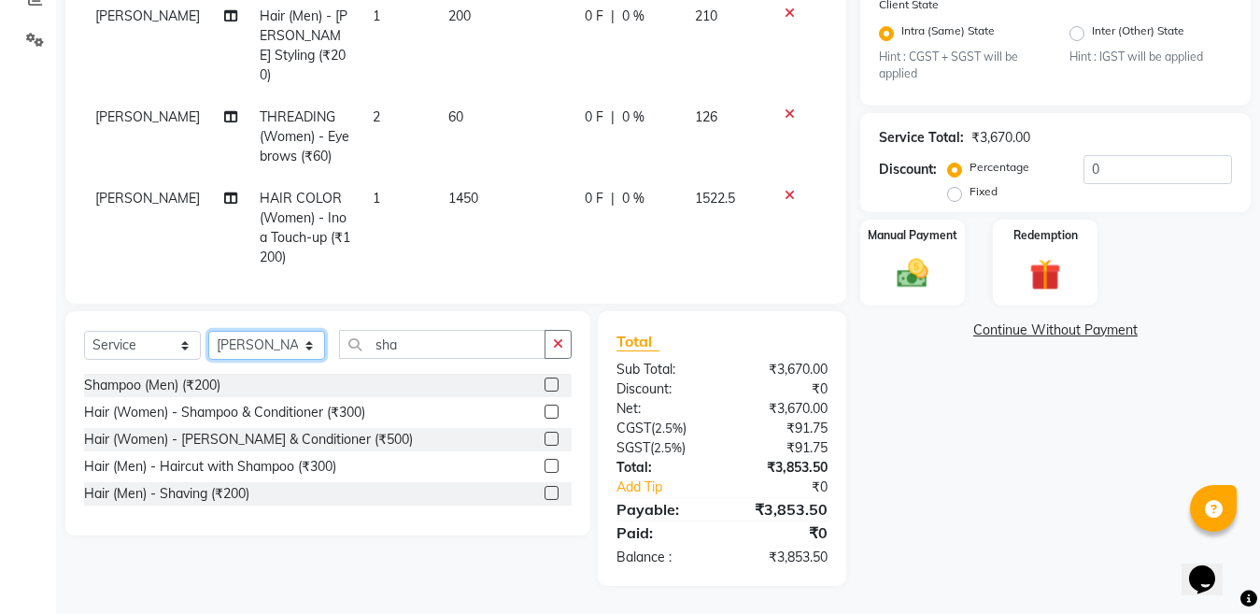
click at [273, 346] on select "Select Stylist [PERSON_NAME] Aalam Sheikh [PERSON_NAME] [PERSON_NAME] [PERSON_N…" at bounding box center [266, 345] width 117 height 29
select select "69067"
click at [208, 331] on select "Select Stylist [PERSON_NAME] Aalam Sheikh [PERSON_NAME] [PERSON_NAME] [PERSON_N…" at bounding box center [266, 345] width 117 height 29
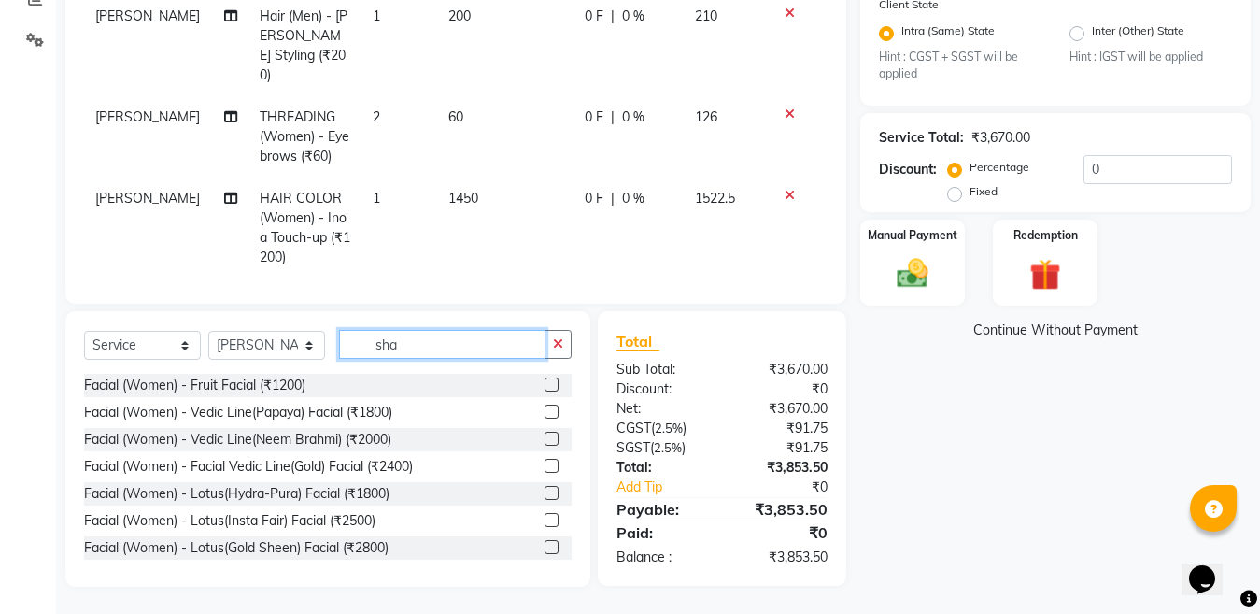
click at [434, 344] on input "sha" at bounding box center [442, 344] width 206 height 29
type input "s"
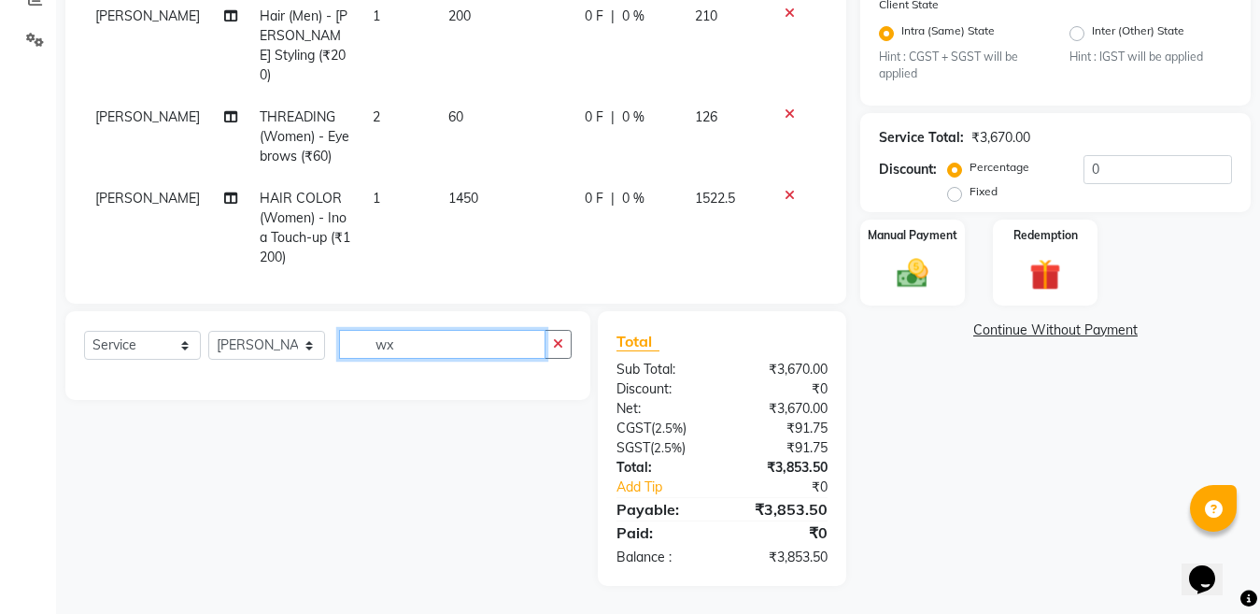
type input "w"
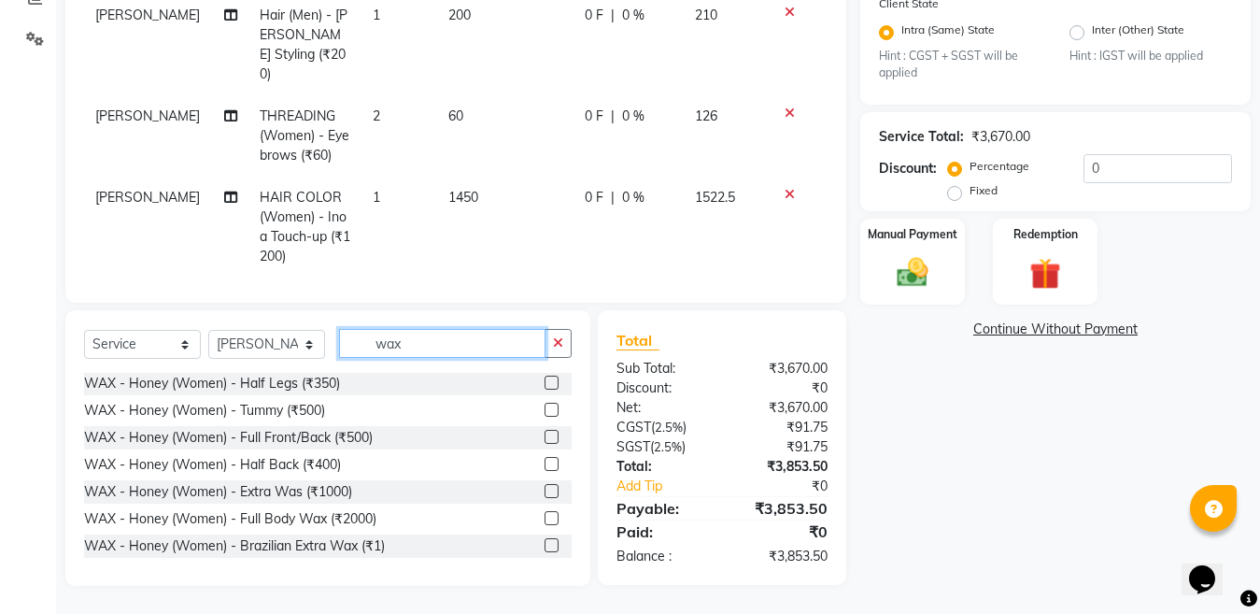
scroll to position [187, 0]
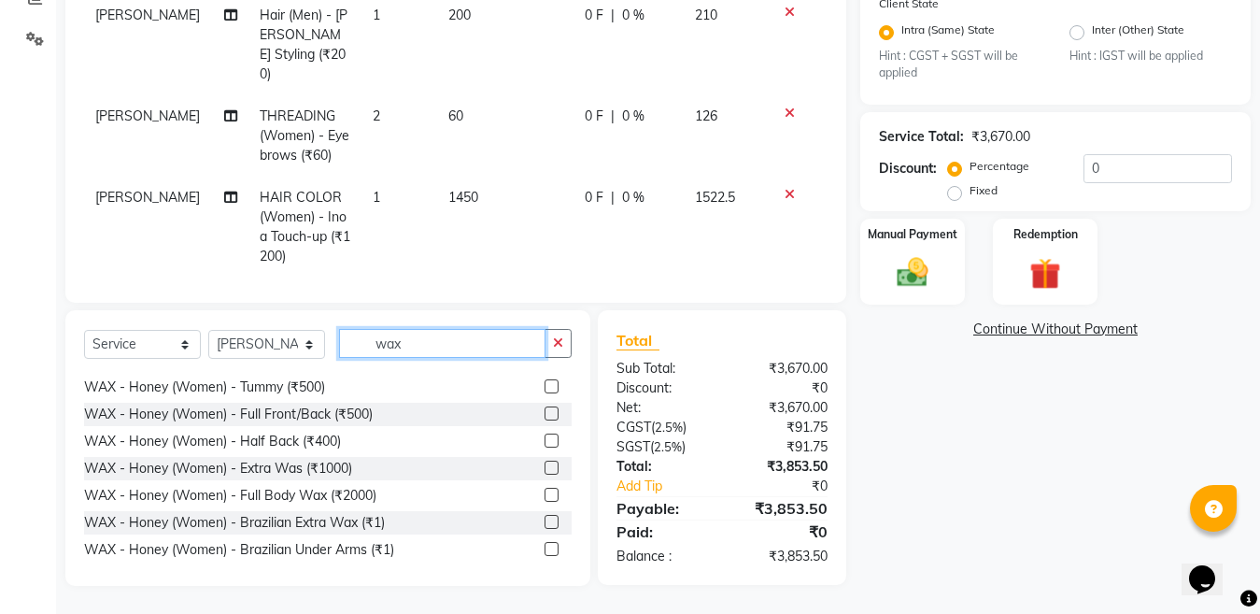
type input "wax"
click at [544, 461] on label at bounding box center [551, 467] width 14 height 14
click at [544, 462] on input "checkbox" at bounding box center [550, 468] width 12 height 12
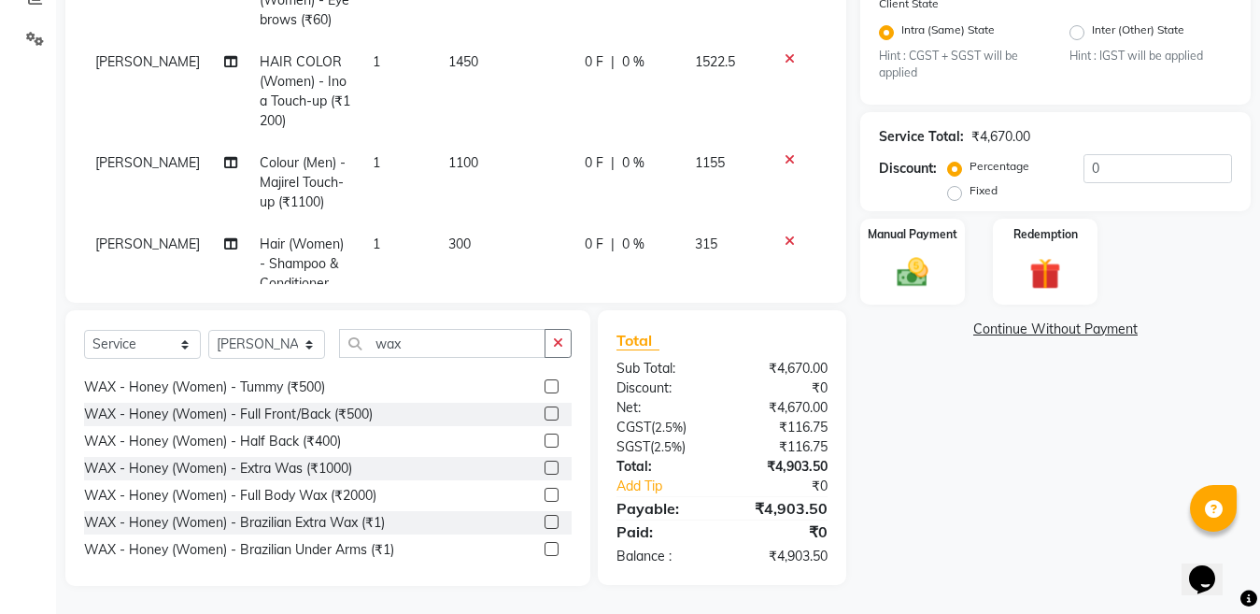
checkbox input "false"
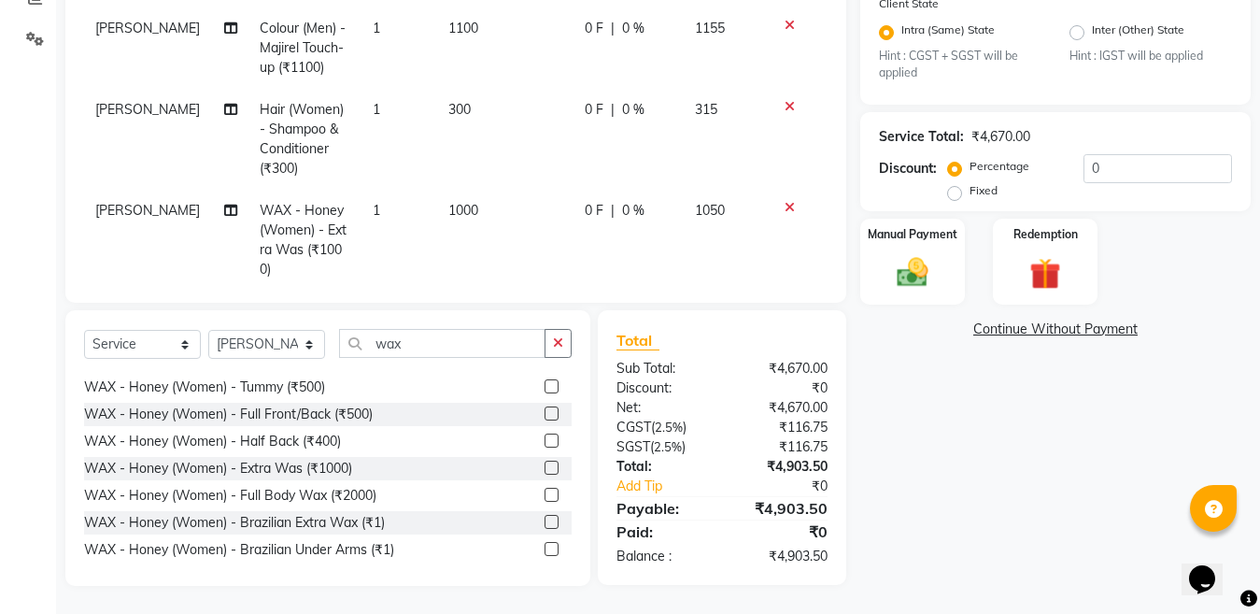
scroll to position [307, 0]
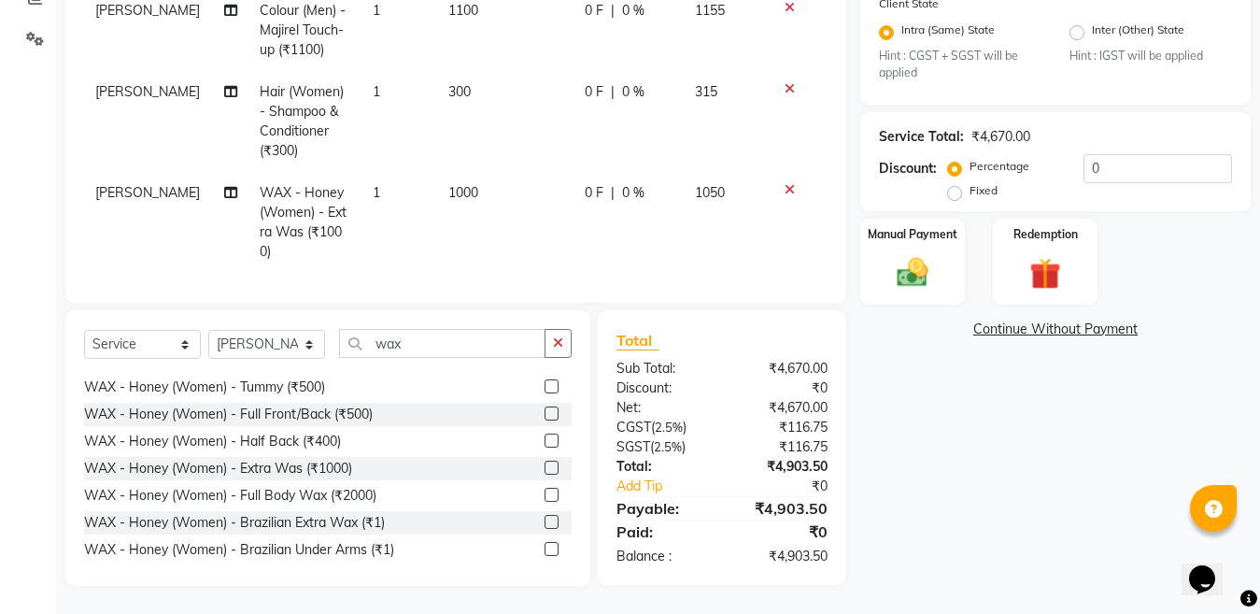
click at [544, 387] on label at bounding box center [551, 386] width 14 height 14
click at [544, 387] on input "checkbox" at bounding box center [550, 387] width 12 height 12
checkbox input "false"
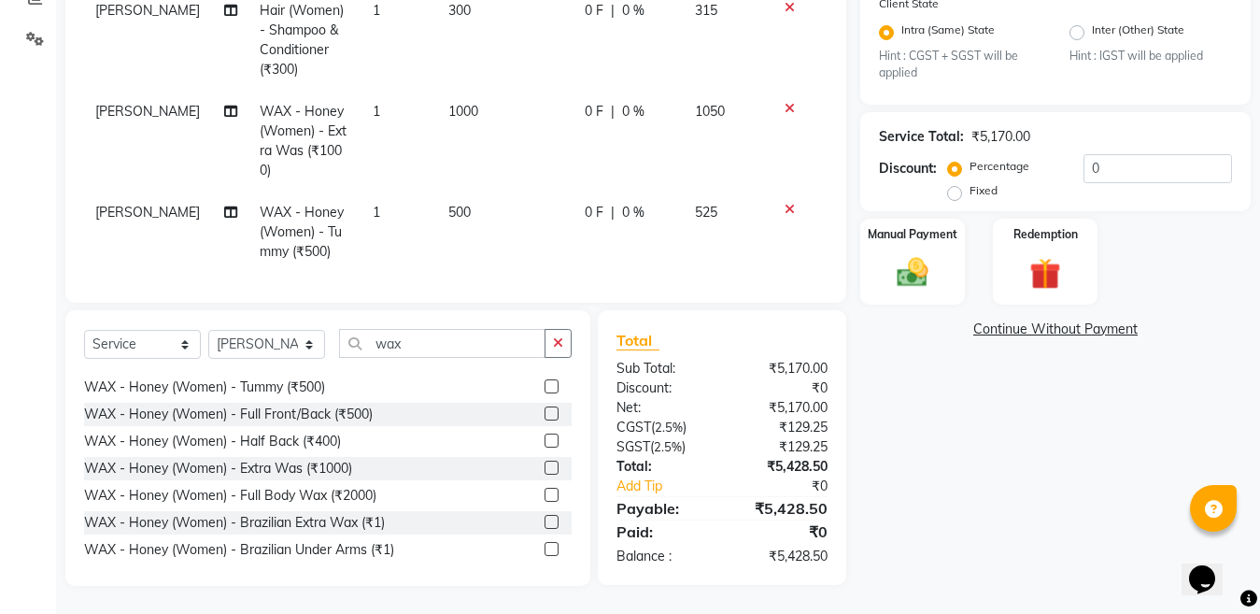
click at [497, 191] on td "500" at bounding box center [505, 231] width 137 height 81
select select "69067"
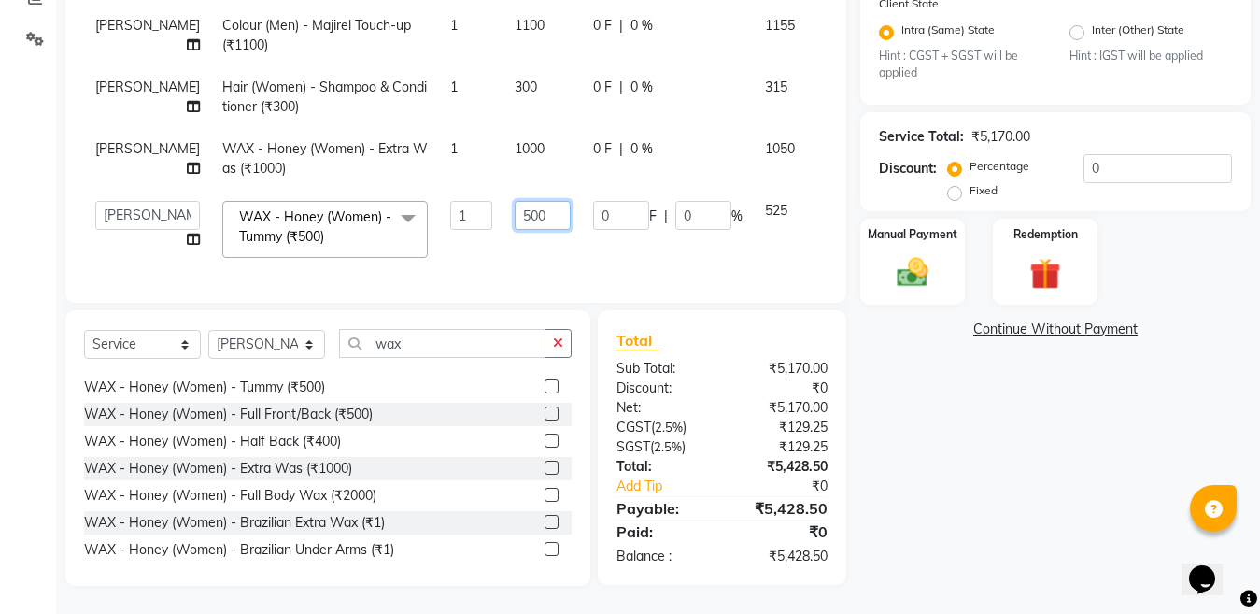
scroll to position [230, 0]
click at [515, 201] on input "500" at bounding box center [543, 215] width 56 height 29
type input "5"
type input "940"
click at [247, 348] on select "Select Stylist [PERSON_NAME] Aalam Sheikh [PERSON_NAME] [PERSON_NAME] [PERSON_N…" at bounding box center [266, 344] width 117 height 29
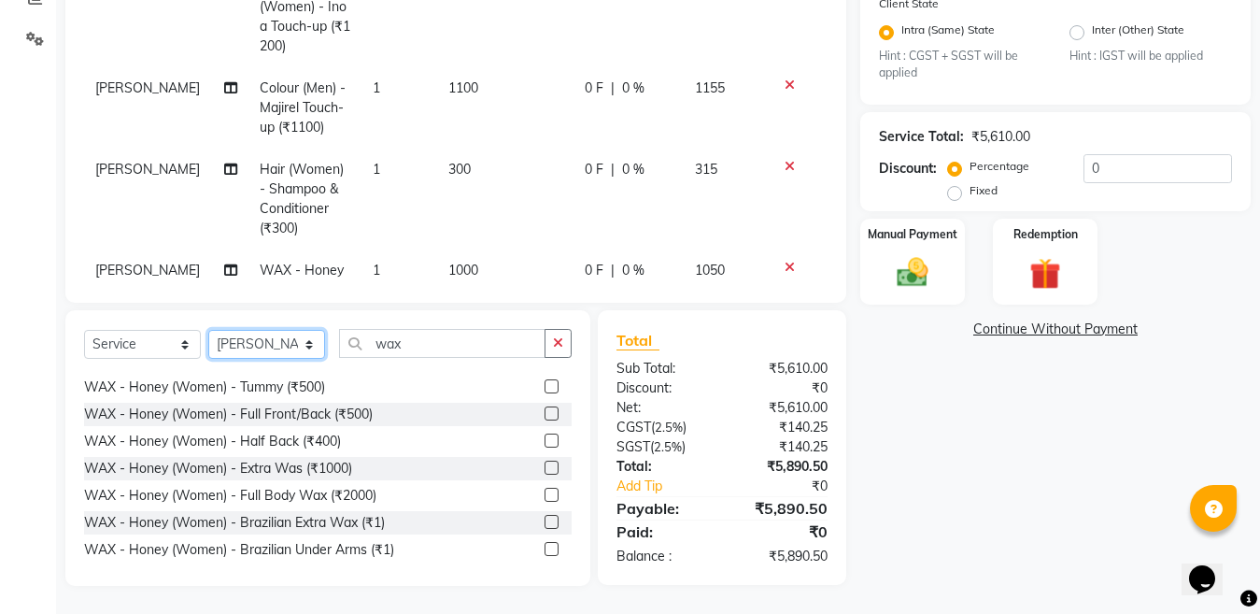
scroll to position [269, 0]
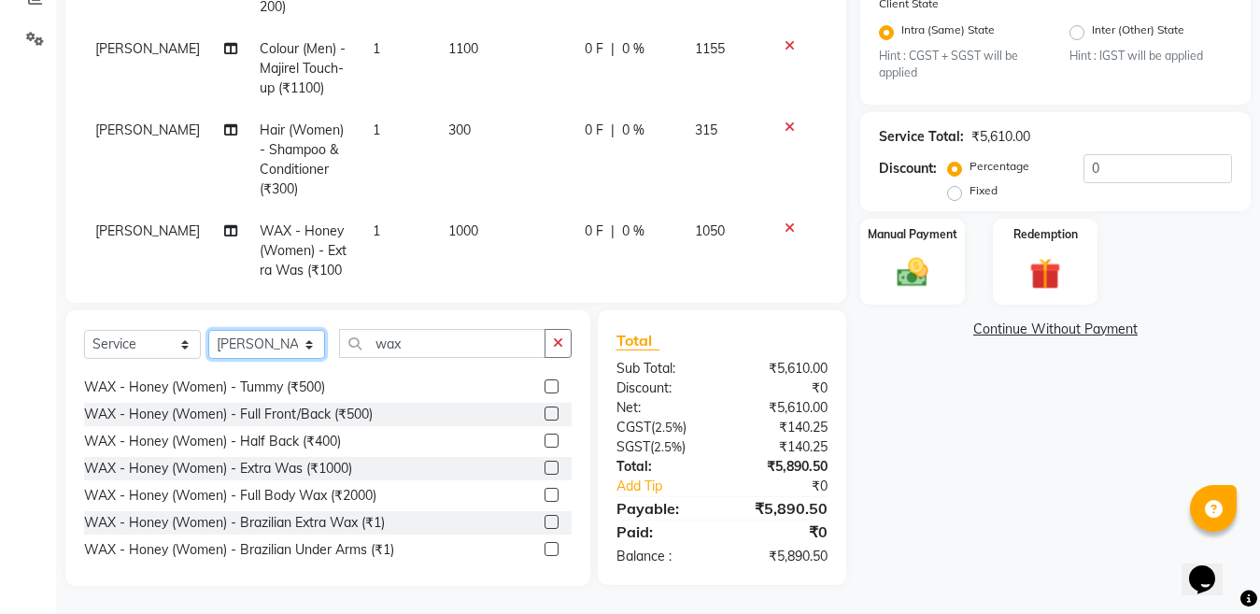
select select "67931"
click at [208, 330] on select "Select Stylist [PERSON_NAME] Aalam Sheikh [PERSON_NAME] [PERSON_NAME] [PERSON_N…" at bounding box center [266, 344] width 117 height 29
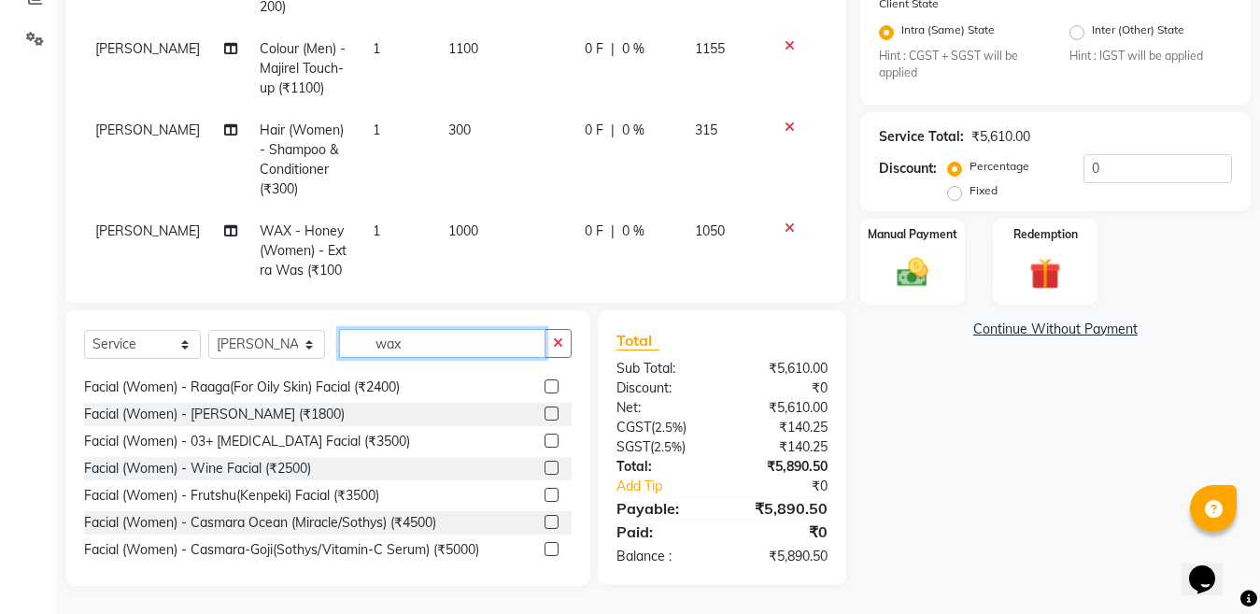
click at [445, 335] on input "wax" at bounding box center [442, 343] width 206 height 29
type input "w"
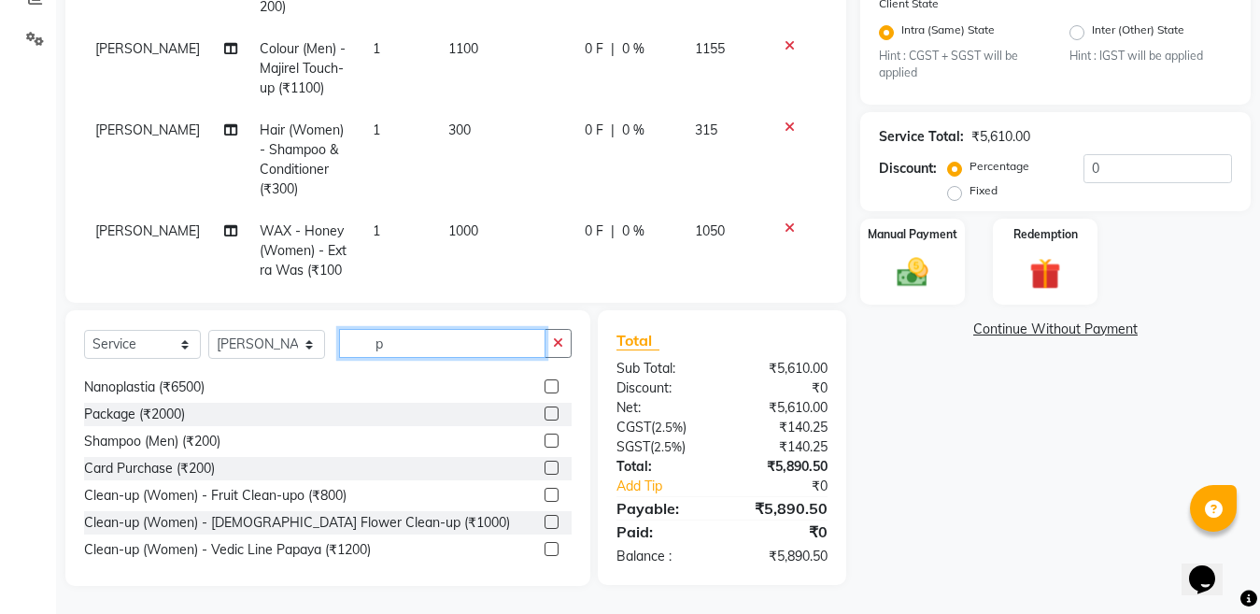
scroll to position [0, 0]
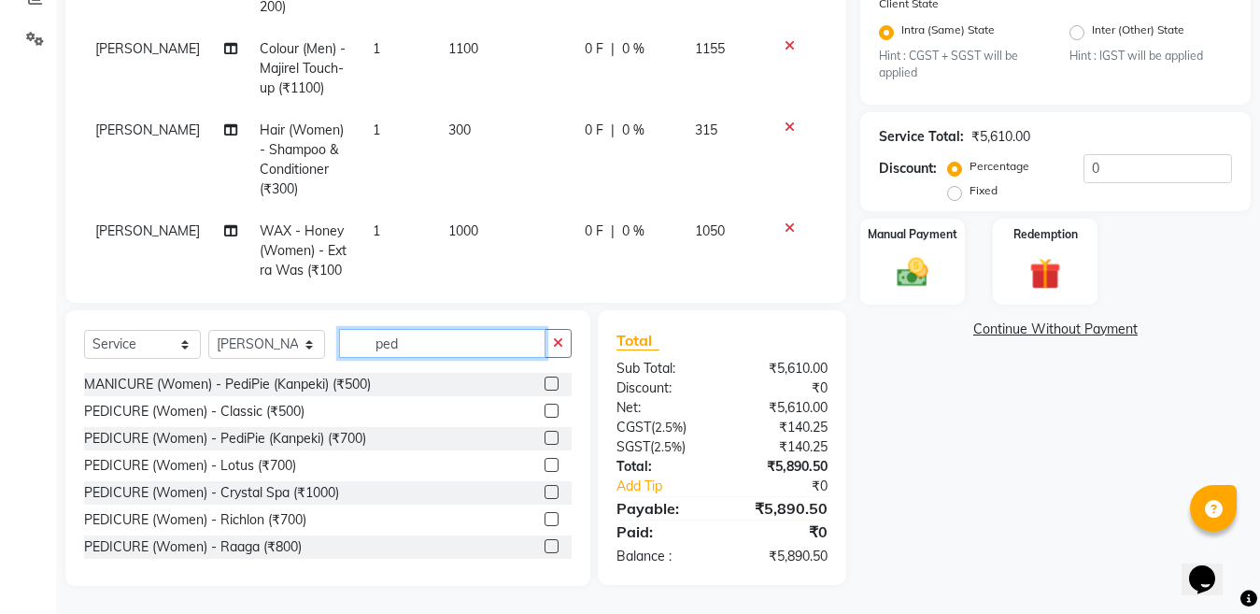
type input "ped"
click at [544, 545] on label at bounding box center [551, 546] width 14 height 14
click at [544, 545] on input "checkbox" at bounding box center [550, 547] width 12 height 12
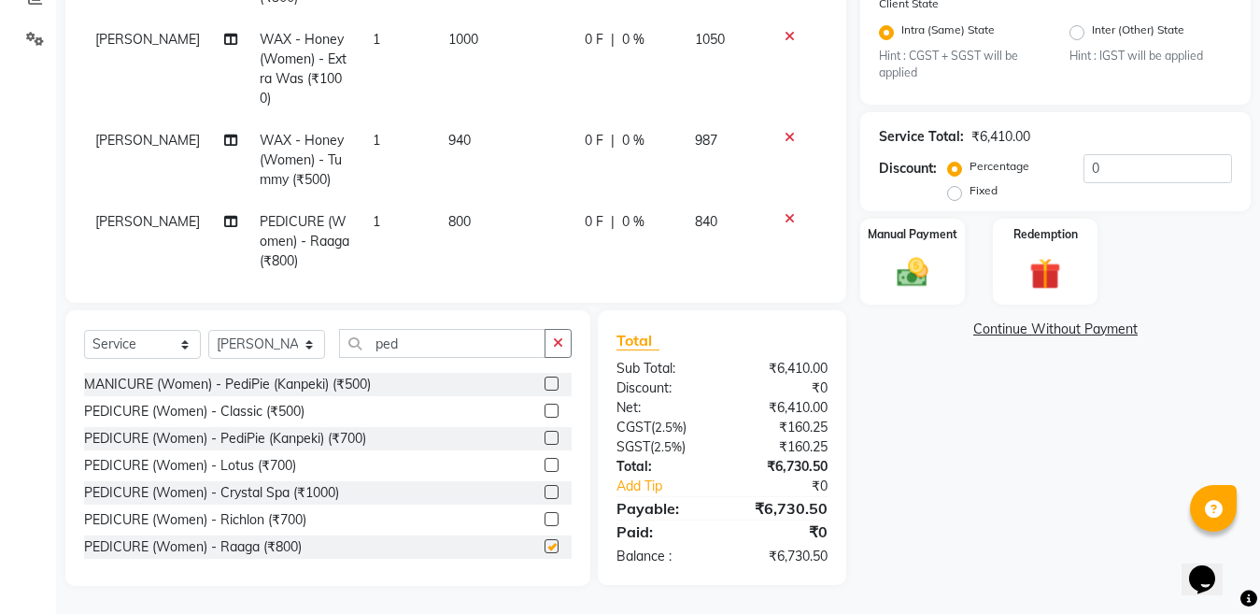
checkbox input "false"
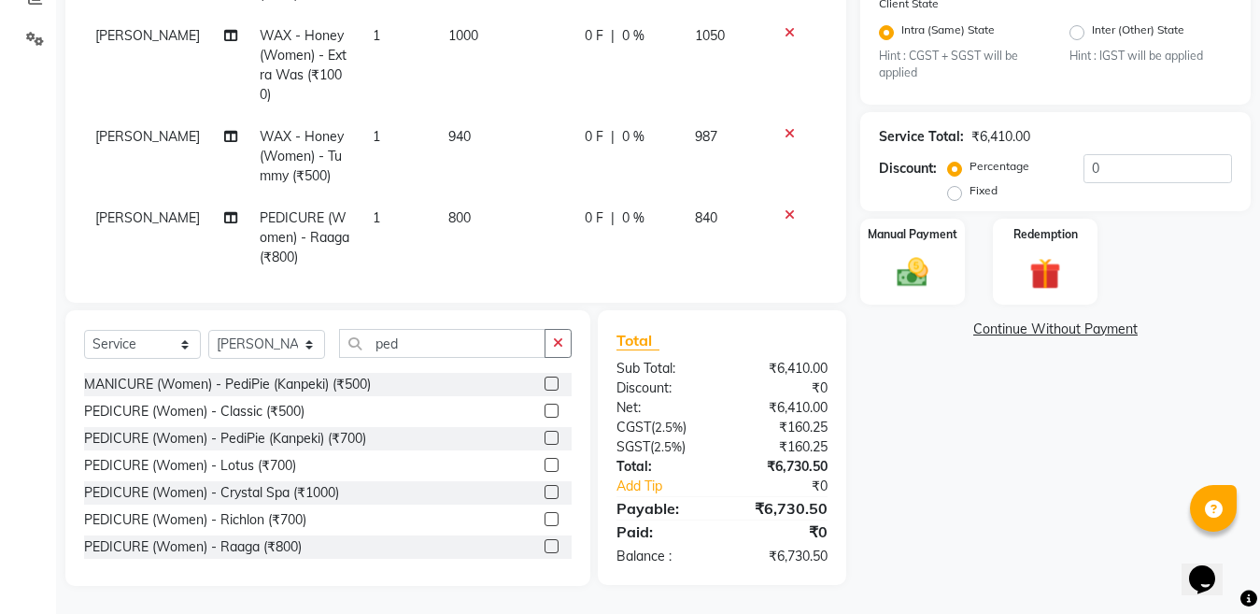
scroll to position [470, 0]
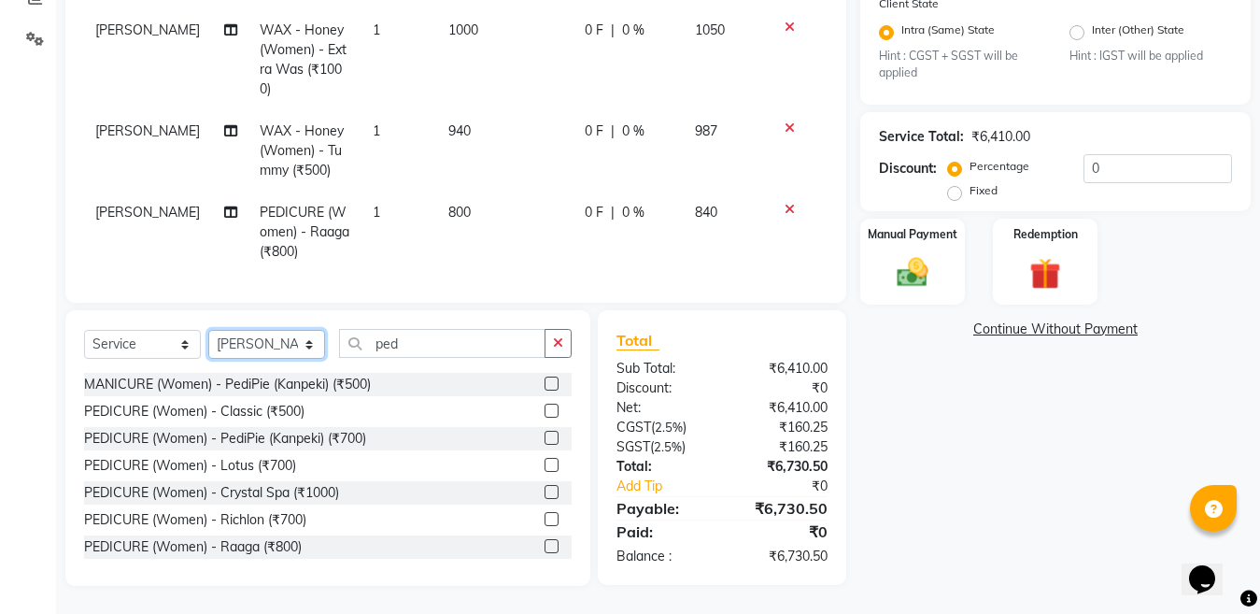
click at [271, 346] on select "Select Stylist [PERSON_NAME] Aalam Sheikh [PERSON_NAME] [PERSON_NAME] [PERSON_N…" at bounding box center [266, 344] width 117 height 29
select select "45338"
click at [208, 330] on select "Select Stylist [PERSON_NAME] Aalam Sheikh [PERSON_NAME] [PERSON_NAME] [PERSON_N…" at bounding box center [266, 344] width 117 height 29
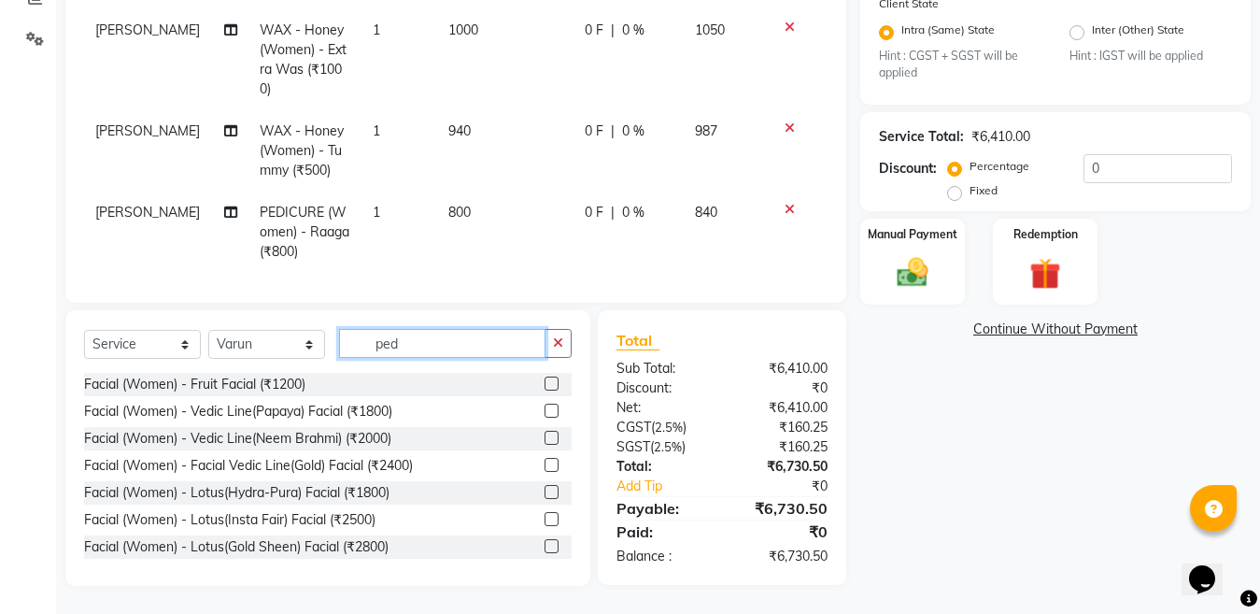
click at [445, 339] on input "ped" at bounding box center [442, 343] width 206 height 29
type input "p"
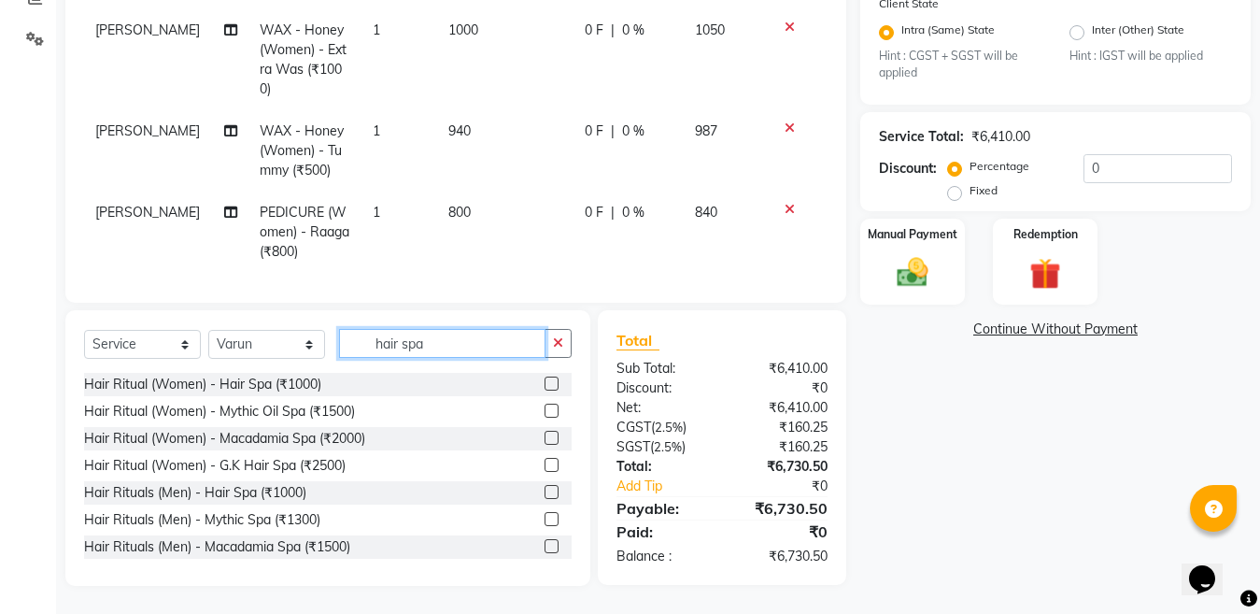
type input "hair spa"
click at [544, 411] on label at bounding box center [551, 410] width 14 height 14
click at [544, 411] on input "checkbox" at bounding box center [550, 411] width 12 height 12
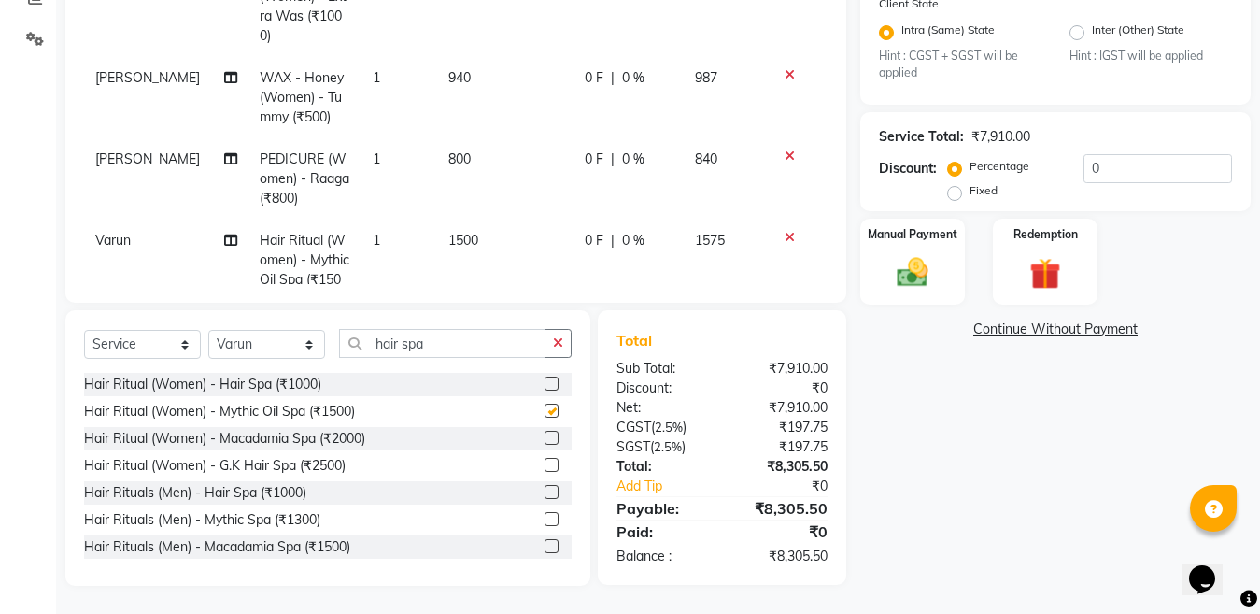
scroll to position [551, 0]
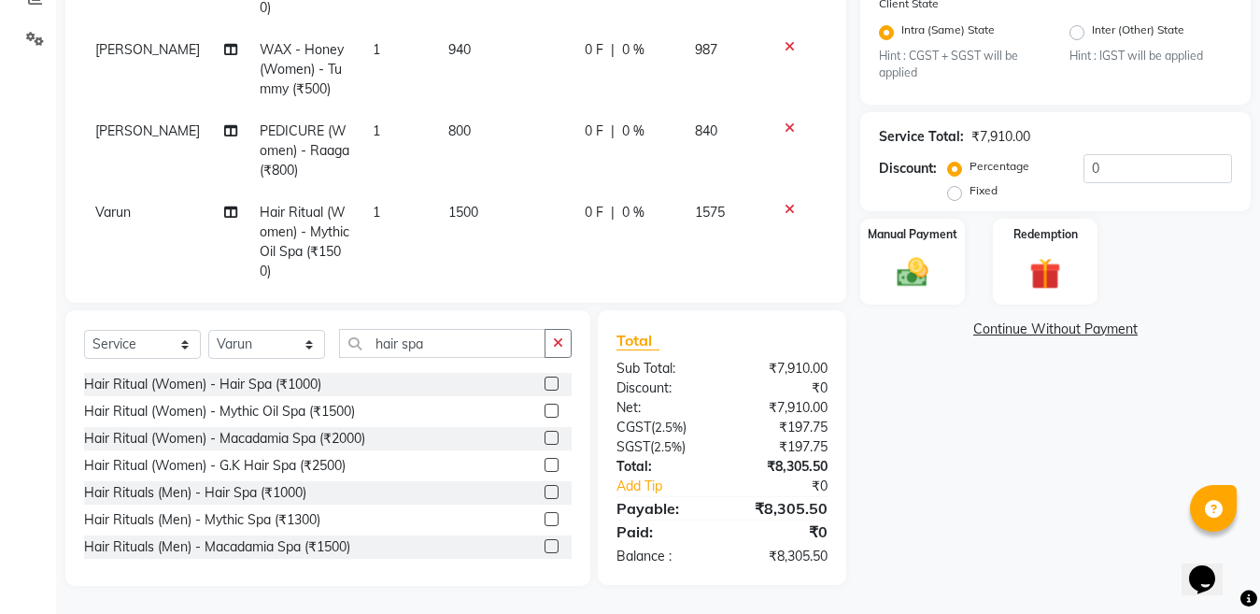
checkbox input "false"
click at [253, 341] on select "Select Stylist [PERSON_NAME] Aalam Sheikh [PERSON_NAME] [PERSON_NAME] [PERSON_N…" at bounding box center [266, 344] width 117 height 29
select select "83154"
click at [208, 330] on select "Select Stylist [PERSON_NAME] Aalam Sheikh [PERSON_NAME] [PERSON_NAME] [PERSON_N…" at bounding box center [266, 344] width 117 height 29
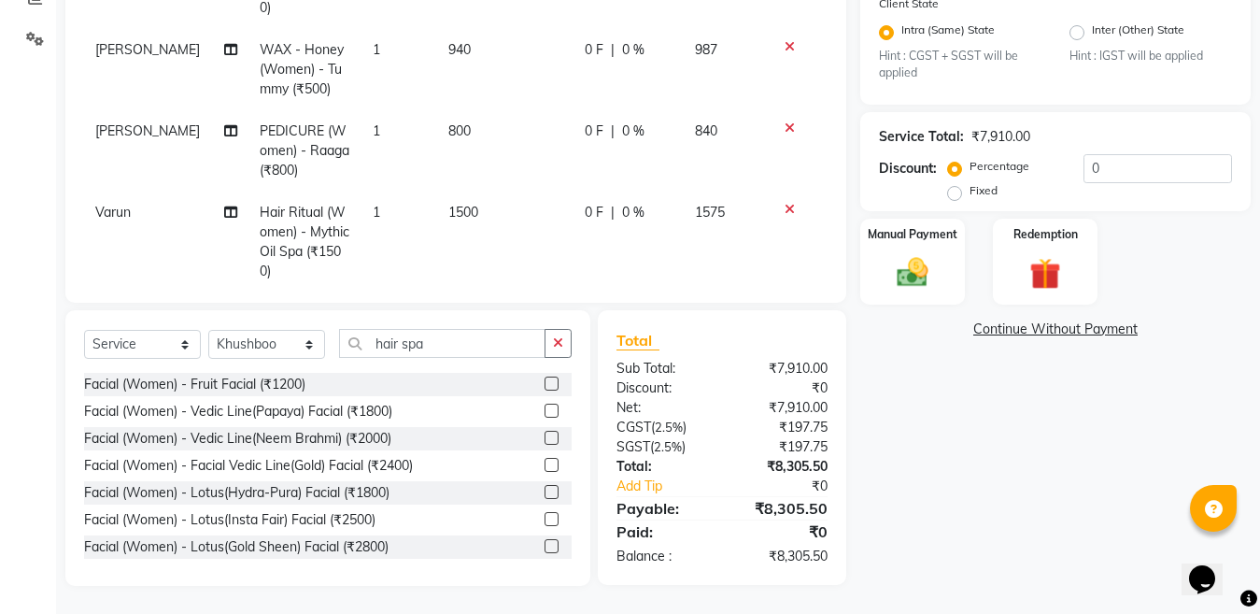
click at [544, 382] on label at bounding box center [551, 383] width 14 height 14
click at [544, 382] on input "checkbox" at bounding box center [550, 384] width 12 height 12
checkbox input "false"
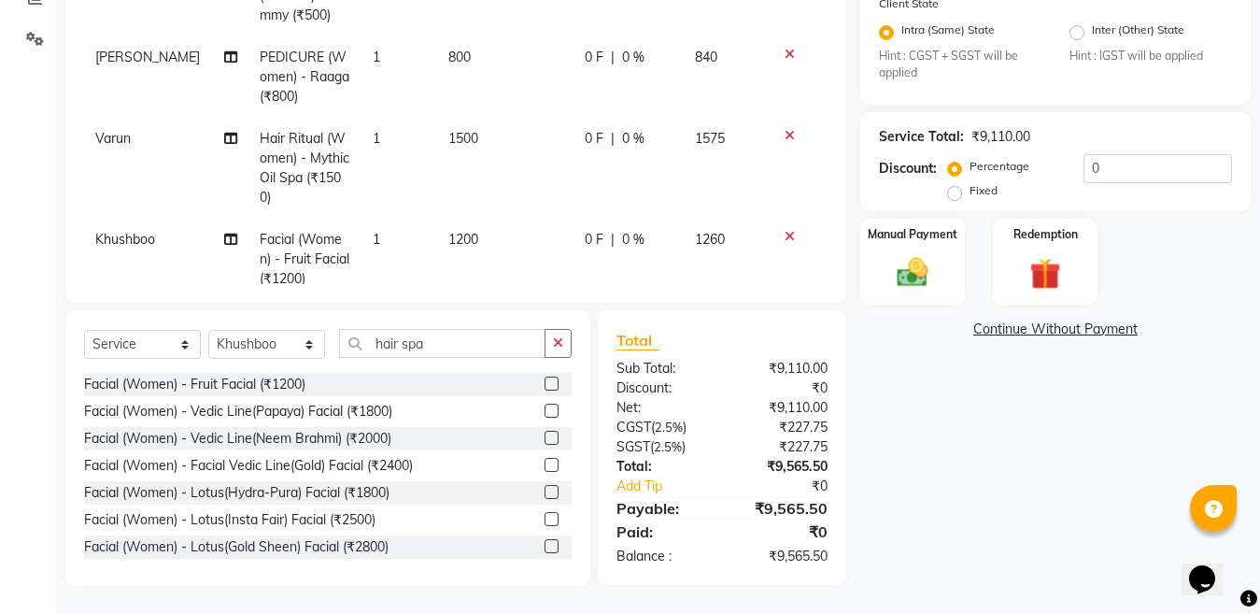
scroll to position [652, 0]
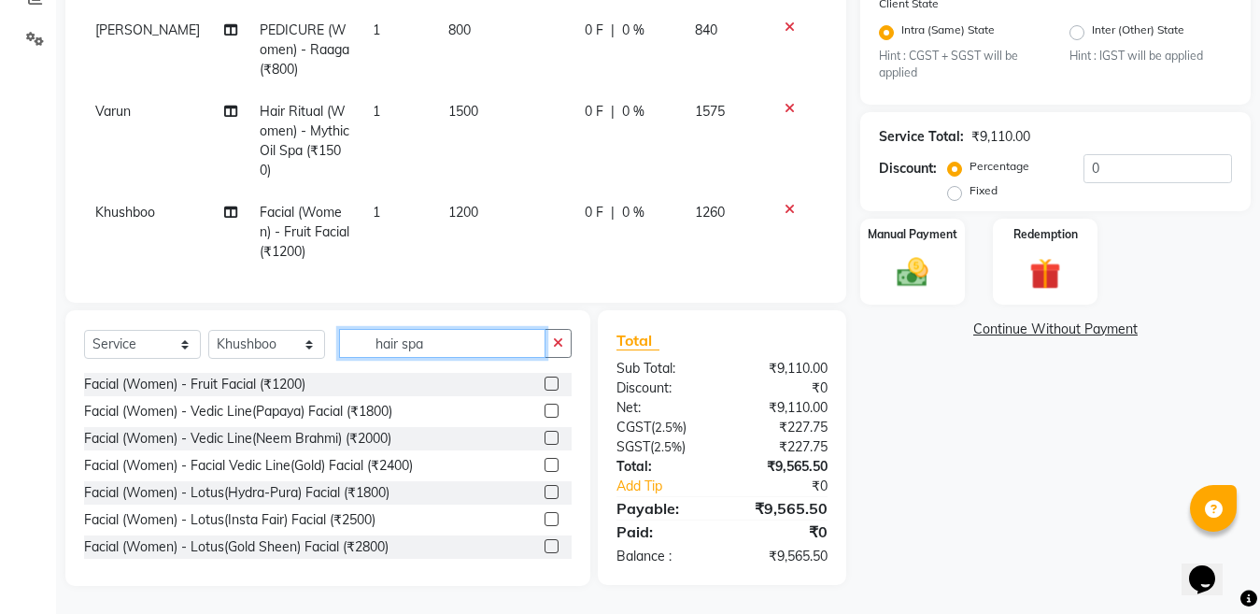
click at [491, 341] on input "hair spa" at bounding box center [442, 343] width 206 height 29
type input "h"
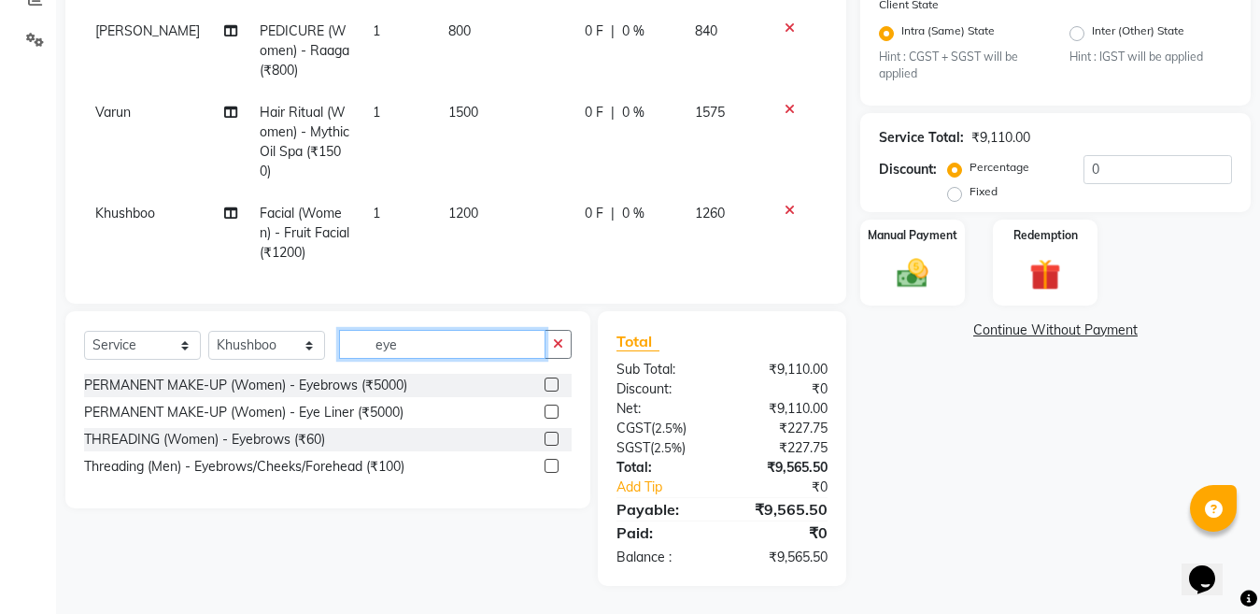
scroll to position [414, 0]
type input "eye"
click at [548, 438] on label at bounding box center [551, 438] width 14 height 14
click at [548, 438] on input "checkbox" at bounding box center [550, 439] width 12 height 12
checkbox input "false"
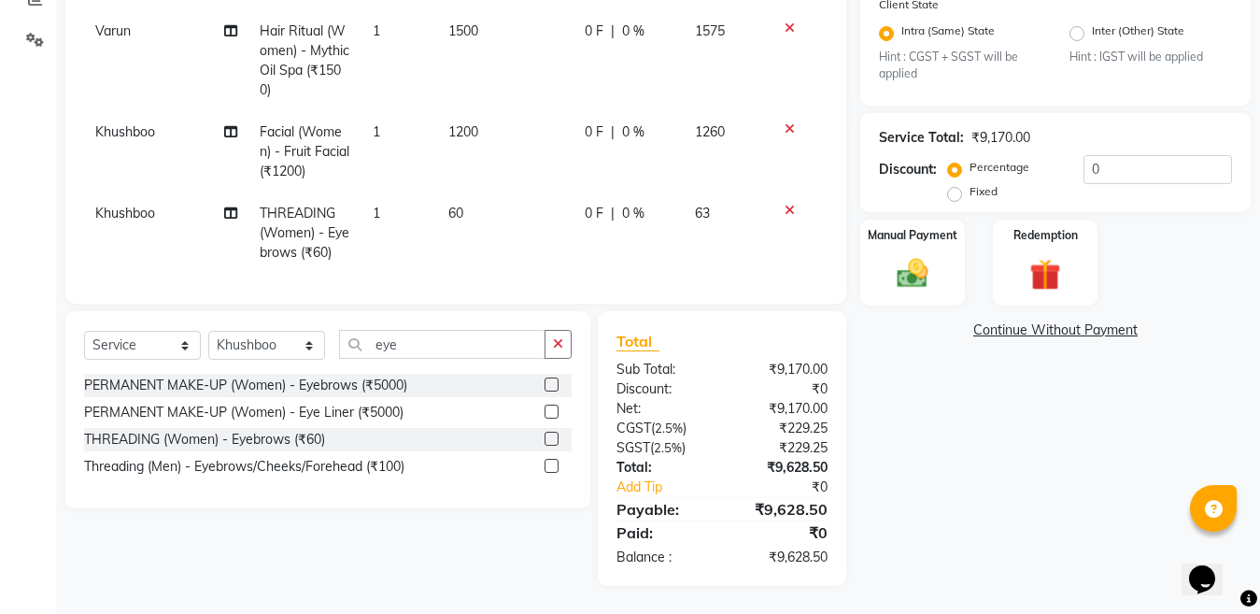
click at [411, 196] on td "1" at bounding box center [399, 232] width 76 height 81
select select "83154"
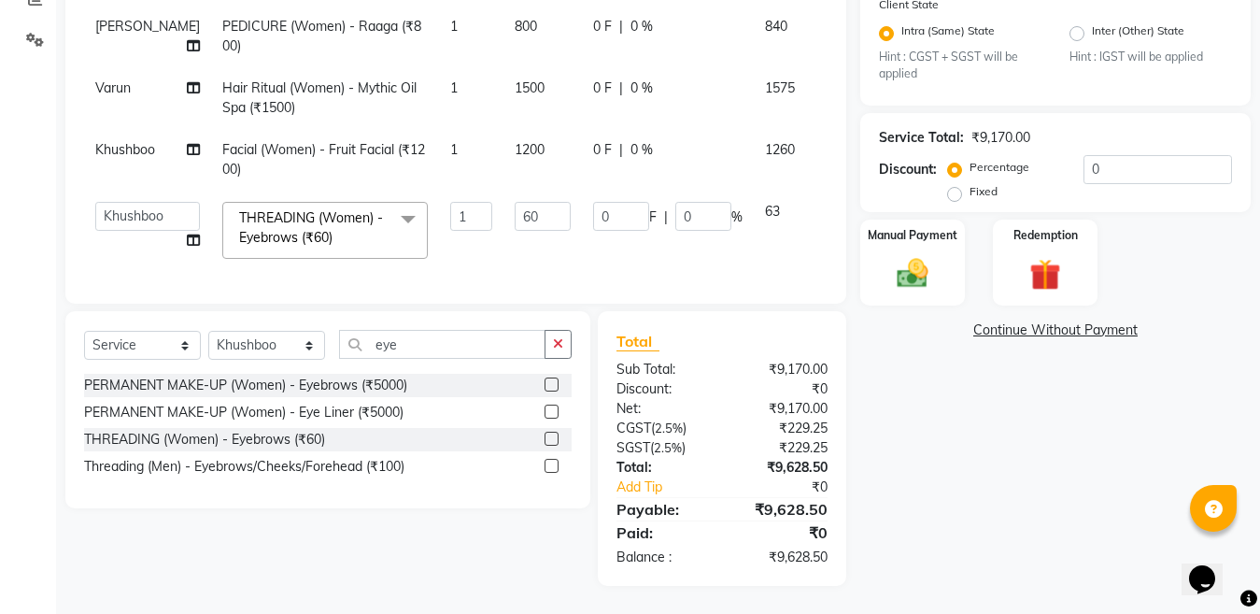
scroll to position [417, 0]
click at [450, 202] on input "1" at bounding box center [471, 216] width 42 height 29
type input "2"
click at [259, 342] on select "Select Stylist [PERSON_NAME] Aalam Sheikh [PERSON_NAME] [PERSON_NAME] [PERSON_N…" at bounding box center [266, 345] width 117 height 29
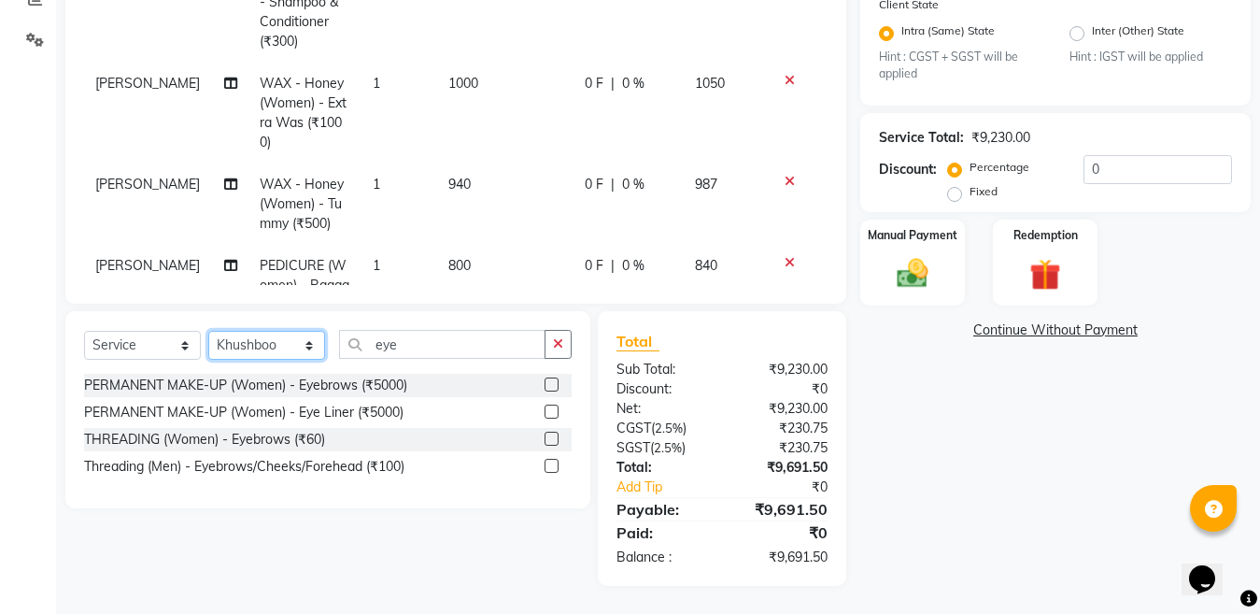
scroll to position [555, 0]
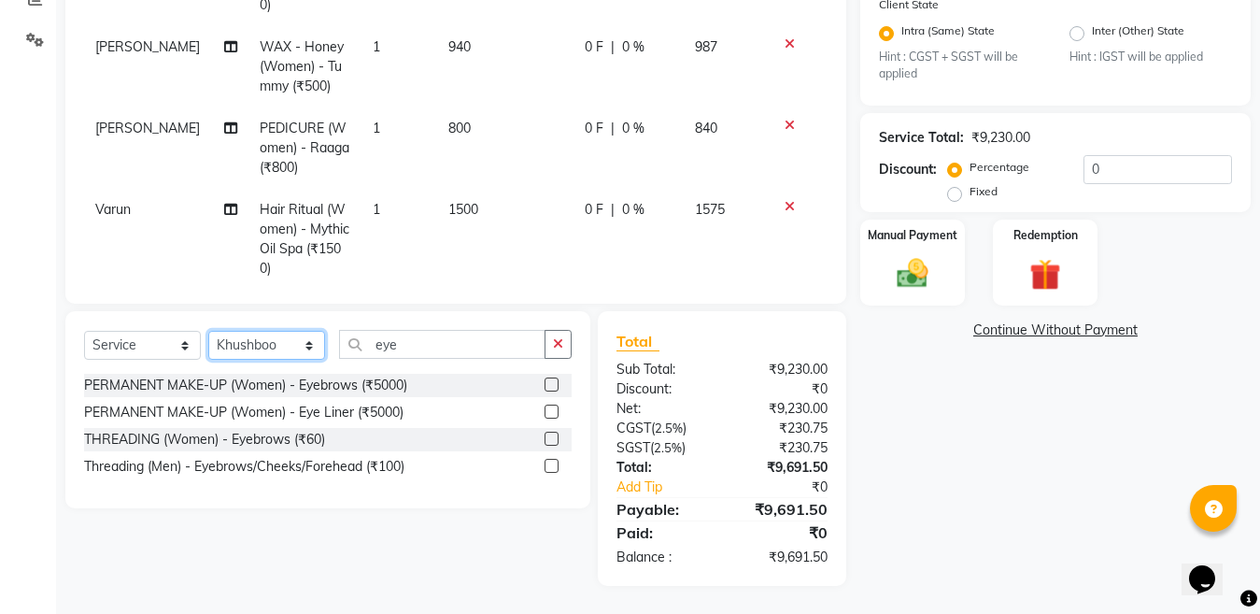
select select "70289"
click at [208, 331] on select "Select Stylist [PERSON_NAME] Aalam Sheikh [PERSON_NAME] [PERSON_NAME] [PERSON_N…" at bounding box center [266, 345] width 117 height 29
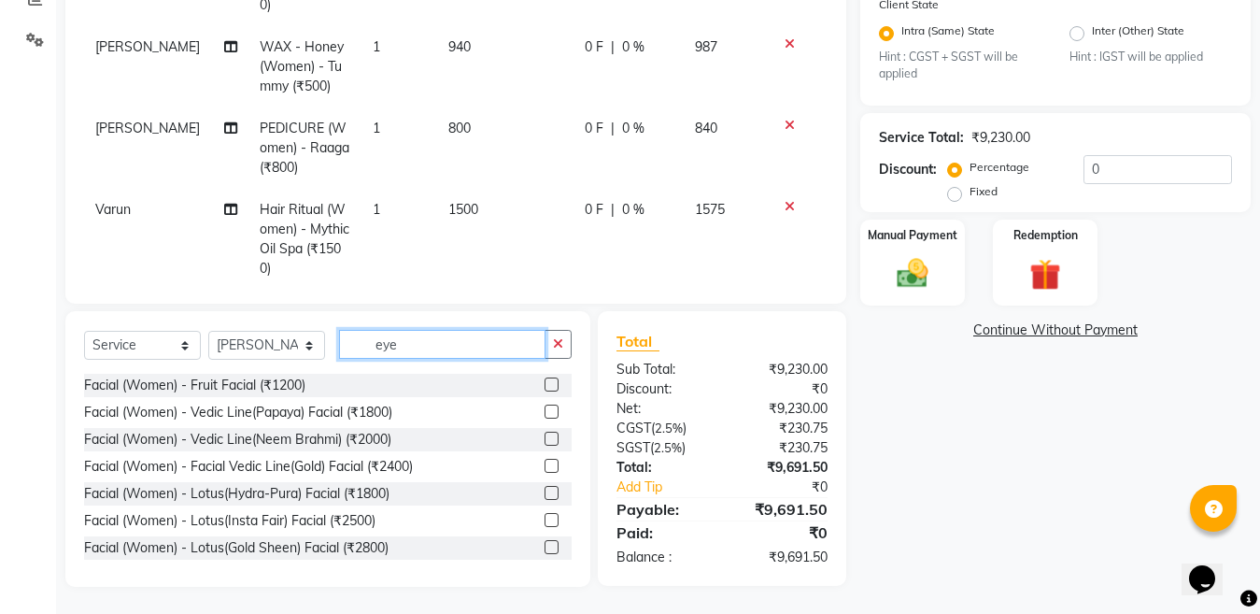
click at [437, 345] on input "eye" at bounding box center [442, 344] width 206 height 29
type input "e"
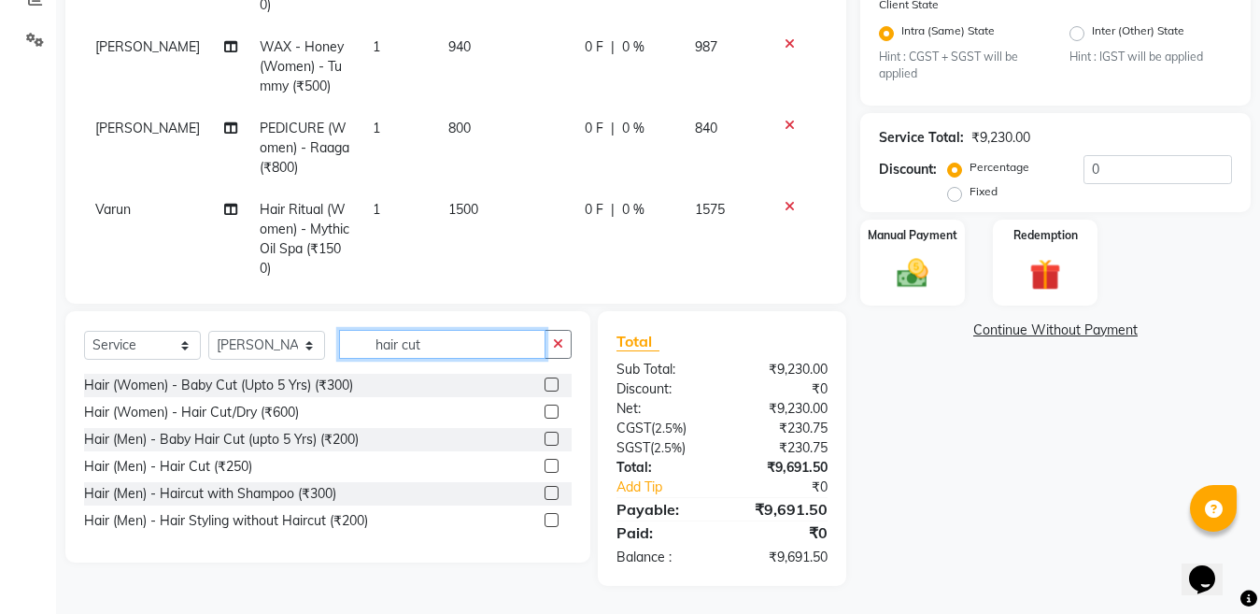
type input "hair cut"
click at [550, 460] on label at bounding box center [551, 466] width 14 height 14
click at [550, 460] on input "checkbox" at bounding box center [550, 466] width 12 height 12
checkbox input "false"
click at [447, 347] on input "hair cut" at bounding box center [442, 344] width 206 height 29
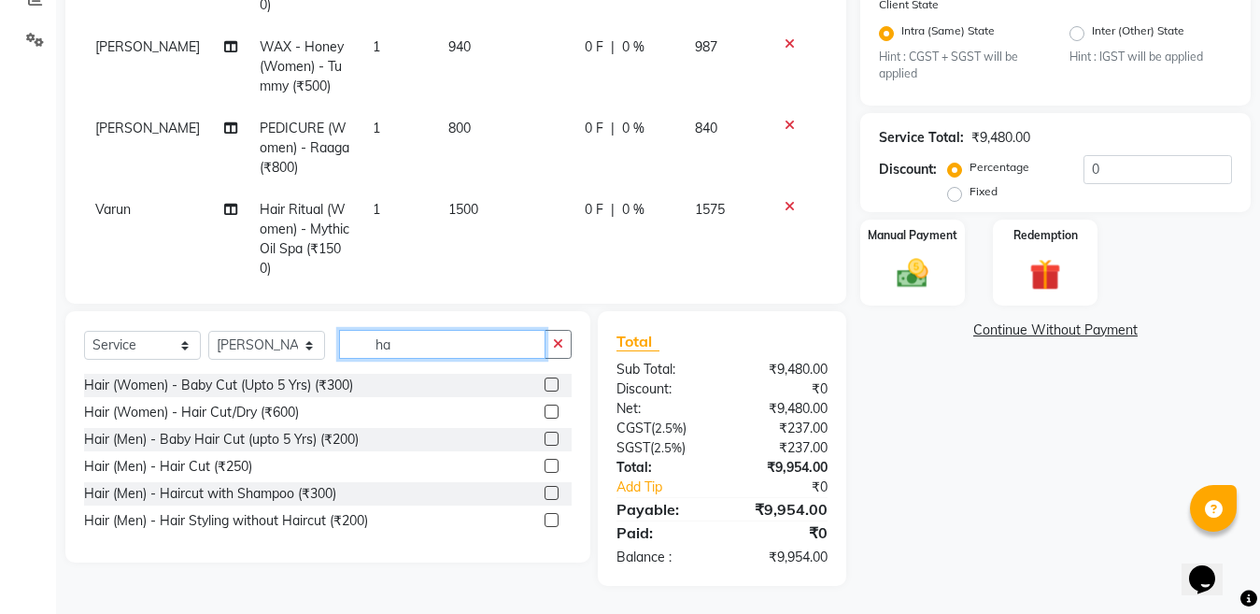
type input "h"
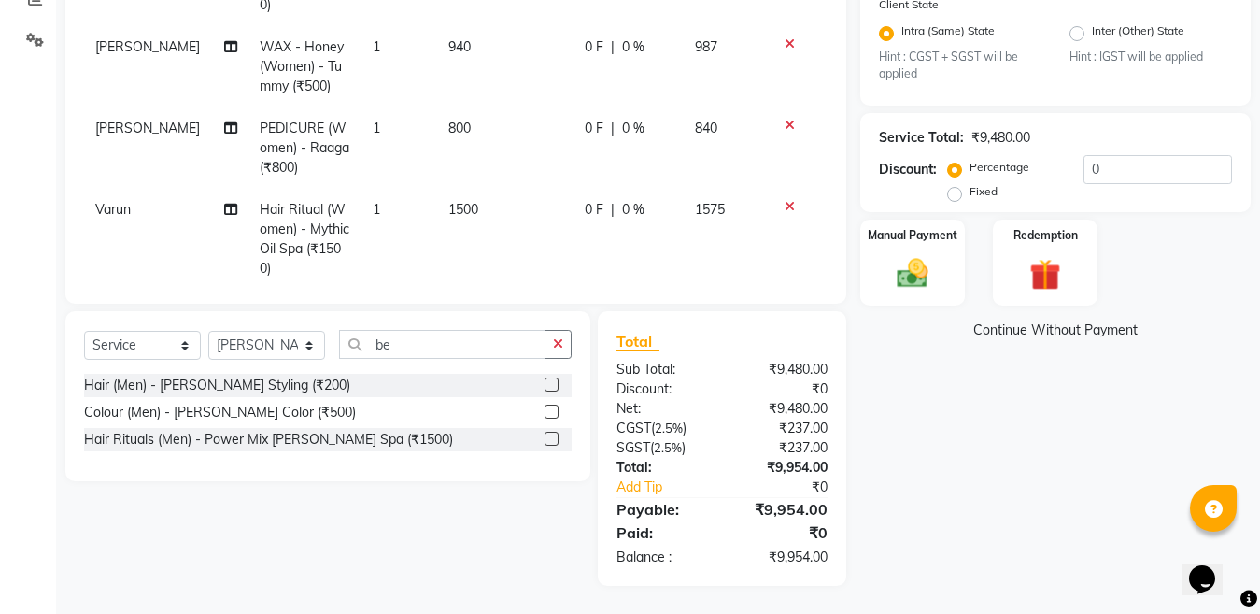
click at [546, 382] on label at bounding box center [551, 384] width 14 height 14
click at [546, 382] on input "checkbox" at bounding box center [550, 385] width 12 height 12
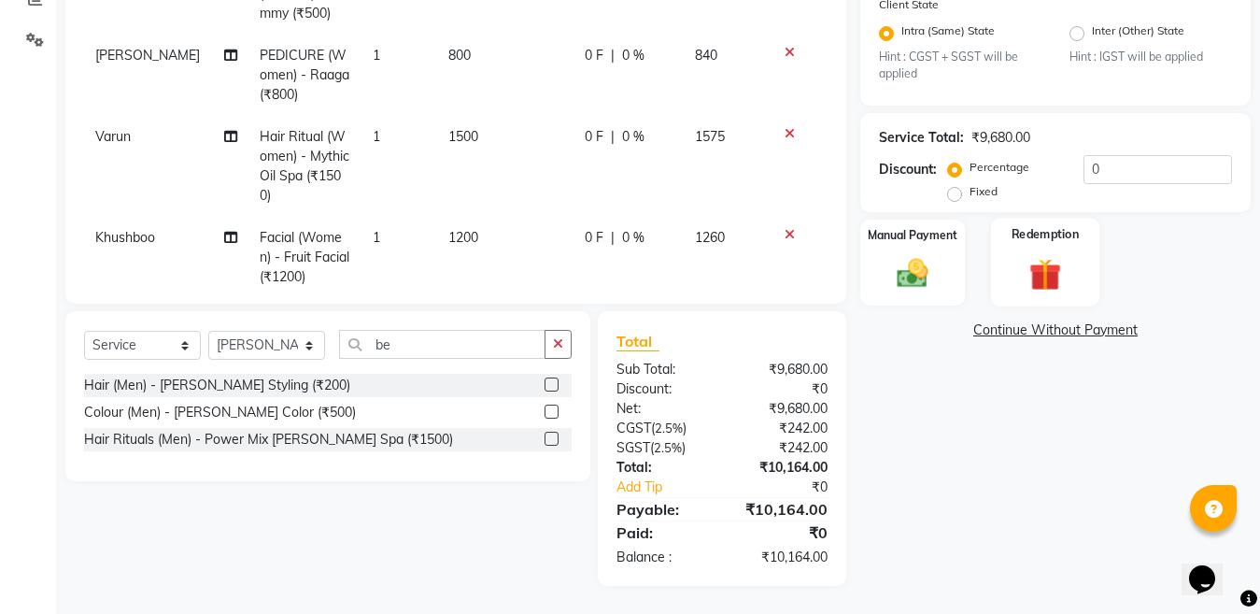
scroll to position [648, 0]
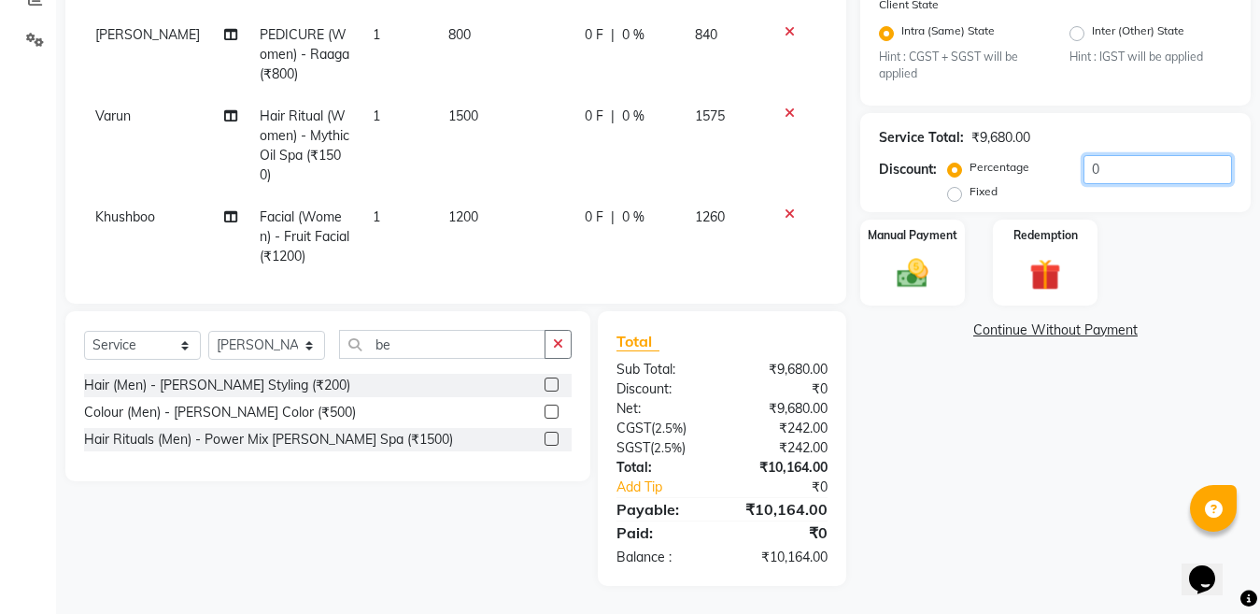
click at [1122, 163] on input "0" at bounding box center [1157, 169] width 148 height 29
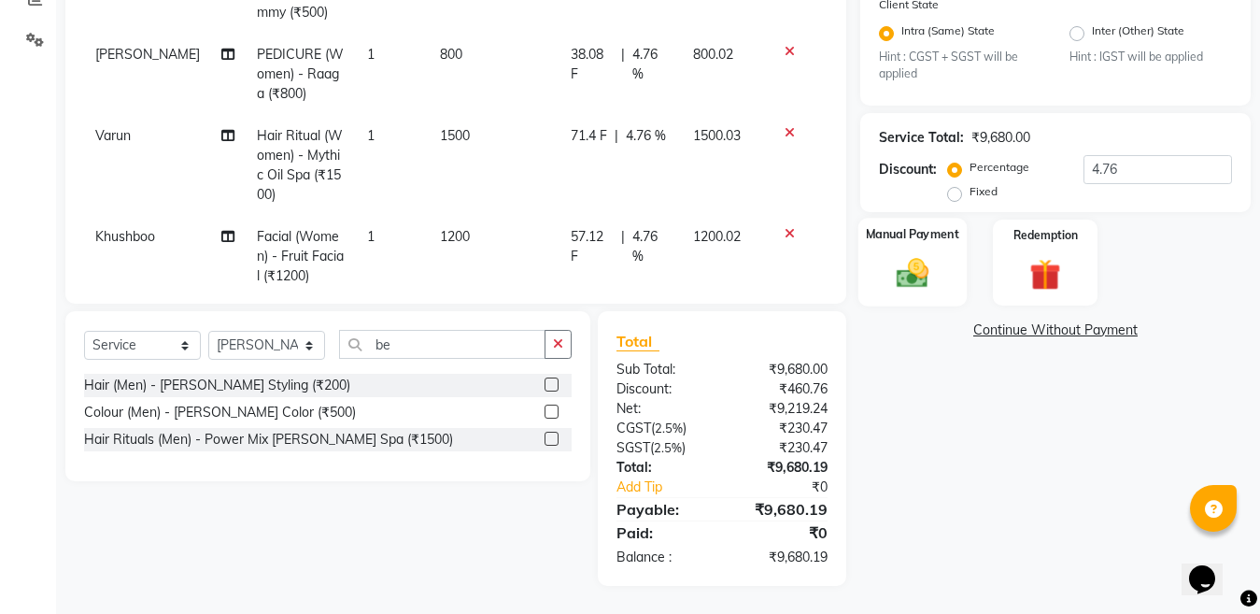
click at [911, 275] on img at bounding box center [912, 273] width 52 height 37
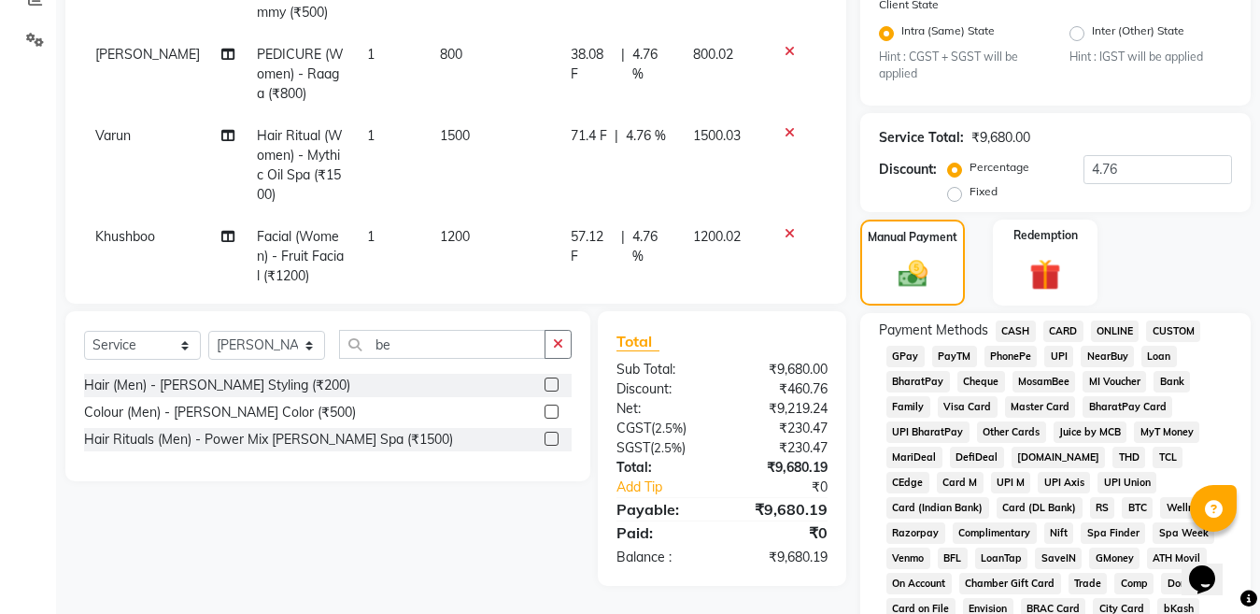
click at [1104, 333] on span "ONLINE" at bounding box center [1115, 330] width 49 height 21
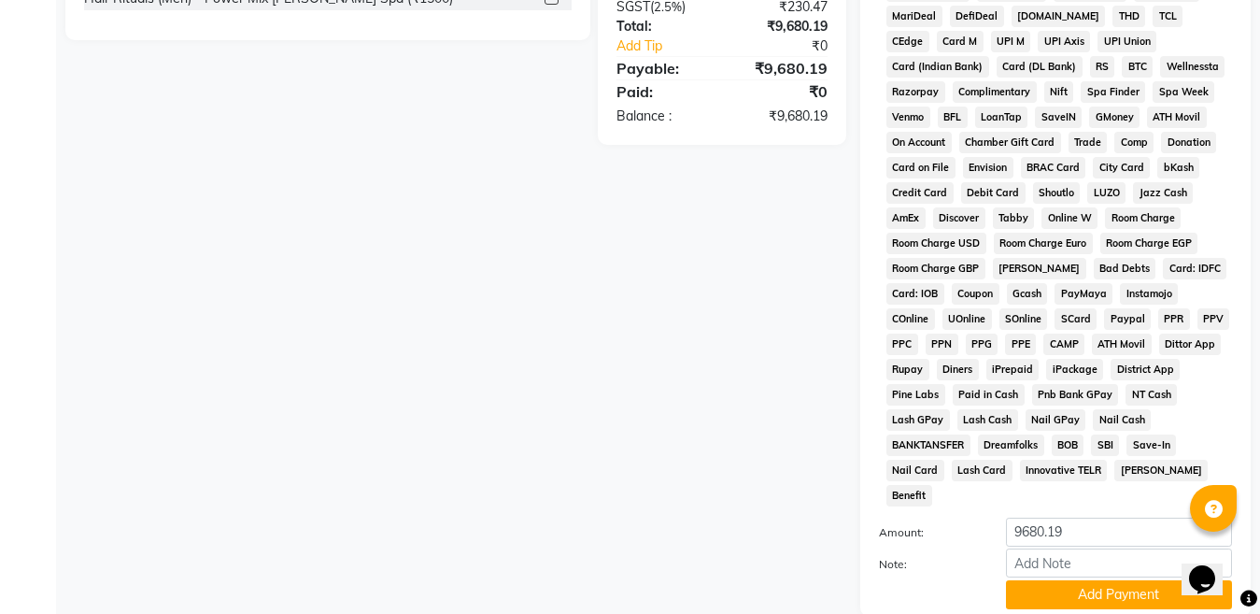
scroll to position [969, 0]
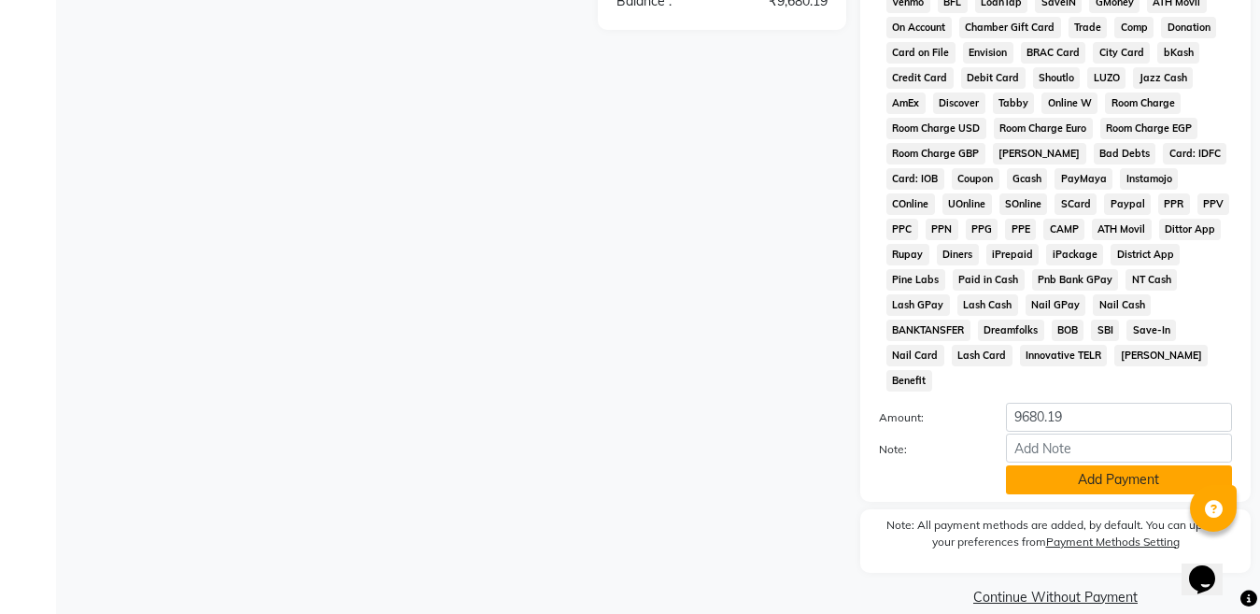
click at [1067, 465] on button "Add Payment" at bounding box center [1119, 479] width 226 height 29
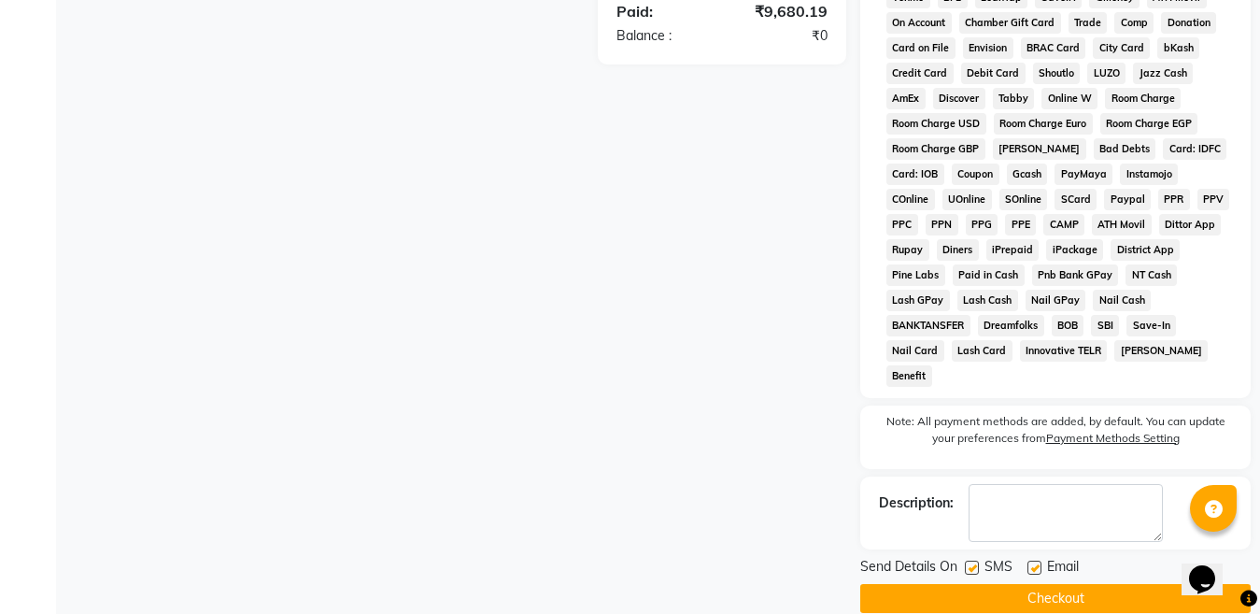
scroll to position [976, 0]
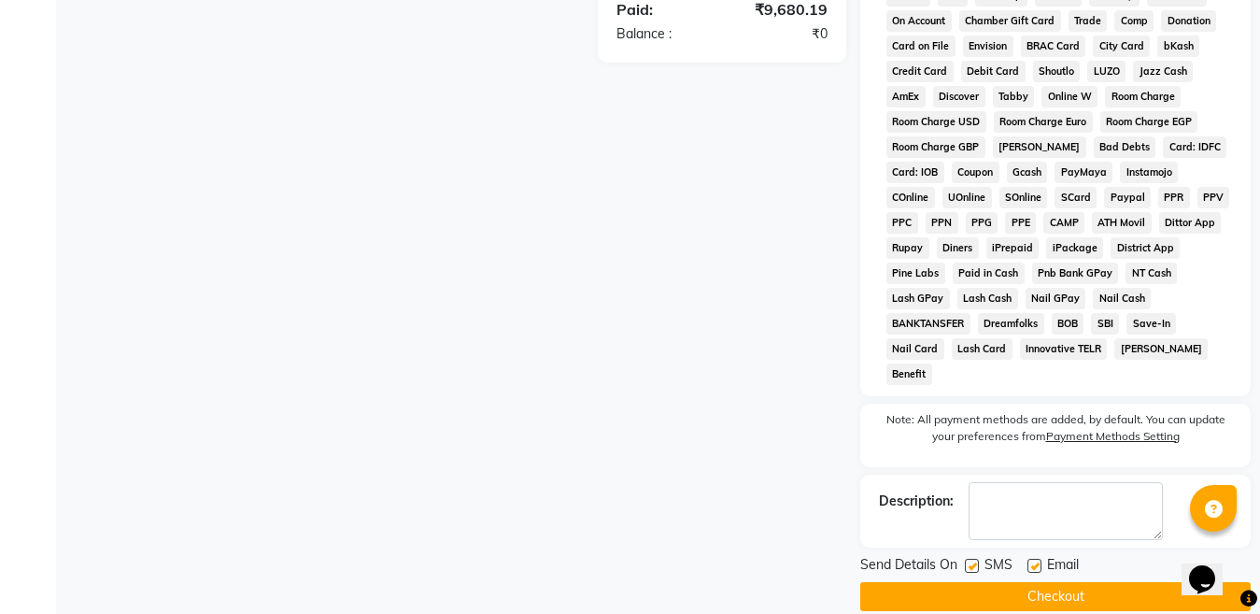
click at [1065, 582] on button "Checkout" at bounding box center [1055, 596] width 390 height 29
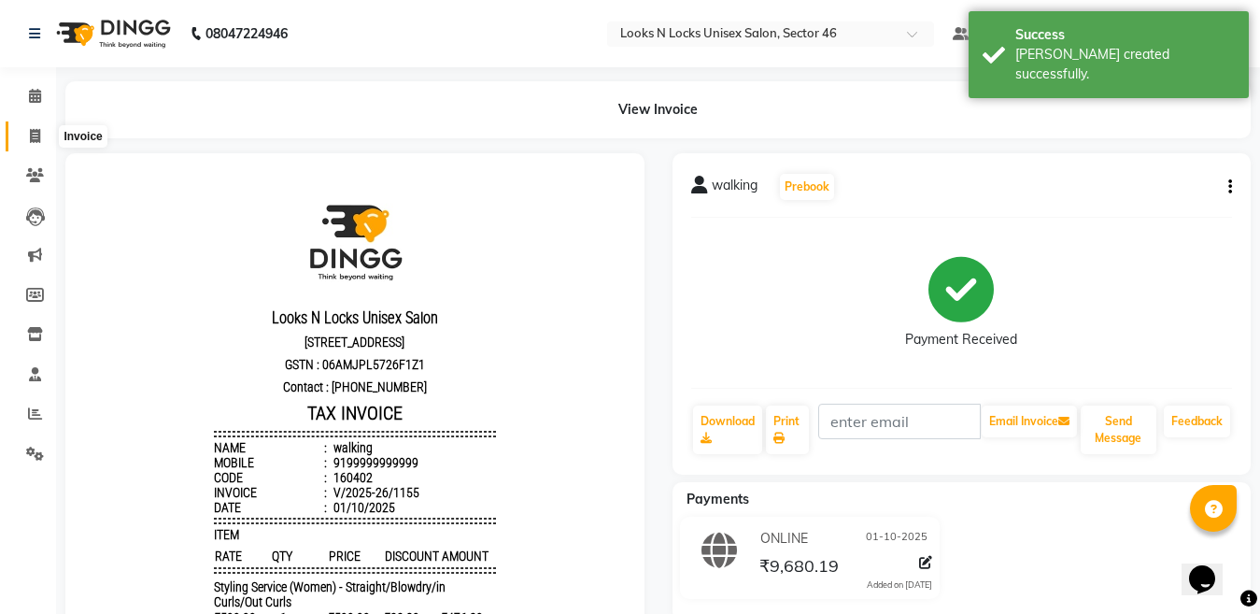
click at [34, 133] on icon at bounding box center [35, 136] width 10 height 14
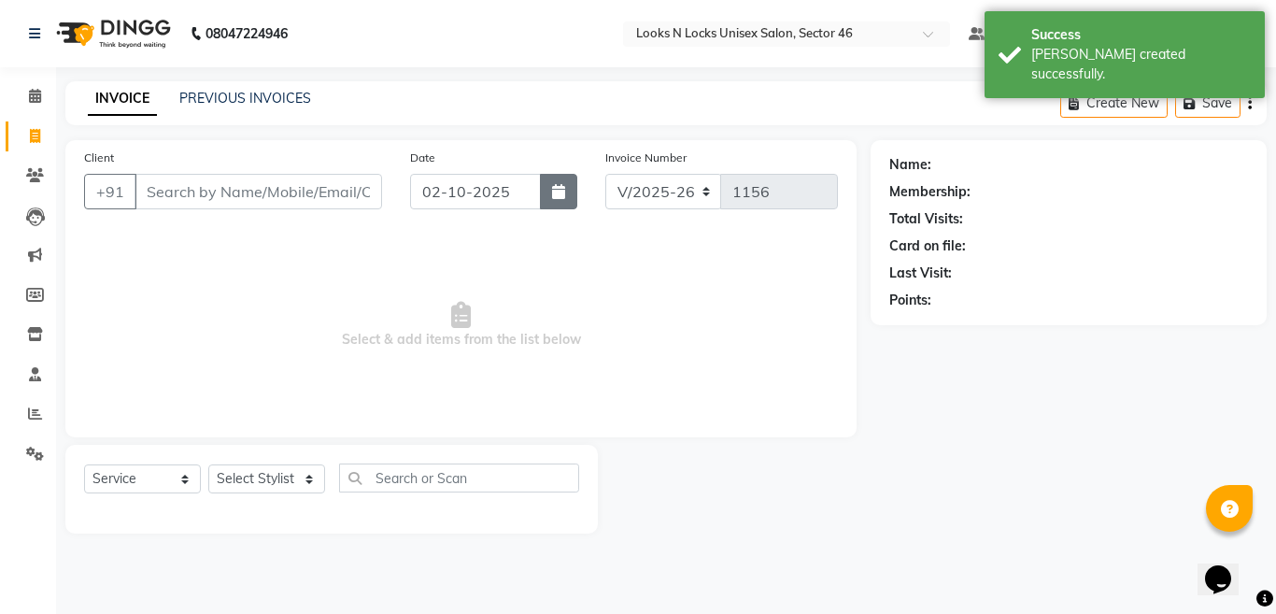
click at [562, 190] on icon "button" at bounding box center [558, 191] width 13 height 15
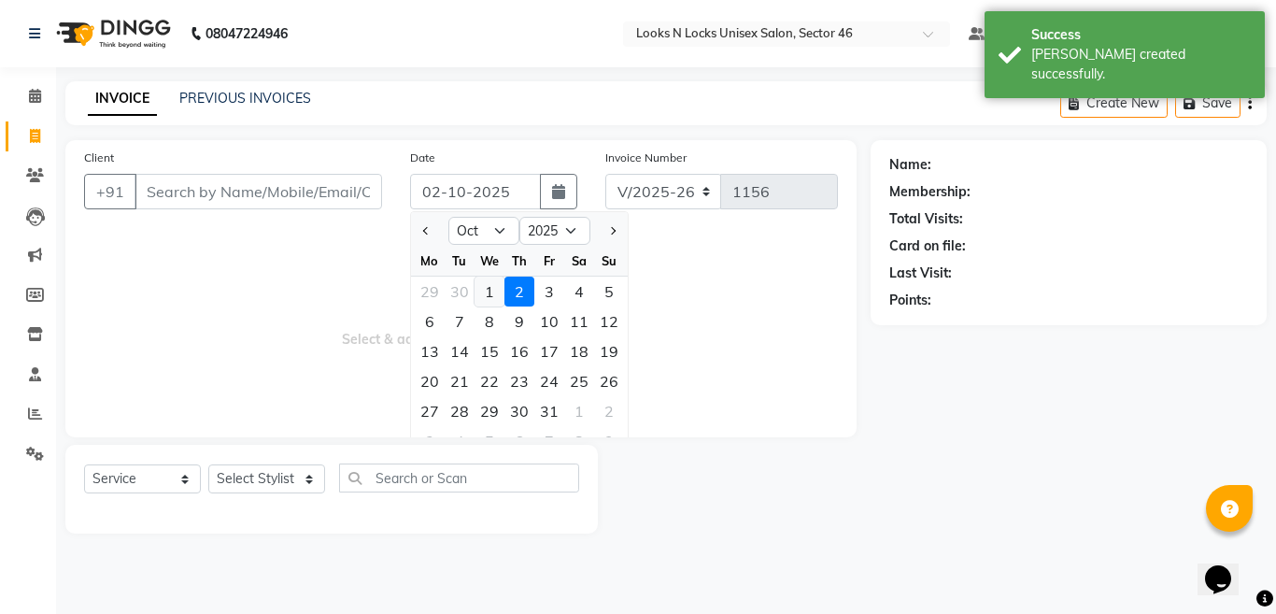
click at [493, 288] on div "1" at bounding box center [489, 291] width 30 height 30
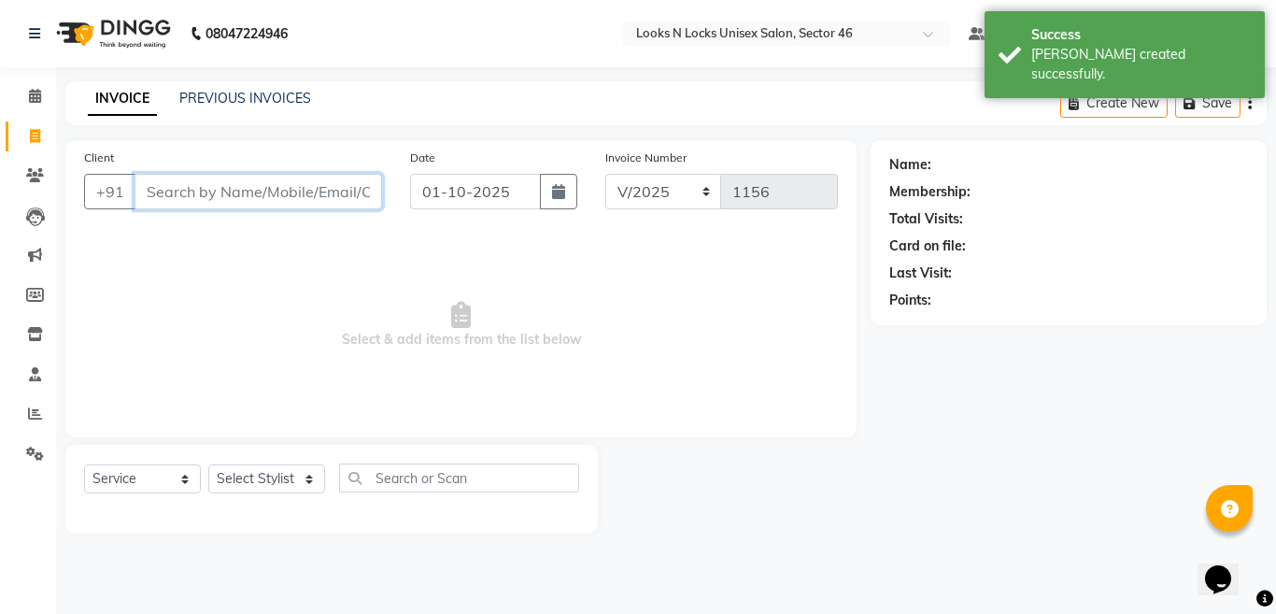
click at [295, 182] on input "Client" at bounding box center [257, 191] width 247 height 35
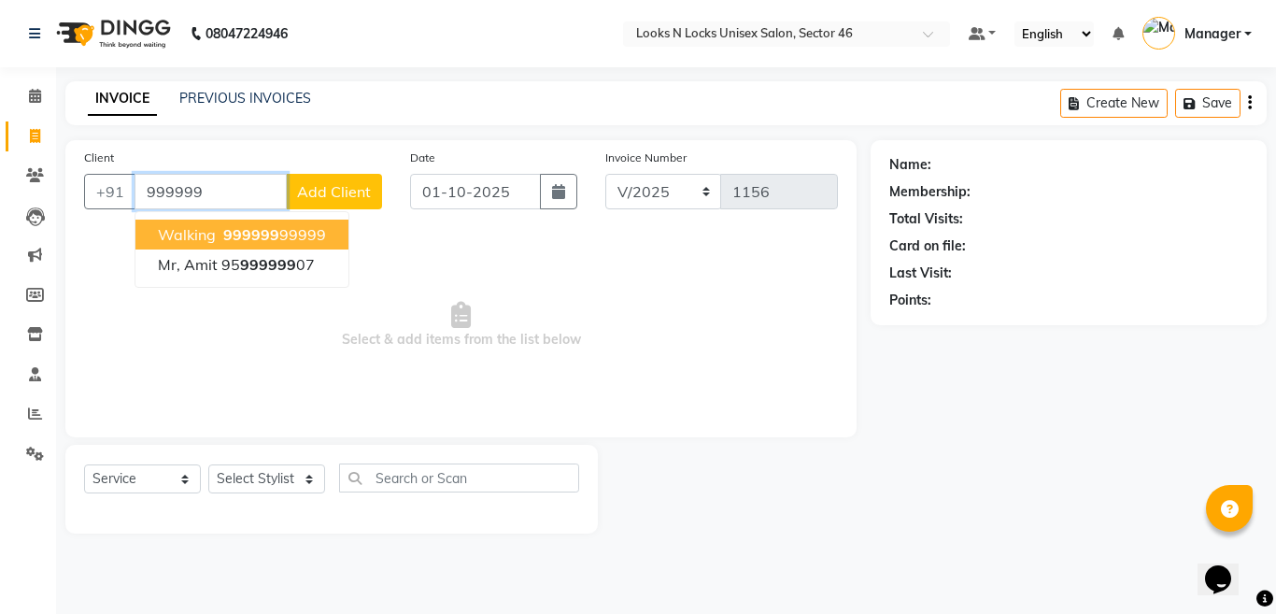
click at [291, 234] on ngb-highlight "999999 99999" at bounding box center [272, 234] width 106 height 19
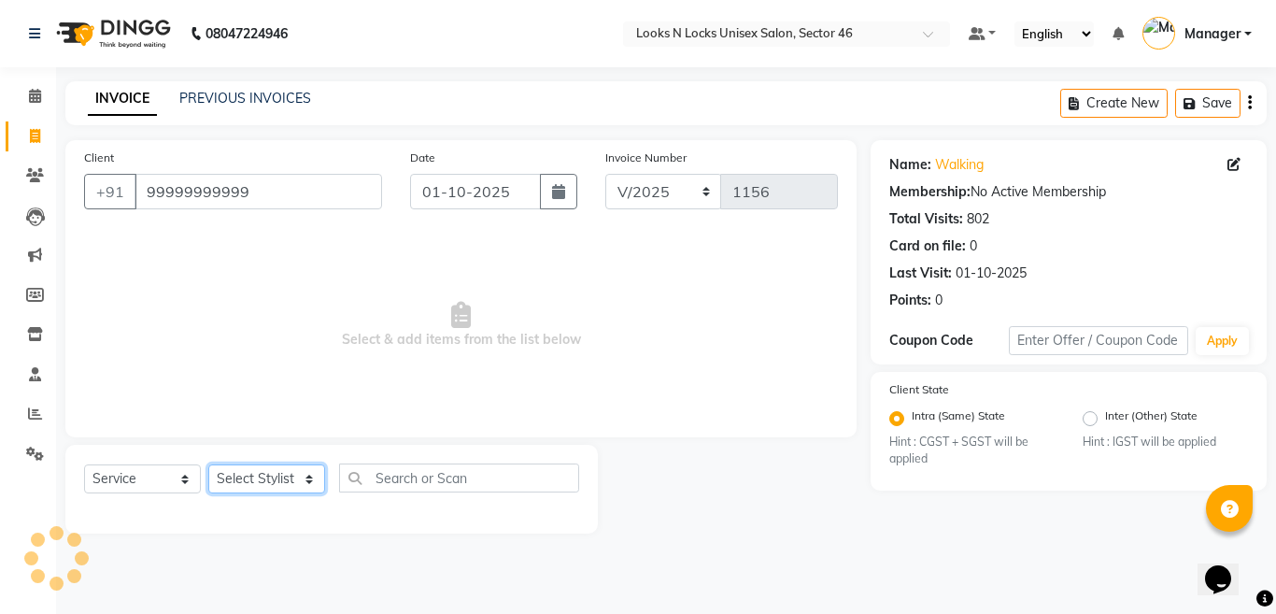
click at [259, 479] on select "Select Stylist [PERSON_NAME] Aalam Sheikh [PERSON_NAME] [PERSON_NAME] [PERSON_N…" at bounding box center [266, 478] width 117 height 29
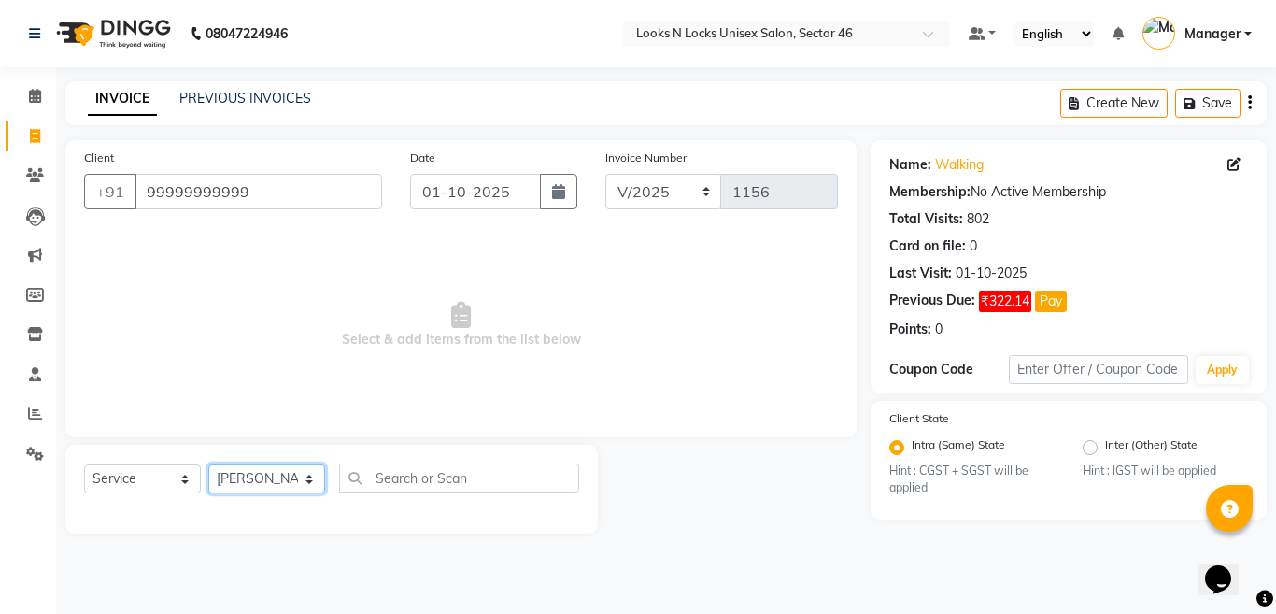
click at [208, 464] on select "Select Stylist [PERSON_NAME] Aalam Sheikh [PERSON_NAME] [PERSON_NAME] [PERSON_N…" at bounding box center [266, 478] width 117 height 29
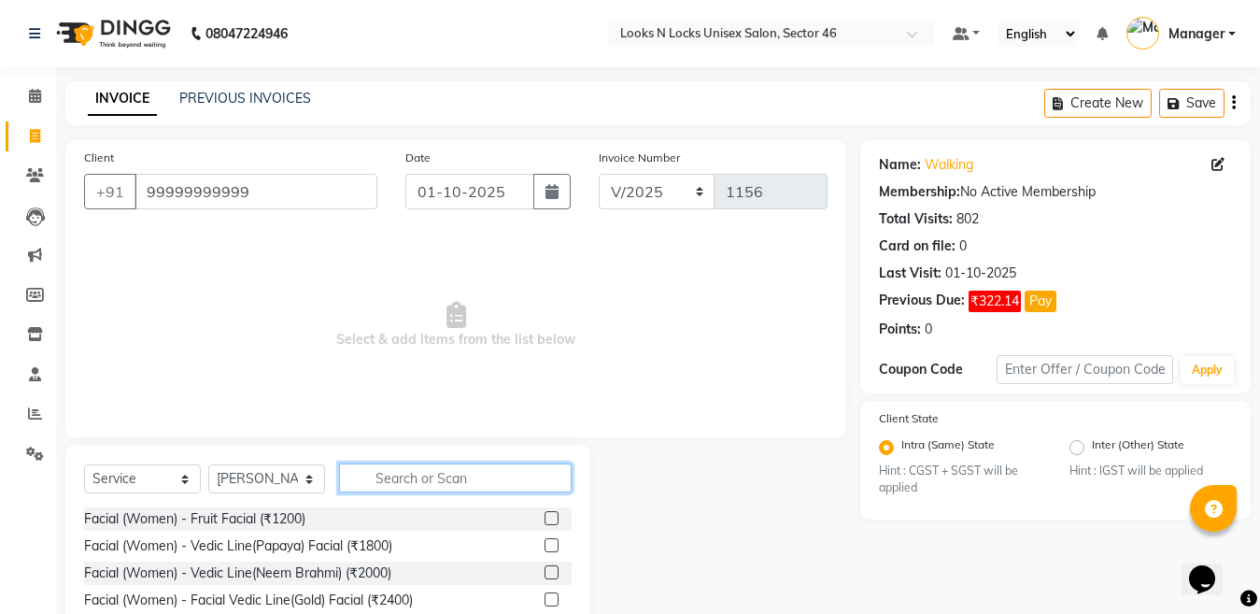
click at [467, 473] on input "text" at bounding box center [455, 477] width 233 height 29
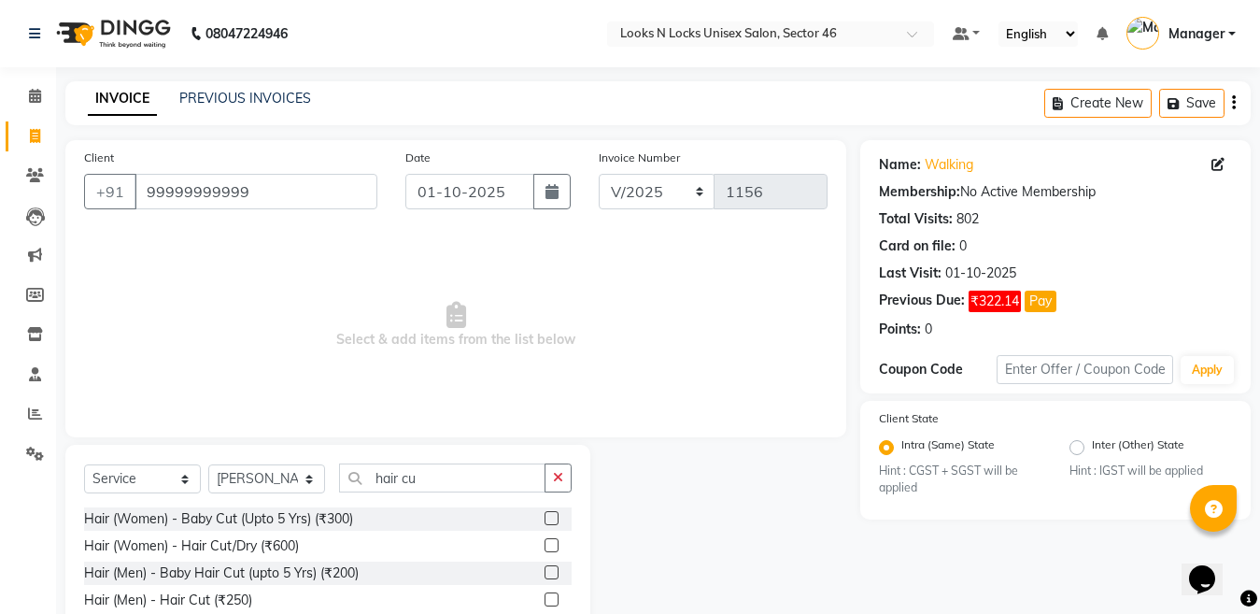
click at [549, 546] on label at bounding box center [551, 545] width 14 height 14
click at [549, 546] on input "checkbox" at bounding box center [550, 546] width 12 height 12
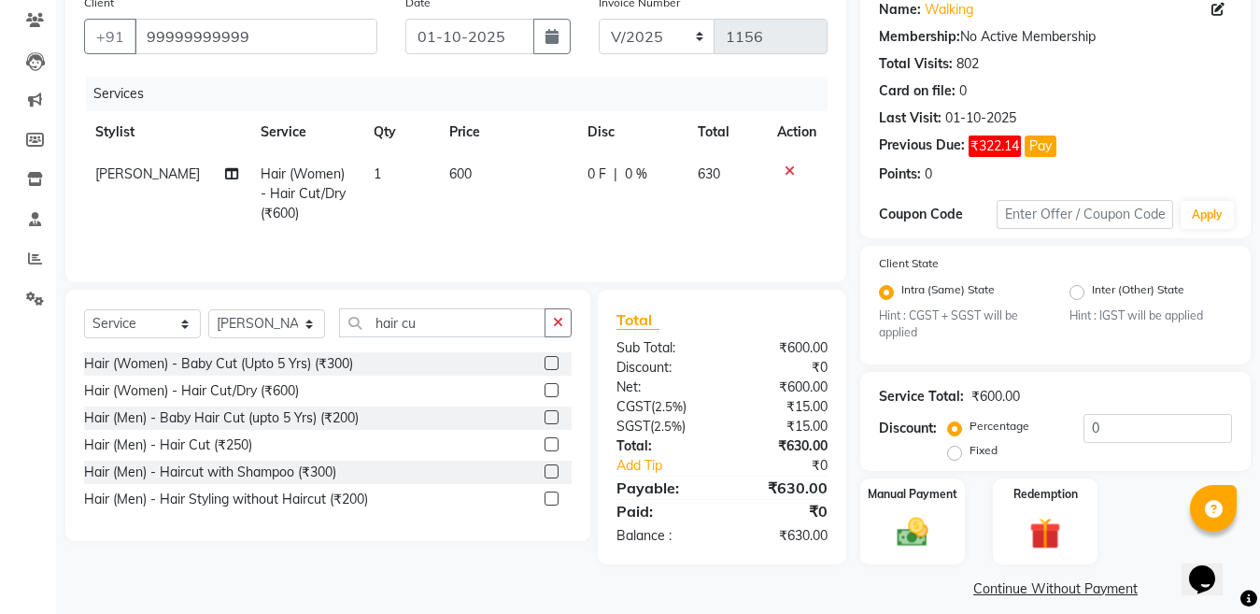
scroll to position [172, 0]
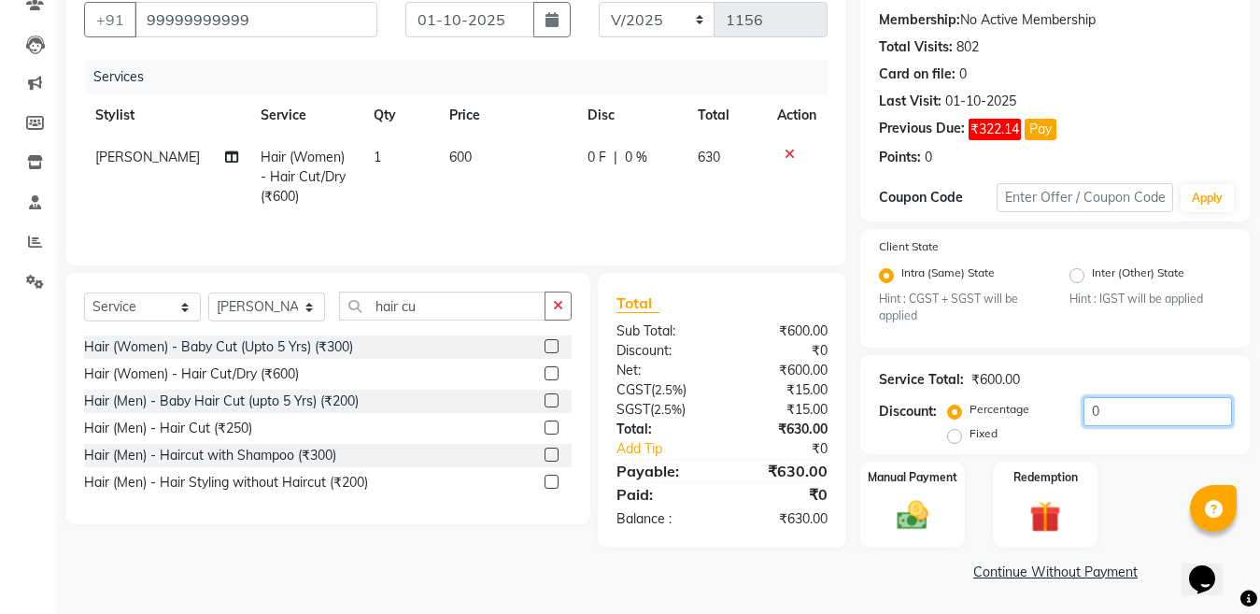
click at [1129, 405] on input "0" at bounding box center [1157, 411] width 148 height 29
click at [909, 520] on img at bounding box center [912, 515] width 52 height 37
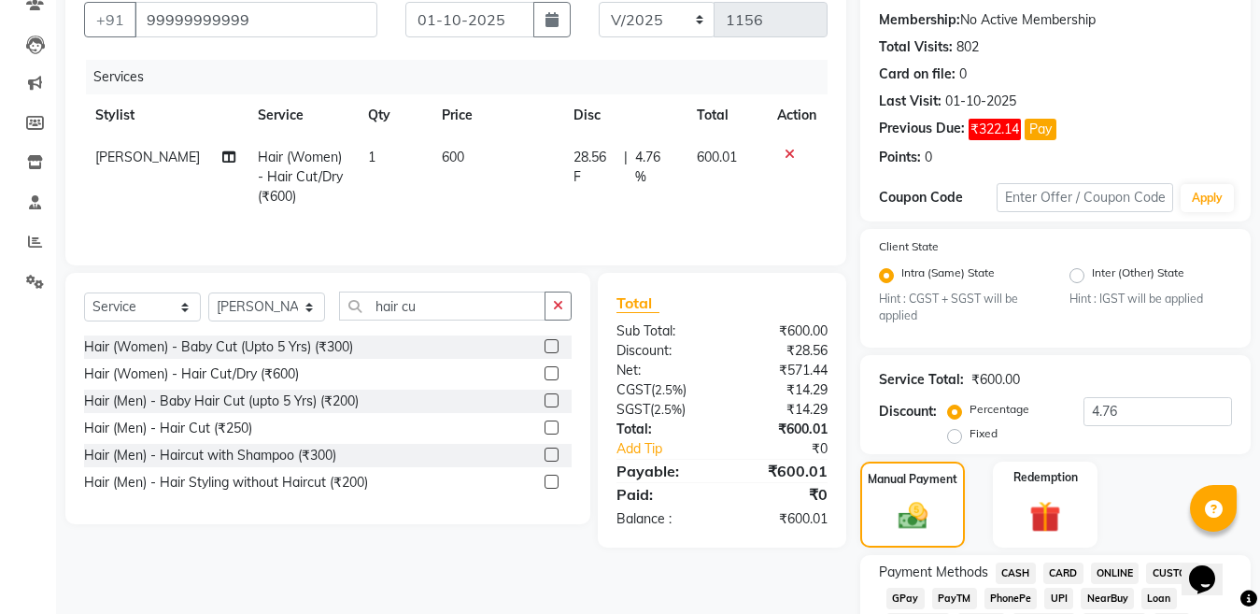
click at [1021, 575] on span "CASH" at bounding box center [1015, 572] width 40 height 21
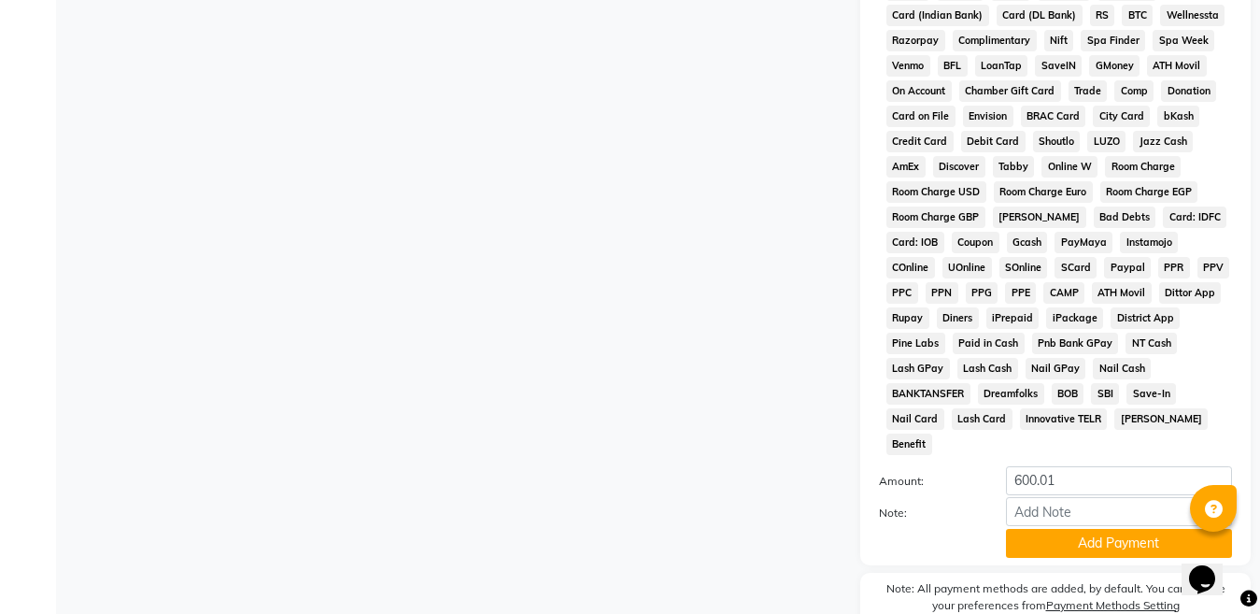
scroll to position [919, 0]
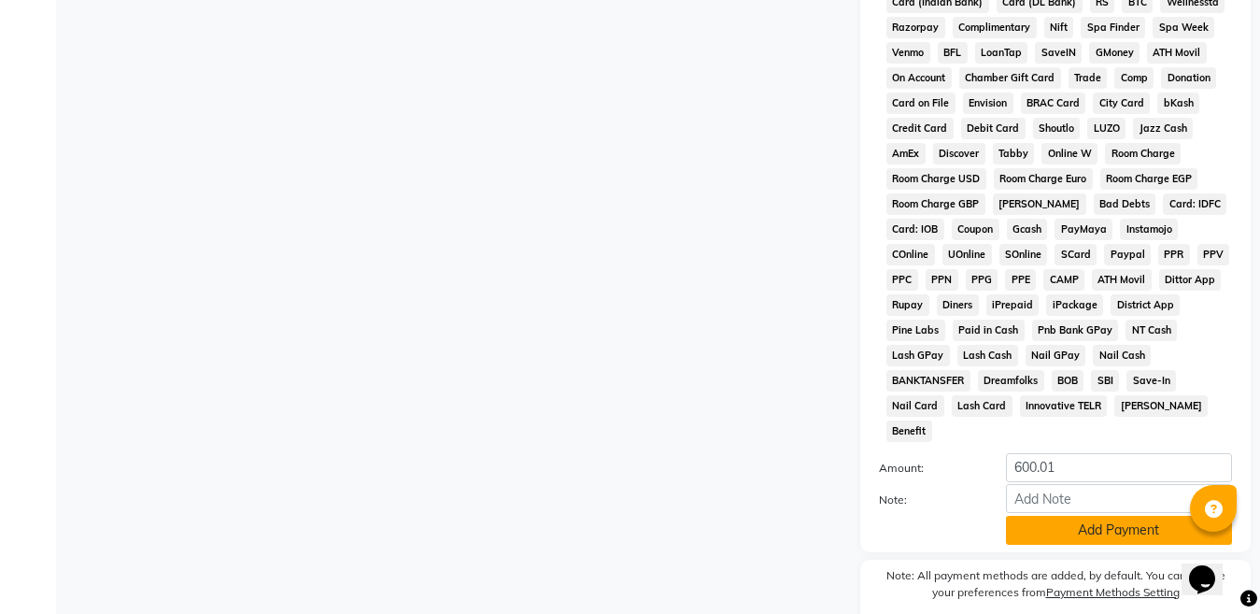
click at [1112, 515] on button "Add Payment" at bounding box center [1119, 529] width 226 height 29
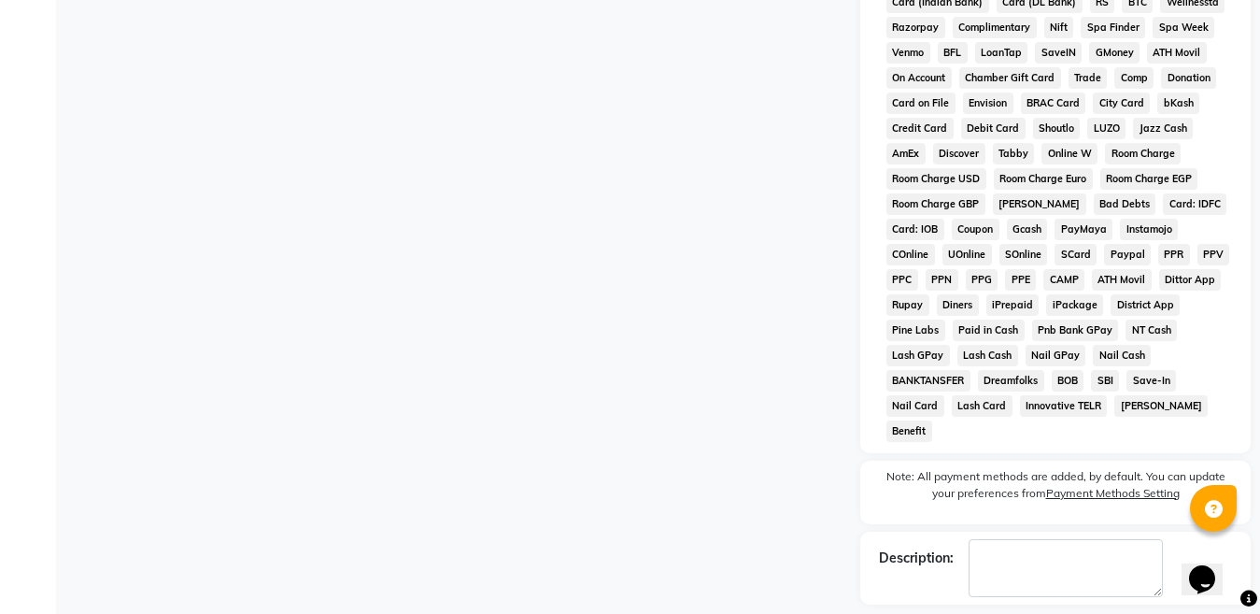
scroll to position [976, 0]
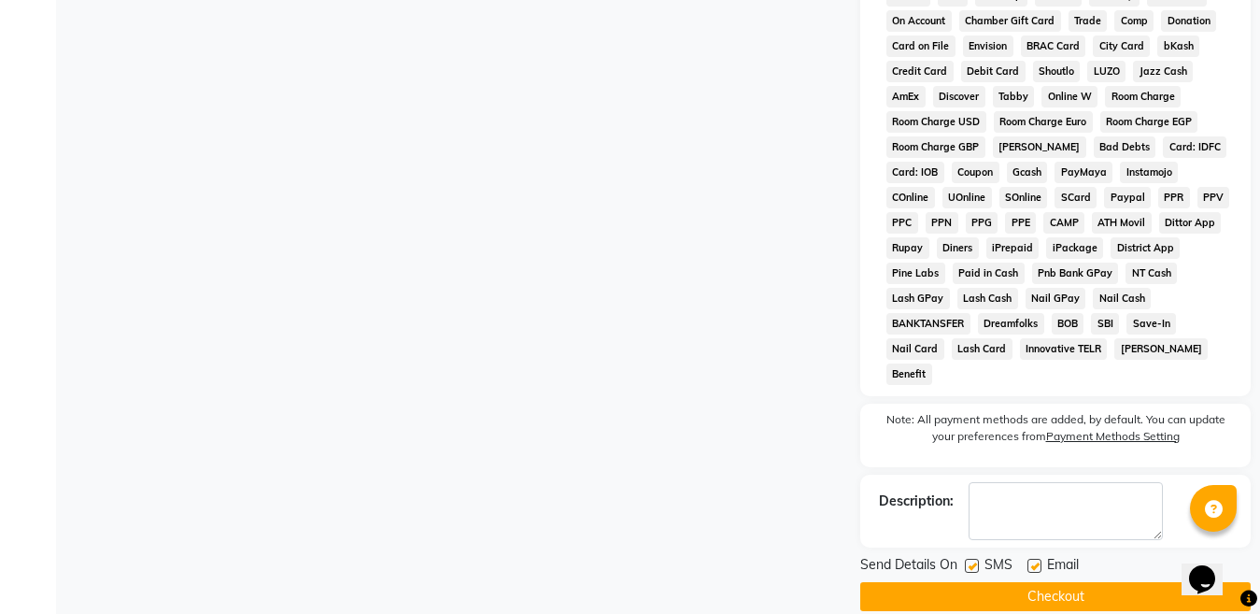
click at [1088, 582] on button "Checkout" at bounding box center [1055, 596] width 390 height 29
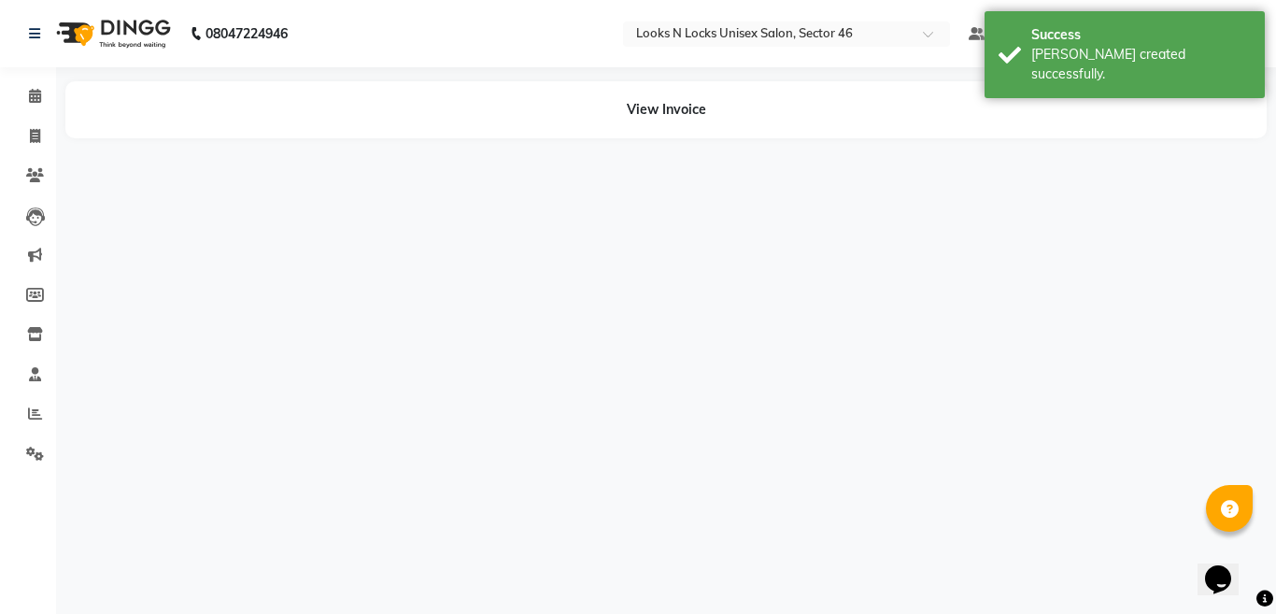
click at [1087, 572] on div "08047224946 Select Location × Looks N Locks Unisex Salon, Sector 46 Default Pan…" at bounding box center [638, 307] width 1276 height 614
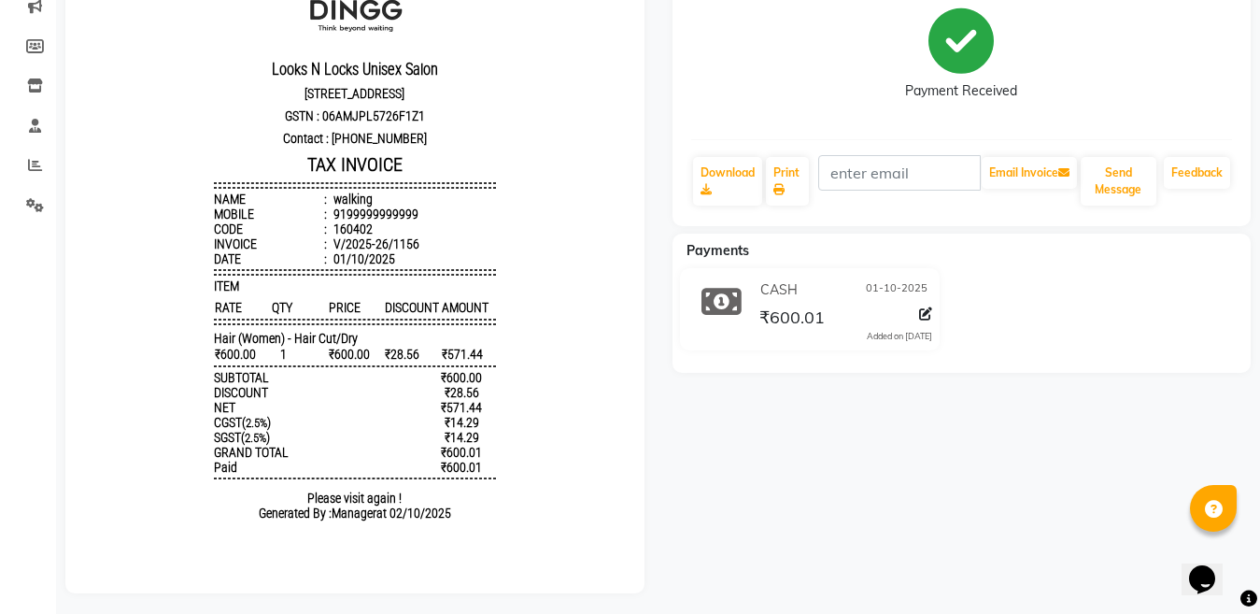
scroll to position [272, 0]
